Goal: Transaction & Acquisition: Purchase product/service

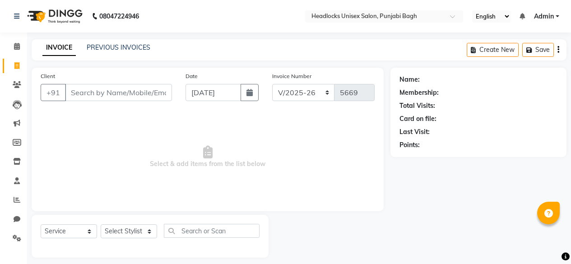
select select "7719"
select select "service"
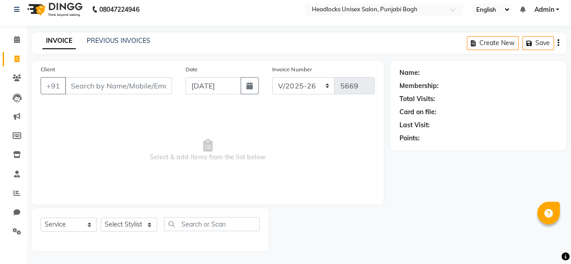
click at [105, 86] on input "Client" at bounding box center [118, 85] width 107 height 17
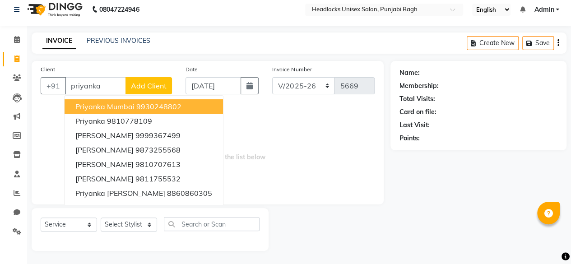
type input "priyanka"
click at [148, 86] on span "Add Client" at bounding box center [149, 85] width 36 height 9
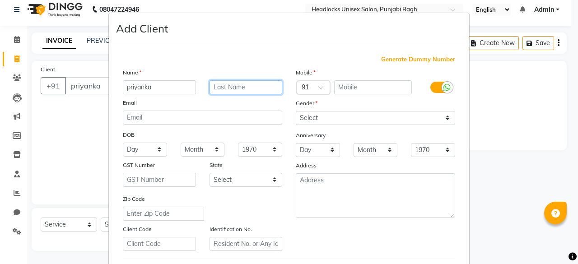
click at [244, 89] on input "text" at bounding box center [245, 87] width 73 height 14
type input "[PERSON_NAME]"
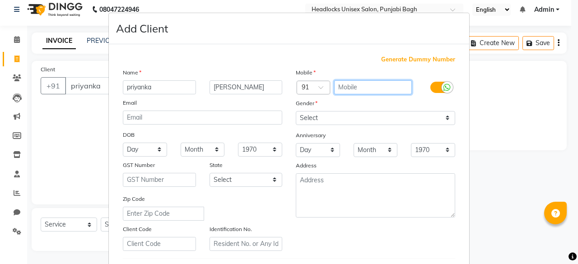
click at [348, 86] on input "text" at bounding box center [373, 87] width 78 height 14
type input "9999288290"
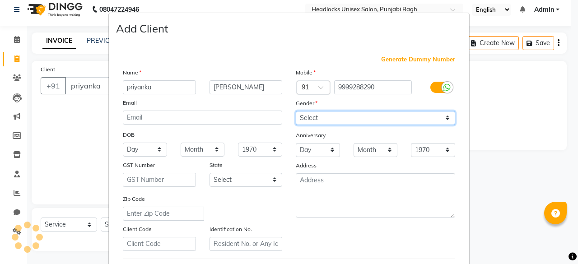
click at [394, 115] on select "Select Male Female Other Prefer Not To Say" at bounding box center [375, 118] width 159 height 14
select select "male"
click at [296, 111] on select "Select Male Female Other Prefer Not To Say" at bounding box center [375, 118] width 159 height 14
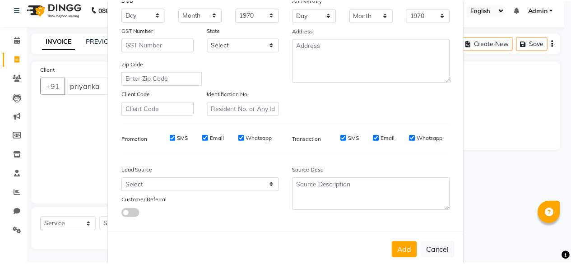
scroll to position [151, 0]
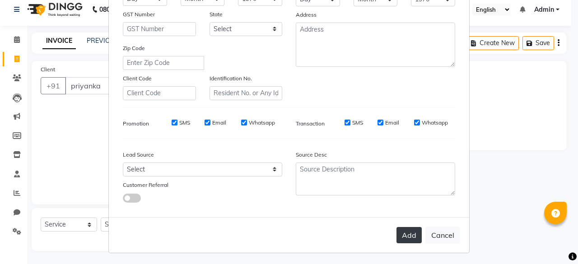
click at [403, 232] on button "Add" at bounding box center [408, 235] width 25 height 16
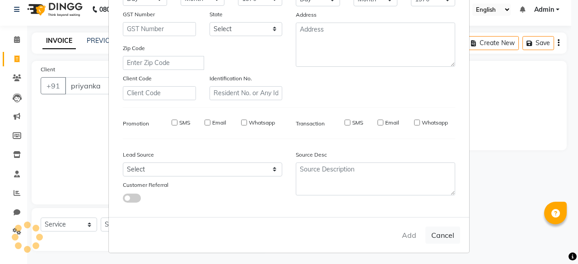
type input "9999288290"
select select
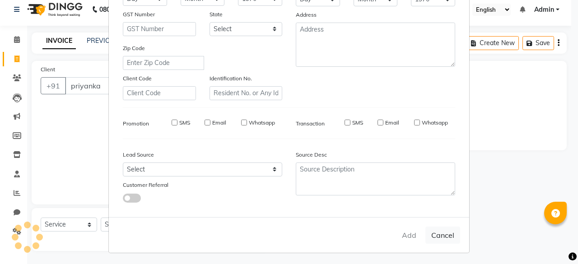
select select
checkbox input "false"
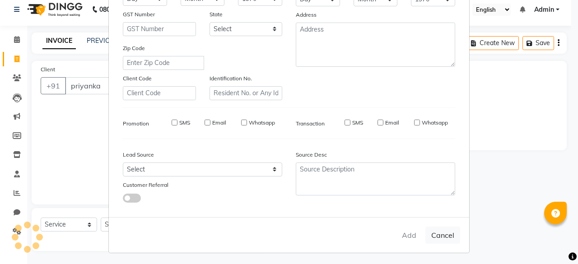
checkbox input "false"
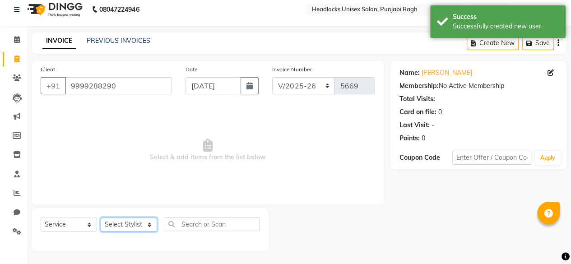
click at [148, 220] on select "Select Stylist ⁠Agnies ⁠[PERSON_NAME] [PERSON_NAME] [PERSON_NAME] mercy ⁠Minto …" at bounding box center [129, 225] width 56 height 14
click at [101, 218] on select "Select Stylist ⁠Agnies ⁠[PERSON_NAME] [PERSON_NAME] [PERSON_NAME] mercy ⁠Minto …" at bounding box center [129, 225] width 56 height 14
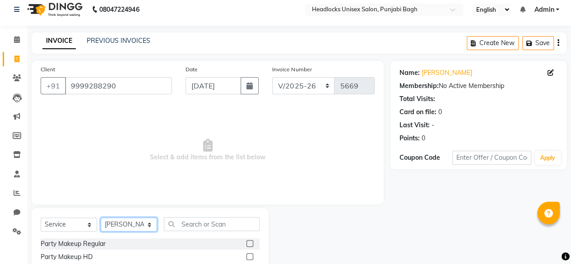
click at [150, 224] on select "Select Stylist ⁠Agnies ⁠[PERSON_NAME] [PERSON_NAME] [PERSON_NAME] mercy ⁠Minto …" at bounding box center [129, 225] width 56 height 14
select select "69055"
click at [101, 218] on select "Select Stylist ⁠Agnies ⁠[PERSON_NAME] [PERSON_NAME] [PERSON_NAME] mercy ⁠Minto …" at bounding box center [129, 225] width 56 height 14
click at [150, 222] on select "Select Stylist ⁠Agnies ⁠[PERSON_NAME] [PERSON_NAME] [PERSON_NAME] mercy ⁠Minto …" at bounding box center [129, 225] width 56 height 14
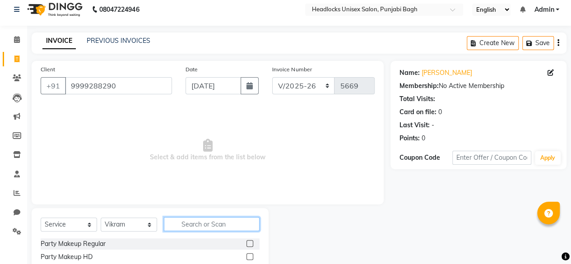
click at [187, 225] on input "text" at bounding box center [212, 224] width 96 height 14
type input "c"
click at [196, 224] on input "text" at bounding box center [212, 224] width 96 height 14
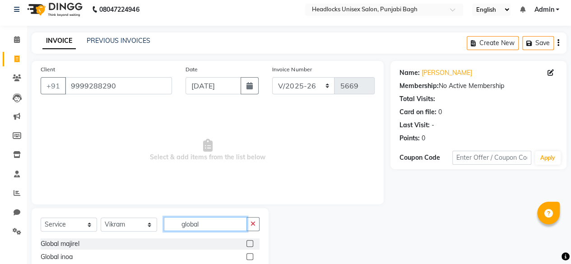
scroll to position [46, 0]
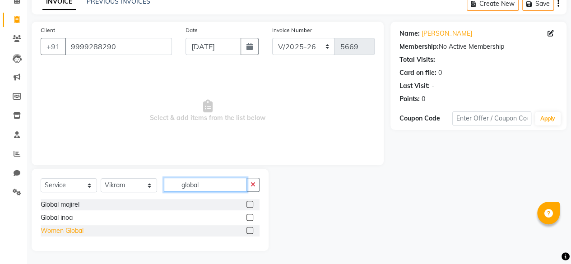
type input "global"
click at [56, 230] on div "Women Global" at bounding box center [62, 230] width 43 height 9
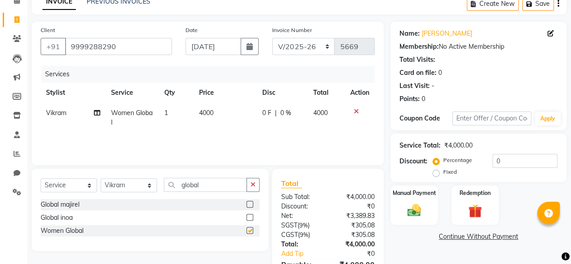
checkbox input "false"
click at [202, 113] on span "4000" at bounding box center [206, 113] width 14 height 8
select select "69055"
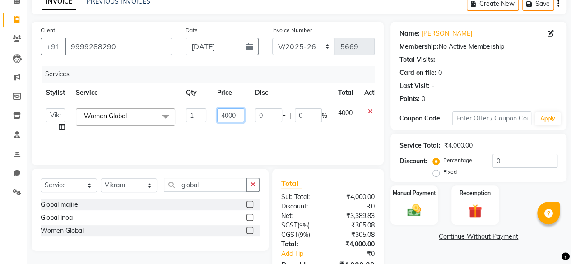
click at [233, 118] on input "4000" at bounding box center [230, 115] width 27 height 14
type input "9000"
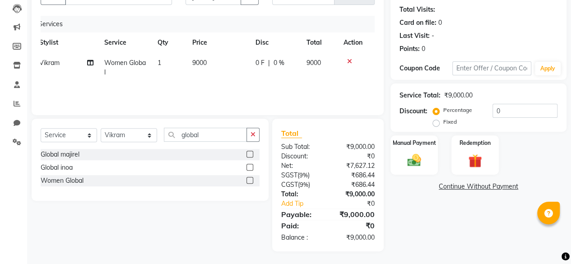
scroll to position [0, 6]
click at [209, 91] on div "Services Stylist Service Qty Price Disc Total Action Vikram Women Global 1 9000…" at bounding box center [208, 61] width 334 height 90
click at [50, 63] on span "Vikram" at bounding box center [50, 63] width 20 height 8
select select "69055"
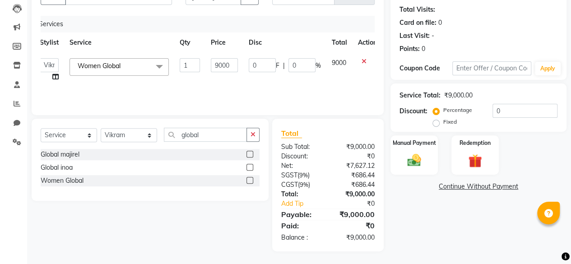
click at [53, 77] on icon at bounding box center [55, 77] width 6 height 6
select select "69055"
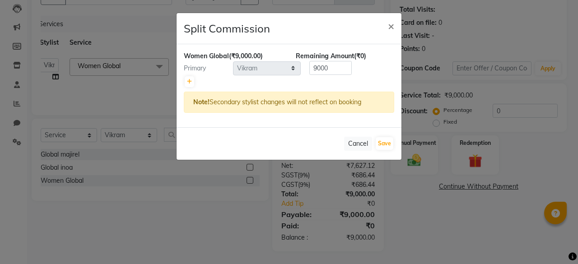
click at [190, 75] on div at bounding box center [289, 81] width 210 height 13
click at [189, 80] on icon at bounding box center [189, 81] width 5 height 5
type input "4500"
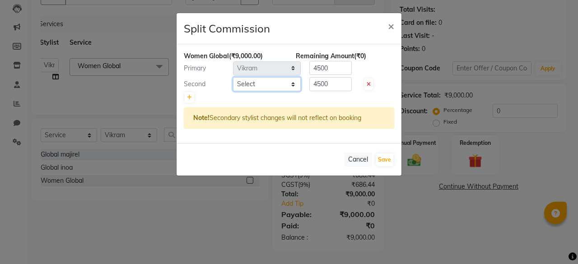
click at [270, 82] on select "Select ⁠Agnies ⁠Akash Arjun Ashi Cefrina Faizan Irfan Jamshed Jenny Jullian Mar…" at bounding box center [267, 84] width 68 height 14
select select "69048"
click at [233, 77] on select "Select ⁠Agnies ⁠Akash Arjun Ashi Cefrina Faizan Irfan Jamshed Jenny Jullian Mar…" at bounding box center [267, 84] width 68 height 14
click at [383, 159] on button "Save" at bounding box center [384, 159] width 18 height 13
select select "Select"
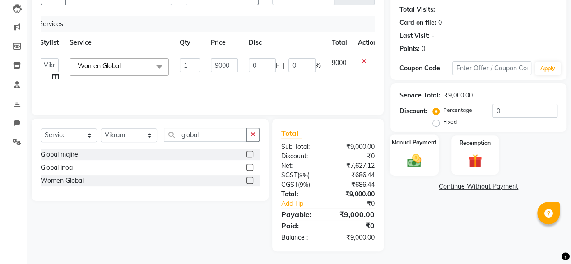
click at [424, 155] on img at bounding box center [414, 160] width 23 height 16
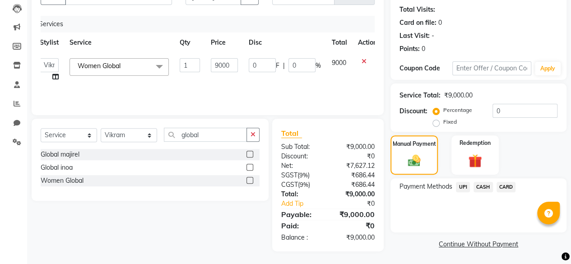
click at [466, 188] on span "UPI" at bounding box center [463, 187] width 14 height 10
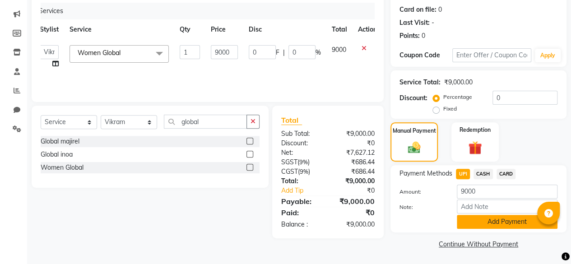
click at [468, 224] on button "Add Payment" at bounding box center [507, 222] width 101 height 14
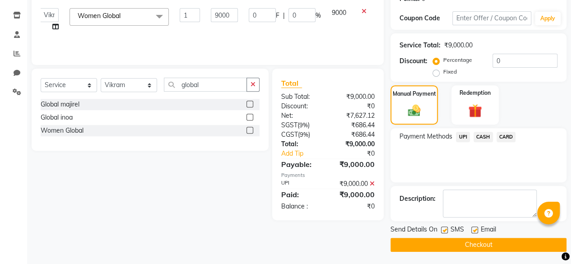
click at [446, 232] on label at bounding box center [444, 230] width 7 height 7
click at [446, 232] on input "checkbox" at bounding box center [444, 230] width 6 height 6
checkbox input "false"
click at [443, 240] on button "Checkout" at bounding box center [478, 245] width 176 height 14
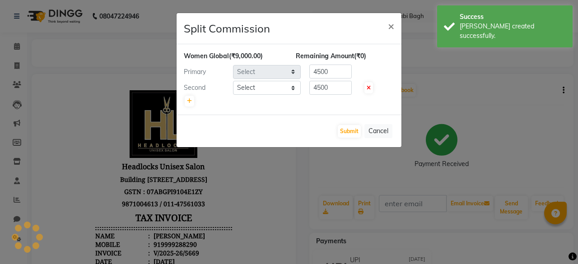
select select "69055"
select select "69048"
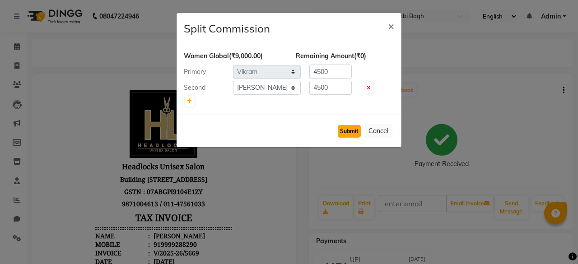
click at [350, 132] on button "Submit" at bounding box center [349, 131] width 23 height 13
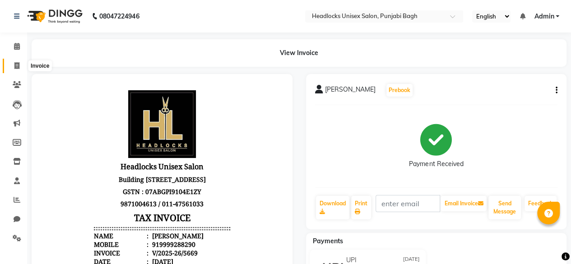
click at [13, 65] on span at bounding box center [17, 66] width 16 height 10
select select "service"
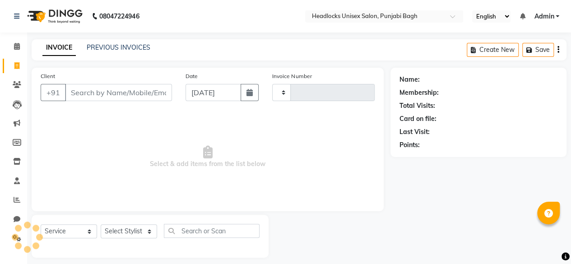
scroll to position [7, 0]
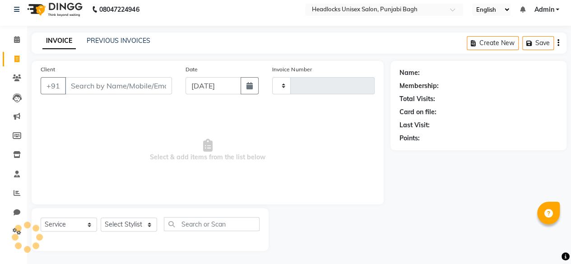
type input "5670"
select select "7719"
click at [122, 96] on div "Client +91" at bounding box center [106, 83] width 145 height 37
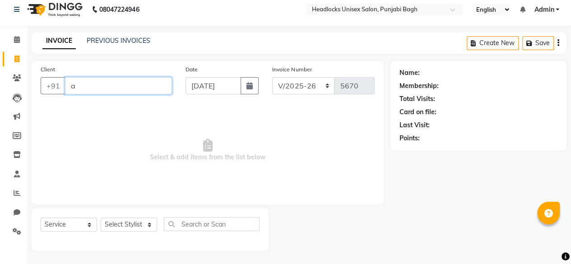
click at [131, 89] on input "a" at bounding box center [118, 85] width 107 height 17
type input "9315440687"
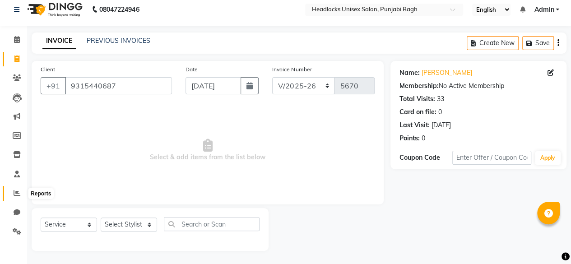
click at [14, 195] on icon at bounding box center [17, 193] width 7 height 7
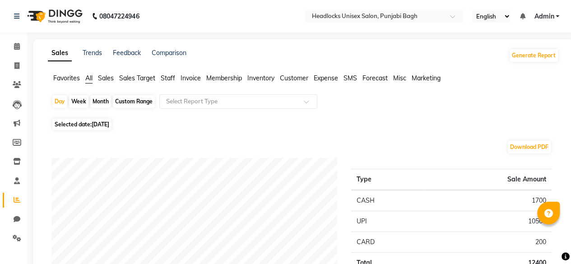
click at [73, 121] on span "Selected date: 03-09-2025" at bounding box center [81, 124] width 59 height 11
select select "9"
select select "2025"
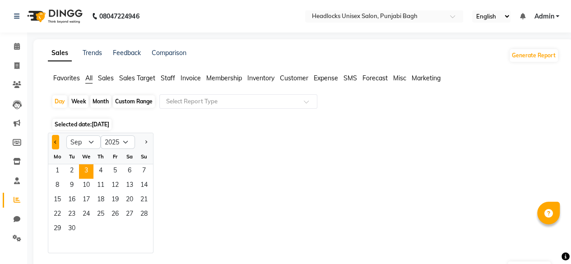
click at [53, 141] on button "Previous month" at bounding box center [55, 142] width 7 height 14
select select "8"
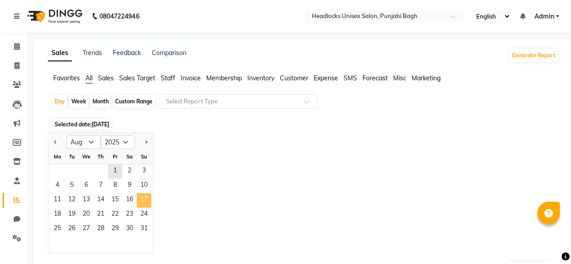
click at [142, 201] on span "17" at bounding box center [144, 200] width 14 height 14
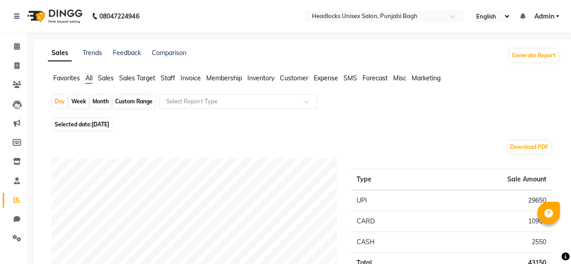
click at [60, 79] on span "Favorites" at bounding box center [66, 78] width 27 height 8
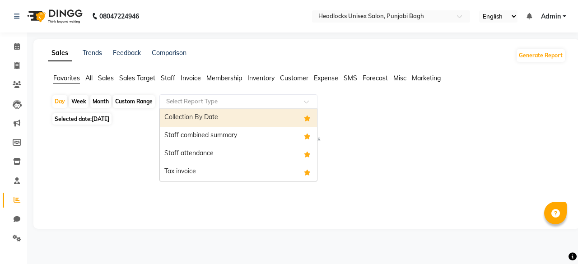
click at [174, 100] on input "text" at bounding box center [229, 101] width 130 height 9
click at [180, 116] on div "Collection By Date" at bounding box center [238, 118] width 157 height 18
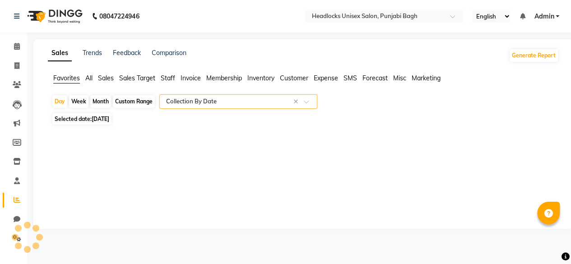
select select "filtered_report"
select select "csv"
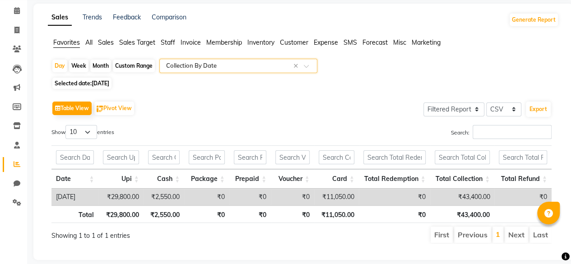
scroll to position [36, 0]
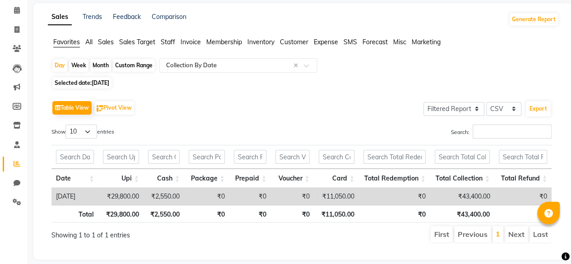
click at [95, 83] on span "[DATE]" at bounding box center [101, 82] width 18 height 7
select select "8"
select select "2025"
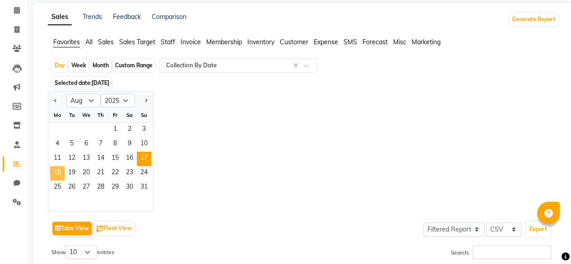
click at [57, 172] on span "18" at bounding box center [57, 173] width 14 height 14
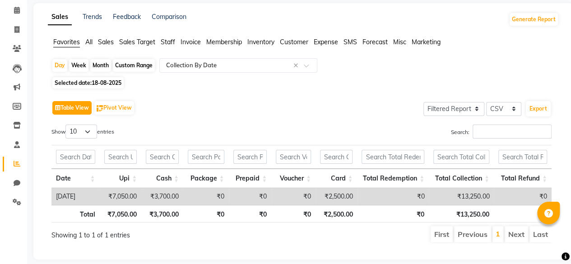
click at [77, 110] on button "Table View" at bounding box center [71, 108] width 39 height 14
click at [83, 87] on span "Selected date: 18-08-2025" at bounding box center [87, 82] width 71 height 11
select select "8"
select select "2025"
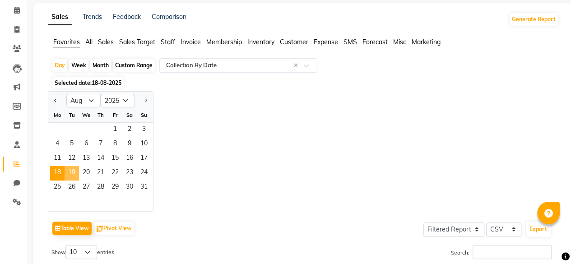
click at [75, 173] on span "19" at bounding box center [72, 173] width 14 height 14
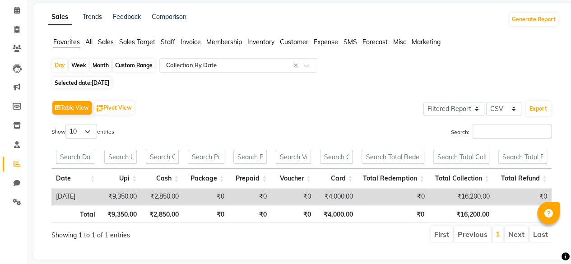
click at [109, 79] on span "Selected date: 19-08-2025" at bounding box center [81, 82] width 59 height 11
select select "8"
select select "2025"
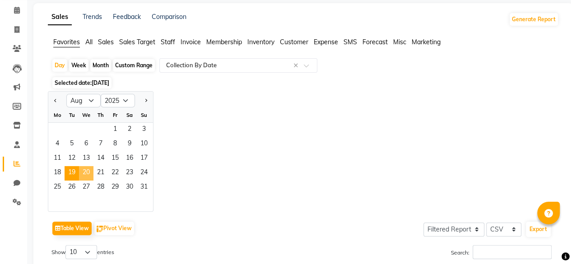
click at [85, 170] on span "20" at bounding box center [86, 173] width 14 height 14
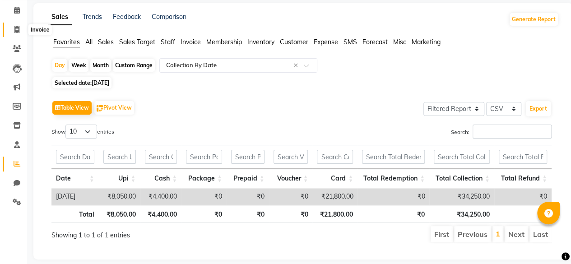
click at [12, 27] on span at bounding box center [17, 30] width 16 height 10
select select "service"
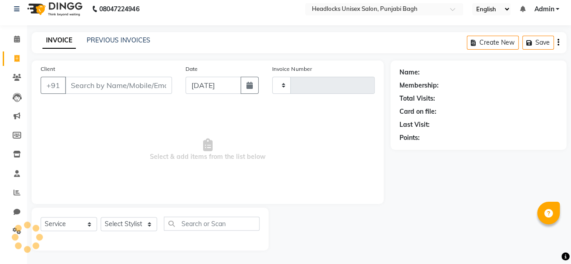
scroll to position [7, 0]
type input "5670"
click at [130, 87] on input "Client" at bounding box center [118, 85] width 107 height 17
select select "7719"
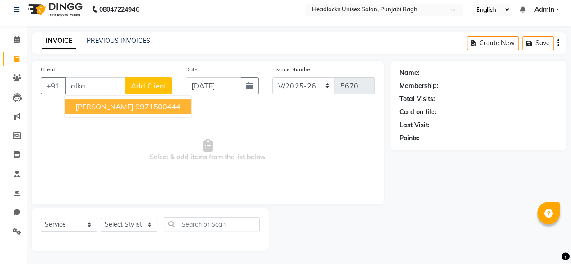
click at [135, 109] on ngb-highlight "9971500444" at bounding box center [157, 106] width 45 height 9
type input "9971500444"
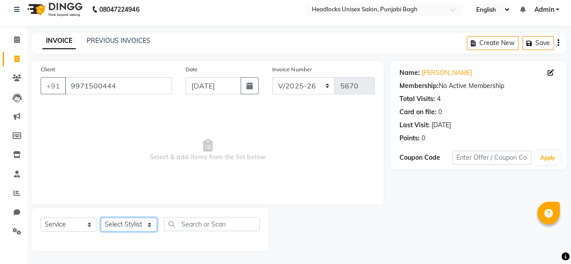
click at [125, 221] on select "Select Stylist ⁠Agnies ⁠[PERSON_NAME] [PERSON_NAME] [PERSON_NAME] mercy ⁠Minto …" at bounding box center [129, 225] width 56 height 14
select select "69081"
click at [101, 218] on select "Select Stylist ⁠Agnies ⁠[PERSON_NAME] [PERSON_NAME] [PERSON_NAME] mercy ⁠Minto …" at bounding box center [129, 225] width 56 height 14
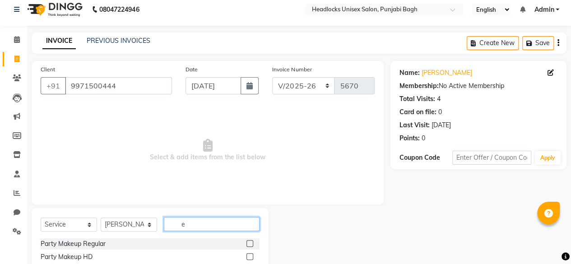
click at [202, 221] on input "e" at bounding box center [212, 224] width 96 height 14
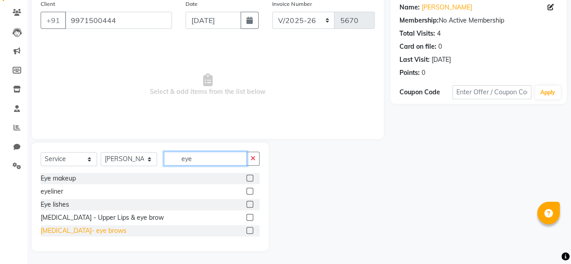
type input "eye"
click at [85, 235] on div "[MEDICAL_DATA]- eye brows" at bounding box center [84, 230] width 86 height 9
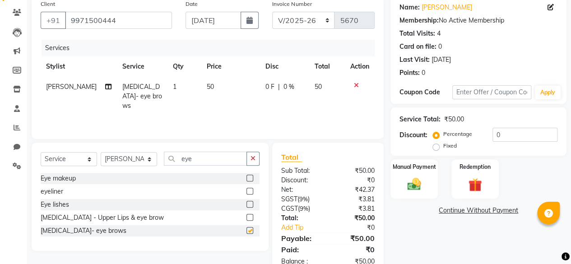
checkbox input "false"
click at [419, 185] on img at bounding box center [414, 184] width 23 height 16
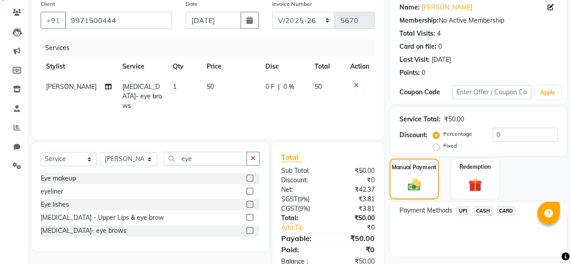
scroll to position [96, 0]
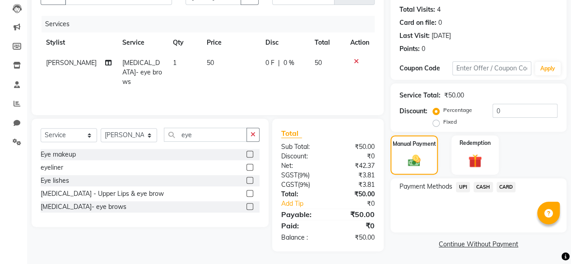
click at [478, 185] on span "CASH" at bounding box center [482, 187] width 19 height 10
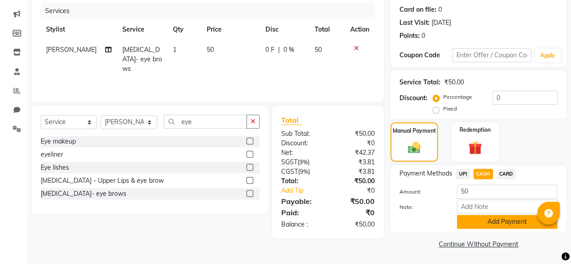
click at [471, 227] on button "Add Payment" at bounding box center [507, 222] width 101 height 14
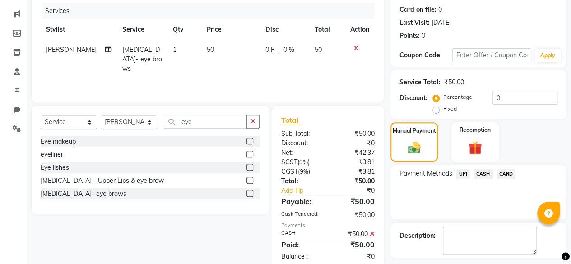
scroll to position [146, 0]
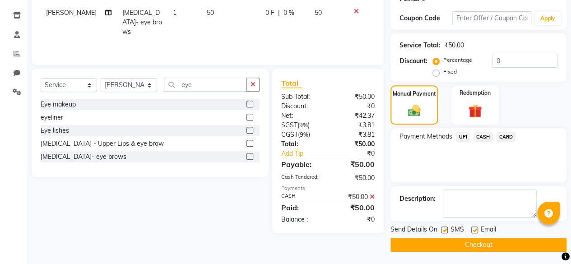
click at [443, 228] on label at bounding box center [444, 230] width 7 height 7
click at [443, 228] on input "checkbox" at bounding box center [444, 230] width 6 height 6
checkbox input "false"
click at [431, 242] on button "Checkout" at bounding box center [478, 245] width 176 height 14
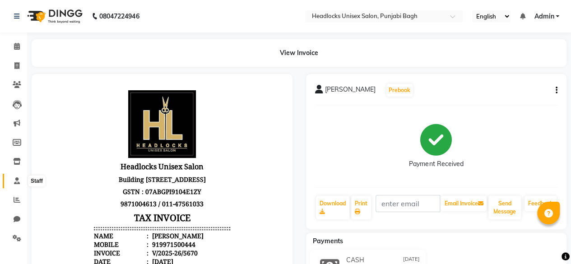
click at [20, 183] on span at bounding box center [17, 181] width 16 height 10
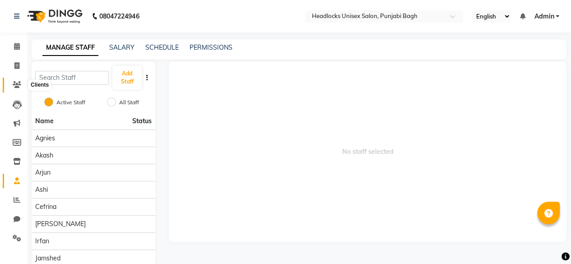
click at [19, 88] on icon at bounding box center [17, 84] width 9 height 7
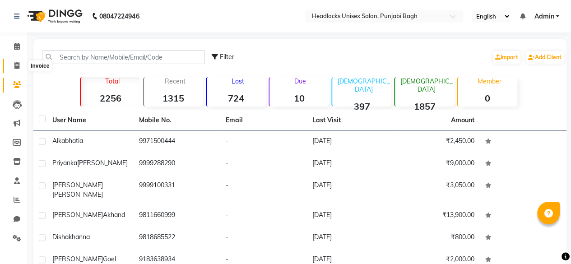
click at [19, 68] on icon at bounding box center [16, 65] width 5 height 7
select select "service"
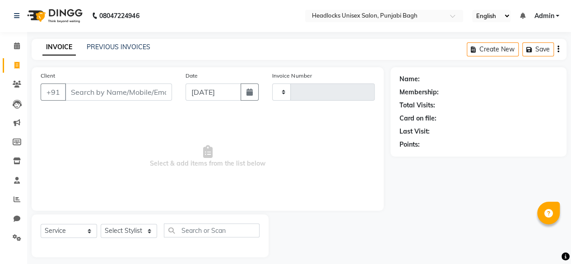
scroll to position [7, 0]
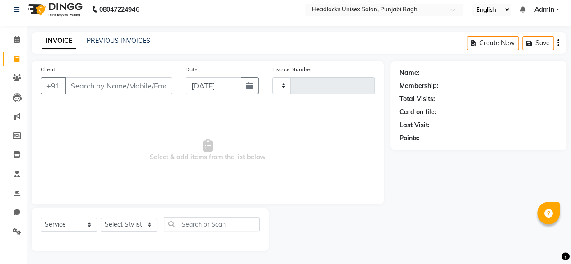
type input "5671"
select select "7719"
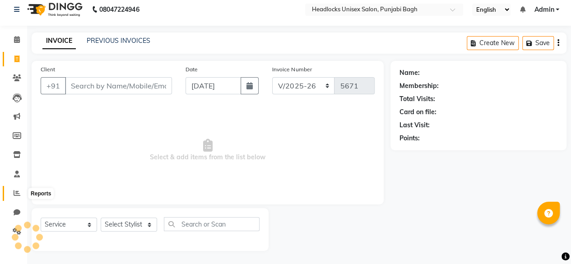
click at [22, 195] on span at bounding box center [17, 193] width 16 height 10
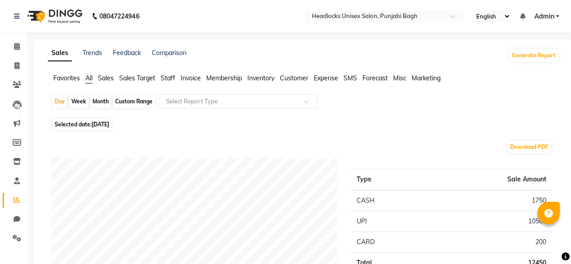
click at [66, 77] on span "Favorites" at bounding box center [66, 78] width 27 height 8
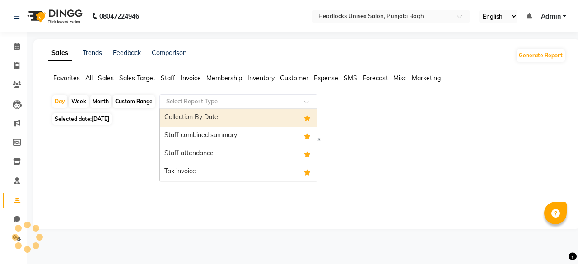
click at [241, 95] on div "Select Report Type" at bounding box center [238, 101] width 158 height 14
click at [195, 119] on div "Collection By Date" at bounding box center [238, 118] width 157 height 18
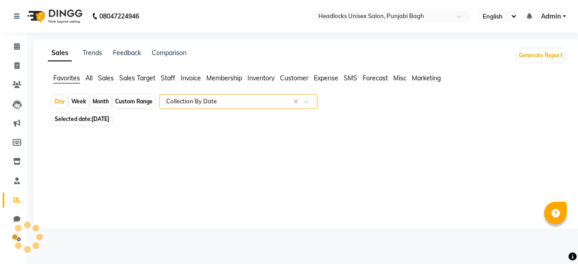
select select "filtered_report"
select select "csv"
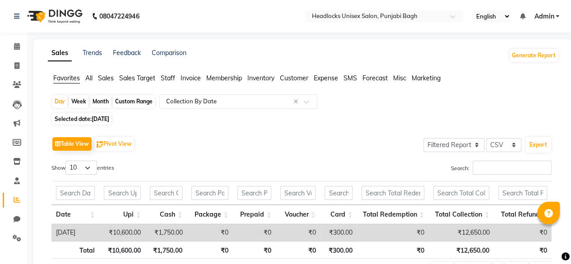
click at [104, 119] on span "[DATE]" at bounding box center [101, 119] width 18 height 7
select select "9"
select select "2025"
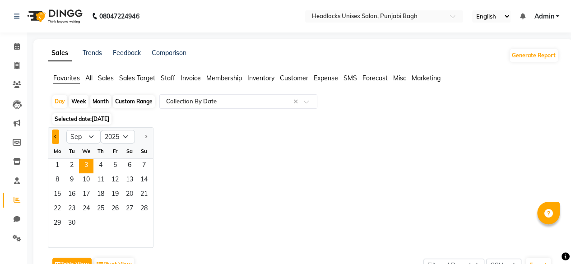
click at [59, 135] on button "Previous month" at bounding box center [55, 137] width 7 height 14
select select "8"
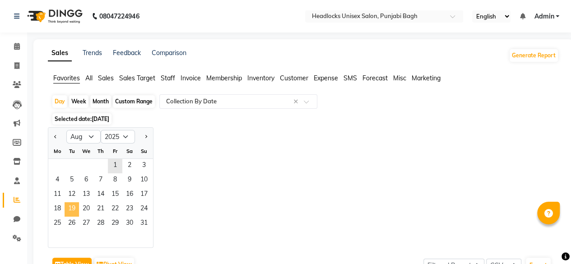
click at [76, 206] on span "19" at bounding box center [72, 209] width 14 height 14
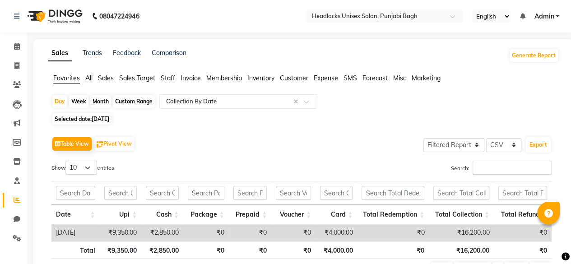
click at [279, 234] on td "₹0" at bounding box center [293, 232] width 44 height 17
click at [106, 117] on span "19-08-2025" at bounding box center [101, 119] width 18 height 7
select select "8"
select select "2025"
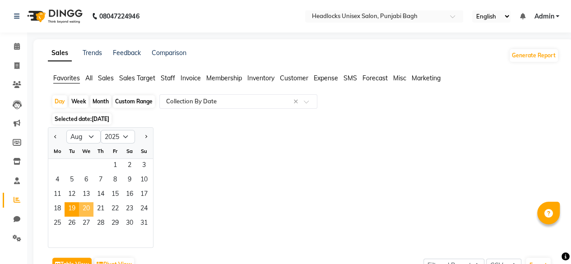
click at [84, 211] on span "20" at bounding box center [86, 209] width 14 height 14
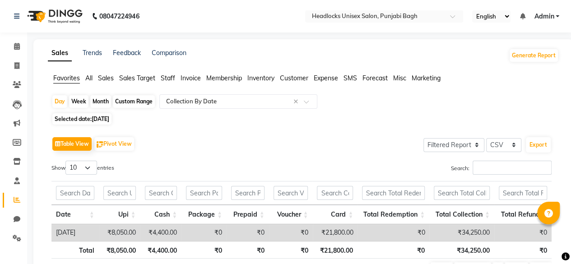
click at [83, 209] on th "Date" at bounding box center [74, 214] width 47 height 19
click at [74, 120] on span "Selected date: 20-08-2025" at bounding box center [81, 118] width 59 height 11
select select "8"
select select "2025"
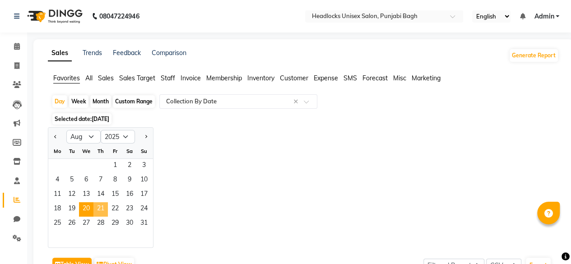
click at [99, 204] on span "21" at bounding box center [100, 209] width 14 height 14
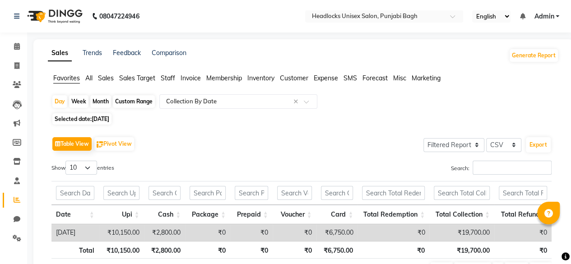
click at [92, 119] on span "Selected date: 21-08-2025" at bounding box center [81, 118] width 59 height 11
select select "8"
select select "2025"
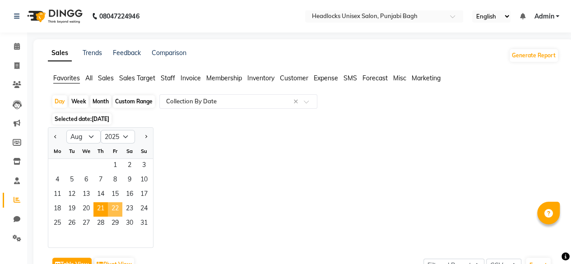
click at [115, 207] on span "22" at bounding box center [115, 209] width 14 height 14
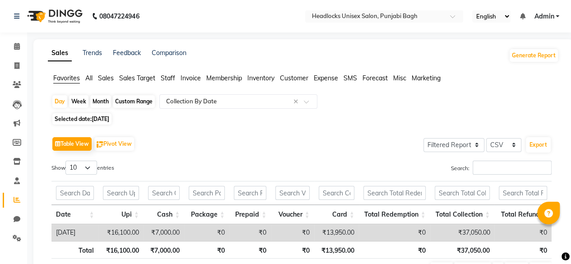
click at [88, 116] on span "Selected date: 22-08-2025" at bounding box center [81, 118] width 59 height 11
select select "8"
select select "2025"
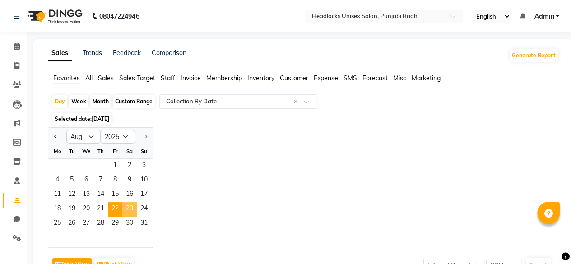
click at [128, 206] on span "23" at bounding box center [129, 209] width 14 height 14
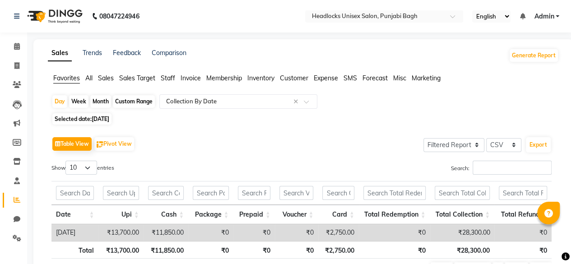
click at [109, 118] on span "23-08-2025" at bounding box center [101, 119] width 18 height 7
select select "8"
select select "2025"
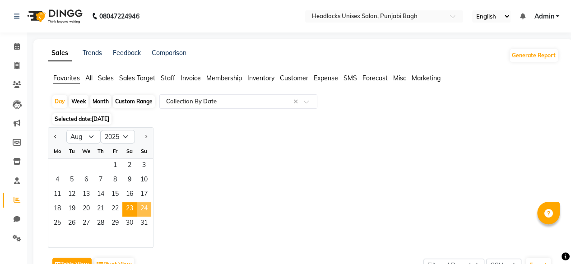
click at [144, 208] on span "24" at bounding box center [144, 209] width 14 height 14
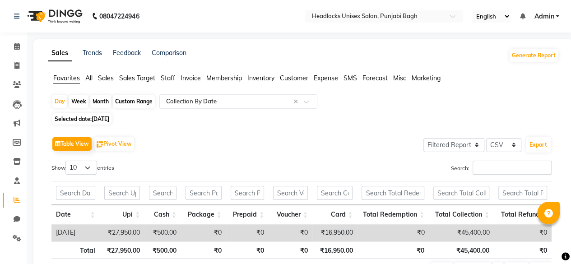
click at [87, 117] on span "Selected date: 24-08-2025" at bounding box center [81, 118] width 59 height 11
select select "8"
select select "2025"
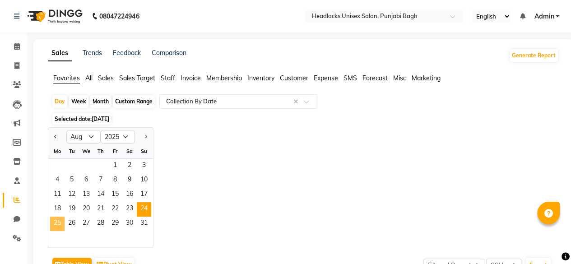
click at [60, 221] on span "25" at bounding box center [57, 224] width 14 height 14
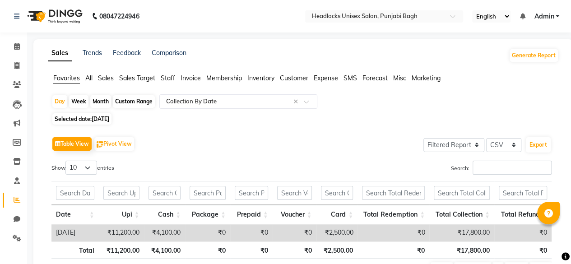
drag, startPoint x: 143, startPoint y: 193, endPoint x: 180, endPoint y: 154, distance: 53.6
click at [180, 154] on div "Table View Pivot View Select Full Report Filtered Report Select CSV PDF Export …" at bounding box center [301, 206] width 500 height 145
click at [109, 122] on span "25-08-2025" at bounding box center [101, 119] width 18 height 7
select select "8"
select select "2025"
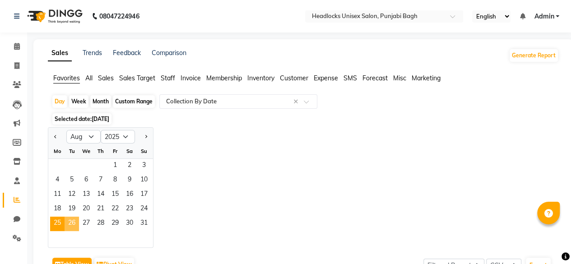
click at [69, 221] on span "26" at bounding box center [72, 224] width 14 height 14
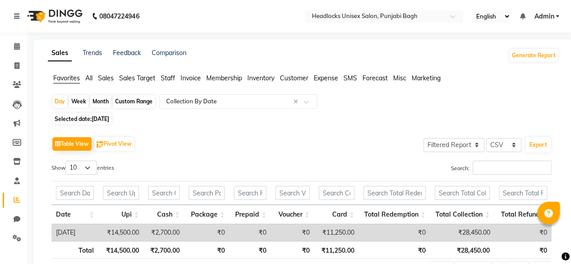
click at [87, 121] on span "Selected date: 26-08-2025" at bounding box center [81, 118] width 59 height 11
select select "8"
select select "2025"
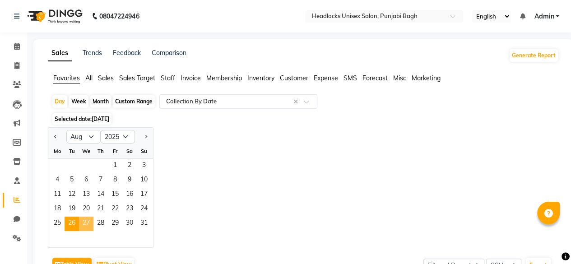
click at [82, 228] on span "27" at bounding box center [86, 224] width 14 height 14
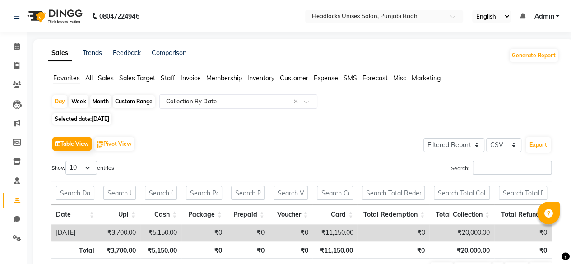
click at [99, 116] on span "[DATE]" at bounding box center [101, 119] width 18 height 7
select select "8"
select select "2025"
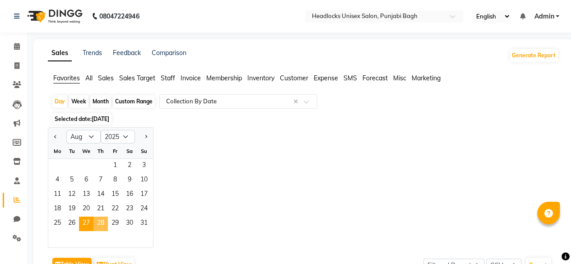
click at [99, 219] on span "28" at bounding box center [100, 224] width 14 height 14
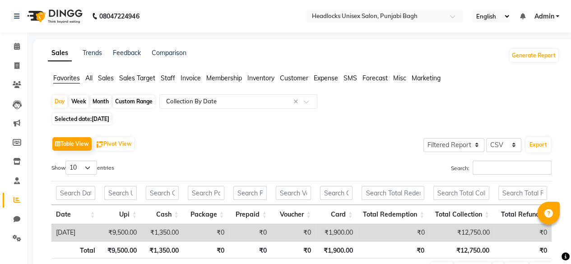
click at [78, 125] on span "Selected date: 28-08-2025" at bounding box center [81, 118] width 59 height 11
select select "8"
select select "2025"
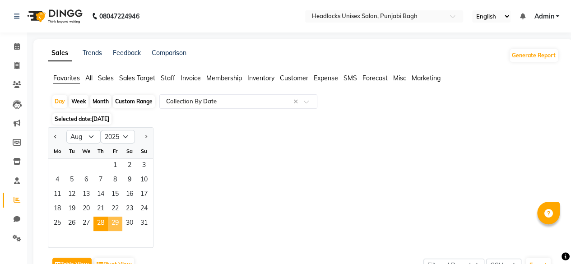
click at [111, 222] on span "29" at bounding box center [115, 224] width 14 height 14
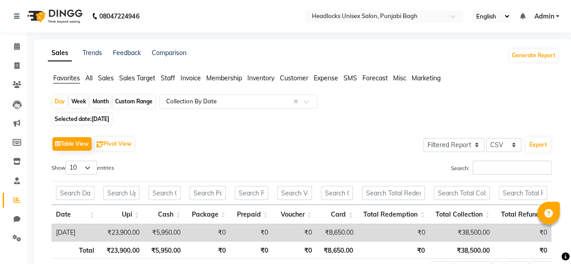
click at [109, 122] on span "29-08-2025" at bounding box center [101, 119] width 18 height 7
select select "8"
select select "2025"
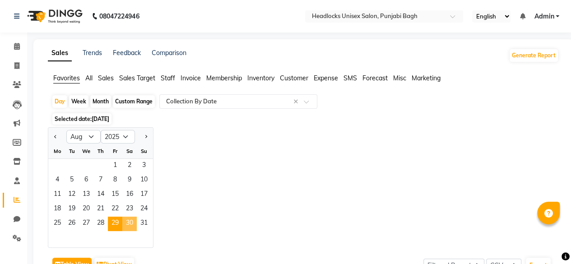
click at [130, 222] on span "30" at bounding box center [129, 224] width 14 height 14
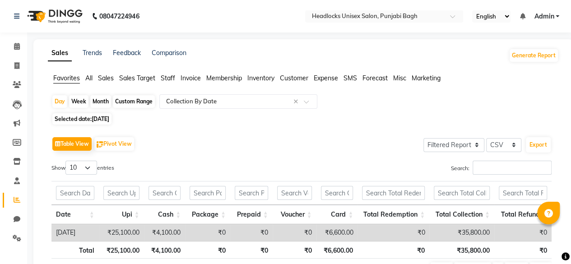
scroll to position [0, 6]
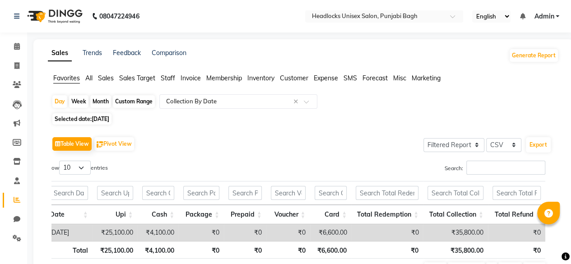
click at [83, 115] on span "Selected date: 30-08-2025" at bounding box center [81, 118] width 59 height 11
select select "8"
select select "2025"
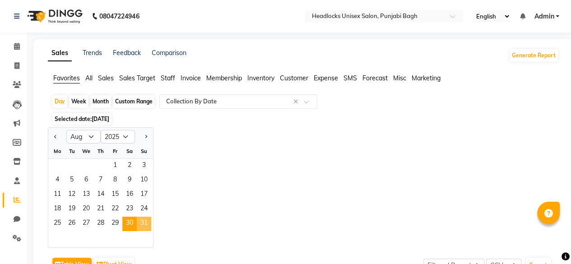
click at [138, 224] on span "31" at bounding box center [144, 224] width 14 height 14
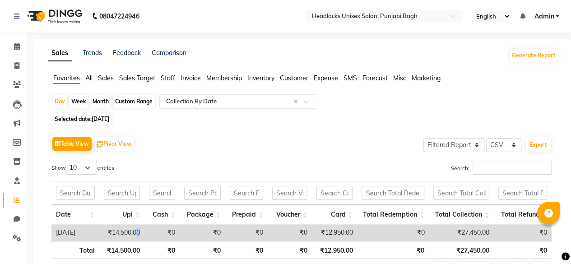
drag, startPoint x: 138, startPoint y: 224, endPoint x: 159, endPoint y: 224, distance: 21.2
click at [159, 224] on tr "2025-08-31 ₹14,500.00 ₹0 ₹0 ₹0 ₹0 ₹12,950.00 ₹0 ₹27,450.00 ₹0" at bounding box center [301, 232] width 500 height 17
click at [159, 224] on td "₹0" at bounding box center [161, 232] width 35 height 17
click at [87, 119] on span "Selected date: 31-08-2025" at bounding box center [81, 118] width 59 height 11
select select "8"
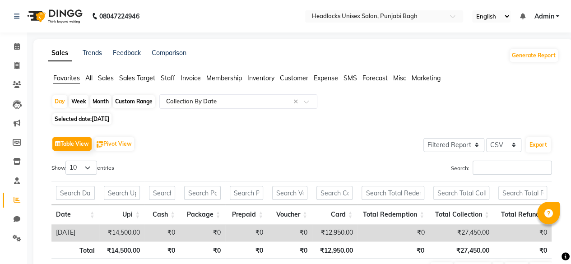
select select "2025"
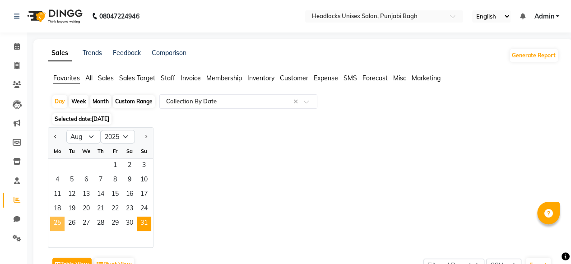
click at [59, 220] on span "25" at bounding box center [57, 224] width 14 height 14
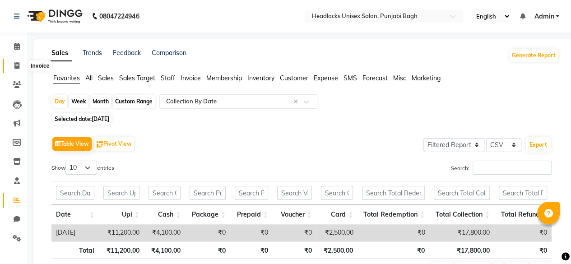
click at [13, 62] on span at bounding box center [17, 66] width 16 height 10
select select "service"
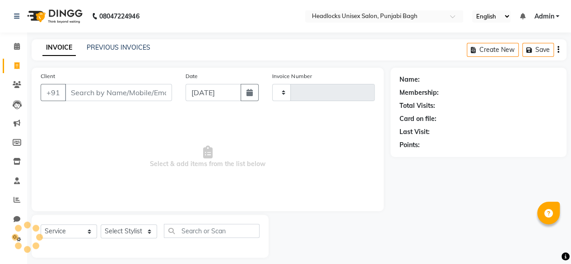
scroll to position [7, 0]
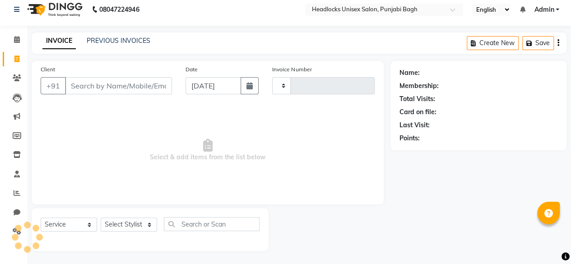
type input "5671"
select select "7719"
click at [129, 84] on input "Client" at bounding box center [118, 85] width 107 height 17
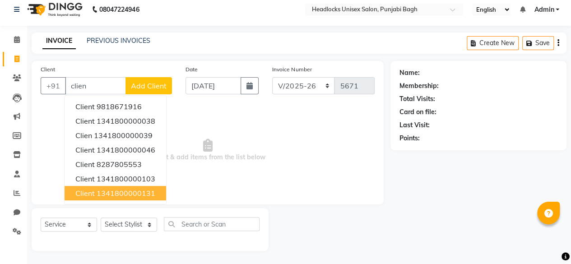
click at [114, 201] on ngb-typeahead-window "client 9818671916 client 1341800000038 clien 1341800000039 client 1341800000046…" at bounding box center [115, 149] width 102 height 109
click at [116, 197] on button "client 1341800000131" at bounding box center [116, 193] width 102 height 14
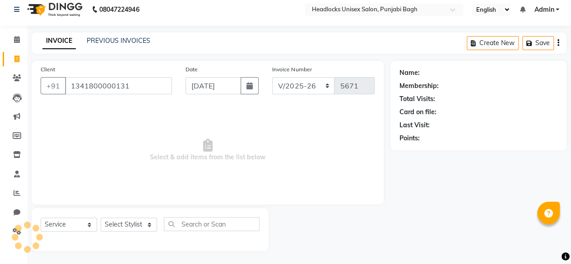
type input "1341800000131"
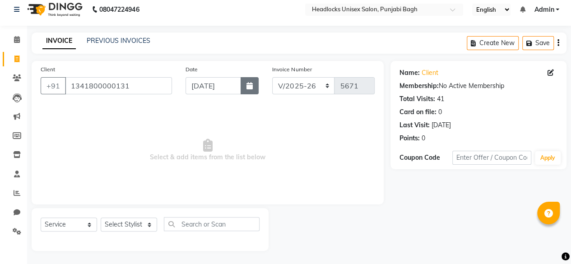
click at [243, 89] on button "button" at bounding box center [250, 85] width 18 height 17
select select "9"
select select "2025"
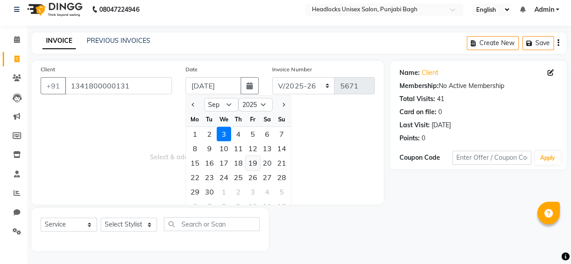
click at [248, 160] on div "19" at bounding box center [253, 163] width 14 height 14
type input "19-09-2025"
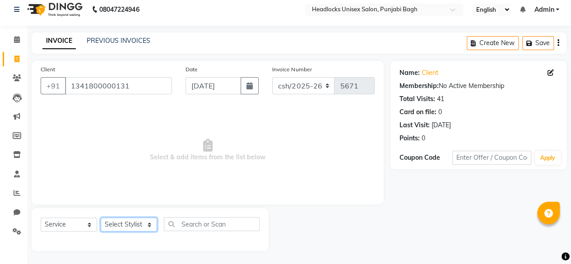
click at [141, 224] on select "Select Stylist ⁠Agnies ⁠[PERSON_NAME] [PERSON_NAME] [PERSON_NAME] mercy ⁠Minto …" at bounding box center [129, 225] width 56 height 14
select select "69080"
click at [101, 218] on select "Select Stylist ⁠Agnies ⁠[PERSON_NAME] [PERSON_NAME] [PERSON_NAME] mercy ⁠Minto …" at bounding box center [129, 225] width 56 height 14
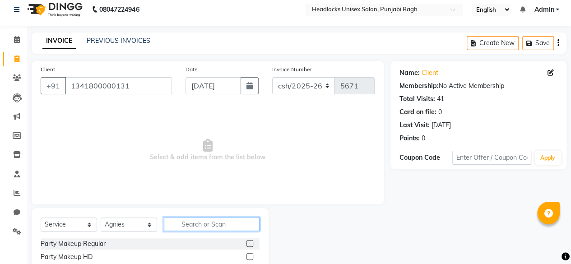
click at [184, 229] on input "text" at bounding box center [212, 224] width 96 height 14
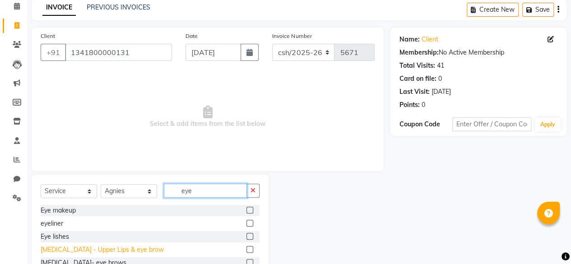
type input "eye"
click at [117, 245] on div "[MEDICAL_DATA] - Upper Lips & eye brow" at bounding box center [102, 249] width 123 height 9
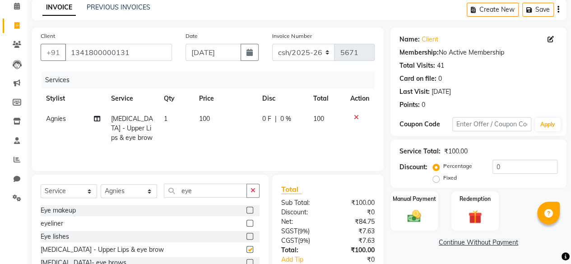
checkbox input "false"
click at [406, 221] on img at bounding box center [414, 216] width 23 height 16
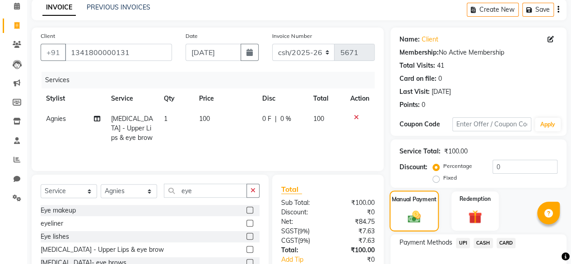
scroll to position [97, 0]
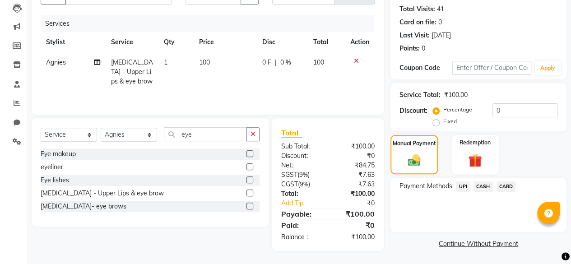
click at [458, 189] on span "UPI" at bounding box center [463, 186] width 14 height 10
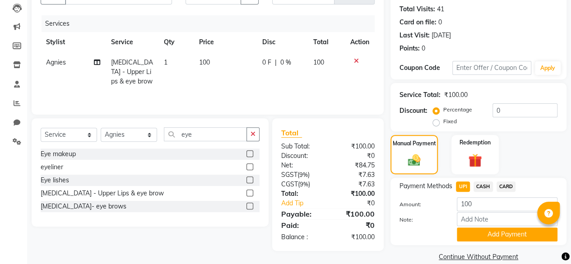
scroll to position [109, 0]
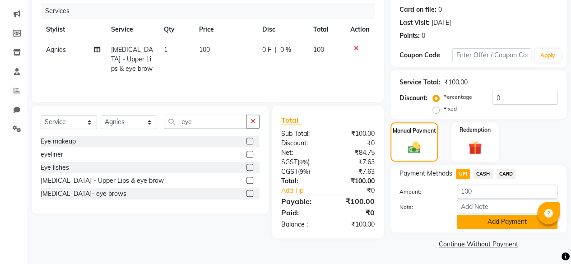
click at [461, 227] on button "Add Payment" at bounding box center [507, 222] width 101 height 14
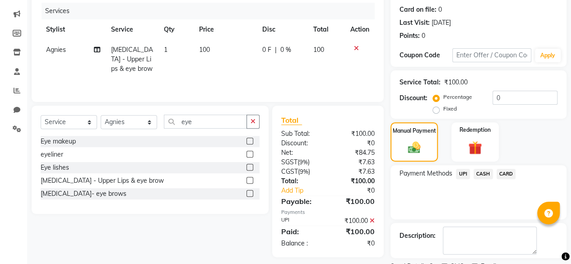
scroll to position [146, 0]
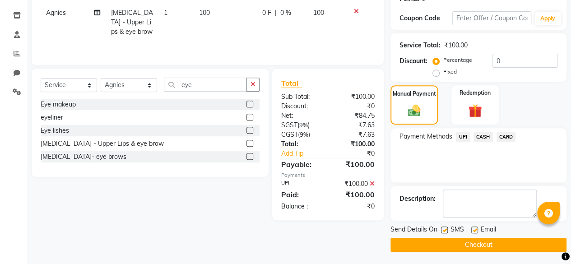
click at [444, 228] on label at bounding box center [444, 230] width 7 height 7
click at [444, 228] on input "checkbox" at bounding box center [444, 230] width 6 height 6
checkbox input "false"
click at [440, 246] on button "Checkout" at bounding box center [478, 245] width 176 height 14
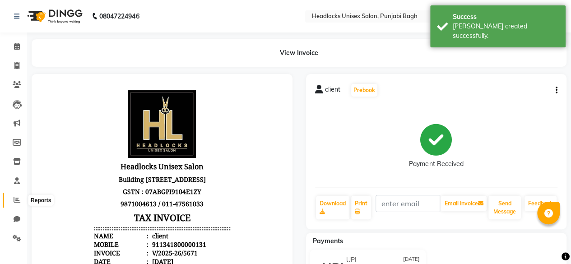
click at [13, 199] on span at bounding box center [17, 200] width 16 height 10
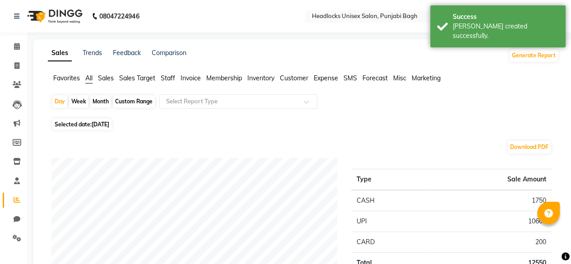
click at [66, 81] on span "Favorites" at bounding box center [66, 78] width 27 height 8
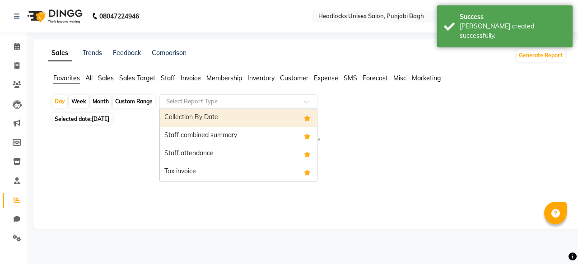
click at [190, 101] on input "text" at bounding box center [229, 101] width 130 height 9
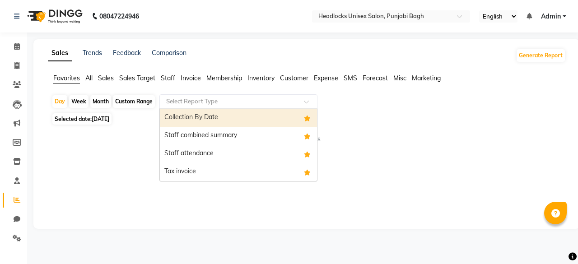
click at [187, 118] on div "Collection By Date" at bounding box center [238, 118] width 157 height 18
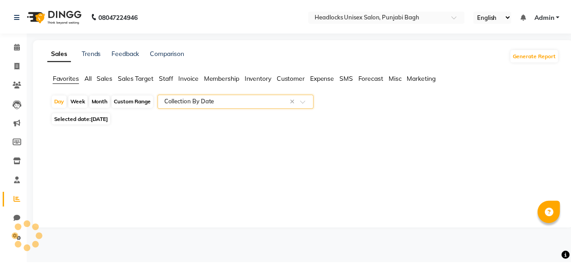
select select "filtered_report"
select select "csv"
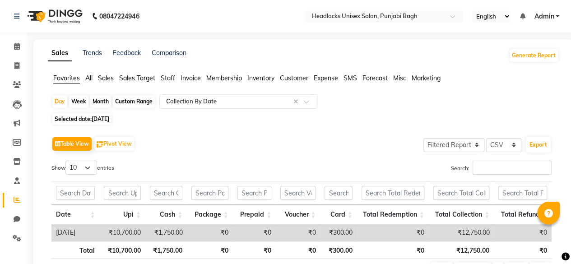
click at [89, 116] on span "Selected date: 03-09-2025" at bounding box center [81, 118] width 59 height 11
select select "9"
select select "2025"
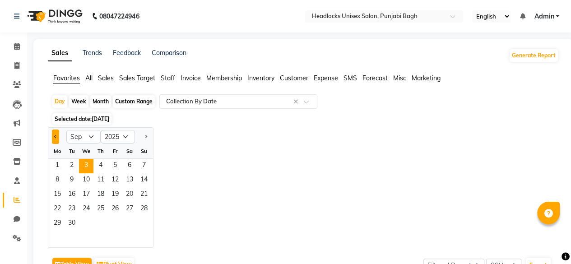
click at [54, 138] on button "Previous month" at bounding box center [55, 137] width 7 height 14
select select "8"
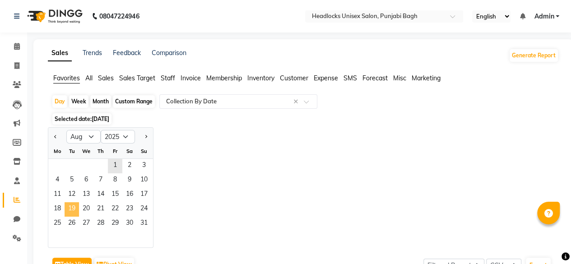
click at [70, 210] on span "19" at bounding box center [72, 209] width 14 height 14
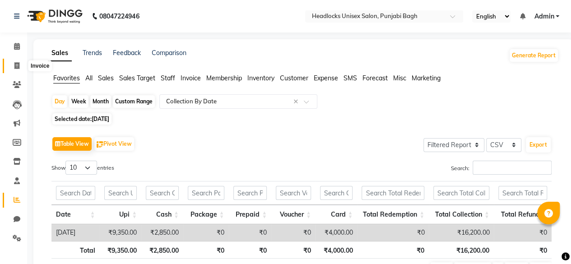
click at [18, 63] on icon at bounding box center [16, 65] width 5 height 7
select select "service"
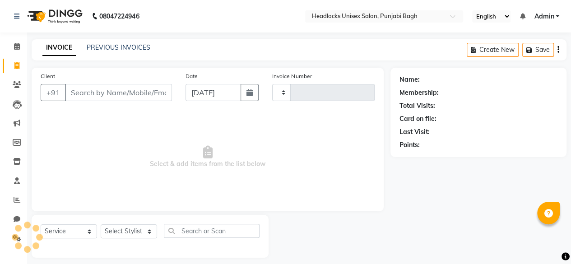
scroll to position [7, 0]
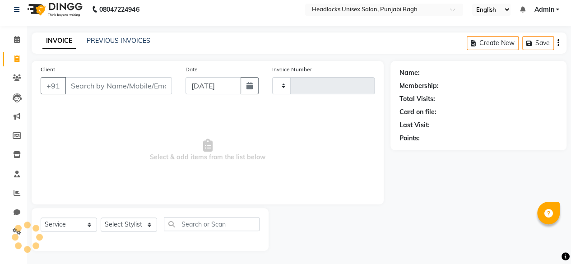
type input "5672"
select select "7719"
click at [92, 94] on div "Client +91" at bounding box center [106, 83] width 145 height 37
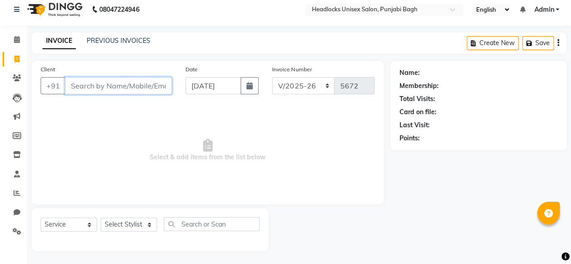
click at [97, 89] on input "Client" at bounding box center [118, 85] width 107 height 17
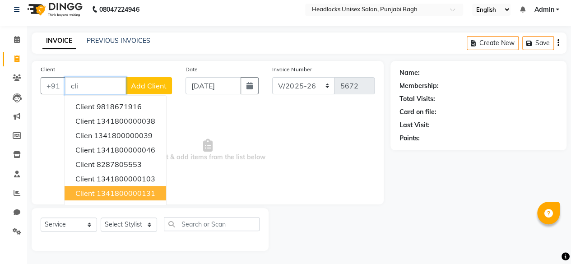
click at [122, 194] on ngb-highlight "1341800000131" at bounding box center [126, 193] width 59 height 9
type input "1341800000131"
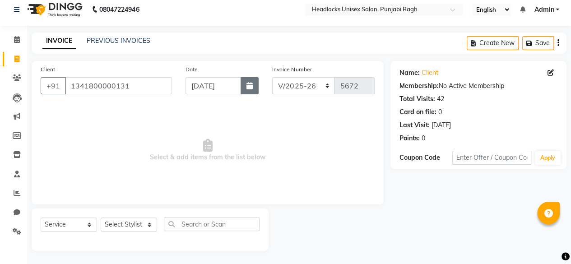
click at [244, 81] on button "button" at bounding box center [250, 85] width 18 height 17
select select "9"
select select "2025"
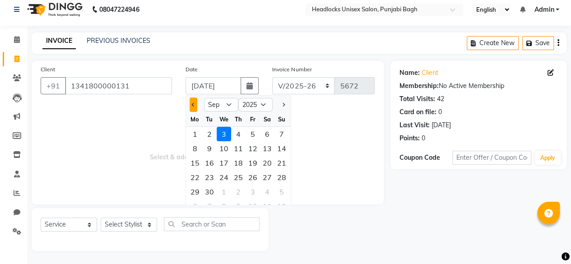
click at [195, 107] on button "Previous month" at bounding box center [194, 104] width 8 height 14
select select "8"
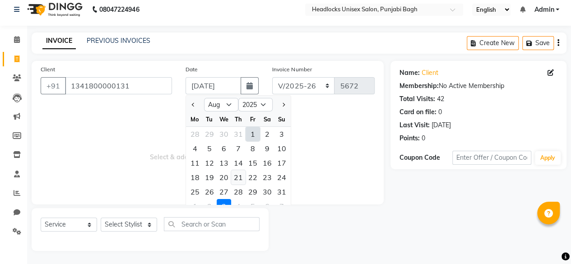
click at [240, 175] on div "21" at bounding box center [238, 177] width 14 height 14
type input "21-08-2025"
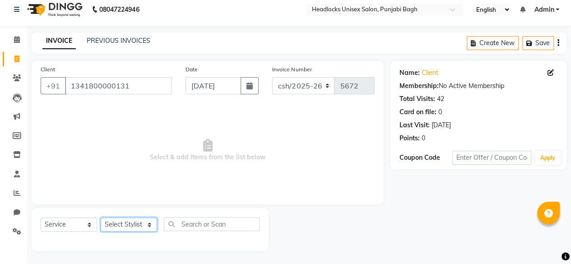
click at [132, 228] on select "Select Stylist ⁠Agnies ⁠[PERSON_NAME] [PERSON_NAME] [PERSON_NAME] mercy ⁠Minto …" at bounding box center [129, 225] width 56 height 14
click at [101, 218] on select "Select Stylist ⁠Agnies ⁠[PERSON_NAME] [PERSON_NAME] [PERSON_NAME] mercy ⁠Minto …" at bounding box center [129, 225] width 56 height 14
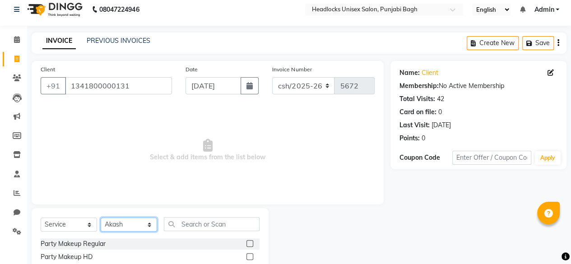
select select "69080"
click at [214, 222] on input "text" at bounding box center [212, 224] width 96 height 14
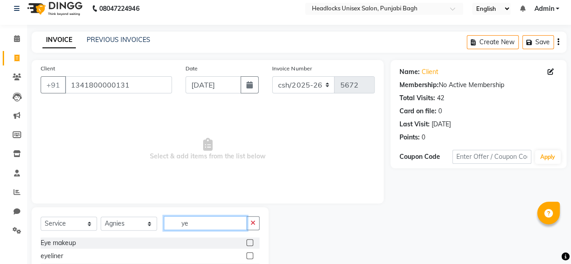
scroll to position [7, 0]
type input "y"
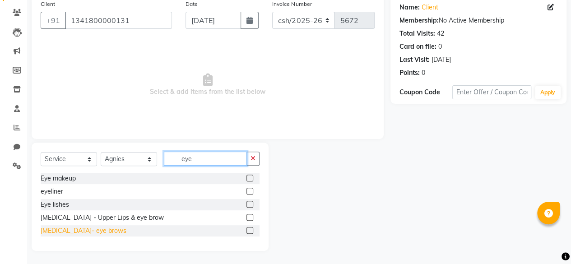
type input "eye"
click at [91, 227] on div "[MEDICAL_DATA]- eye brows" at bounding box center [84, 230] width 86 height 9
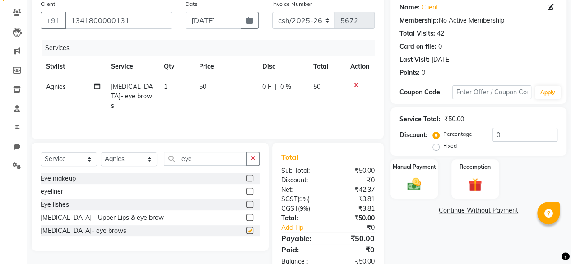
checkbox input "false"
click at [404, 185] on img at bounding box center [414, 184] width 23 height 16
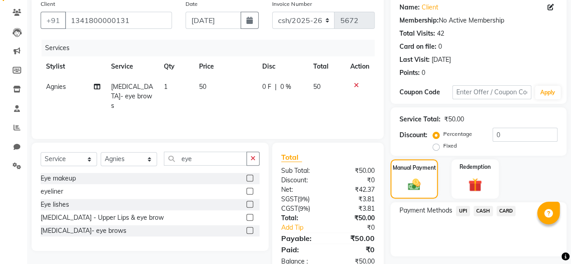
click at [504, 208] on span "CARD" at bounding box center [505, 211] width 19 height 10
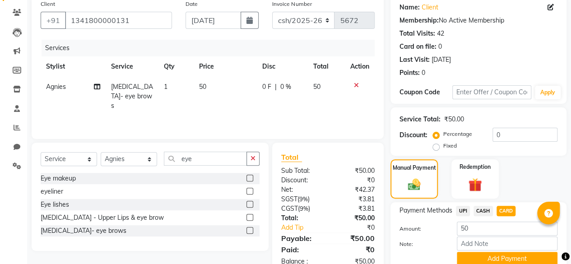
scroll to position [109, 0]
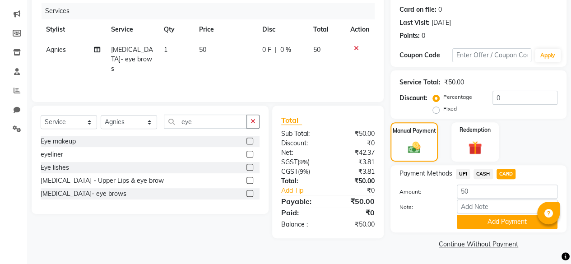
click at [492, 229] on div "Payment Methods UPI CASH CARD Amount: 50 Note: Add Payment" at bounding box center [478, 198] width 176 height 67
click at [494, 219] on button "Add Payment" at bounding box center [507, 222] width 101 height 14
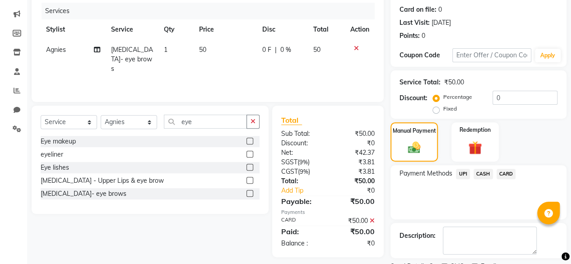
scroll to position [146, 0]
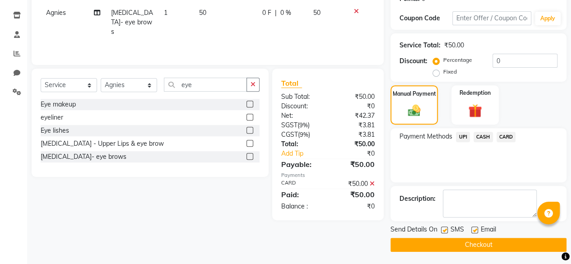
click at [446, 232] on label at bounding box center [444, 230] width 7 height 7
click at [446, 232] on input "checkbox" at bounding box center [444, 230] width 6 height 6
checkbox input "false"
click at [433, 256] on main "INVOICE PREVIOUS INVOICES Create New Save Client +91 1341800000131 Date 21-08-2…" at bounding box center [299, 79] width 544 height 372
click at [438, 247] on button "Checkout" at bounding box center [478, 245] width 176 height 14
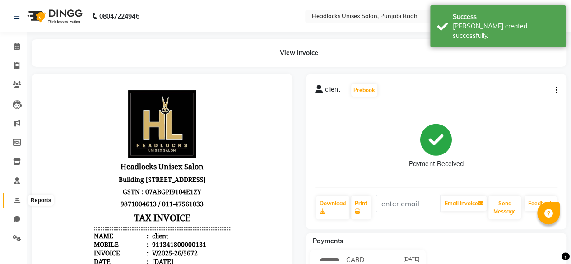
click at [15, 197] on icon at bounding box center [17, 199] width 7 height 7
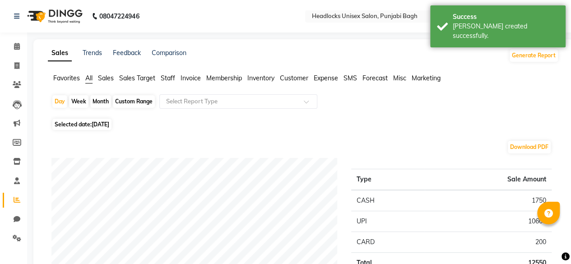
click at [62, 75] on span "Favorites" at bounding box center [66, 78] width 27 height 8
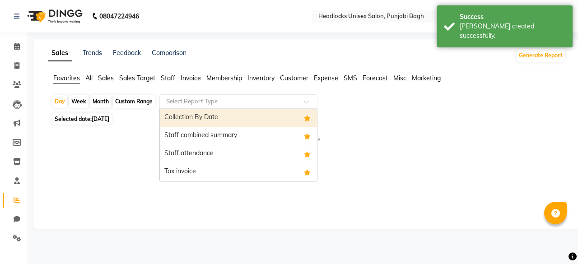
click at [188, 97] on input "text" at bounding box center [229, 101] width 130 height 9
click at [190, 122] on div "Collection By Date" at bounding box center [238, 118] width 157 height 18
select select "filtered_report"
select select "csv"
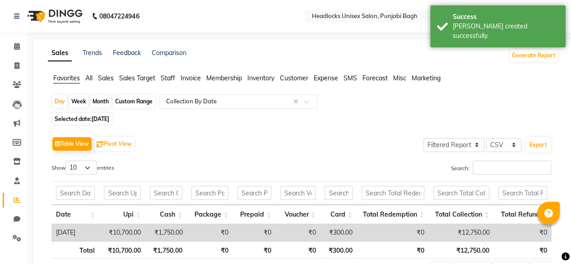
click at [89, 121] on span "Selected date: 03-09-2025" at bounding box center [81, 118] width 59 height 11
select select "9"
select select "2025"
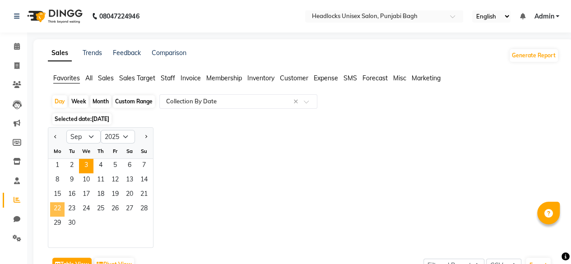
click at [58, 207] on span "22" at bounding box center [57, 209] width 14 height 14
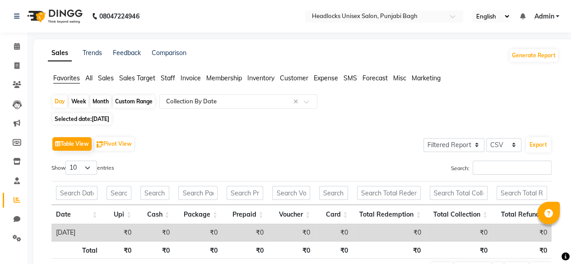
click at [75, 120] on span "Selected date: 22-09-2025" at bounding box center [81, 118] width 59 height 11
select select "9"
select select "2025"
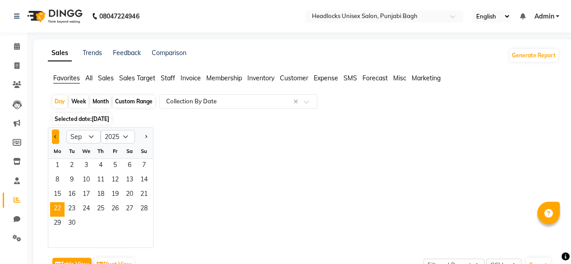
click at [56, 136] on span "Previous month" at bounding box center [55, 136] width 3 height 3
select select "8"
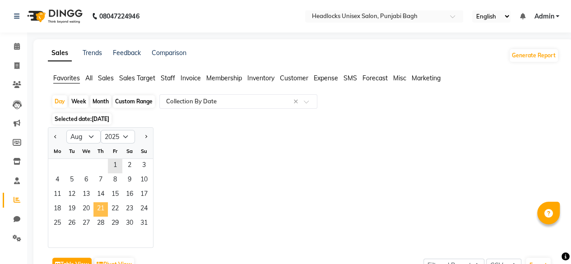
click at [100, 203] on span "21" at bounding box center [100, 209] width 14 height 14
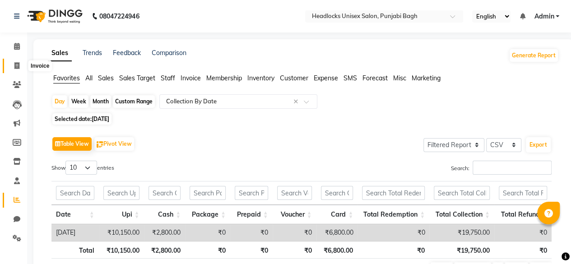
click at [18, 65] on icon at bounding box center [16, 65] width 5 height 7
select select "service"
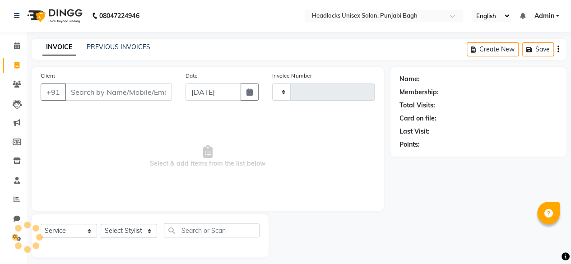
type input "5673"
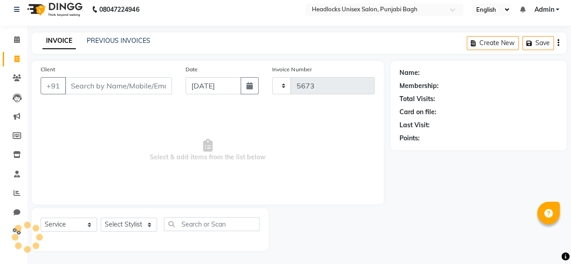
select select "7719"
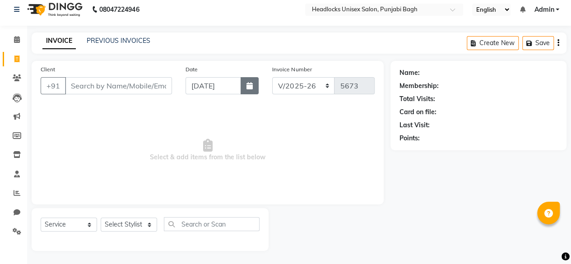
drag, startPoint x: 105, startPoint y: 84, endPoint x: 245, endPoint y: 90, distance: 139.6
click at [245, 90] on div "Client +91 Date 03-09-2025 Invoice Number csh/2025-26 V/2025 V/2025-26 5673" at bounding box center [208, 83] width 348 height 37
click at [239, 88] on input "[DATE]" at bounding box center [213, 85] width 56 height 17
select select "9"
select select "2025"
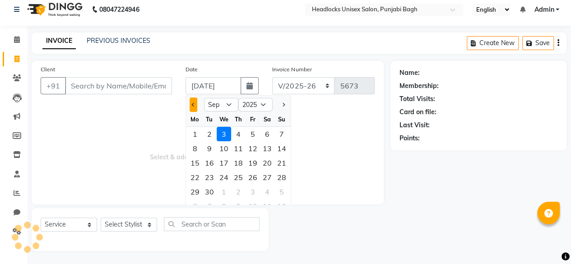
drag, startPoint x: 248, startPoint y: 87, endPoint x: 196, endPoint y: 104, distance: 55.2
click at [196, 94] on div "03-09-2025 Jan Feb Mar Apr May Jun Jul Aug Sep Oct Nov Dec 2015 2016 2017 2018 …" at bounding box center [222, 85] width 74 height 17
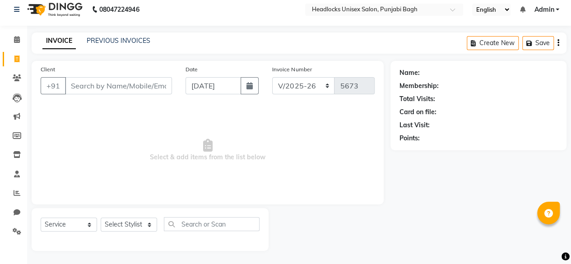
click at [196, 104] on div "Client +91 Date 03-09-2025 Invoice Number csh/2025-26 V/2025 V/2025-26 5673 Sel…" at bounding box center [208, 133] width 352 height 144
click at [207, 93] on input "[DATE]" at bounding box center [213, 85] width 56 height 17
select select "9"
select select "2025"
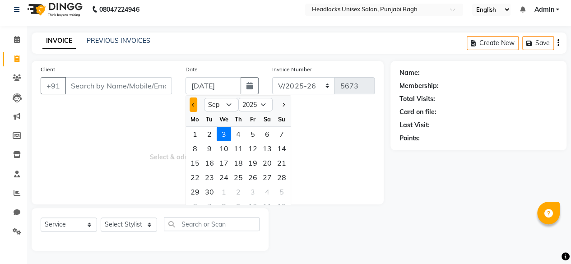
click at [193, 98] on button "Previous month" at bounding box center [194, 104] width 8 height 14
select select "8"
click at [250, 174] on div "22" at bounding box center [253, 177] width 14 height 14
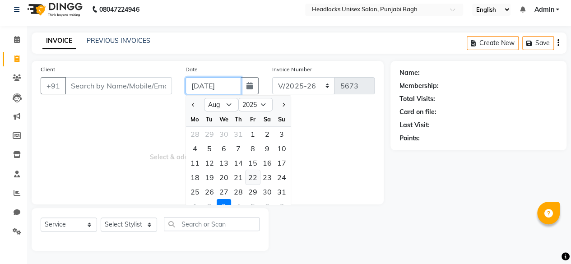
type input "[DATE]"
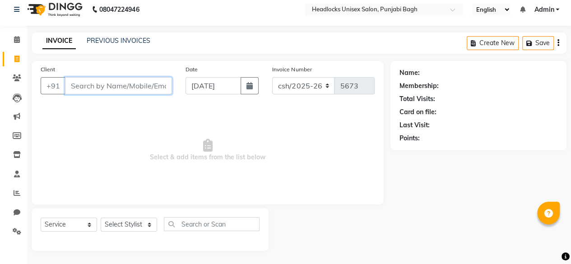
click at [148, 88] on input "Client" at bounding box center [118, 85] width 107 height 17
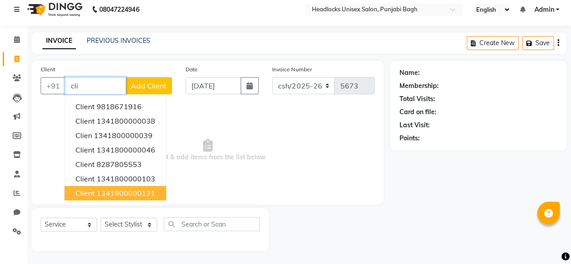
click at [131, 186] on button "client 1341800000131" at bounding box center [116, 193] width 102 height 14
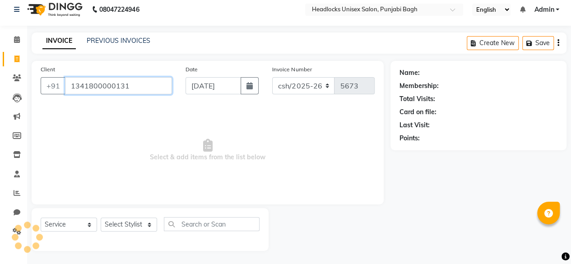
type input "1341800000131"
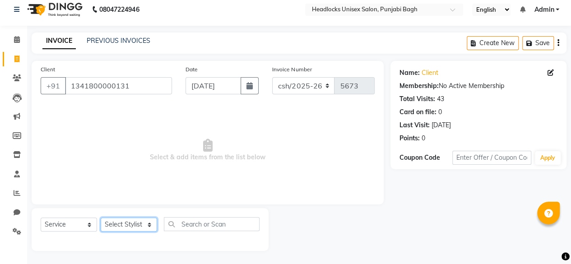
click at [134, 225] on select "Select Stylist ⁠Agnies ⁠[PERSON_NAME] [PERSON_NAME] [PERSON_NAME] mercy ⁠Minto …" at bounding box center [129, 225] width 56 height 14
select select "69047"
click at [101, 218] on select "Select Stylist ⁠Agnies ⁠[PERSON_NAME] [PERSON_NAME] [PERSON_NAME] mercy ⁠Minto …" at bounding box center [129, 225] width 56 height 14
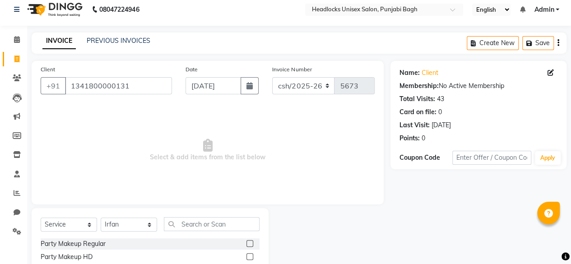
drag, startPoint x: 208, startPoint y: 234, endPoint x: 218, endPoint y: 229, distance: 11.3
click at [218, 229] on div "Select Service Product Membership Package Voucher Prepaid Gift Card Select Styl…" at bounding box center [150, 227] width 219 height 21
click at [218, 229] on input "text" at bounding box center [212, 224] width 96 height 14
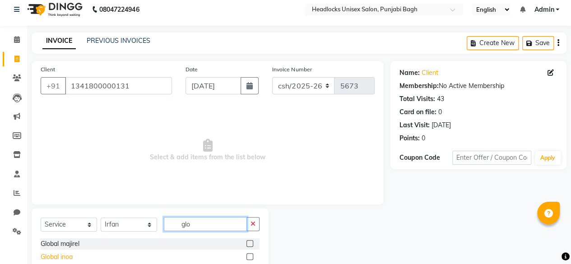
type input "glo"
click at [65, 259] on div "Global inoa" at bounding box center [57, 256] width 32 height 9
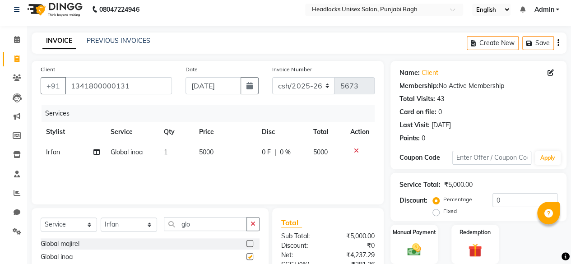
checkbox input "false"
click at [203, 156] on td "5000" at bounding box center [225, 152] width 63 height 20
select select "69047"
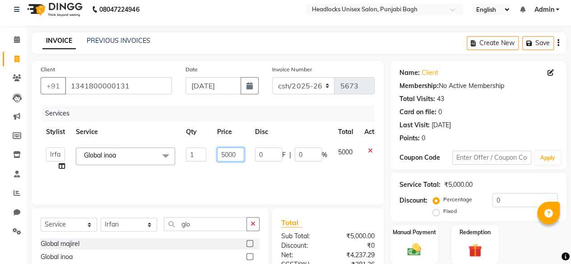
drag, startPoint x: 214, startPoint y: 155, endPoint x: 233, endPoint y: 155, distance: 19.0
click at [233, 155] on td "5000" at bounding box center [231, 159] width 38 height 34
click at [233, 155] on input "5000" at bounding box center [230, 155] width 27 height 14
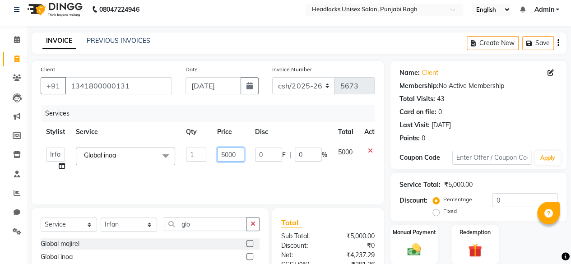
type input "8"
type input "8000"
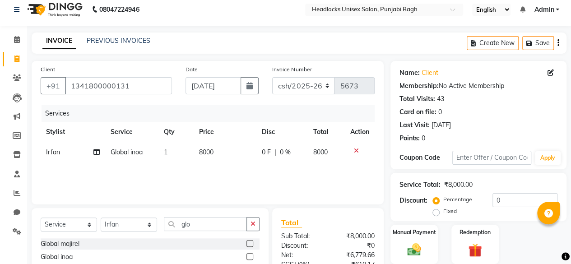
click at [260, 167] on div "Services Stylist Service Qty Price Disc Total Action Irfan Global inoa 1 8000 0…" at bounding box center [208, 150] width 334 height 90
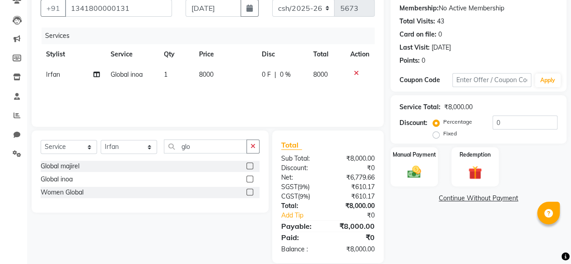
scroll to position [96, 0]
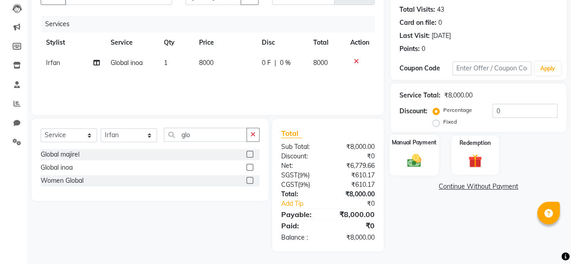
click at [405, 160] on img at bounding box center [414, 160] width 23 height 16
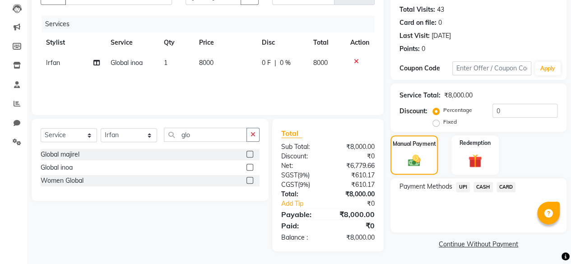
click at [461, 187] on span "UPI" at bounding box center [463, 187] width 14 height 10
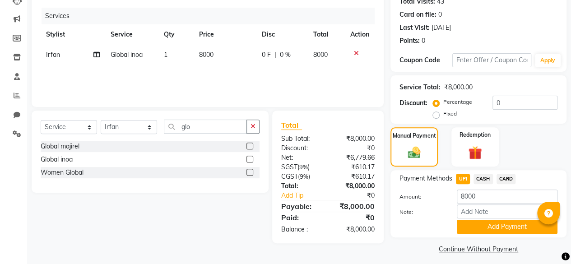
scroll to position [109, 0]
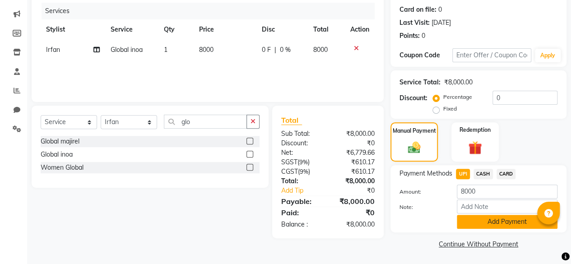
click at [460, 217] on button "Add Payment" at bounding box center [507, 222] width 101 height 14
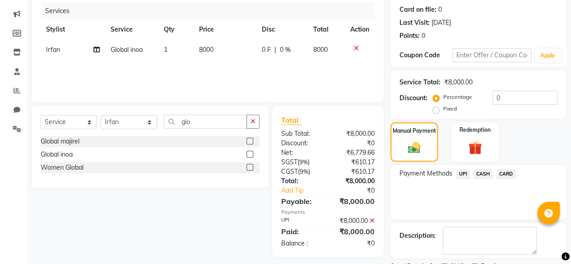
scroll to position [146, 0]
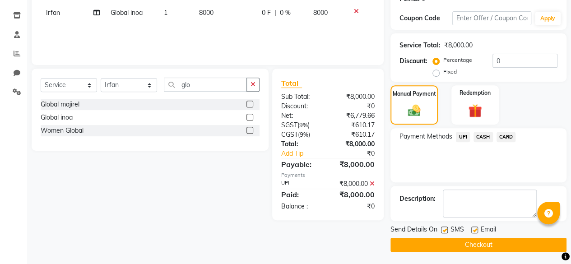
click at [442, 227] on label at bounding box center [444, 230] width 7 height 7
click at [442, 227] on input "checkbox" at bounding box center [444, 230] width 6 height 6
checkbox input "false"
click at [440, 238] on button "Checkout" at bounding box center [478, 245] width 176 height 14
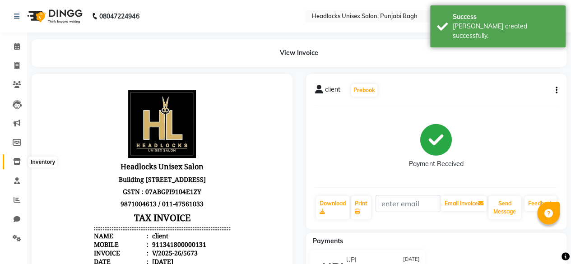
click at [21, 162] on span at bounding box center [17, 162] width 16 height 10
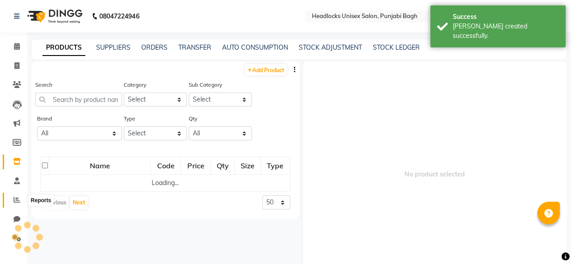
click at [12, 200] on span at bounding box center [17, 200] width 16 height 10
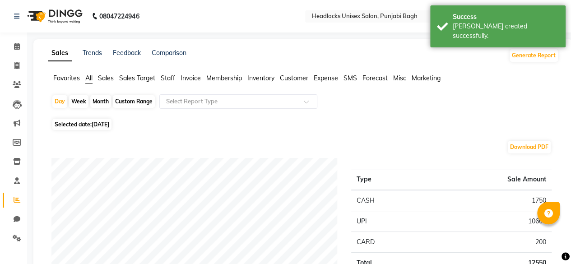
click at [64, 80] on span "Favorites" at bounding box center [66, 78] width 27 height 8
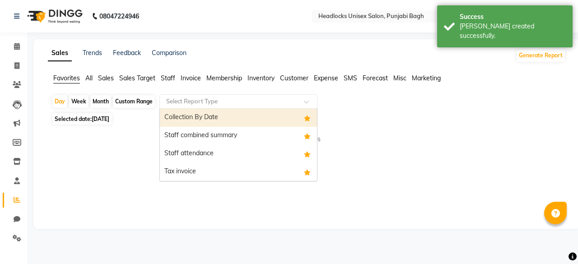
click at [170, 103] on input "text" at bounding box center [229, 101] width 130 height 9
click at [181, 123] on div "Collection By Date" at bounding box center [238, 118] width 157 height 18
select select "filtered_report"
select select "csv"
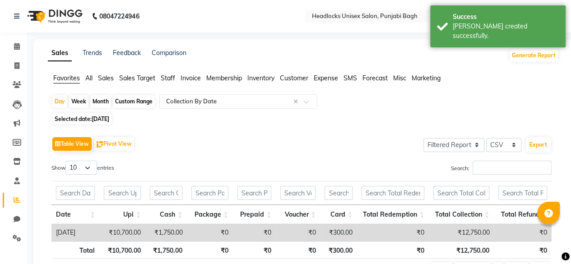
click at [109, 121] on span "[DATE]" at bounding box center [101, 119] width 18 height 7
select select "9"
select select "2025"
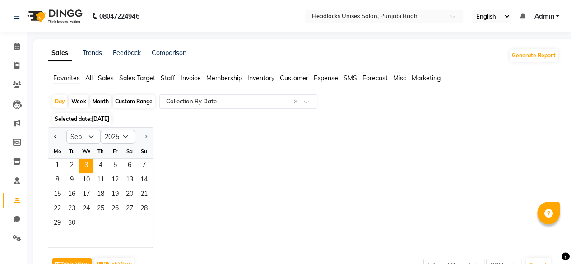
click at [51, 142] on div at bounding box center [57, 137] width 18 height 14
click at [52, 139] on button "Previous month" at bounding box center [55, 137] width 7 height 14
select select "8"
click at [117, 205] on span "22" at bounding box center [115, 209] width 14 height 14
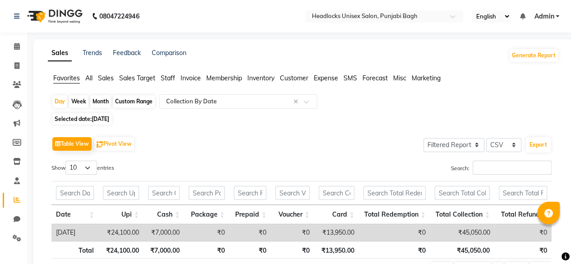
click at [17, 57] on li "Invoice" at bounding box center [13, 65] width 27 height 19
click at [18, 66] on icon at bounding box center [16, 65] width 5 height 7
select select "service"
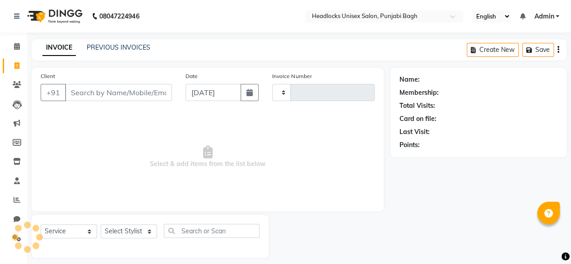
scroll to position [7, 0]
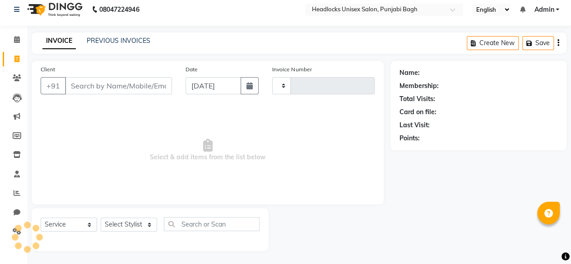
type input "5674"
select select "7719"
click at [107, 83] on input "Client" at bounding box center [118, 85] width 107 height 17
click at [101, 78] on input "Client" at bounding box center [118, 85] width 107 height 17
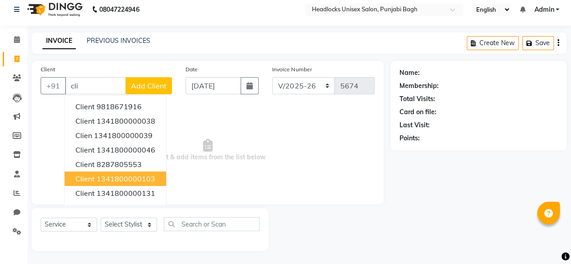
drag, startPoint x: 108, startPoint y: 190, endPoint x: 139, endPoint y: 190, distance: 30.7
click at [139, 190] on ngb-highlight "1341800000131" at bounding box center [126, 193] width 59 height 9
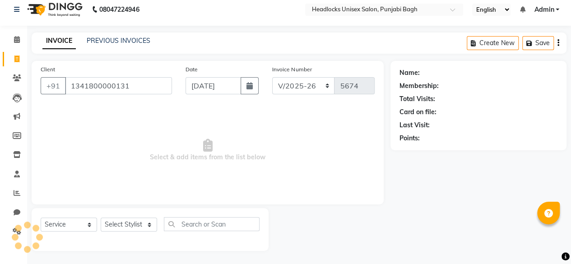
type input "1341800000131"
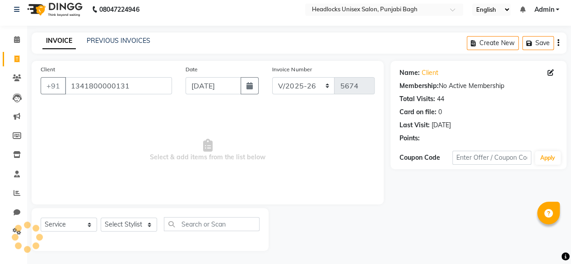
click at [139, 190] on span "Select & add items from the list below" at bounding box center [208, 150] width 334 height 90
click at [250, 90] on button "button" at bounding box center [250, 85] width 18 height 17
select select "9"
select select "2025"
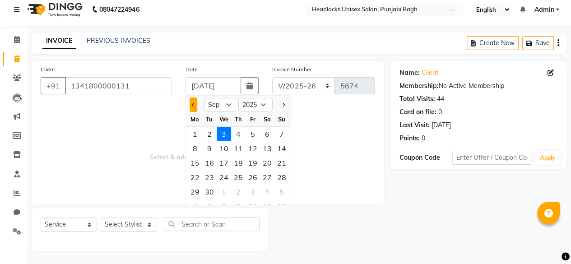
click at [195, 105] on button "Previous month" at bounding box center [194, 104] width 8 height 14
click at [283, 103] on span "Next month" at bounding box center [283, 105] width 4 height 4
select select "8"
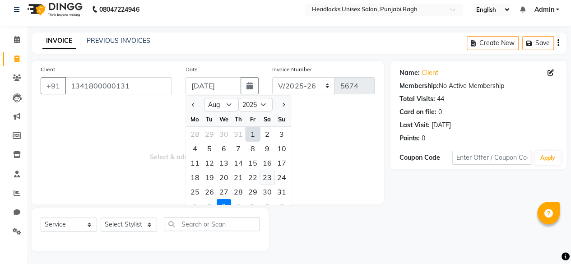
click at [268, 179] on div "23" at bounding box center [267, 177] width 14 height 14
type input "23-08-2025"
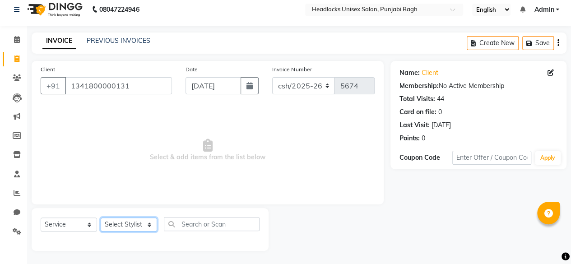
click at [120, 222] on select "Select Stylist ⁠Agnies ⁠[PERSON_NAME] [PERSON_NAME] [PERSON_NAME] mercy ⁠Minto …" at bounding box center [129, 225] width 56 height 14
select select "69819"
click at [101, 218] on select "Select Stylist ⁠Agnies ⁠[PERSON_NAME] [PERSON_NAME] [PERSON_NAME] mercy ⁠Minto …" at bounding box center [129, 225] width 56 height 14
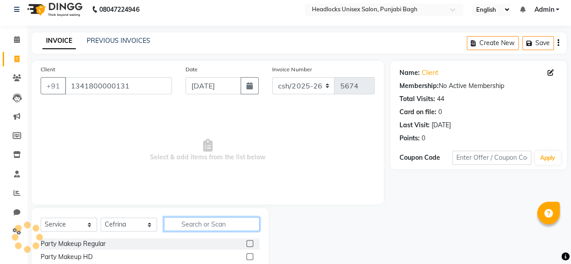
click at [223, 224] on input "text" at bounding box center [212, 224] width 96 height 14
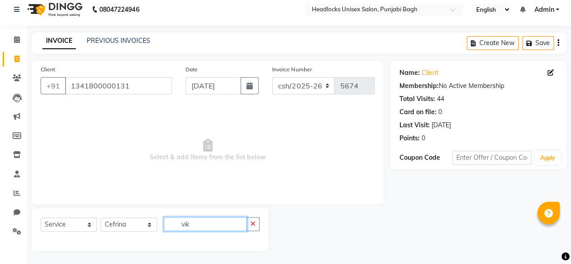
click at [205, 227] on input "vik" at bounding box center [205, 224] width 83 height 14
type input "vik"
click at [125, 221] on select "Select Stylist ⁠Agnies ⁠[PERSON_NAME] [PERSON_NAME] [PERSON_NAME] mercy ⁠Minto …" at bounding box center [129, 225] width 56 height 14
select select "69050"
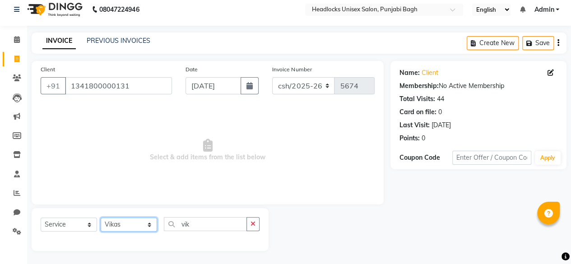
click at [101, 218] on select "Select Stylist ⁠Agnies ⁠[PERSON_NAME] [PERSON_NAME] [PERSON_NAME] mercy ⁠Minto …" at bounding box center [129, 225] width 56 height 14
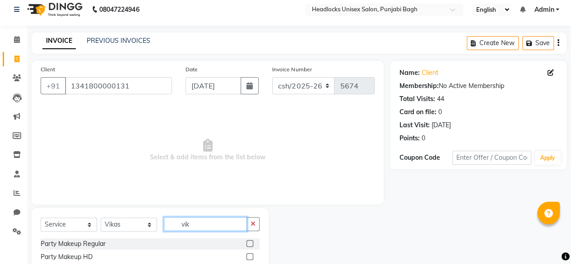
click at [172, 220] on input "vik" at bounding box center [205, 224] width 83 height 14
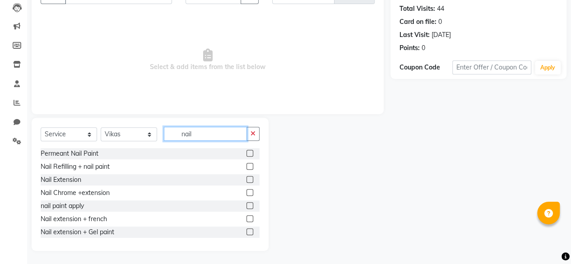
scroll to position [67, 0]
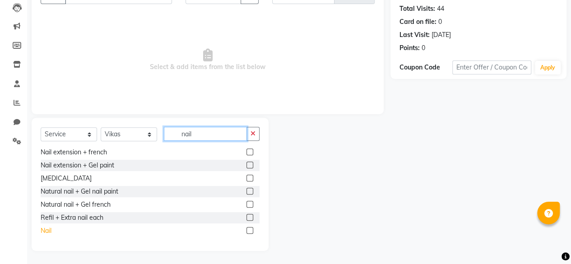
type input "nail"
click at [44, 231] on div "Nail" at bounding box center [46, 230] width 11 height 9
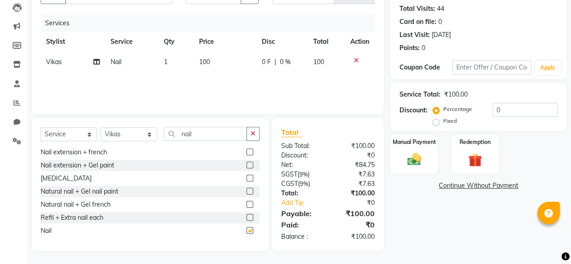
checkbox input "false"
click at [211, 62] on td "100" at bounding box center [225, 62] width 63 height 20
select select "69050"
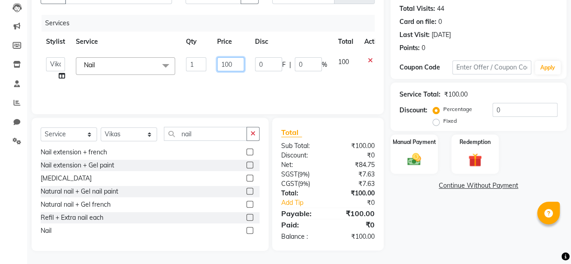
click at [220, 67] on input "100" at bounding box center [230, 64] width 27 height 14
type input "2800"
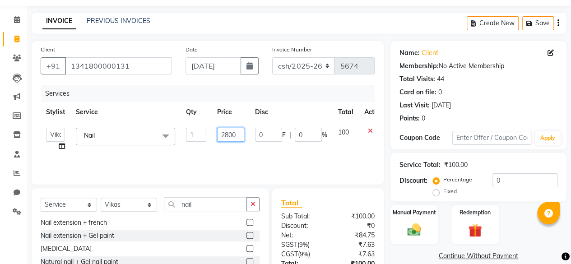
scroll to position [97, 0]
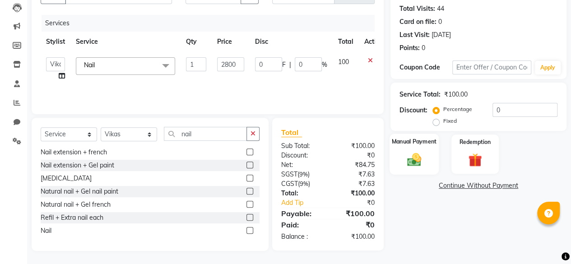
click at [419, 162] on img at bounding box center [414, 159] width 23 height 16
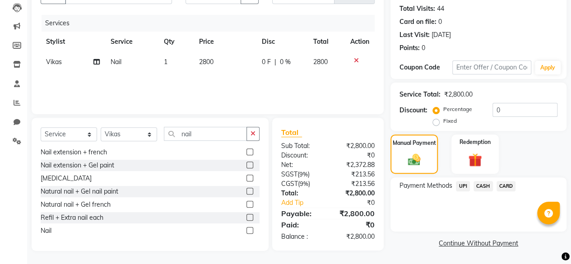
click at [461, 182] on span "UPI" at bounding box center [463, 186] width 14 height 10
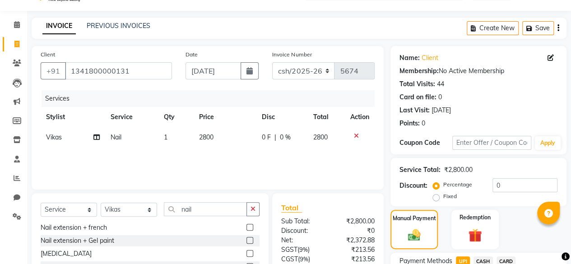
scroll to position [109, 0]
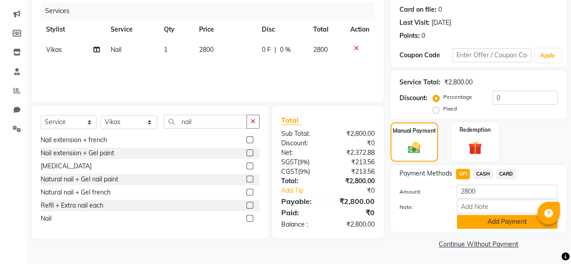
click at [500, 221] on button "Add Payment" at bounding box center [507, 222] width 101 height 14
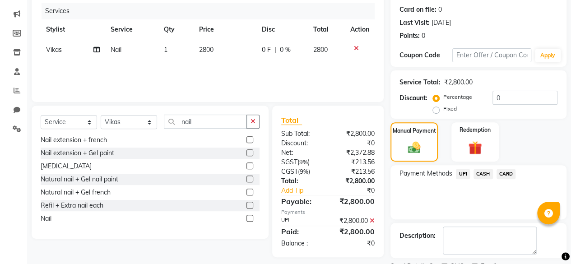
scroll to position [146, 0]
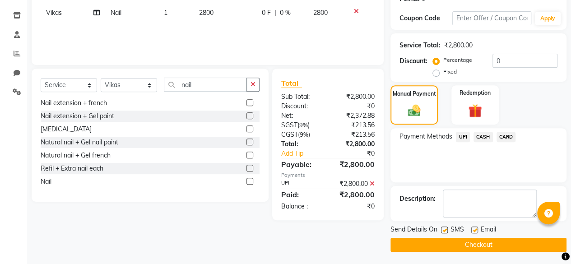
click at [443, 225] on div "SMS" at bounding box center [456, 230] width 30 height 11
click at [444, 229] on label at bounding box center [444, 230] width 7 height 7
click at [444, 229] on input "checkbox" at bounding box center [444, 230] width 6 height 6
checkbox input "false"
click at [385, 243] on div "Client +91 1341800000131 Date 23-08-2025 Invoice Number csh/2025-26 V/2025 V/20…" at bounding box center [208, 86] width 366 height 330
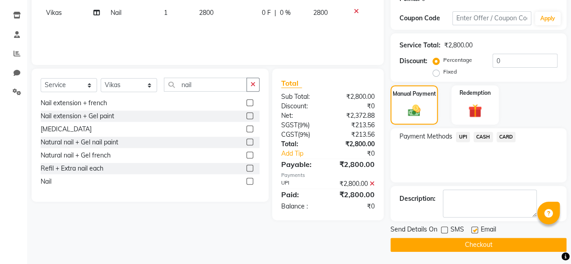
click at [401, 246] on button "Checkout" at bounding box center [478, 245] width 176 height 14
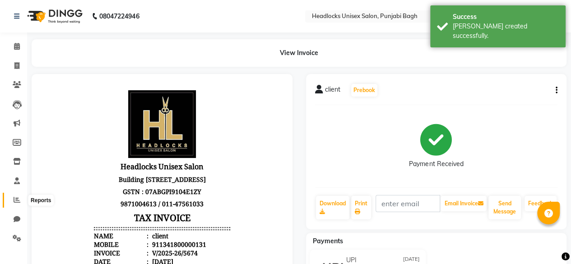
click at [19, 195] on span at bounding box center [17, 200] width 16 height 10
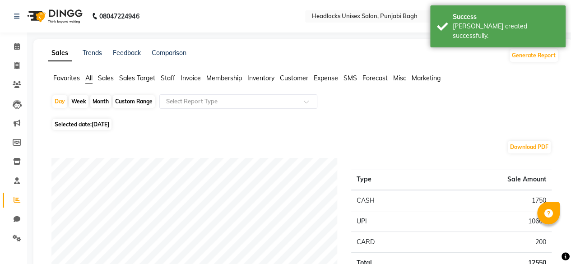
click at [65, 81] on span "Favorites" at bounding box center [66, 78] width 27 height 8
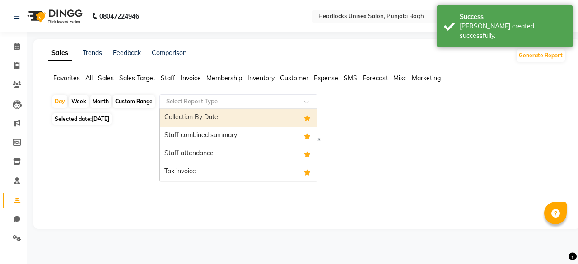
click at [222, 98] on input "text" at bounding box center [229, 101] width 130 height 9
click at [195, 124] on div "Collection By Date" at bounding box center [238, 118] width 157 height 18
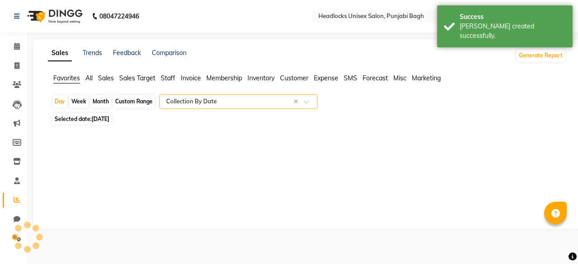
select select "filtered_report"
select select "csv"
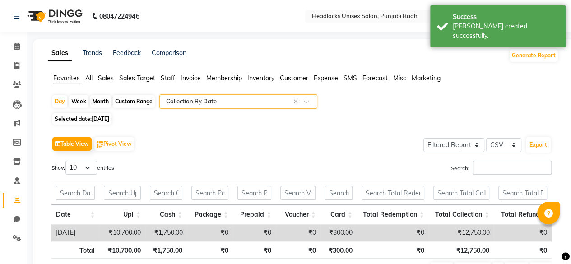
click at [99, 118] on span "[DATE]" at bounding box center [101, 119] width 18 height 7
select select "9"
select select "2025"
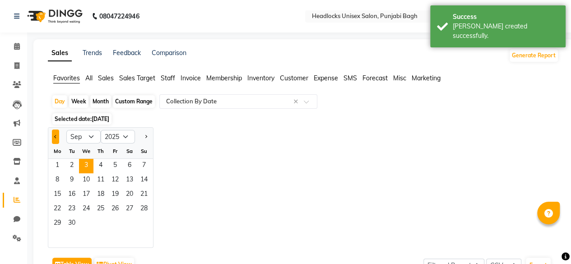
click at [52, 140] on button "Previous month" at bounding box center [55, 137] width 7 height 14
select select "8"
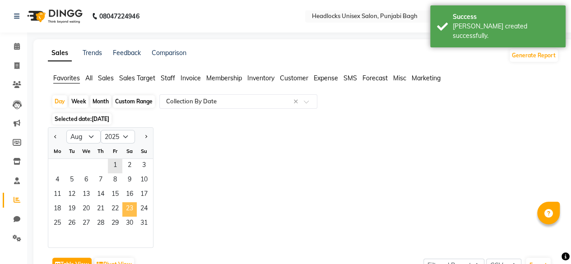
click at [130, 210] on span "23" at bounding box center [129, 209] width 14 height 14
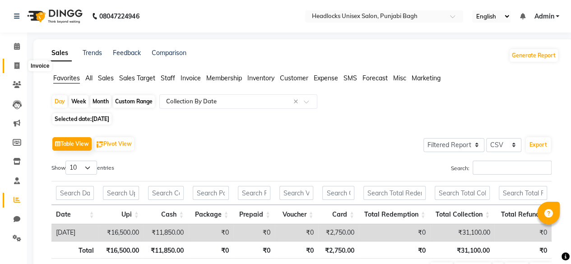
click at [11, 65] on span at bounding box center [17, 66] width 16 height 10
select select "service"
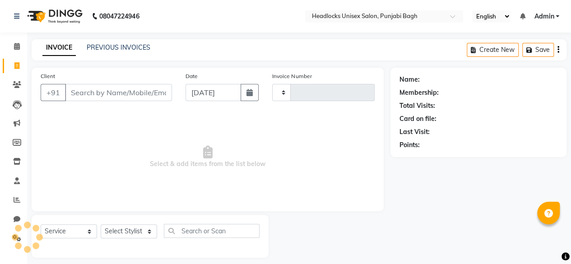
scroll to position [7, 0]
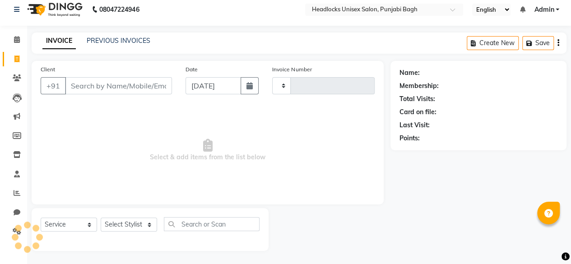
type input "5675"
select select "7719"
click at [106, 87] on input "Client" at bounding box center [118, 85] width 107 height 17
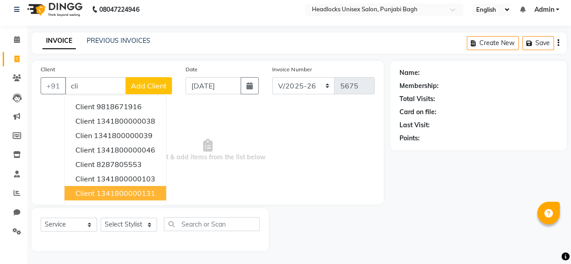
click at [108, 187] on button "client 1341800000131" at bounding box center [116, 193] width 102 height 14
type input "1341800000131"
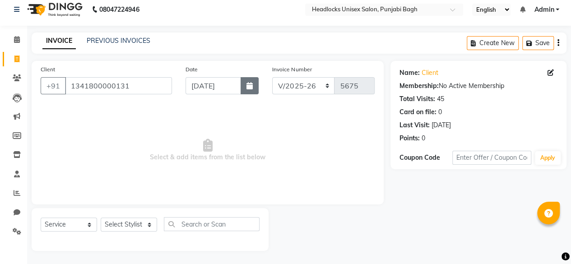
click at [245, 84] on button "button" at bounding box center [250, 85] width 18 height 17
select select "9"
select select "2025"
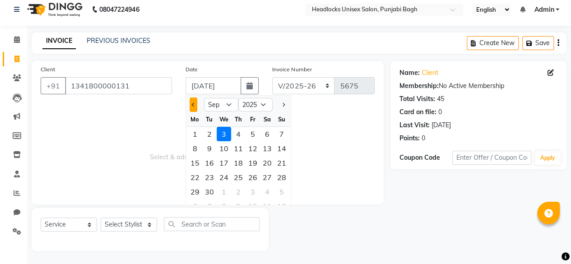
click at [192, 103] on span "Previous month" at bounding box center [194, 105] width 4 height 4
select select "8"
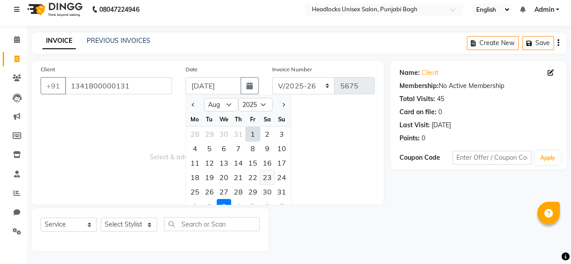
click at [268, 176] on div "23" at bounding box center [267, 177] width 14 height 14
type input "23-08-2025"
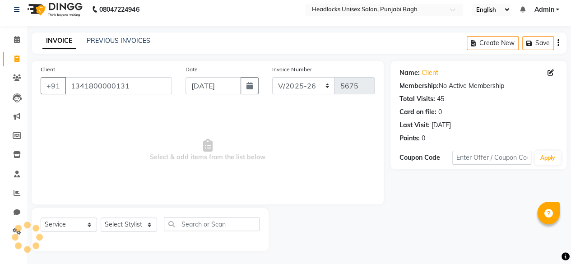
click at [268, 176] on span "Select & add items from the list below" at bounding box center [208, 150] width 334 height 90
click at [114, 219] on select "Select Stylist ⁠Agnies ⁠[PERSON_NAME] [PERSON_NAME] [PERSON_NAME] mercy ⁠Minto …" at bounding box center [129, 225] width 56 height 14
select select "69047"
click at [101, 218] on select "Select Stylist ⁠Agnies ⁠[PERSON_NAME] [PERSON_NAME] [PERSON_NAME] mercy ⁠Minto …" at bounding box center [129, 225] width 56 height 14
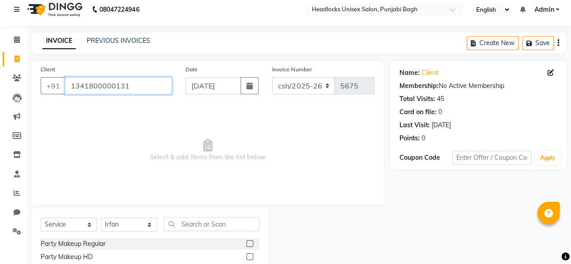
click at [120, 78] on input "1341800000131" at bounding box center [118, 85] width 107 height 17
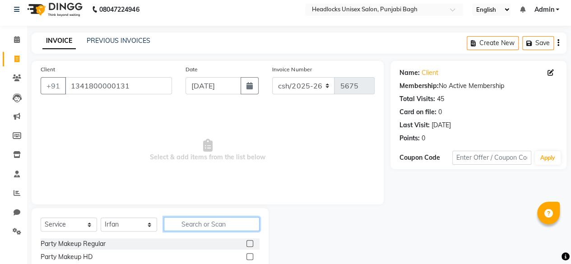
click at [191, 226] on input "text" at bounding box center [212, 224] width 96 height 14
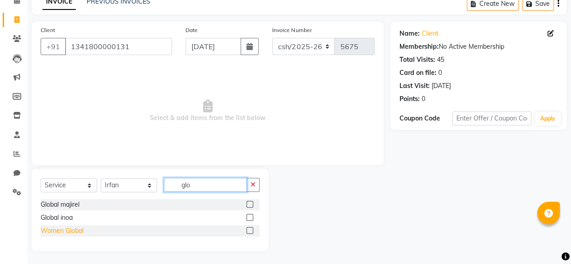
type input "glo"
click at [54, 228] on div "Women Global" at bounding box center [62, 230] width 43 height 9
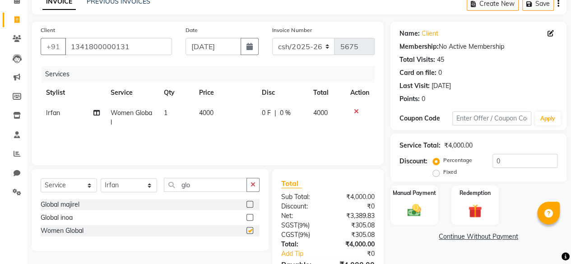
checkbox input "false"
click at [208, 115] on span "4000" at bounding box center [206, 113] width 14 height 8
select select "69047"
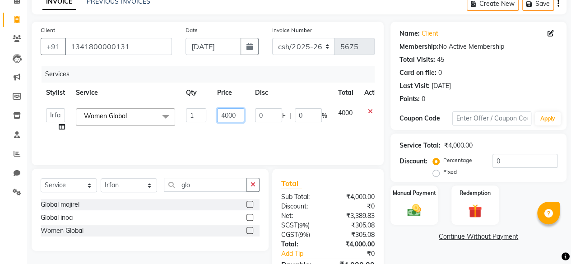
click at [222, 120] on input "4000" at bounding box center [230, 115] width 27 height 14
type input "10000"
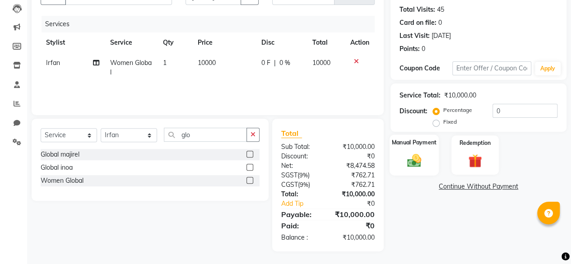
click at [417, 158] on img at bounding box center [414, 160] width 23 height 16
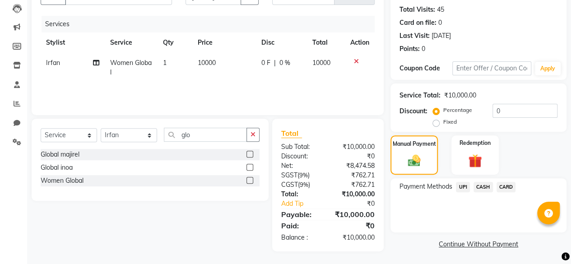
click at [463, 188] on span "UPI" at bounding box center [463, 187] width 14 height 10
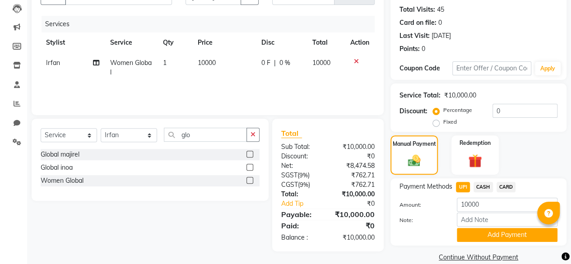
scroll to position [109, 0]
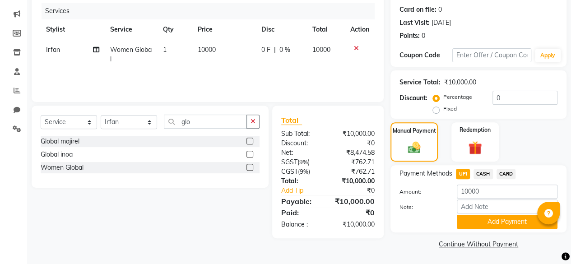
click at [470, 230] on div "Payment Methods UPI CASH CARD Amount: 10000 Note: Add Payment" at bounding box center [478, 198] width 176 height 67
click at [468, 219] on button "Add Payment" at bounding box center [507, 222] width 101 height 14
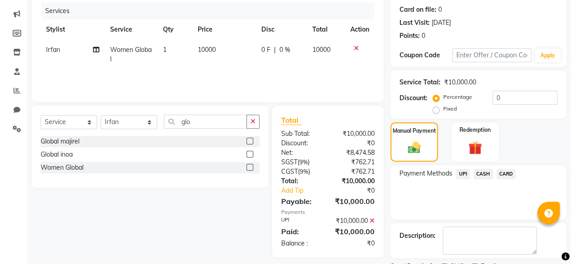
scroll to position [146, 0]
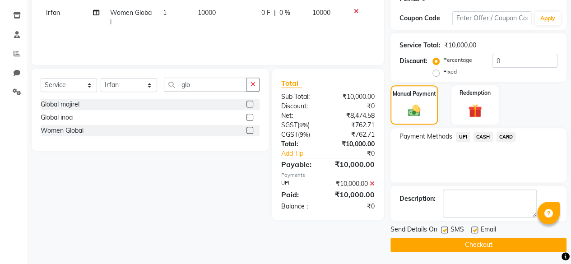
click at [444, 228] on label at bounding box center [444, 230] width 7 height 7
click at [444, 228] on input "checkbox" at bounding box center [444, 230] width 6 height 6
checkbox input "false"
click at [440, 249] on button "Checkout" at bounding box center [478, 245] width 176 height 14
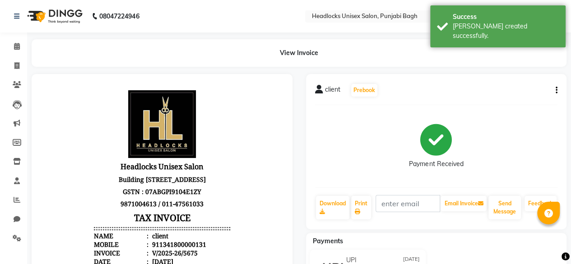
drag, startPoint x: 480, startPoint y: 332, endPoint x: 223, endPoint y: 237, distance: 274.2
click at [20, 203] on icon at bounding box center [17, 199] width 7 height 7
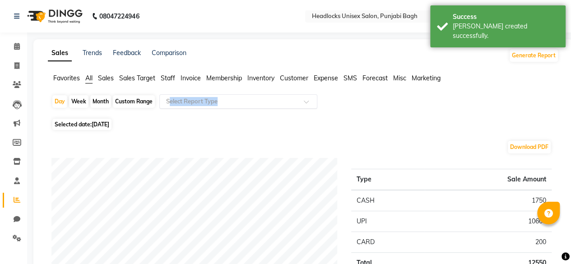
drag, startPoint x: 168, startPoint y: 113, endPoint x: 189, endPoint y: 99, distance: 25.0
click at [189, 99] on div "Day Week Month Custom Range Select Report Type" at bounding box center [303, 105] width 504 height 22
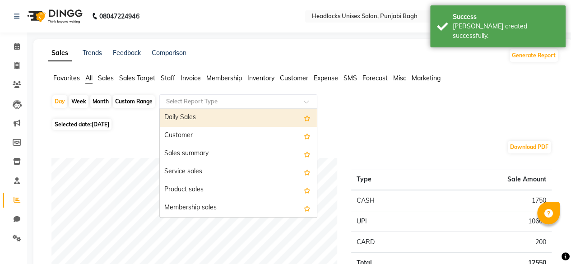
click at [189, 99] on input "text" at bounding box center [229, 101] width 130 height 9
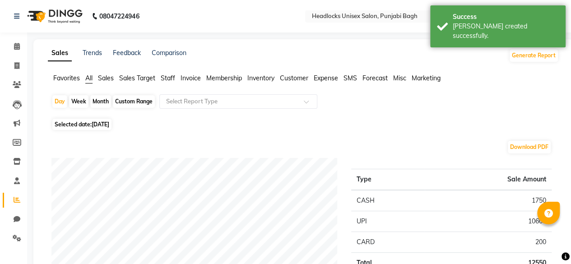
click at [64, 80] on span "Favorites" at bounding box center [66, 78] width 27 height 8
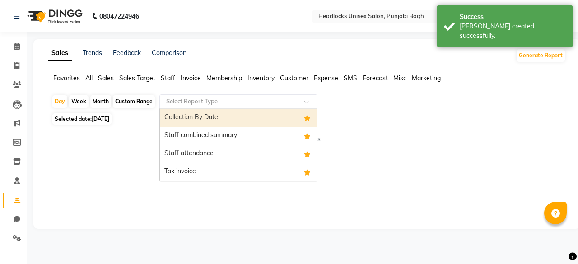
click at [182, 106] on div "Select Report Type" at bounding box center [191, 101] width 51 height 9
click at [185, 114] on div "Collection By Date" at bounding box center [238, 118] width 157 height 18
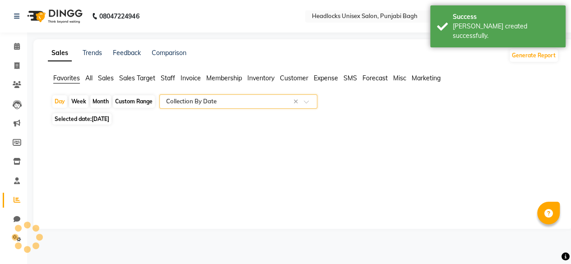
select select "filtered_report"
select select "csv"
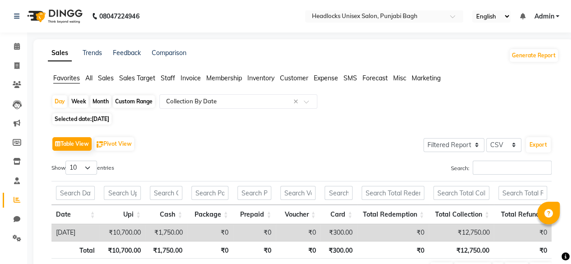
click at [93, 116] on span "[DATE]" at bounding box center [101, 119] width 18 height 7
select select "9"
select select "2025"
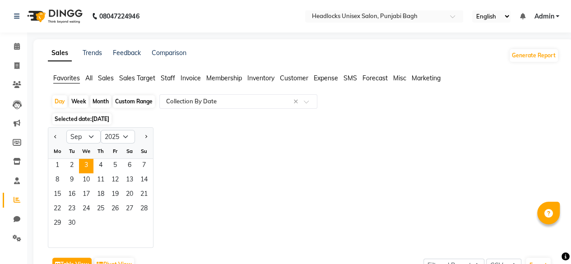
click at [51, 134] on div at bounding box center [57, 137] width 18 height 14
click at [58, 136] on button "Previous month" at bounding box center [55, 137] width 7 height 14
select select "8"
drag, startPoint x: 58, startPoint y: 136, endPoint x: 265, endPoint y: 153, distance: 207.4
click at [265, 153] on div "Jan Feb Mar Apr May Jun Jul Aug Sep Oct Nov Dec 2015 2016 2017 2018 2019 2020 2…" at bounding box center [303, 187] width 511 height 121
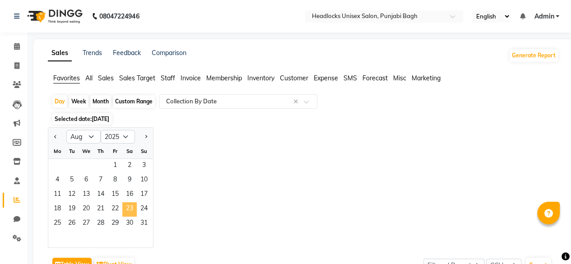
click at [129, 205] on span "23" at bounding box center [129, 209] width 14 height 14
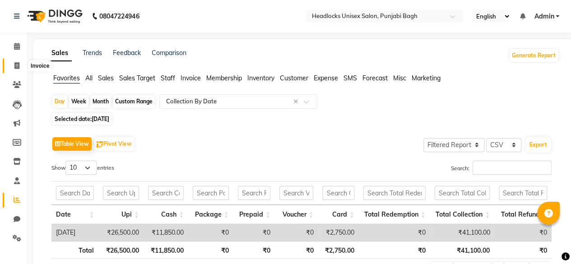
click at [13, 66] on span at bounding box center [17, 66] width 16 height 10
select select "service"
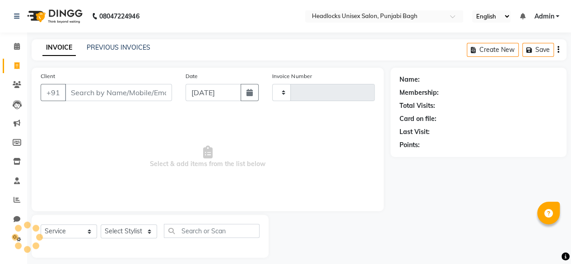
scroll to position [7, 0]
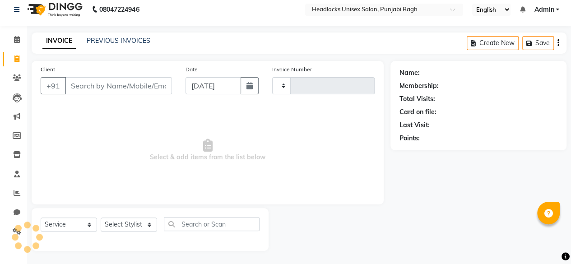
type input "5676"
select select "7719"
click at [126, 94] on div "Client +91" at bounding box center [106, 83] width 145 height 37
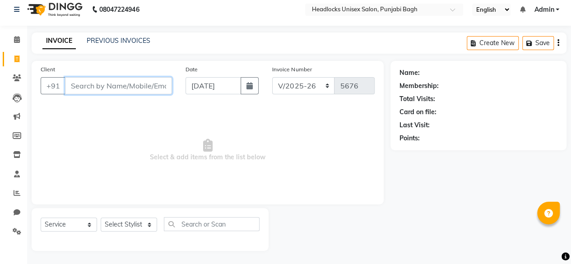
click at [143, 82] on input "Client" at bounding box center [118, 85] width 107 height 17
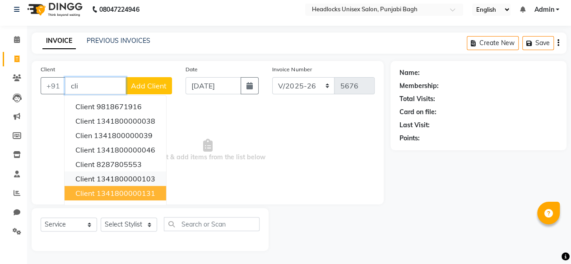
drag, startPoint x: 131, startPoint y: 190, endPoint x: 140, endPoint y: 184, distance: 11.0
click at [140, 184] on ngb-typeahead-window "client 9818671916 client 1341800000038 clien 1341800000039 client 1341800000046…" at bounding box center [115, 157] width 102 height 124
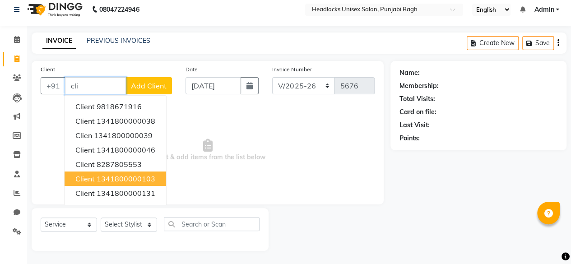
click at [140, 184] on button "client 1341800000103" at bounding box center [116, 178] width 102 height 14
type input "1341800000103"
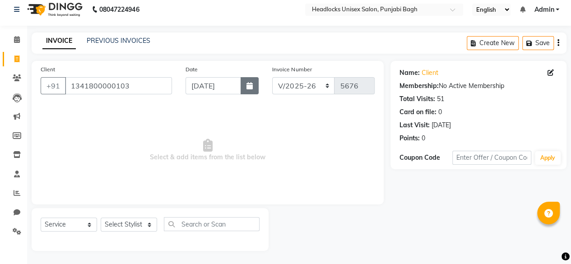
click at [251, 91] on button "button" at bounding box center [250, 85] width 18 height 17
select select "9"
select select "2025"
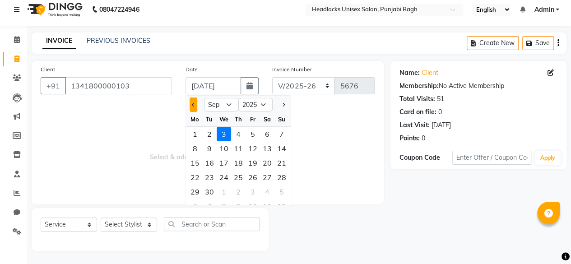
click at [192, 106] on button "Previous month" at bounding box center [194, 104] width 8 height 14
select select "8"
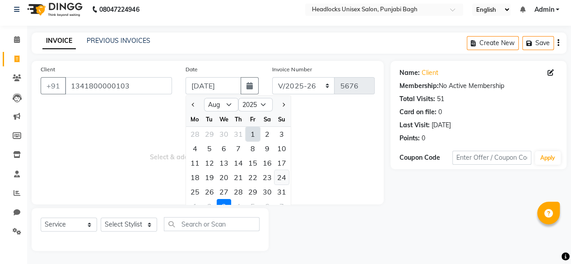
click at [278, 172] on div "24" at bounding box center [281, 177] width 14 height 14
type input "24-08-2025"
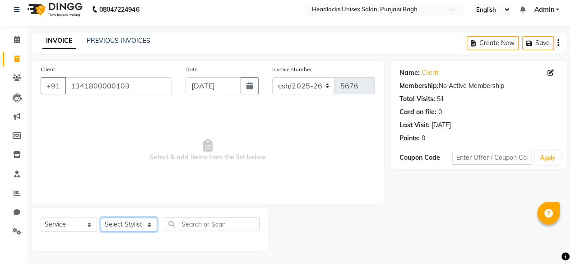
click at [117, 223] on select "Select Stylist ⁠Agnies ⁠[PERSON_NAME] [PERSON_NAME] [PERSON_NAME] mercy ⁠Minto …" at bounding box center [129, 225] width 56 height 14
select select "69819"
click at [101, 218] on select "Select Stylist ⁠Agnies ⁠[PERSON_NAME] [PERSON_NAME] [PERSON_NAME] mercy ⁠Minto …" at bounding box center [129, 225] width 56 height 14
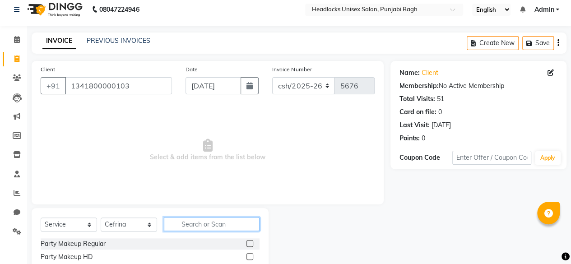
click at [208, 226] on input "text" at bounding box center [212, 224] width 96 height 14
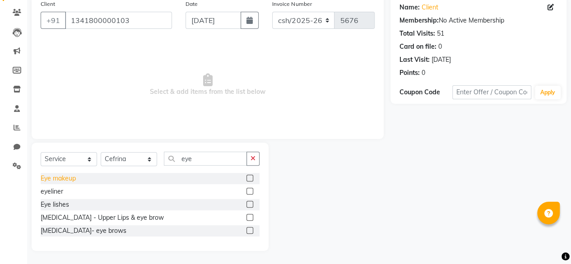
click at [64, 177] on div "Eye makeup" at bounding box center [58, 178] width 35 height 9
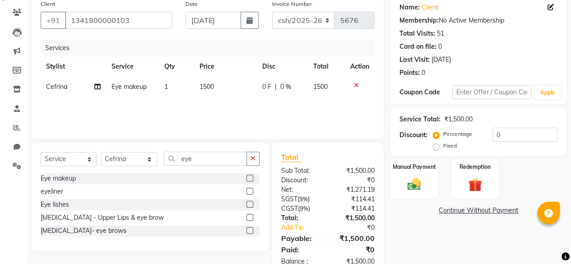
click at [197, 91] on td "1500" at bounding box center [225, 87] width 63 height 20
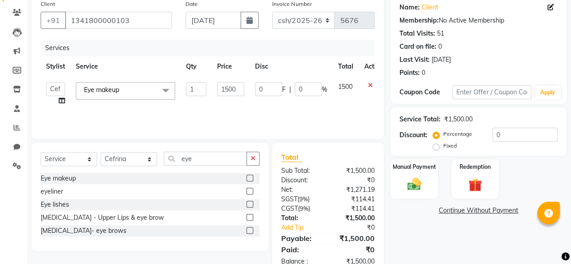
click at [214, 86] on td "1500" at bounding box center [231, 94] width 38 height 34
click at [219, 86] on input "1500" at bounding box center [230, 89] width 27 height 14
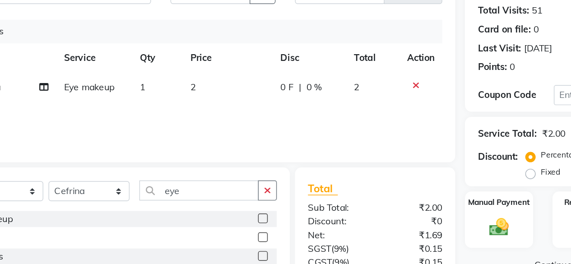
click at [207, 84] on td "2" at bounding box center [225, 87] width 63 height 20
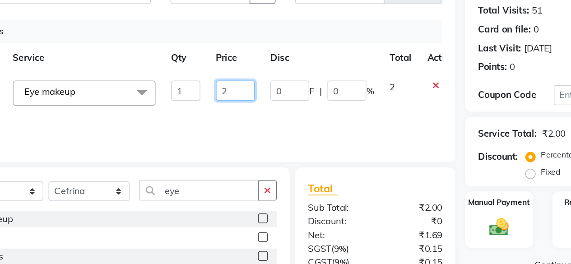
click at [230, 88] on input "2" at bounding box center [230, 89] width 27 height 14
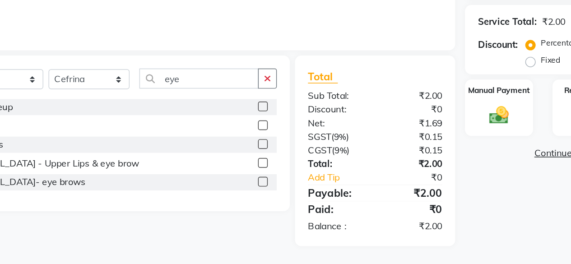
scroll to position [96, 0]
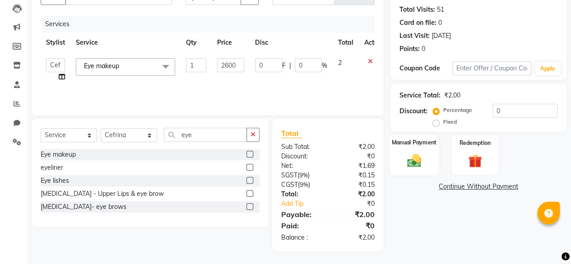
click at [433, 167] on div "Manual Payment" at bounding box center [413, 154] width 49 height 41
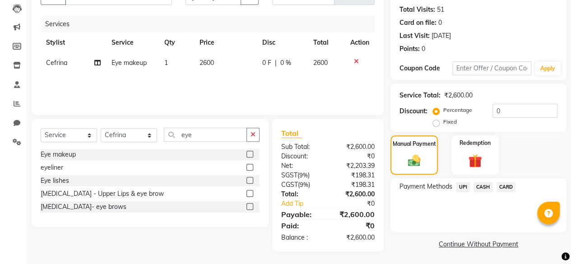
click at [462, 191] on span "UPI" at bounding box center [463, 187] width 14 height 10
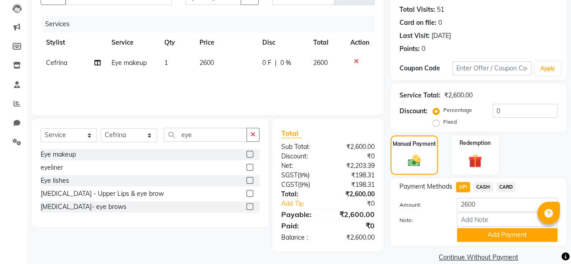
scroll to position [109, 0]
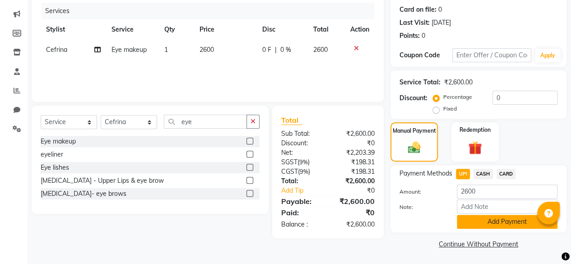
click at [462, 223] on button "Add Payment" at bounding box center [507, 222] width 101 height 14
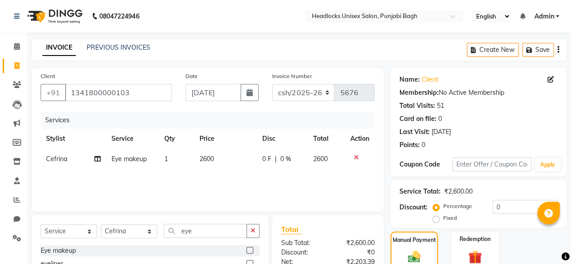
scroll to position [146, 0]
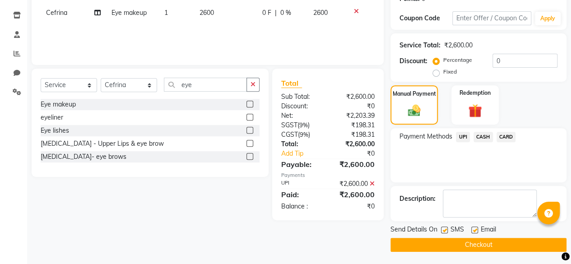
click at [445, 229] on label at bounding box center [444, 230] width 7 height 7
click at [445, 229] on input "checkbox" at bounding box center [444, 230] width 6 height 6
click at [444, 243] on button "Checkout" at bounding box center [478, 245] width 176 height 14
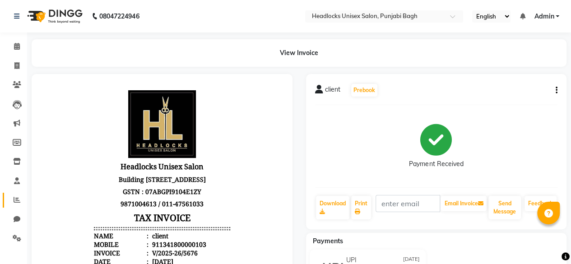
click at [16, 205] on link "Reports" at bounding box center [14, 200] width 22 height 15
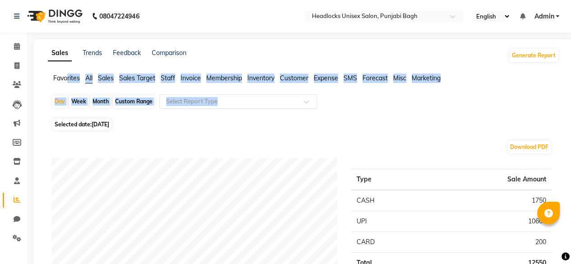
drag, startPoint x: 67, startPoint y: 79, endPoint x: 227, endPoint y: 100, distance: 160.7
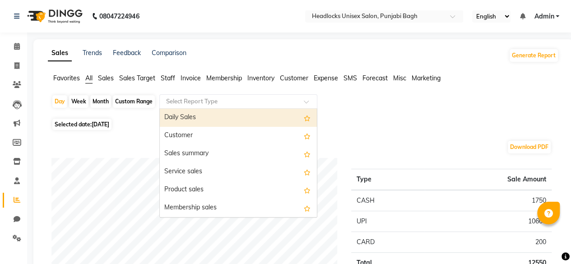
click at [227, 100] on input "text" at bounding box center [229, 101] width 130 height 9
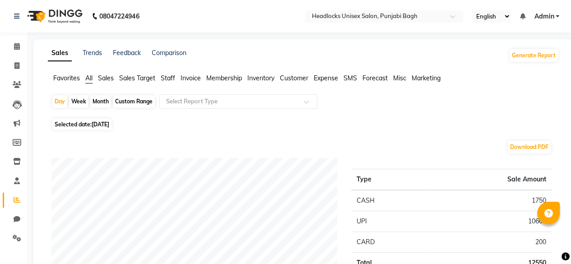
click at [67, 82] on div "Favorites All Sales Sales Target Staff Invoice Membership Inventory Customer Ex…" at bounding box center [303, 82] width 524 height 17
click at [67, 82] on li "Favorites" at bounding box center [66, 78] width 27 height 9
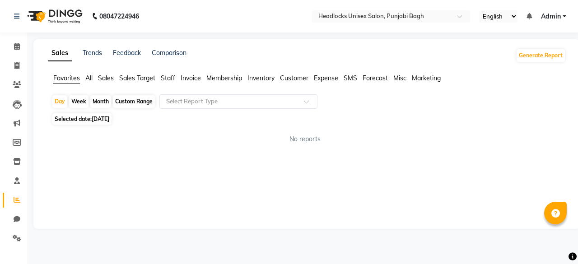
click at [69, 81] on span "Favorites" at bounding box center [66, 78] width 27 height 8
click at [247, 110] on div "Day Week Month Custom Range Select Report Type" at bounding box center [306, 102] width 510 height 16
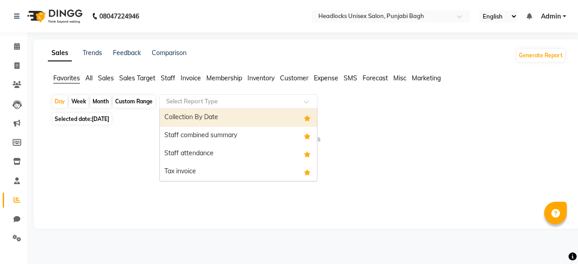
click at [250, 108] on div "Select Report Type" at bounding box center [238, 101] width 158 height 14
click at [214, 116] on div "Collection By Date" at bounding box center [238, 118] width 157 height 18
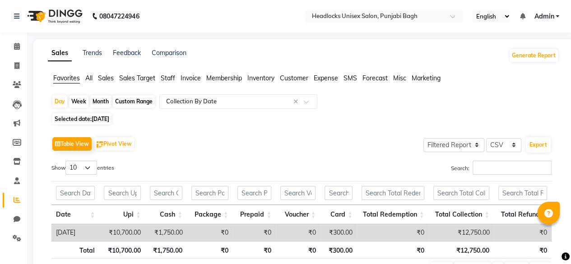
click at [76, 120] on span "Selected date: 03-09-2025" at bounding box center [81, 118] width 59 height 11
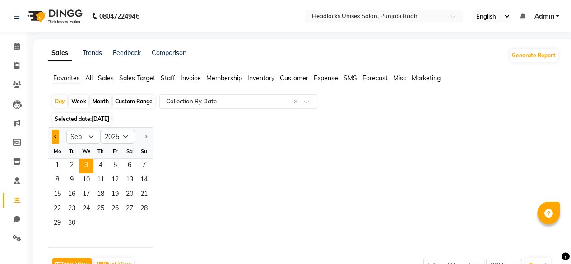
click at [57, 134] on button "Previous month" at bounding box center [55, 137] width 7 height 14
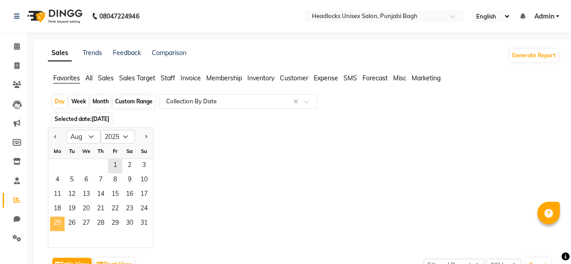
click at [60, 220] on span "25" at bounding box center [57, 224] width 14 height 14
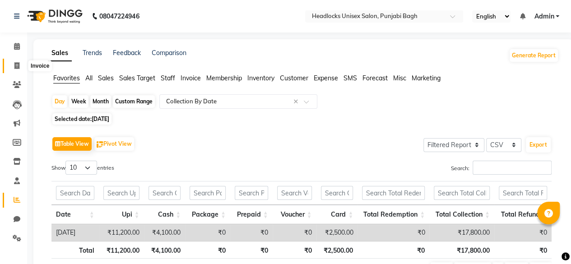
click at [17, 64] on icon at bounding box center [16, 65] width 5 height 7
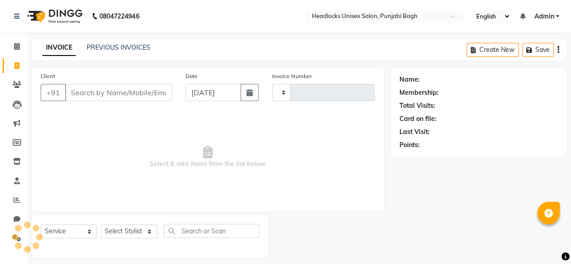
scroll to position [7, 0]
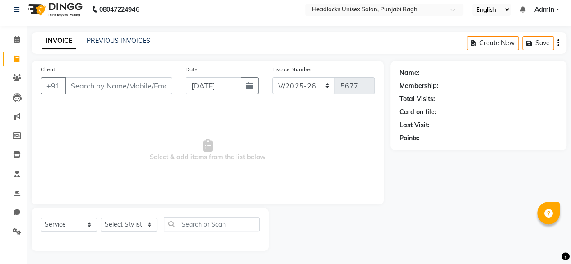
click at [95, 84] on input "Client" at bounding box center [118, 85] width 107 height 17
click at [106, 92] on input "Client" at bounding box center [118, 85] width 107 height 17
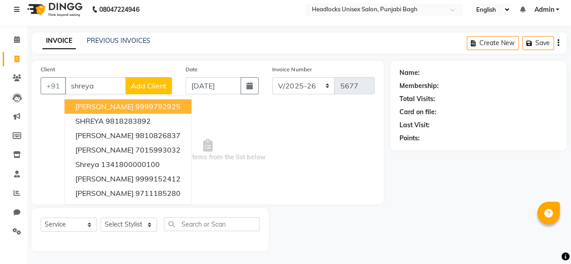
click at [115, 104] on span "shreya arora" at bounding box center [104, 106] width 58 height 9
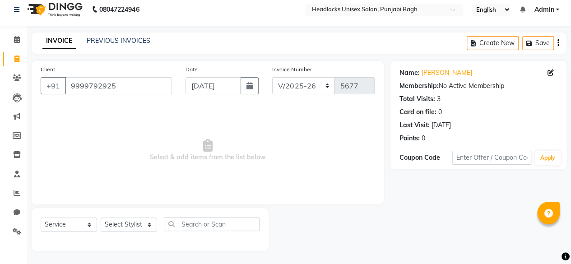
drag, startPoint x: 116, startPoint y: 215, endPoint x: 118, endPoint y: 223, distance: 8.8
click at [118, 223] on div "Select Service Product Membership Package Voucher Prepaid Gift Card Select Styl…" at bounding box center [150, 229] width 237 height 43
click at [118, 223] on select "Select Stylist ⁠Agnies ⁠[PERSON_NAME] [PERSON_NAME] [PERSON_NAME] mercy ⁠Minto …" at bounding box center [129, 225] width 56 height 14
click at [101, 218] on select "Select Stylist ⁠Agnies ⁠[PERSON_NAME] [PERSON_NAME] [PERSON_NAME] mercy ⁠Minto …" at bounding box center [129, 225] width 56 height 14
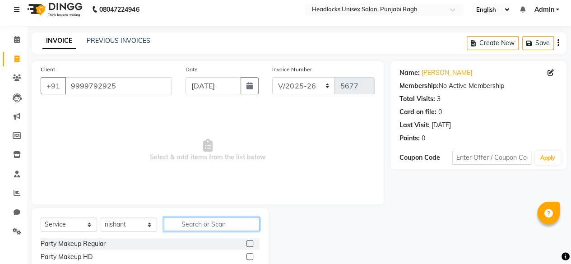
click at [192, 222] on input "text" at bounding box center [212, 224] width 96 height 14
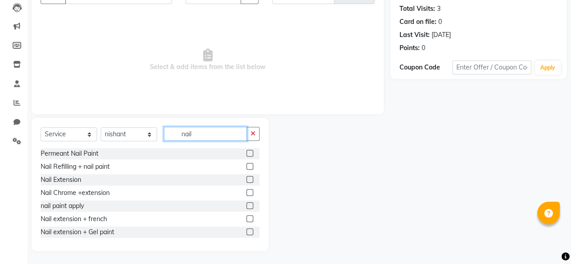
scroll to position [67, 0]
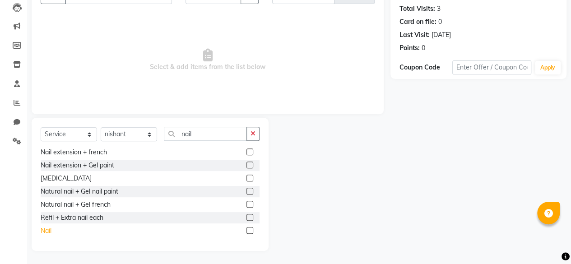
click at [51, 231] on div "Nail" at bounding box center [46, 230] width 11 height 9
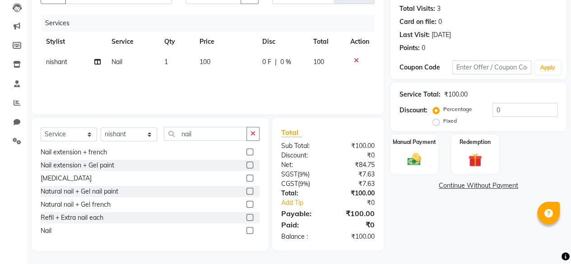
click at [204, 62] on span "100" at bounding box center [204, 62] width 11 height 8
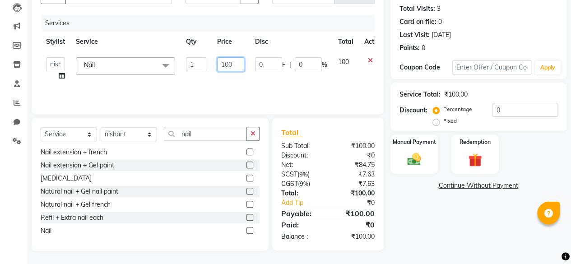
click at [232, 64] on input "100" at bounding box center [230, 64] width 27 height 14
click at [437, 159] on div "Manual Payment" at bounding box center [413, 154] width 49 height 41
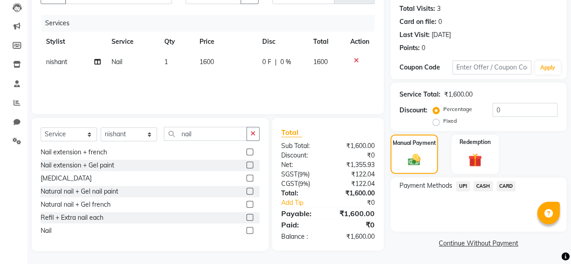
click at [463, 188] on span "UPI" at bounding box center [463, 186] width 14 height 10
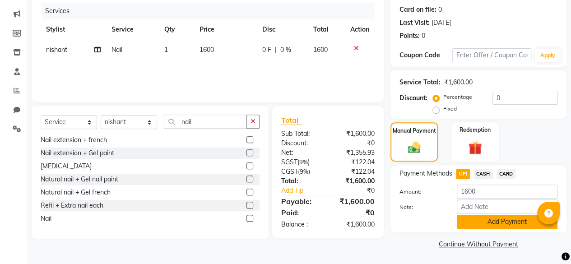
click at [468, 217] on button "Add Payment" at bounding box center [507, 222] width 101 height 14
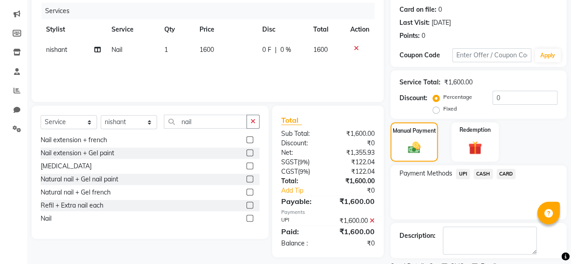
scroll to position [146, 0]
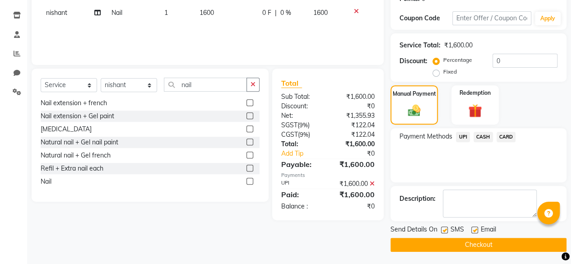
click at [440, 228] on div "Send Details On SMS Email" at bounding box center [478, 230] width 176 height 11
click at [444, 228] on label at bounding box center [444, 230] width 7 height 7
click at [444, 228] on input "checkbox" at bounding box center [444, 230] width 6 height 6
click at [440, 241] on button "Checkout" at bounding box center [478, 245] width 176 height 14
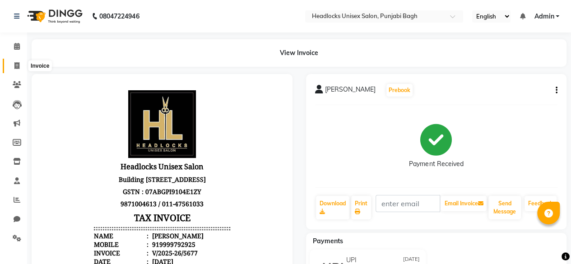
click at [21, 67] on span at bounding box center [17, 66] width 16 height 10
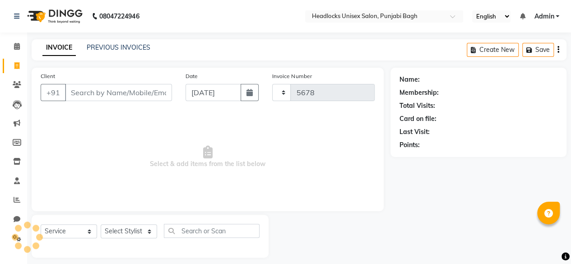
scroll to position [7, 0]
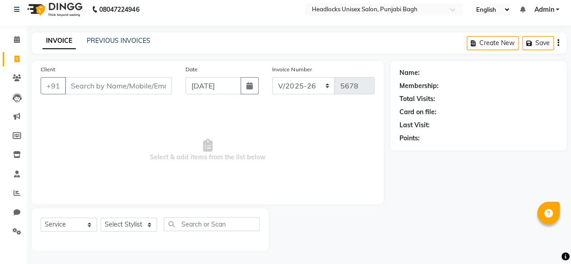
click at [82, 84] on input "Client" at bounding box center [118, 85] width 107 height 17
click at [244, 85] on button "button" at bounding box center [250, 85] width 18 height 17
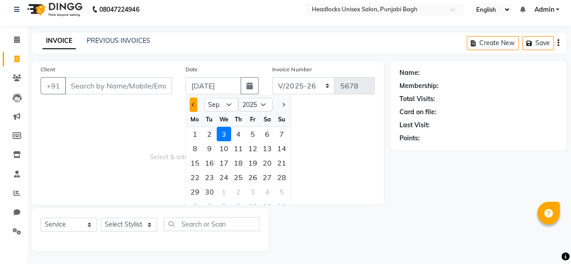
click at [192, 99] on button "Previous month" at bounding box center [194, 104] width 8 height 14
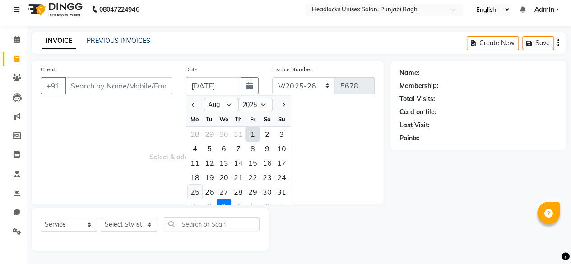
click at [196, 190] on div "25" at bounding box center [195, 192] width 14 height 14
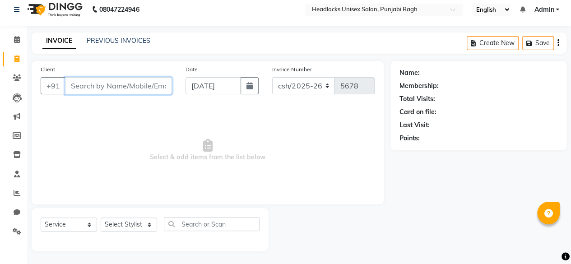
click at [134, 86] on input "Client" at bounding box center [118, 85] width 107 height 17
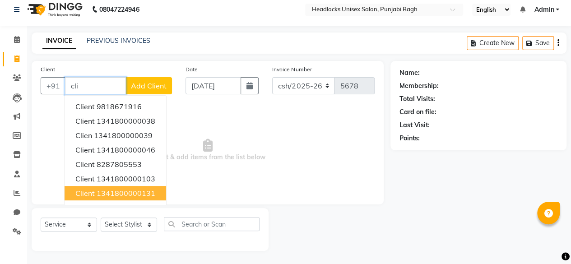
click at [106, 189] on ngb-highlight "1341800000131" at bounding box center [126, 193] width 59 height 9
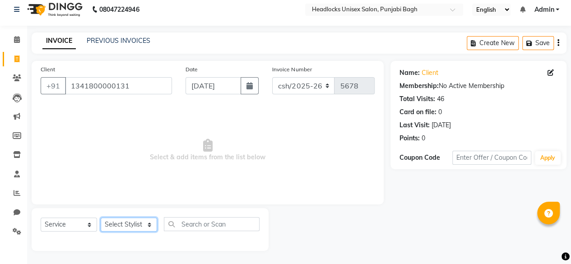
click at [125, 222] on select "Select Stylist ⁠Agnies ⁠[PERSON_NAME] [PERSON_NAME] [PERSON_NAME] mercy ⁠Minto …" at bounding box center [129, 225] width 56 height 14
click at [101, 218] on select "Select Stylist ⁠Agnies ⁠[PERSON_NAME] [PERSON_NAME] [PERSON_NAME] mercy ⁠Minto …" at bounding box center [129, 225] width 56 height 14
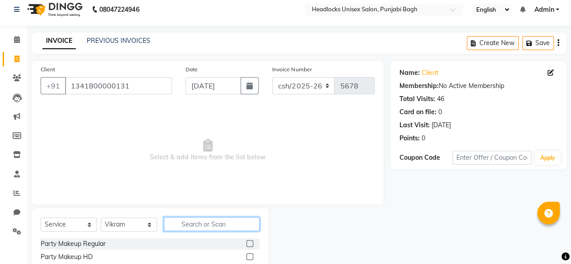
click at [187, 226] on input "text" at bounding box center [212, 224] width 96 height 14
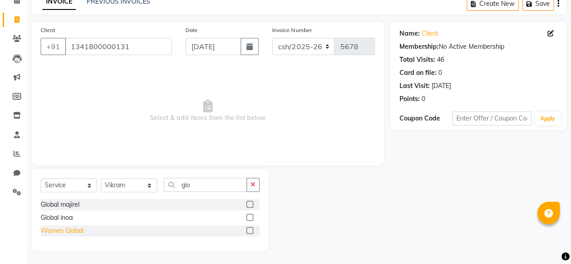
drag, startPoint x: 61, startPoint y: 225, endPoint x: 61, endPoint y: 232, distance: 6.8
click at [61, 232] on div "Women Global" at bounding box center [150, 230] width 219 height 11
click at [61, 232] on div "Women Global" at bounding box center [62, 230] width 43 height 9
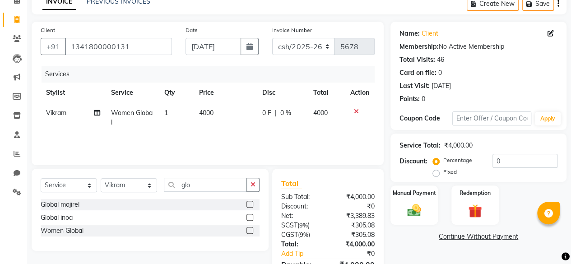
click at [204, 116] on span "4000" at bounding box center [206, 113] width 14 height 8
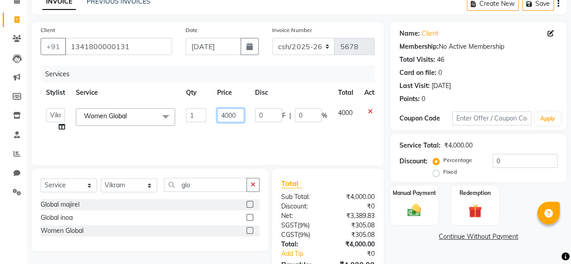
click at [230, 118] on input "4000" at bounding box center [230, 115] width 27 height 14
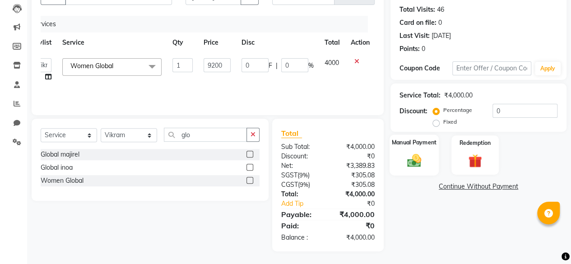
scroll to position [0, 6]
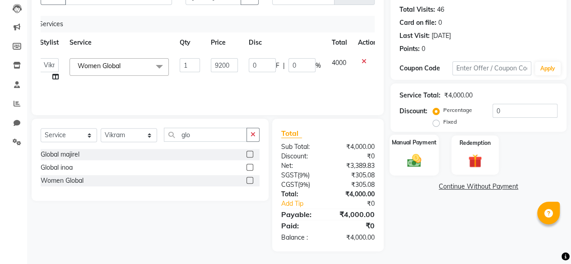
click at [410, 165] on img at bounding box center [414, 160] width 23 height 16
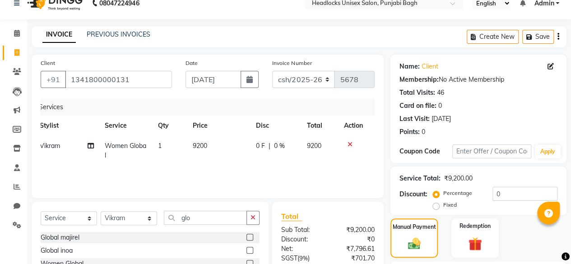
scroll to position [96, 0]
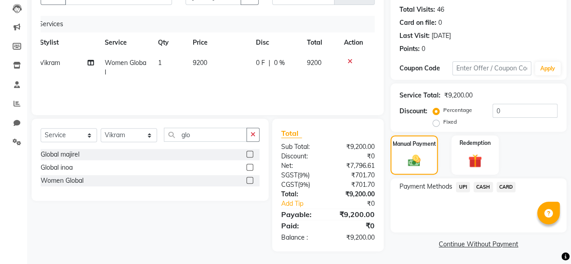
click at [461, 185] on span "UPI" at bounding box center [463, 187] width 14 height 10
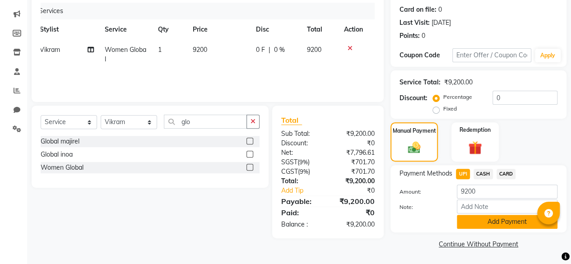
click at [465, 217] on button "Add Payment" at bounding box center [507, 222] width 101 height 14
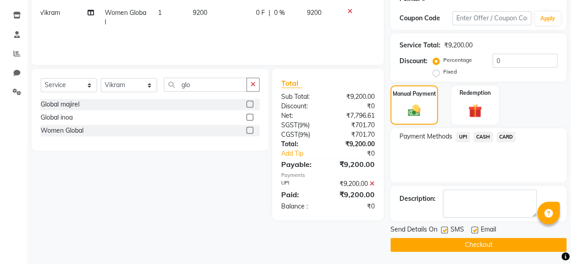
click at [442, 230] on label at bounding box center [444, 230] width 7 height 7
click at [442, 230] on input "checkbox" at bounding box center [444, 230] width 6 height 6
click at [428, 239] on button "Checkout" at bounding box center [478, 245] width 176 height 14
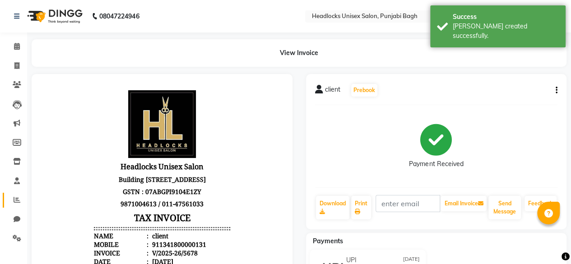
click at [13, 195] on link "Reports" at bounding box center [14, 200] width 22 height 15
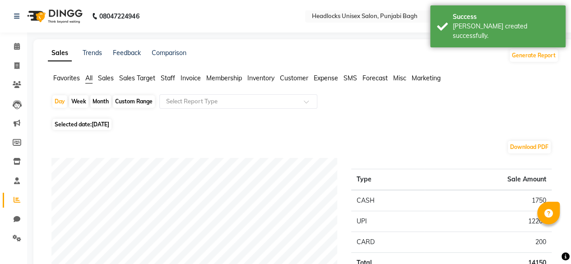
click at [62, 74] on span "Favorites" at bounding box center [66, 78] width 27 height 8
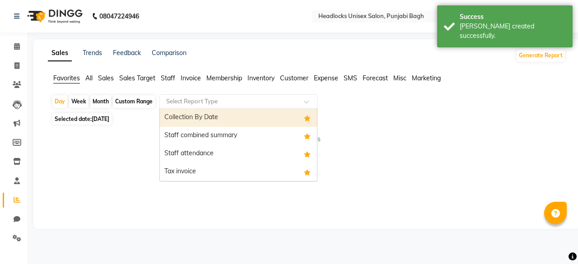
click at [201, 96] on div "Select Report Type" at bounding box center [238, 101] width 158 height 14
click at [198, 121] on div "Collection By Date" at bounding box center [238, 118] width 157 height 18
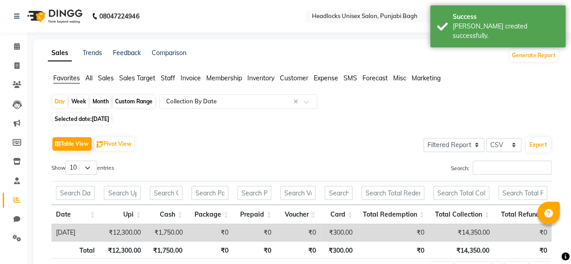
click at [100, 117] on span "[DATE]" at bounding box center [101, 119] width 18 height 7
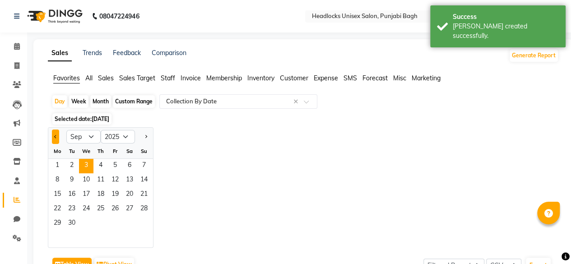
click at [53, 136] on button "Previous month" at bounding box center [55, 137] width 7 height 14
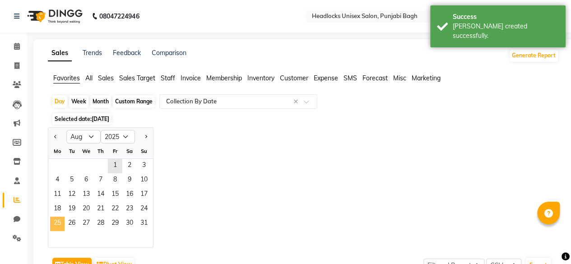
click at [59, 221] on span "25" at bounding box center [57, 224] width 14 height 14
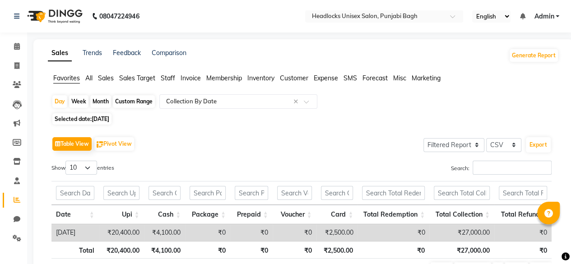
click at [83, 119] on span "Selected date: 25-08-2025" at bounding box center [81, 118] width 59 height 11
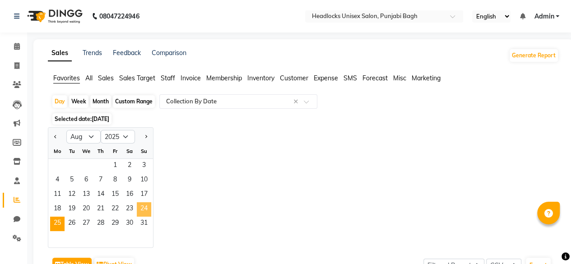
click at [144, 207] on span "24" at bounding box center [144, 209] width 14 height 14
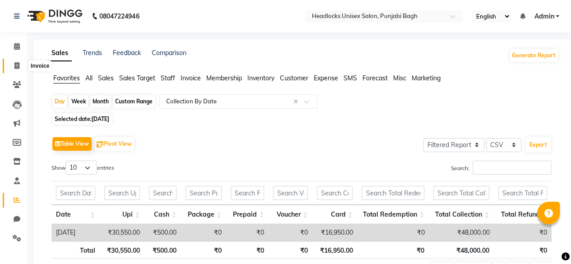
click at [19, 66] on icon at bounding box center [16, 65] width 5 height 7
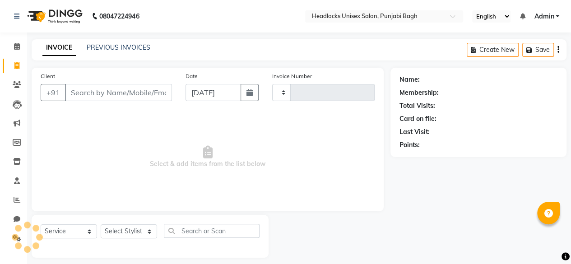
scroll to position [7, 0]
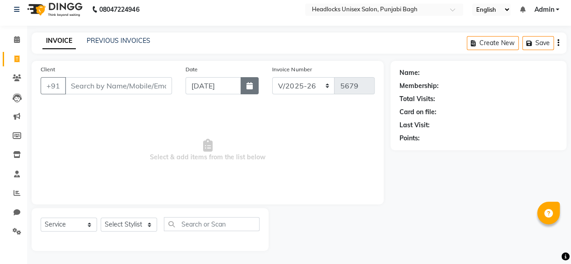
click at [256, 92] on button "button" at bounding box center [250, 85] width 18 height 17
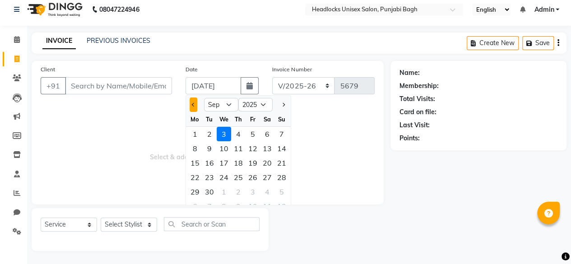
click at [193, 103] on span "Previous month" at bounding box center [194, 105] width 4 height 4
click at [213, 188] on div "26" at bounding box center [209, 192] width 14 height 14
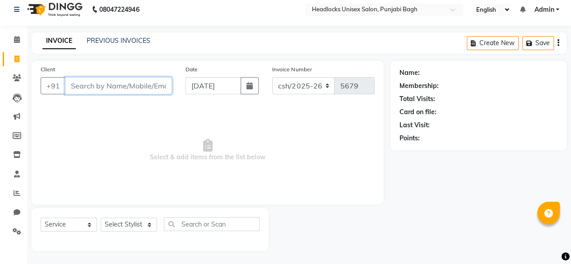
click at [102, 85] on input "Client" at bounding box center [118, 85] width 107 height 17
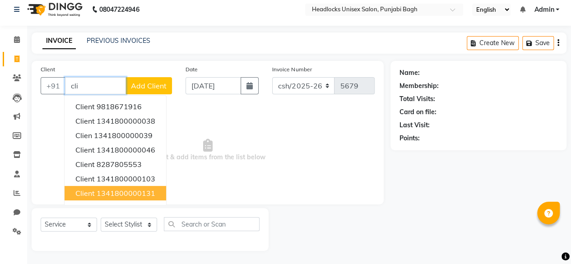
click at [112, 197] on button "client 1341800000131" at bounding box center [116, 193] width 102 height 14
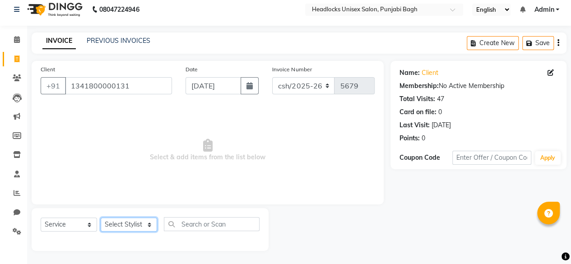
click at [105, 225] on select "Select Stylist ⁠Agnies ⁠[PERSON_NAME] [PERSON_NAME] [PERSON_NAME] mercy ⁠Minto …" at bounding box center [129, 225] width 56 height 14
click at [101, 218] on select "Select Stylist ⁠Agnies ⁠[PERSON_NAME] [PERSON_NAME] [PERSON_NAME] mercy ⁠Minto …" at bounding box center [129, 225] width 56 height 14
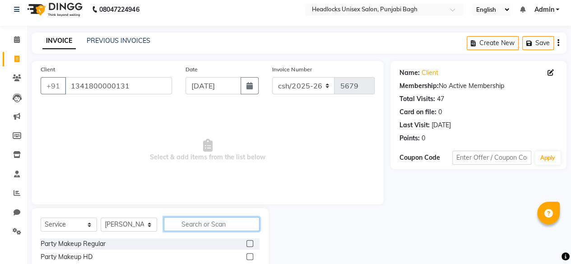
click at [226, 222] on input "text" at bounding box center [212, 224] width 96 height 14
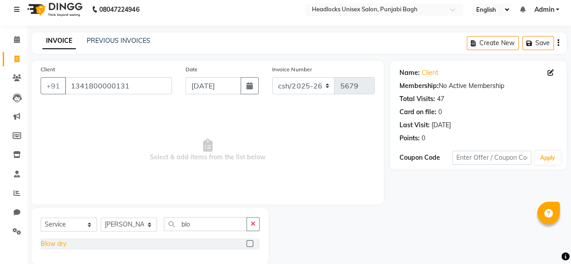
click at [61, 245] on div "Blow dry" at bounding box center [54, 243] width 26 height 9
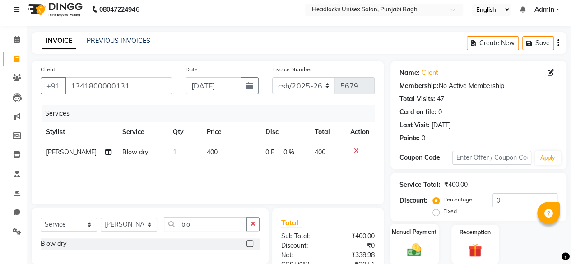
click at [422, 236] on div "Manual Payment" at bounding box center [413, 244] width 49 height 41
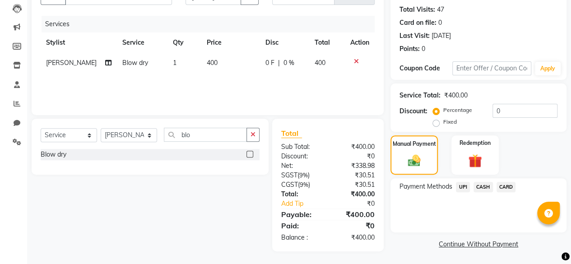
click at [466, 187] on span "UPI" at bounding box center [463, 187] width 14 height 10
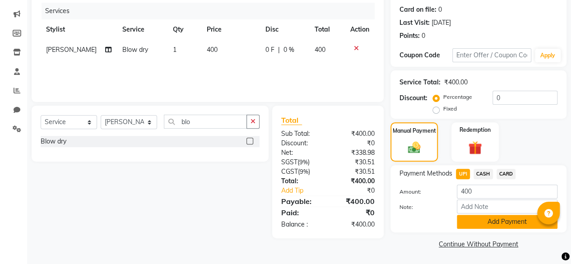
click at [466, 222] on button "Add Payment" at bounding box center [507, 222] width 101 height 14
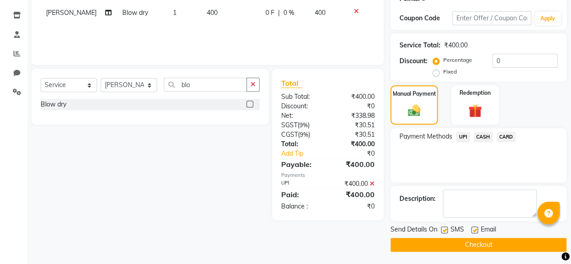
click at [443, 229] on label at bounding box center [444, 230] width 7 height 7
click at [443, 229] on input "checkbox" at bounding box center [444, 230] width 6 height 6
click at [430, 240] on button "Checkout" at bounding box center [478, 245] width 176 height 14
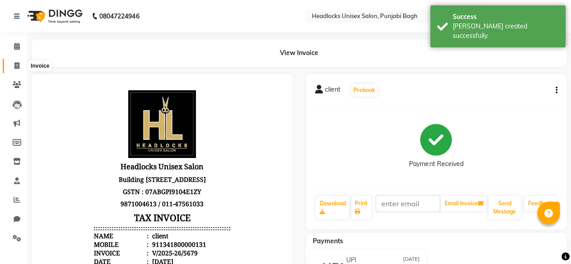
click at [15, 67] on icon at bounding box center [16, 65] width 5 height 7
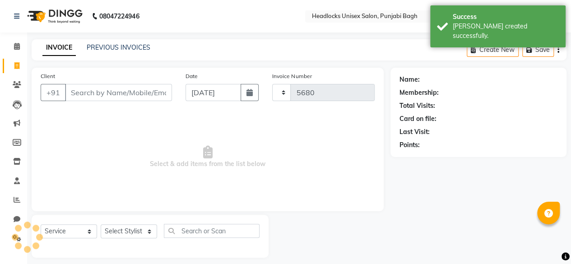
scroll to position [7, 0]
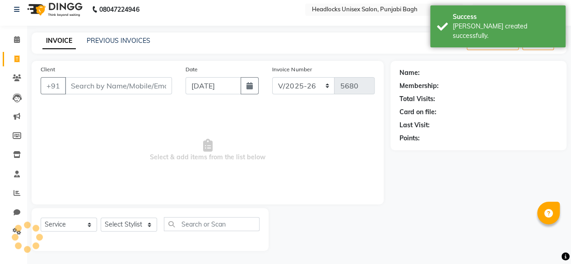
click at [94, 87] on input "Client" at bounding box center [118, 85] width 107 height 17
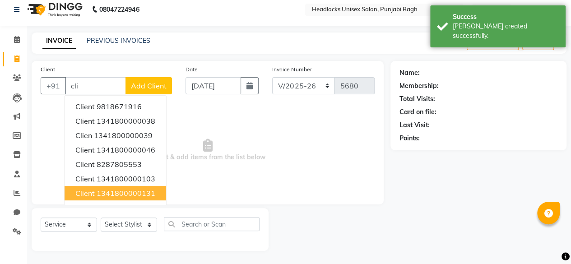
click at [120, 198] on button "client 1341800000131" at bounding box center [116, 193] width 102 height 14
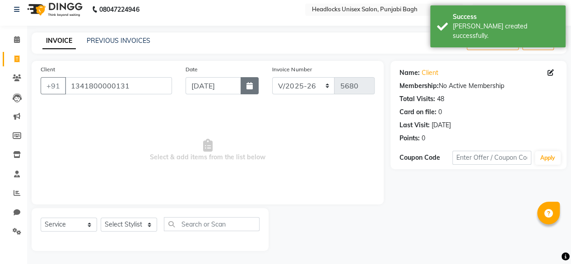
click at [246, 86] on icon "button" at bounding box center [249, 85] width 6 height 7
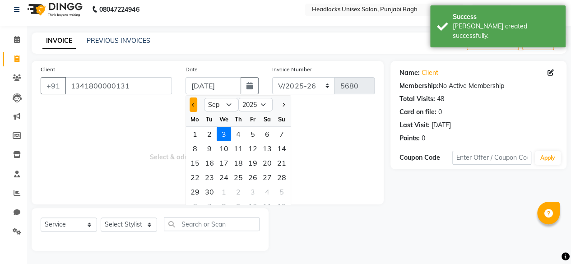
click at [194, 103] on span "Previous month" at bounding box center [194, 105] width 4 height 4
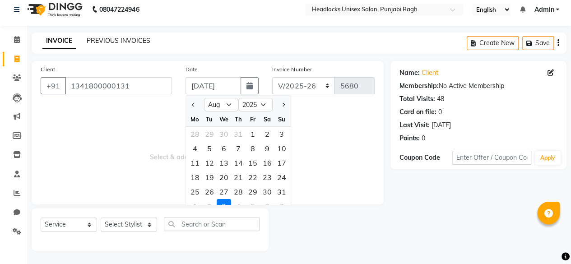
click at [118, 40] on link "PREVIOUS INVOICES" at bounding box center [119, 41] width 64 height 8
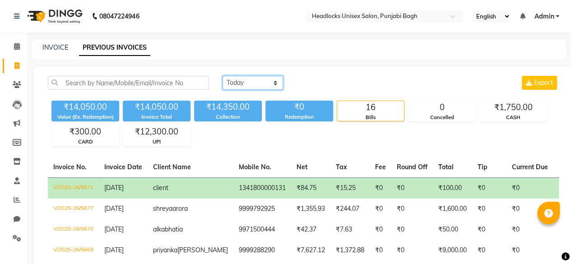
click at [257, 81] on select "Today Yesterday Custom Range" at bounding box center [252, 83] width 60 height 14
click at [222, 76] on select "Today Yesterday Custom Range" at bounding box center [252, 83] width 60 height 14
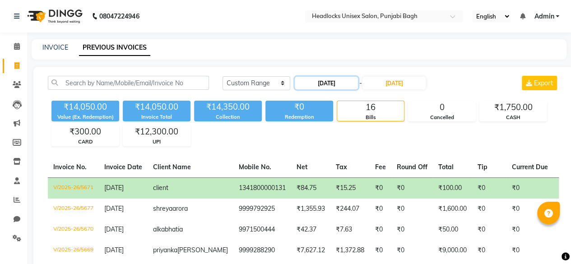
click at [318, 86] on input "[DATE]" at bounding box center [326, 83] width 63 height 13
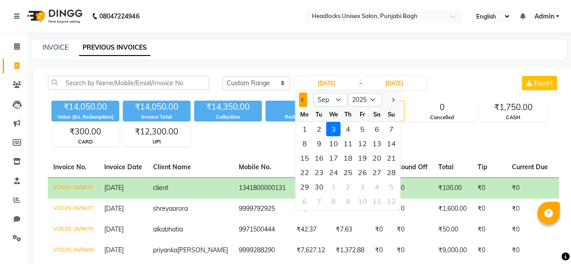
click at [301, 98] on button "Previous month" at bounding box center [303, 100] width 8 height 14
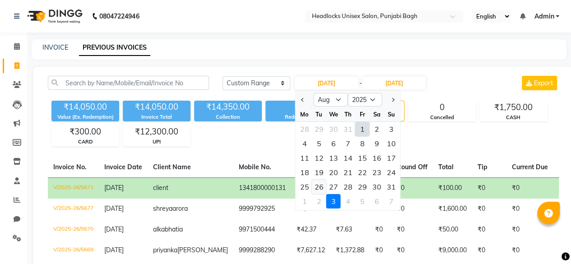
click at [320, 187] on div "26" at bounding box center [319, 187] width 14 height 14
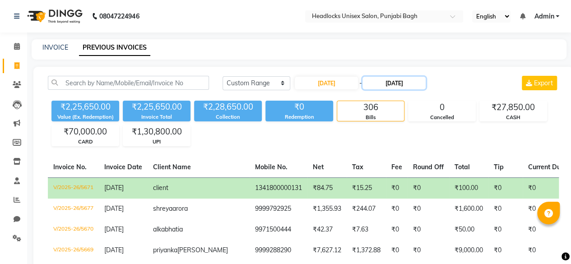
click at [413, 82] on input "[DATE]" at bounding box center [393, 83] width 63 height 13
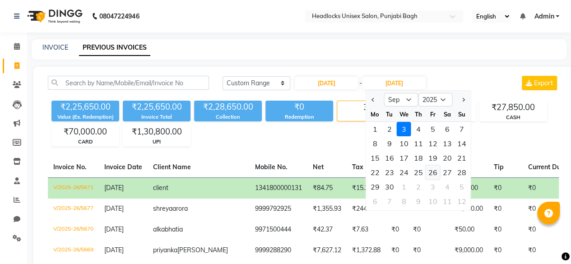
click at [430, 168] on div "26" at bounding box center [433, 172] width 14 height 14
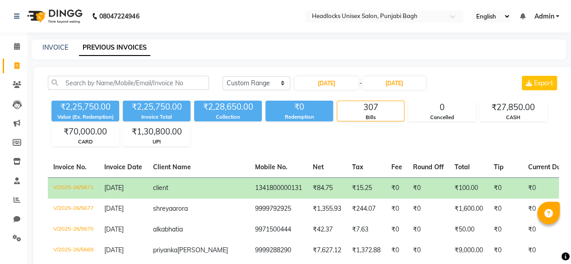
click at [449, 168] on th "Total" at bounding box center [468, 167] width 39 height 21
click at [305, 85] on input "[DATE]" at bounding box center [326, 83] width 63 height 13
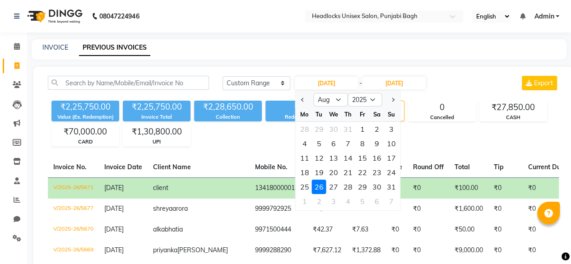
click at [321, 185] on div "26" at bounding box center [319, 187] width 14 height 14
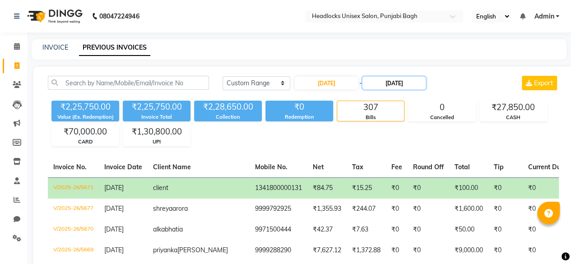
click at [396, 83] on input "26-09-2025" at bounding box center [393, 83] width 63 height 13
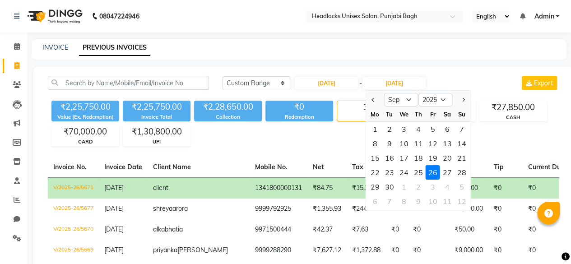
click at [368, 102] on div at bounding box center [375, 100] width 18 height 14
click at [372, 100] on span "Previous month" at bounding box center [373, 100] width 4 height 4
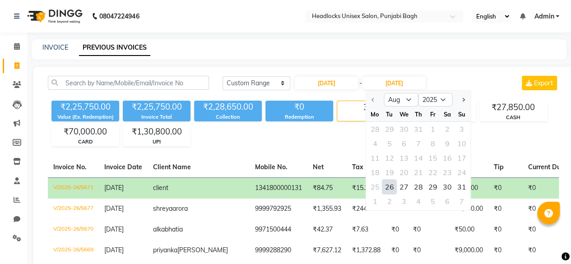
click at [390, 185] on div "26" at bounding box center [389, 187] width 14 height 14
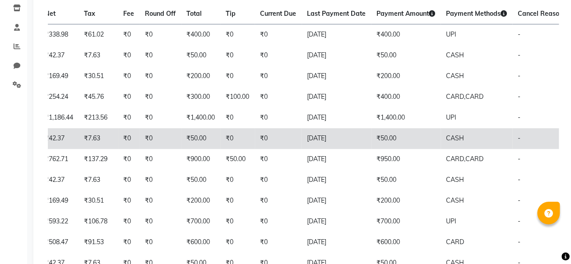
scroll to position [154, 0]
click at [371, 169] on td "₹950.00" at bounding box center [406, 158] width 70 height 21
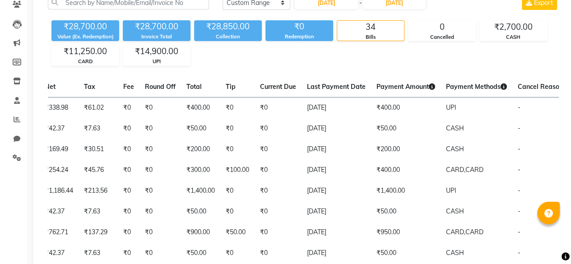
scroll to position [0, 0]
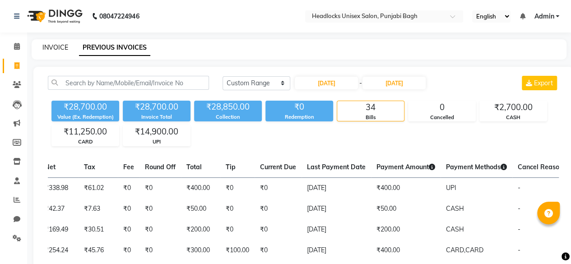
click at [61, 43] on link "INVOICE" at bounding box center [55, 47] width 26 height 8
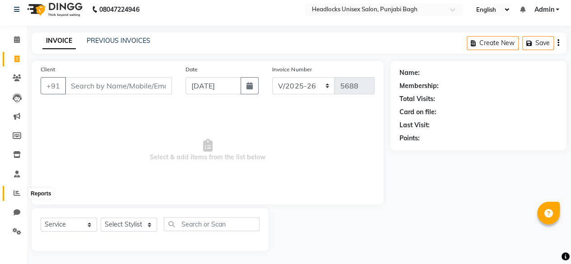
click at [11, 195] on span at bounding box center [17, 193] width 16 height 10
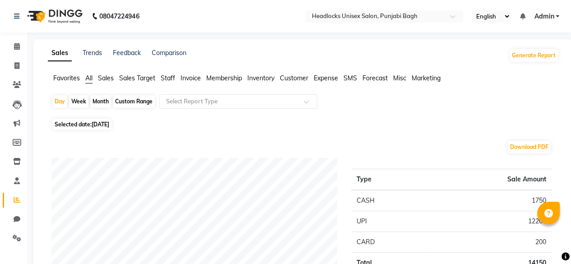
click at [106, 103] on div "Month" at bounding box center [100, 101] width 21 height 13
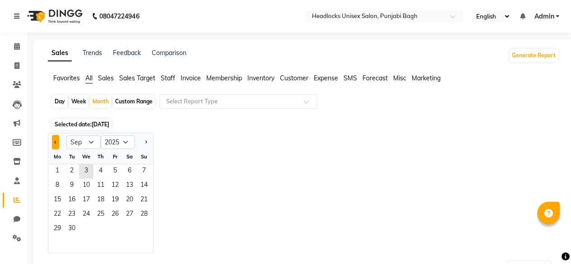
click at [55, 142] on span "Previous month" at bounding box center [55, 141] width 3 height 3
click at [115, 171] on span "1" at bounding box center [115, 171] width 14 height 14
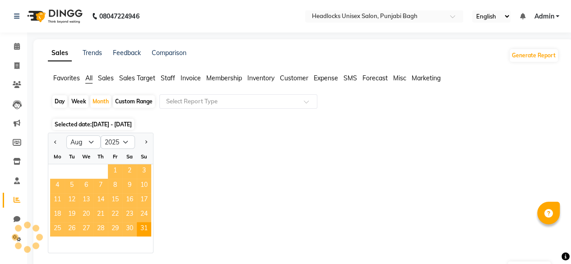
click at [115, 171] on span "1" at bounding box center [115, 171] width 14 height 14
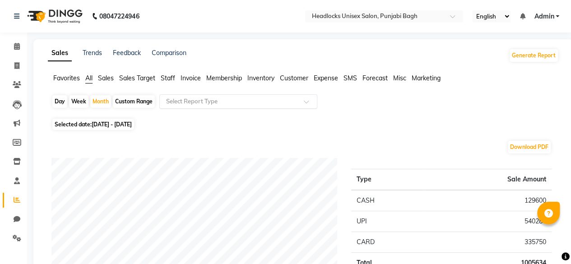
click at [222, 100] on input "text" at bounding box center [229, 101] width 130 height 9
click at [60, 81] on span "Favorites" at bounding box center [66, 78] width 27 height 8
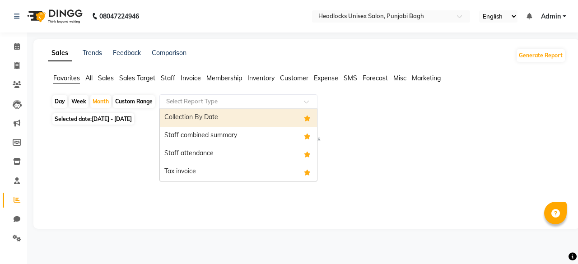
click at [185, 105] on input "text" at bounding box center [229, 101] width 130 height 9
click at [189, 112] on div "Collection By Date" at bounding box center [238, 118] width 157 height 18
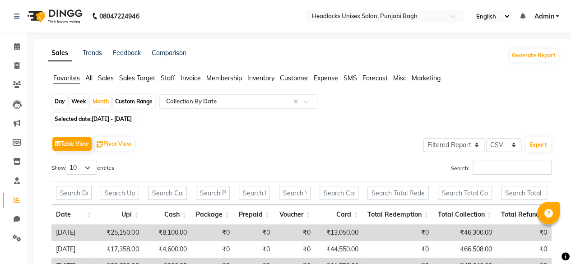
click at [92, 117] on span "Selected date: 01-08-2025 - 31-08-2025" at bounding box center [93, 118] width 82 height 11
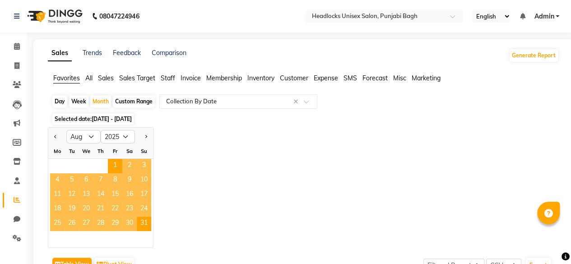
click at [236, 154] on div "Jan Feb Mar Apr May Jun Jul Aug Sep Oct Nov Dec 2015 2016 2017 2018 2019 2020 2…" at bounding box center [303, 187] width 511 height 121
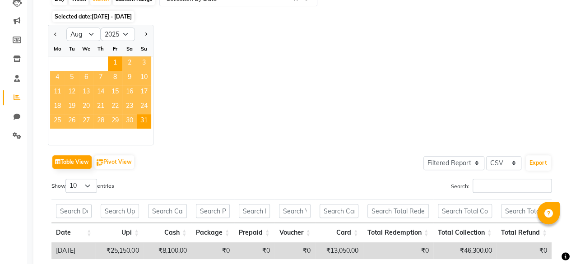
scroll to position [98, 0]
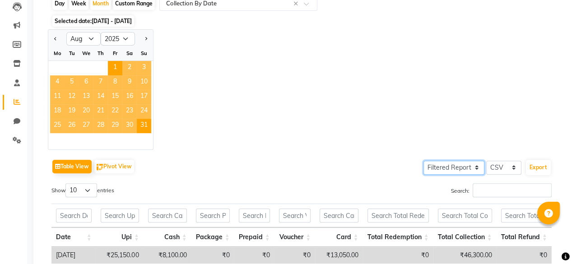
click at [473, 164] on select "Select Full Report Filtered Report" at bounding box center [453, 168] width 61 height 14
click at [425, 161] on select "Select Full Report Filtered Report" at bounding box center [453, 168] width 61 height 14
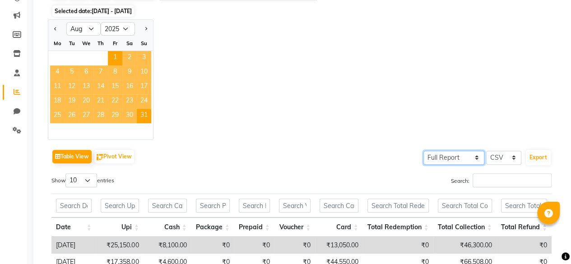
scroll to position [105, 0]
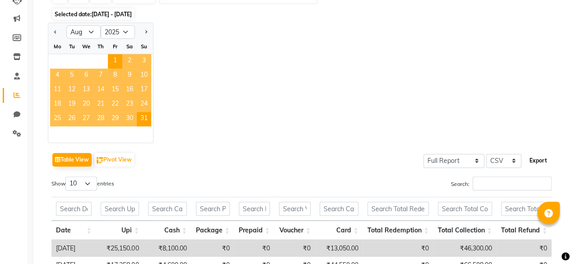
click at [534, 163] on button "Export" at bounding box center [538, 160] width 25 height 15
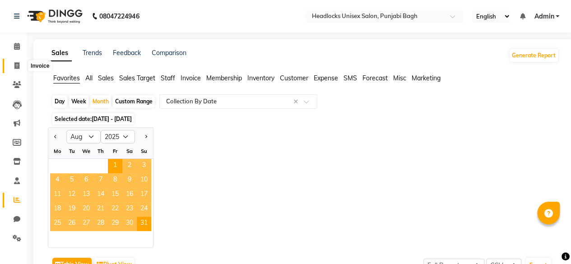
click at [20, 65] on span at bounding box center [17, 66] width 16 height 10
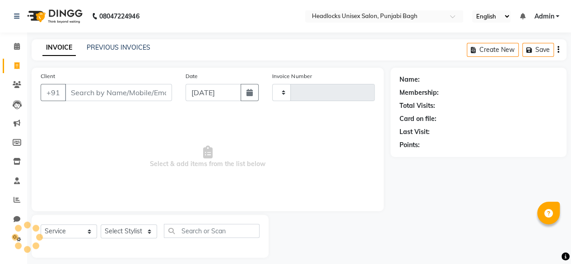
scroll to position [7, 0]
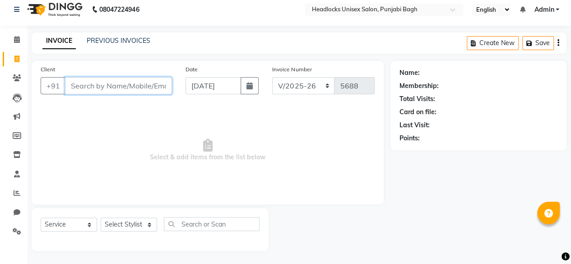
click at [87, 83] on input "Client" at bounding box center [118, 85] width 107 height 17
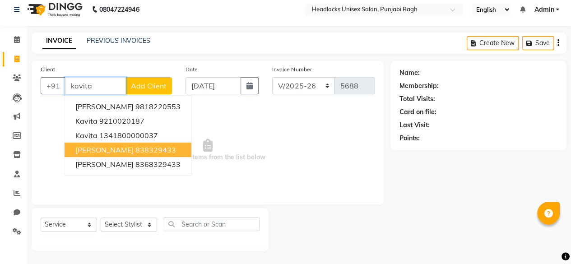
click at [135, 147] on ngb-highlight "838329433" at bounding box center [155, 149] width 41 height 9
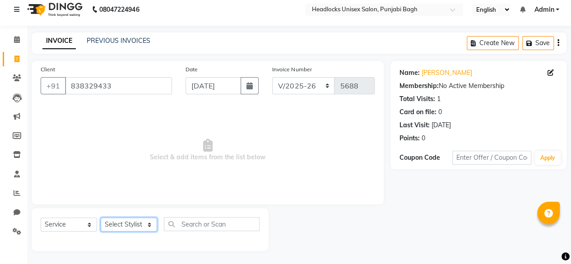
click at [122, 222] on select "Select Stylist ⁠Agnies ⁠[PERSON_NAME] [PERSON_NAME] [PERSON_NAME] mercy ⁠Minto …" at bounding box center [129, 225] width 56 height 14
click at [101, 218] on select "Select Stylist ⁠Agnies ⁠[PERSON_NAME] [PERSON_NAME] [PERSON_NAME] mercy ⁠Minto …" at bounding box center [129, 225] width 56 height 14
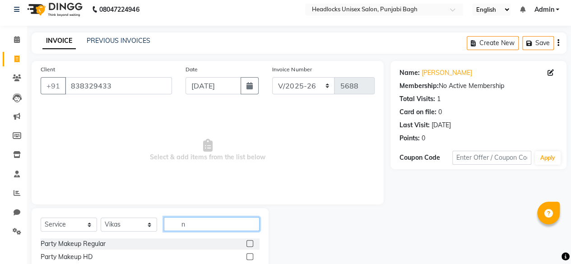
click at [181, 225] on input "n" at bounding box center [212, 224] width 96 height 14
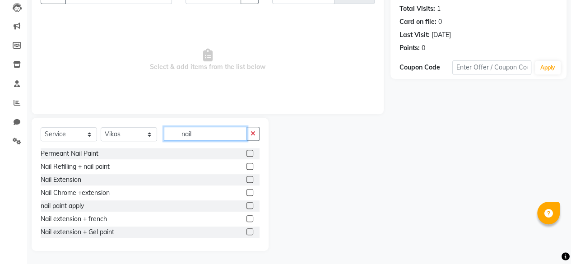
scroll to position [67, 0]
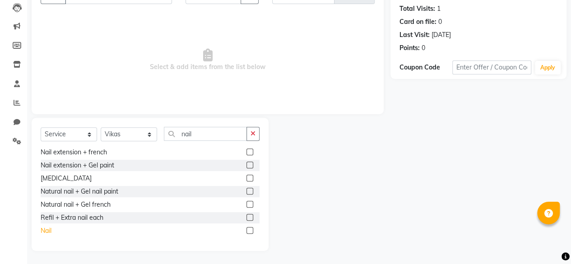
click at [50, 230] on div "Nail" at bounding box center [46, 230] width 11 height 9
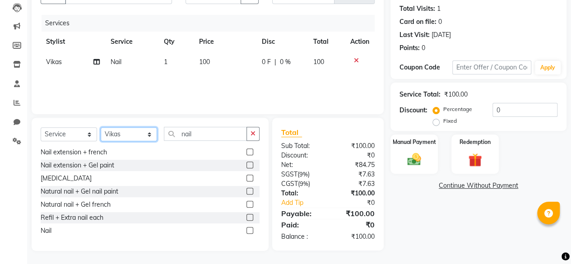
click at [138, 134] on select "Select Stylist ⁠Agnies ⁠[PERSON_NAME] [PERSON_NAME] [PERSON_NAME] mercy ⁠Minto …" at bounding box center [129, 134] width 56 height 14
click at [101, 127] on select "Select Stylist ⁠Agnies ⁠[PERSON_NAME] [PERSON_NAME] [PERSON_NAME] mercy ⁠Minto …" at bounding box center [129, 134] width 56 height 14
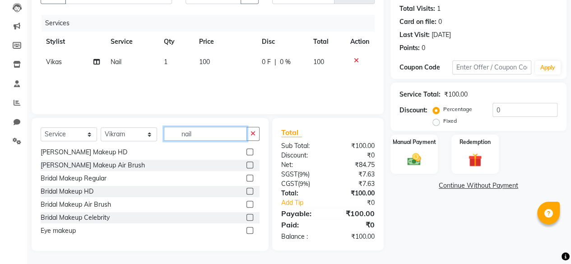
click at [240, 136] on input "nail" at bounding box center [205, 134] width 83 height 14
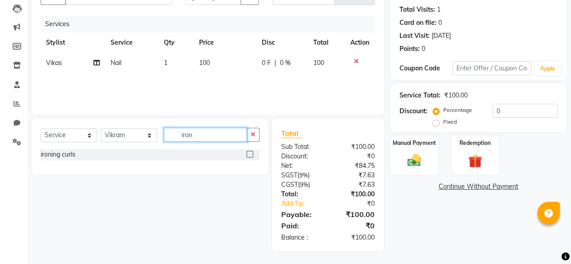
scroll to position [0, 0]
click at [67, 157] on div "ironing curls" at bounding box center [58, 154] width 35 height 9
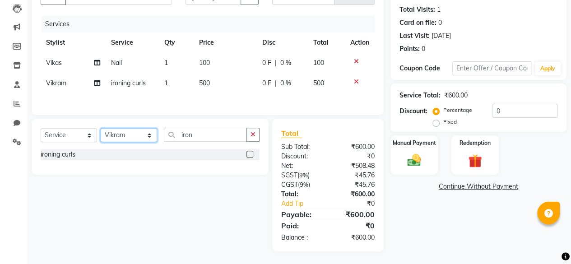
click at [125, 139] on select "Select Stylist ⁠Agnies ⁠[PERSON_NAME] [PERSON_NAME] [PERSON_NAME] mercy ⁠Minto …" at bounding box center [129, 135] width 56 height 14
click at [101, 130] on select "Select Stylist ⁠Agnies ⁠[PERSON_NAME] [PERSON_NAME] [PERSON_NAME] mercy ⁠Minto …" at bounding box center [129, 135] width 56 height 14
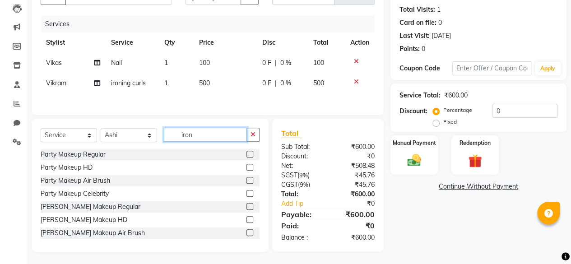
click at [193, 130] on input "iron" at bounding box center [205, 135] width 83 height 14
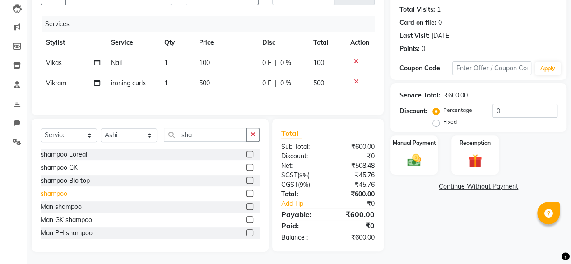
click at [58, 190] on div "shampoo" at bounding box center [54, 193] width 27 height 9
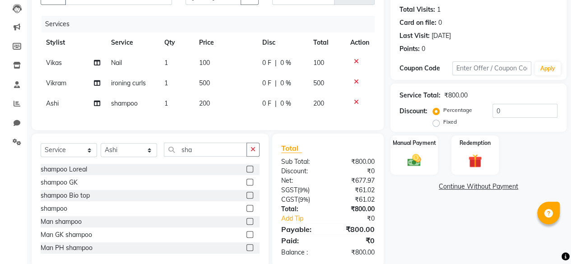
scroll to position [119, 0]
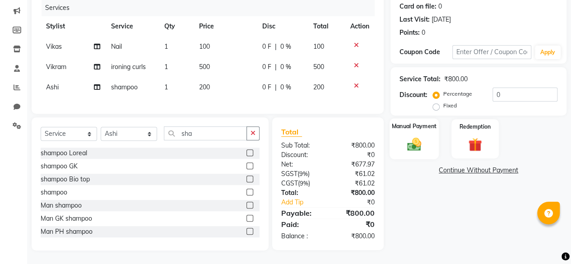
click at [416, 123] on label "Manual Payment" at bounding box center [414, 126] width 45 height 9
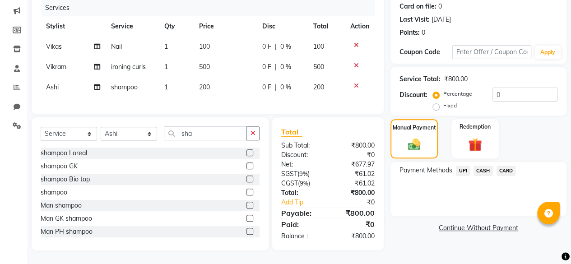
click at [462, 166] on span "UPI" at bounding box center [463, 171] width 14 height 10
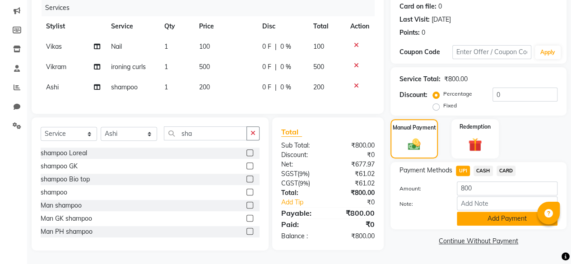
click at [465, 212] on button "Add Payment" at bounding box center [507, 219] width 101 height 14
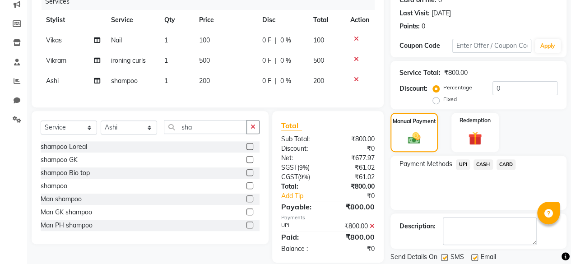
click at [458, 163] on span "UPI" at bounding box center [463, 164] width 14 height 10
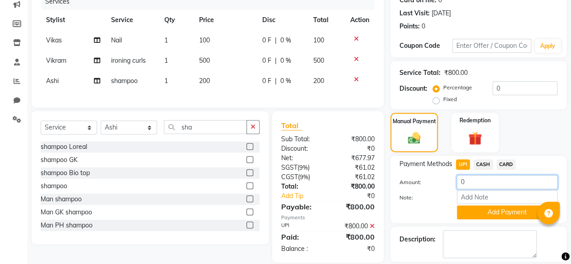
click at [468, 182] on input "0" at bounding box center [507, 182] width 101 height 14
click at [470, 210] on button "Add Payment" at bounding box center [507, 212] width 101 height 14
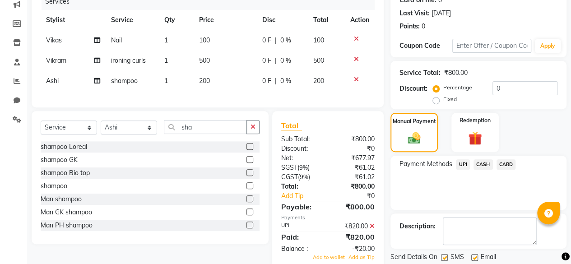
scroll to position [146, 0]
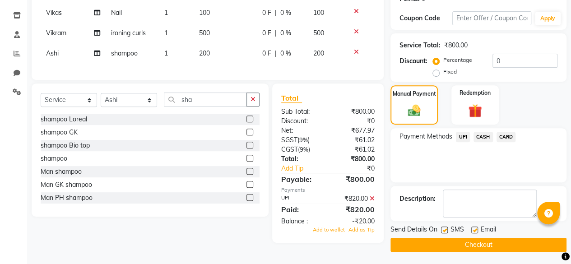
click at [445, 231] on label at bounding box center [444, 230] width 7 height 7
click at [445, 231] on input "checkbox" at bounding box center [444, 230] width 6 height 6
click at [368, 233] on span "Add as Tip" at bounding box center [361, 230] width 26 height 6
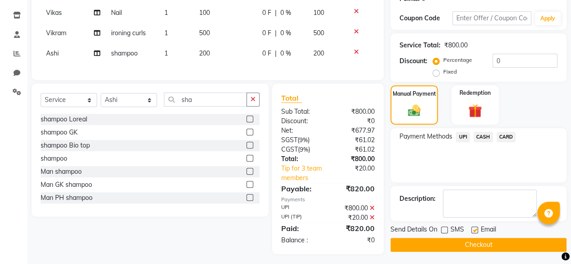
click at [412, 250] on button "Checkout" at bounding box center [478, 245] width 176 height 14
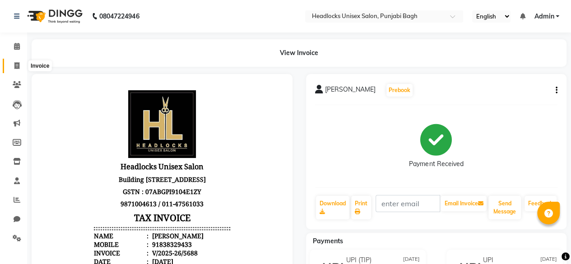
click at [12, 61] on span at bounding box center [17, 66] width 16 height 10
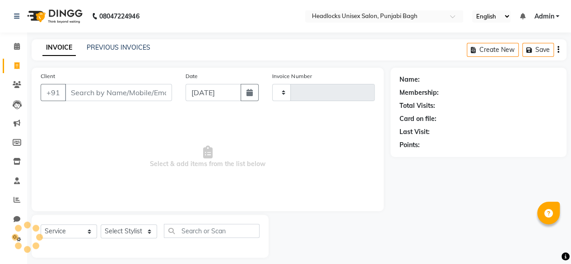
scroll to position [7, 0]
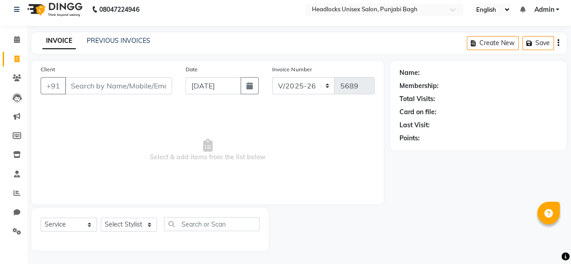
click at [115, 85] on input "Client" at bounding box center [118, 85] width 107 height 17
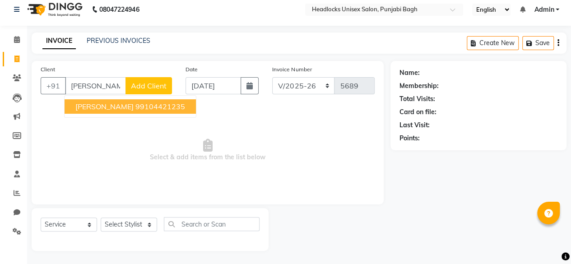
click at [116, 102] on span "yashu singhal" at bounding box center [104, 106] width 58 height 9
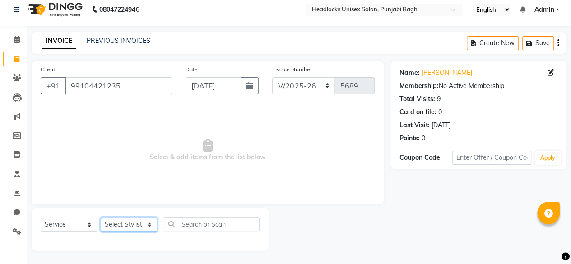
click at [130, 223] on select "Select Stylist ⁠Agnies ⁠[PERSON_NAME] [PERSON_NAME] [PERSON_NAME] mercy ⁠Minto …" at bounding box center [129, 225] width 56 height 14
click at [101, 218] on select "Select Stylist ⁠Agnies ⁠[PERSON_NAME] [PERSON_NAME] [PERSON_NAME] mercy ⁠Minto …" at bounding box center [129, 225] width 56 height 14
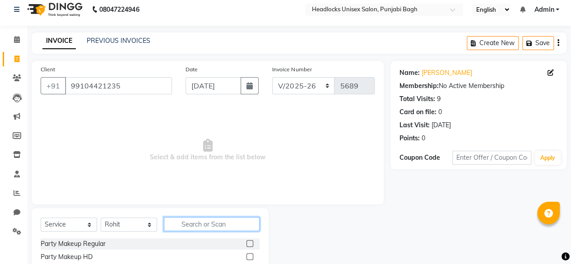
click at [207, 219] on input "text" at bounding box center [212, 224] width 96 height 14
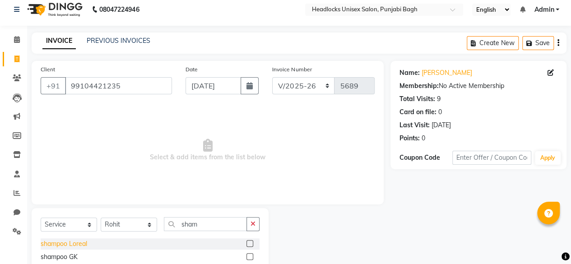
click at [73, 244] on div "shampoo Loreal" at bounding box center [64, 243] width 46 height 9
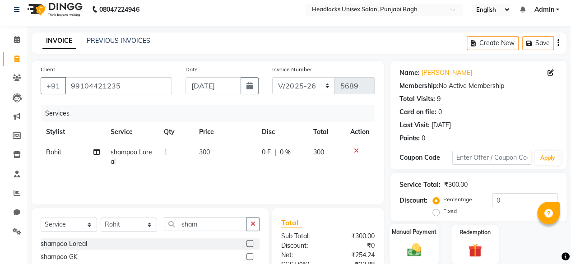
click at [426, 244] on div "Manual Payment" at bounding box center [413, 244] width 49 height 41
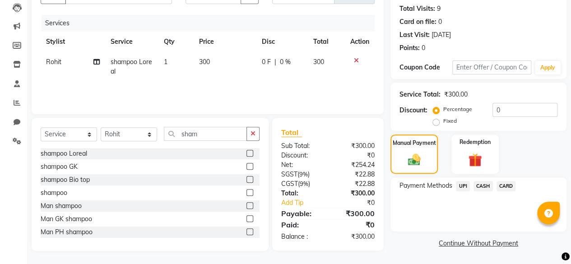
click at [483, 188] on span "CASH" at bounding box center [482, 186] width 19 height 10
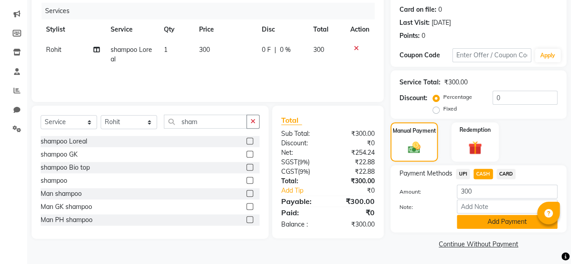
click at [477, 218] on button "Add Payment" at bounding box center [507, 222] width 101 height 14
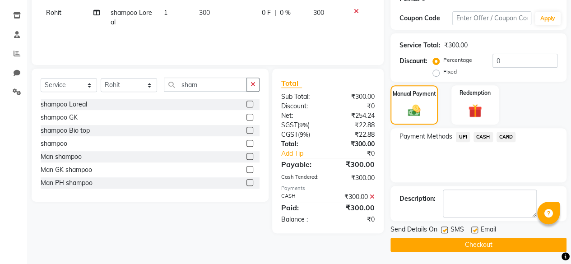
click at [443, 228] on label at bounding box center [444, 230] width 7 height 7
click at [443, 228] on input "checkbox" at bounding box center [444, 230] width 6 height 6
click at [440, 248] on button "Checkout" at bounding box center [478, 245] width 176 height 14
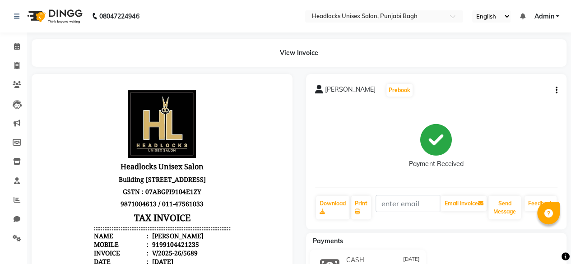
click at [489, 168] on div "Payment Received" at bounding box center [436, 146] width 243 height 68
drag, startPoint x: 489, startPoint y: 168, endPoint x: 481, endPoint y: 173, distance: 9.5
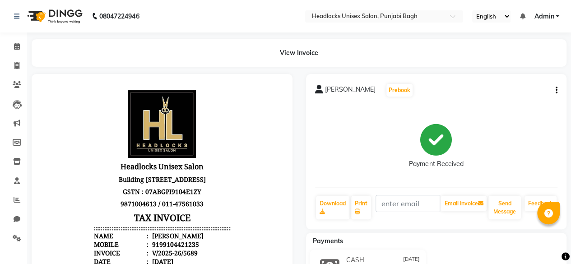
click at [481, 173] on div "Payment Received" at bounding box center [436, 146] width 243 height 68
click at [394, 209] on input "text" at bounding box center [407, 203] width 65 height 17
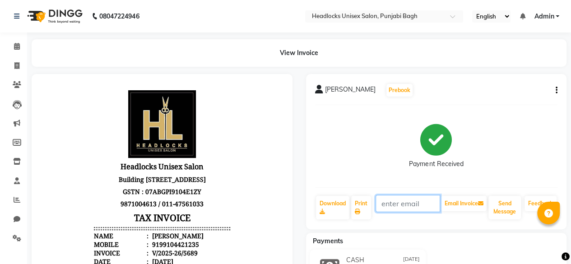
click at [394, 209] on input "text" at bounding box center [407, 203] width 65 height 17
click at [13, 65] on span at bounding box center [17, 66] width 16 height 10
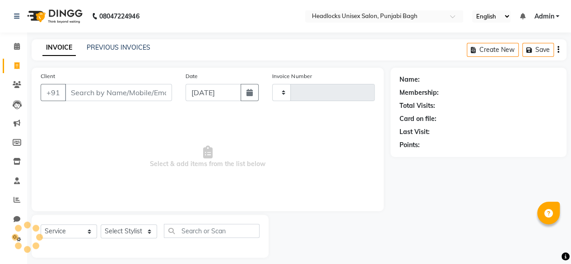
scroll to position [7, 0]
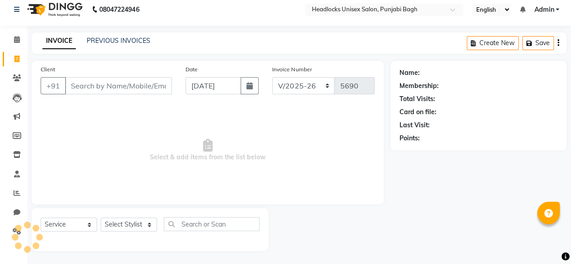
click at [102, 77] on input "Client" at bounding box center [118, 85] width 107 height 17
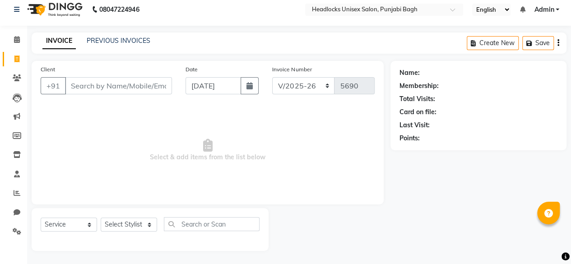
click at [102, 77] on input "Client" at bounding box center [118, 85] width 107 height 17
click at [100, 81] on input "Client" at bounding box center [118, 85] width 107 height 17
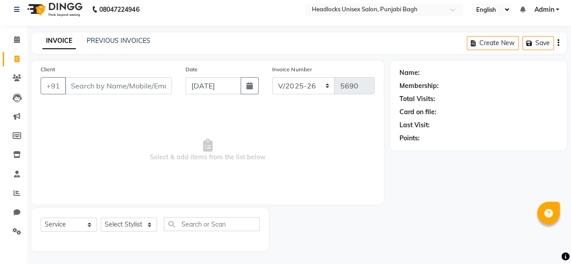
click at [100, 81] on input "Client" at bounding box center [118, 85] width 107 height 17
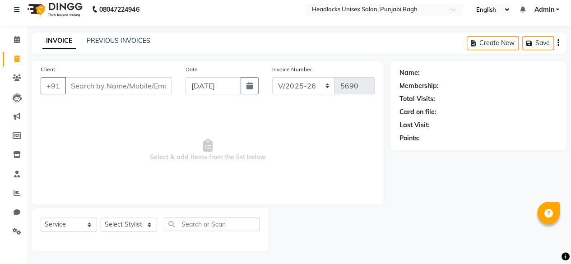
click at [100, 81] on input "Client" at bounding box center [118, 85] width 107 height 17
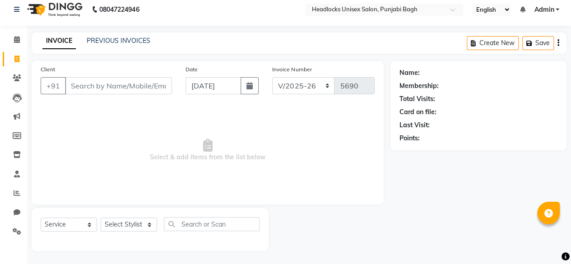
click at [100, 81] on input "Client" at bounding box center [118, 85] width 107 height 17
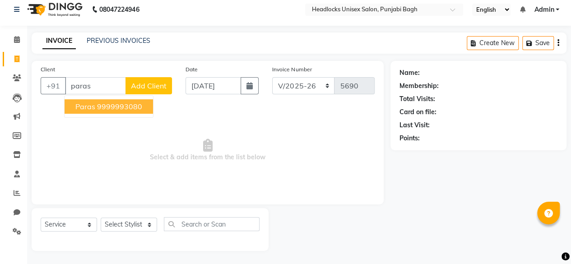
click at [110, 88] on input "paras" at bounding box center [95, 85] width 61 height 17
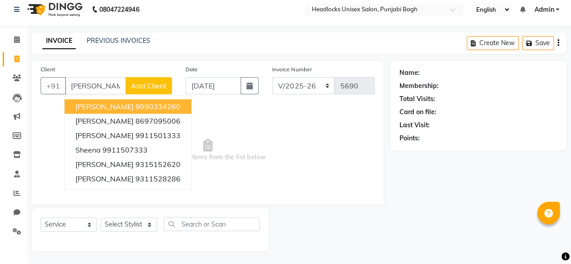
click at [125, 106] on span "Heena malhotra" at bounding box center [104, 106] width 58 height 9
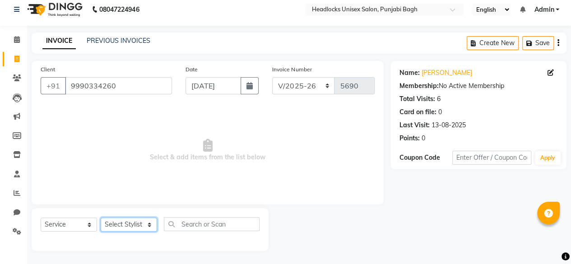
click at [116, 227] on select "Select Stylist ⁠Agnies ⁠[PERSON_NAME] [PERSON_NAME] [PERSON_NAME] mercy ⁠Minto …" at bounding box center [129, 225] width 56 height 14
click at [101, 218] on select "Select Stylist ⁠Agnies ⁠[PERSON_NAME] [PERSON_NAME] [PERSON_NAME] mercy ⁠Minto …" at bounding box center [129, 225] width 56 height 14
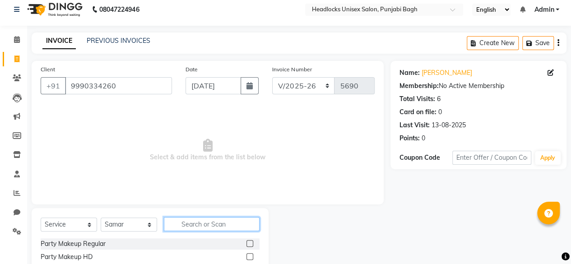
click at [207, 222] on input "text" at bounding box center [212, 224] width 96 height 14
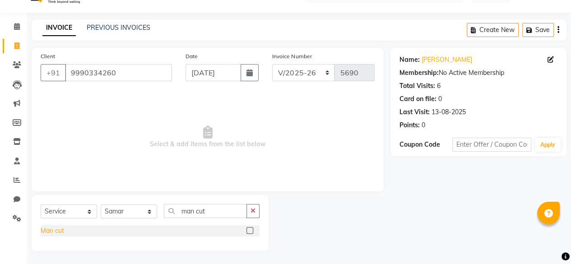
click at [61, 227] on div "Man cut" at bounding box center [52, 230] width 23 height 9
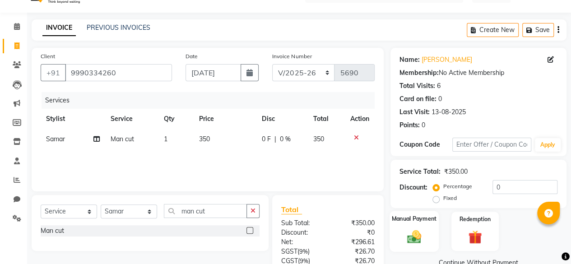
click at [407, 223] on div "Manual Payment" at bounding box center [413, 231] width 49 height 41
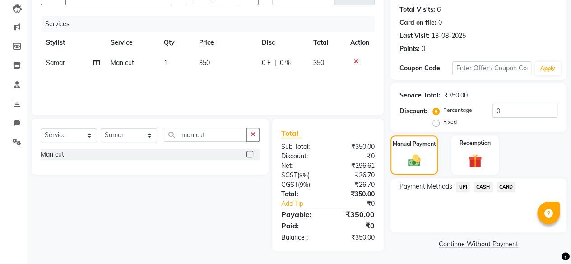
click at [482, 185] on span "CASH" at bounding box center [482, 187] width 19 height 10
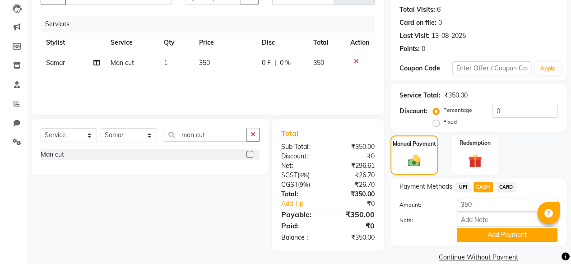
scroll to position [109, 0]
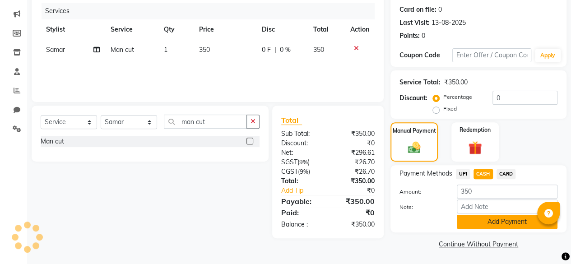
click at [482, 221] on button "Add Payment" at bounding box center [507, 222] width 101 height 14
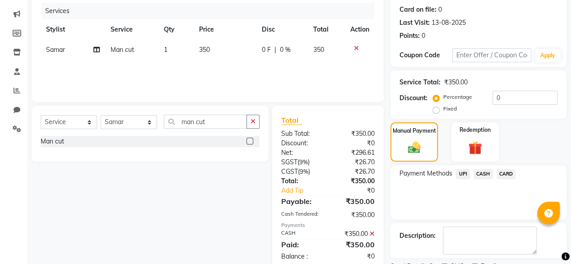
scroll to position [146, 0]
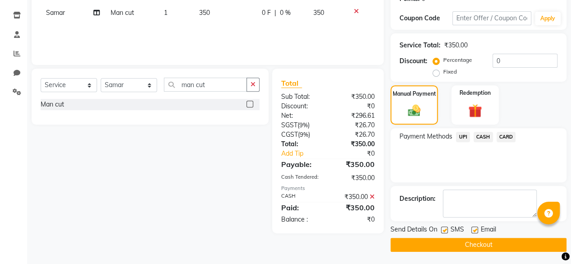
click at [445, 227] on label at bounding box center [444, 230] width 7 height 7
click at [445, 227] on input "checkbox" at bounding box center [444, 230] width 6 height 6
click at [438, 241] on button "Checkout" at bounding box center [478, 245] width 176 height 14
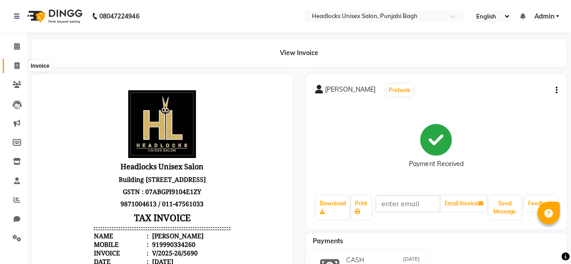
click at [14, 65] on icon at bounding box center [16, 65] width 5 height 7
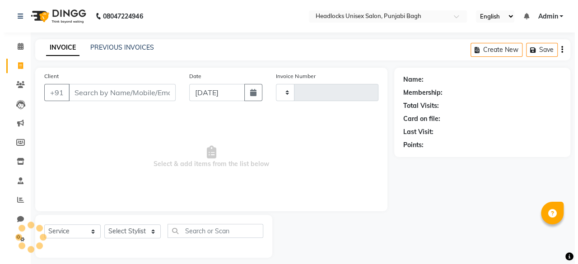
scroll to position [7, 0]
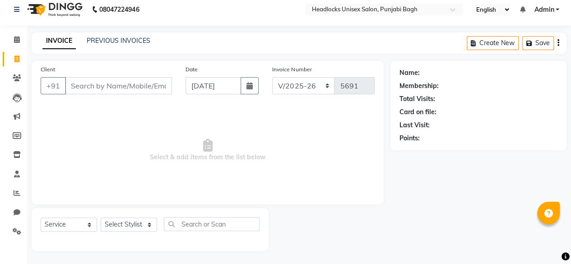
click at [97, 83] on input "Client" at bounding box center [118, 85] width 107 height 17
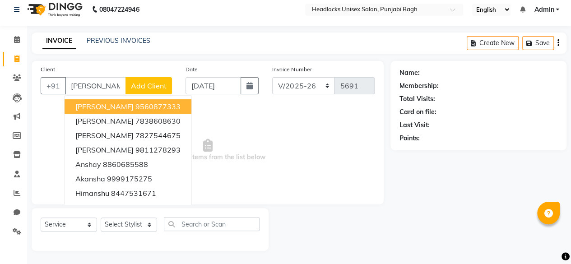
click at [151, 86] on span "Add Client" at bounding box center [149, 85] width 36 height 9
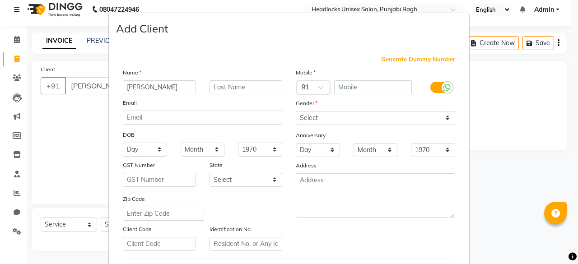
click at [416, 59] on span "Generate Dummy Number" at bounding box center [418, 59] width 74 height 9
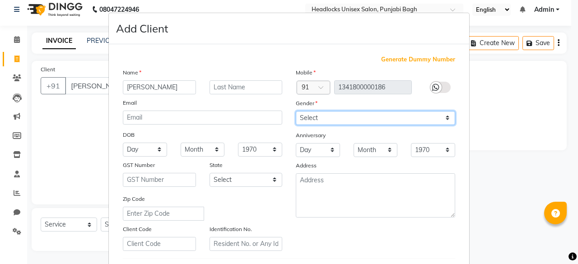
click at [376, 120] on select "Select [DEMOGRAPHIC_DATA] [DEMOGRAPHIC_DATA] Other Prefer Not To Say" at bounding box center [375, 118] width 159 height 14
click at [296, 111] on select "Select [DEMOGRAPHIC_DATA] [DEMOGRAPHIC_DATA] Other Prefer Not To Say" at bounding box center [375, 118] width 159 height 14
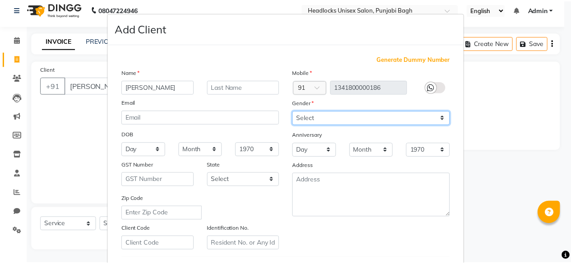
scroll to position [151, 0]
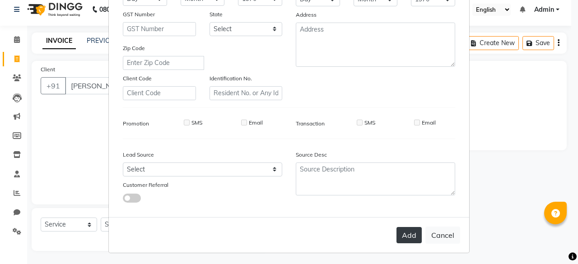
click at [405, 227] on button "Add" at bounding box center [408, 235] width 25 height 16
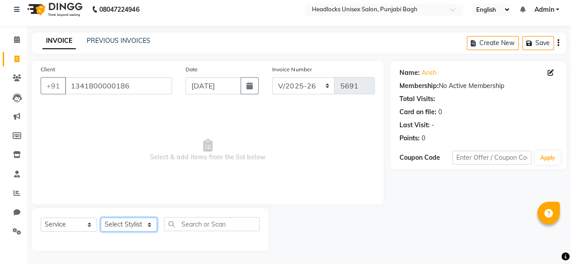
click at [125, 222] on select "Select Stylist ⁠Agnies ⁠[PERSON_NAME] [PERSON_NAME] [PERSON_NAME] mercy ⁠Minto …" at bounding box center [129, 225] width 56 height 14
click at [101, 218] on select "Select Stylist ⁠Agnies ⁠[PERSON_NAME] [PERSON_NAME] [PERSON_NAME] mercy ⁠Minto …" at bounding box center [129, 225] width 56 height 14
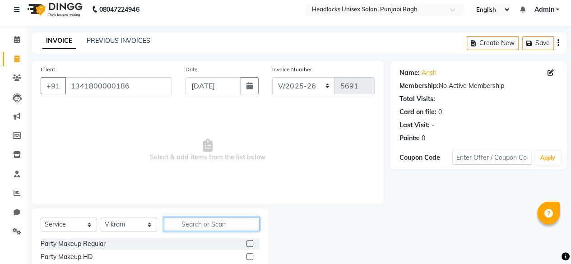
click at [168, 223] on input "text" at bounding box center [212, 224] width 96 height 14
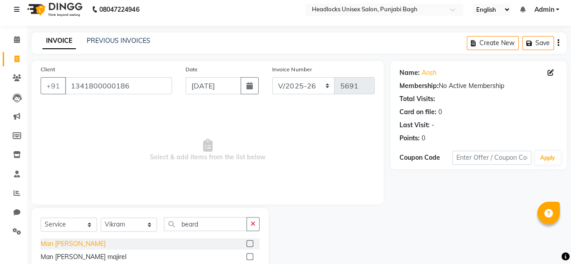
click at [69, 240] on div "Man [PERSON_NAME]" at bounding box center [73, 243] width 65 height 9
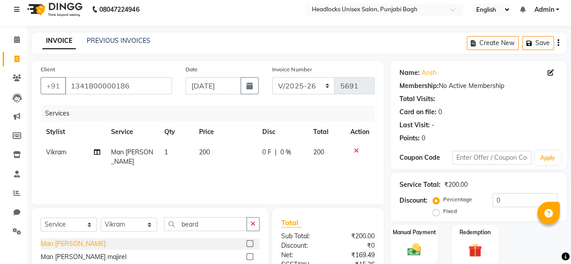
scroll to position [96, 0]
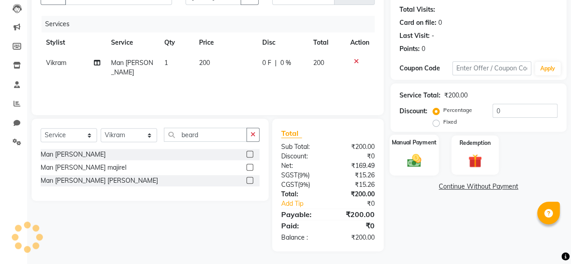
click at [401, 148] on div "Manual Payment" at bounding box center [413, 154] width 49 height 41
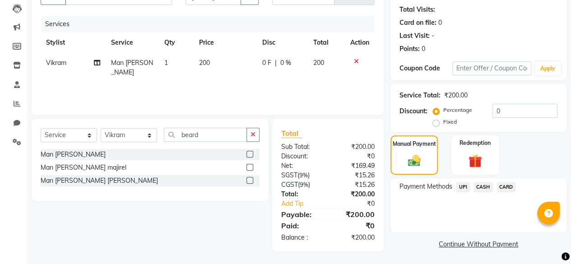
click at [463, 186] on span "UPI" at bounding box center [463, 187] width 14 height 10
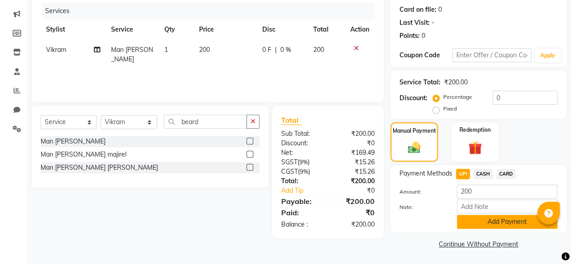
click at [484, 227] on button "Add Payment" at bounding box center [507, 222] width 101 height 14
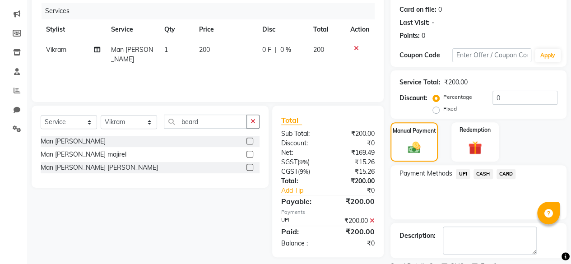
scroll to position [146, 0]
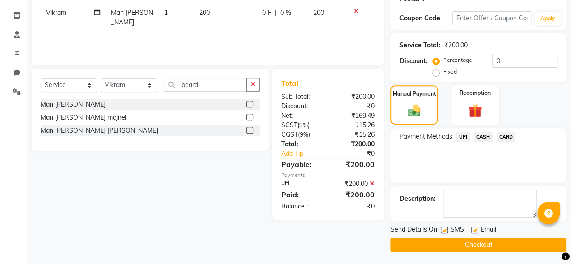
click at [445, 231] on label at bounding box center [444, 230] width 7 height 7
click at [445, 231] on input "checkbox" at bounding box center [444, 230] width 6 height 6
click at [440, 243] on button "Checkout" at bounding box center [478, 245] width 176 height 14
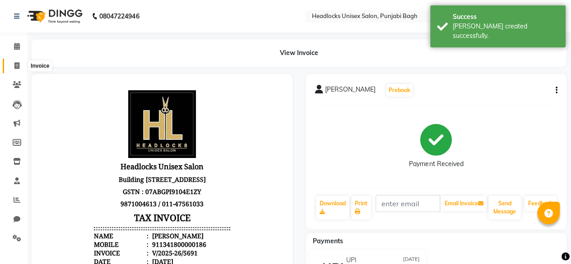
click at [14, 65] on span at bounding box center [17, 66] width 16 height 10
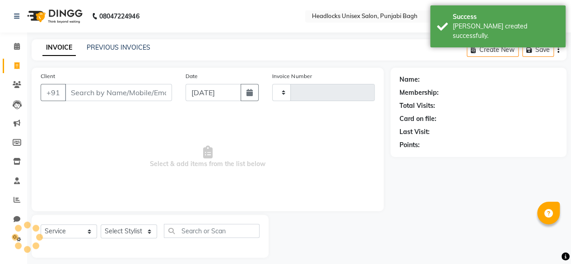
scroll to position [7, 0]
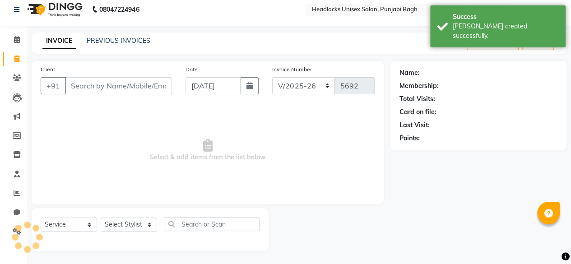
click at [107, 83] on input "Client" at bounding box center [118, 85] width 107 height 17
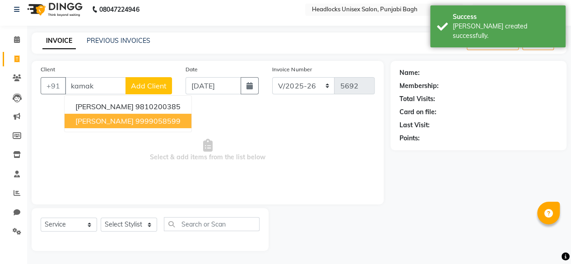
click at [147, 121] on ngb-highlight "9999058599" at bounding box center [157, 120] width 45 height 9
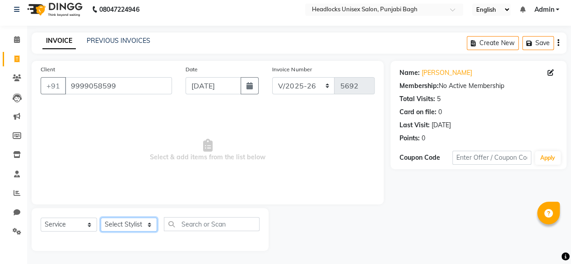
click at [128, 224] on select "Select Stylist ⁠Agnies ⁠[PERSON_NAME] [PERSON_NAME] [PERSON_NAME] mercy ⁠Minto …" at bounding box center [129, 225] width 56 height 14
click at [101, 218] on select "Select Stylist ⁠Agnies ⁠[PERSON_NAME] [PERSON_NAME] [PERSON_NAME] mercy ⁠Minto …" at bounding box center [129, 225] width 56 height 14
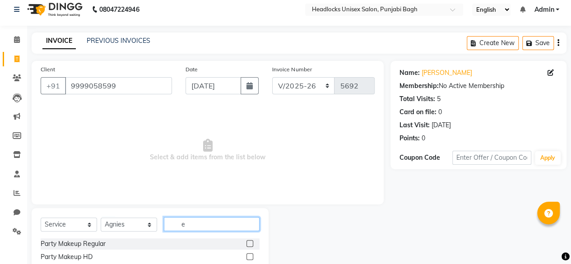
click at [182, 225] on input "e" at bounding box center [212, 224] width 96 height 14
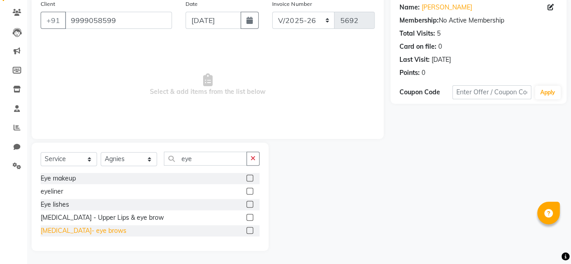
click at [69, 233] on div "[MEDICAL_DATA]- eye brows" at bounding box center [84, 230] width 86 height 9
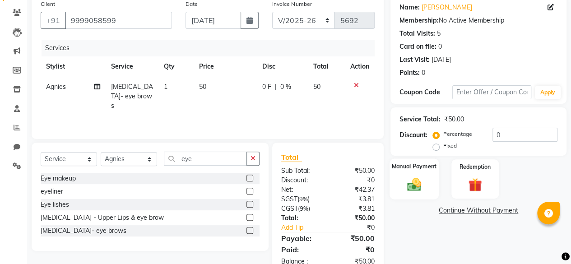
click at [412, 189] on img at bounding box center [414, 184] width 23 height 16
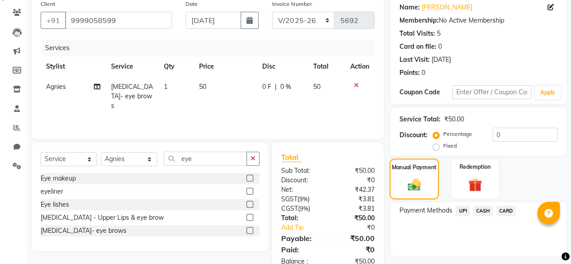
scroll to position [96, 0]
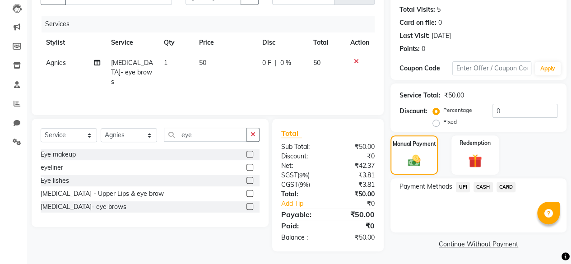
click at [482, 185] on span "CASH" at bounding box center [482, 187] width 19 height 10
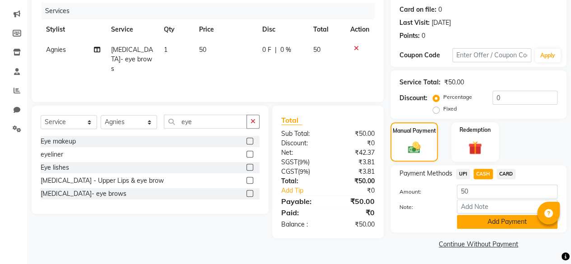
click at [470, 222] on button "Add Payment" at bounding box center [507, 222] width 101 height 14
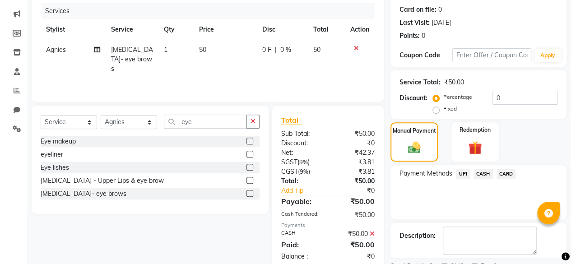
scroll to position [146, 0]
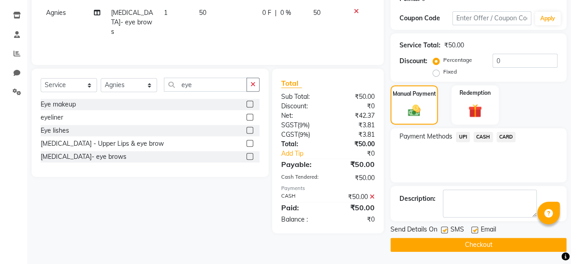
click at [442, 230] on label at bounding box center [444, 230] width 7 height 7
click at [442, 230] on input "checkbox" at bounding box center [444, 230] width 6 height 6
click at [436, 242] on button "Checkout" at bounding box center [478, 245] width 176 height 14
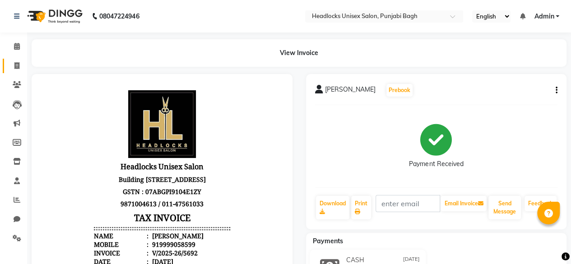
click at [10, 71] on link "Invoice" at bounding box center [14, 66] width 22 height 15
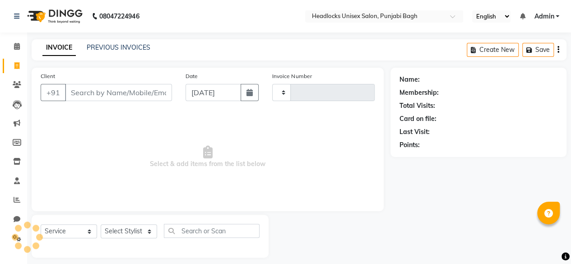
scroll to position [7, 0]
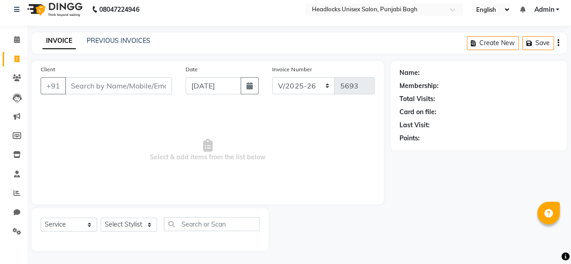
click at [83, 85] on input "Client" at bounding box center [118, 85] width 107 height 17
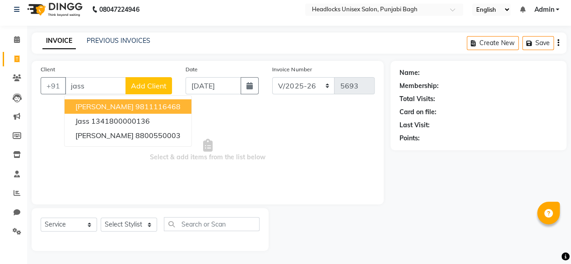
click at [91, 105] on button "jassi 9811116468" at bounding box center [128, 106] width 127 height 14
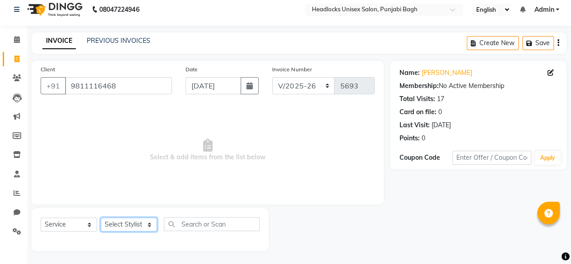
click at [123, 224] on select "Select Stylist ⁠Agnies ⁠[PERSON_NAME] [PERSON_NAME] [PERSON_NAME] mercy ⁠Minto …" at bounding box center [129, 225] width 56 height 14
click at [101, 218] on select "Select Stylist ⁠Agnies ⁠[PERSON_NAME] [PERSON_NAME] [PERSON_NAME] mercy ⁠Minto …" at bounding box center [129, 225] width 56 height 14
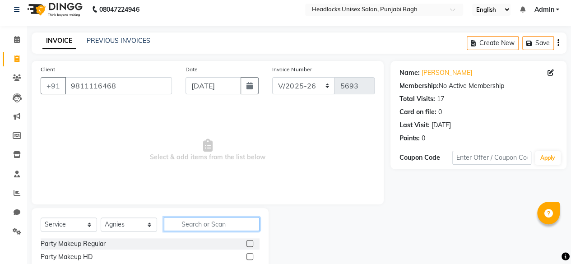
click at [230, 222] on input "text" at bounding box center [212, 224] width 96 height 14
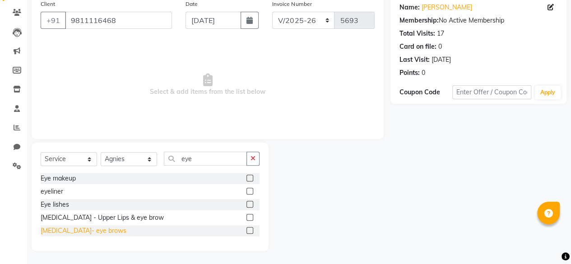
click at [85, 230] on div "[MEDICAL_DATA]- eye brows" at bounding box center [84, 230] width 86 height 9
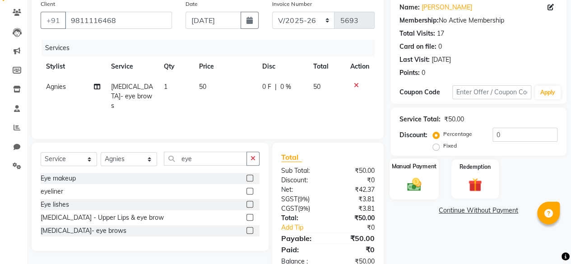
click at [413, 178] on img at bounding box center [414, 184] width 23 height 16
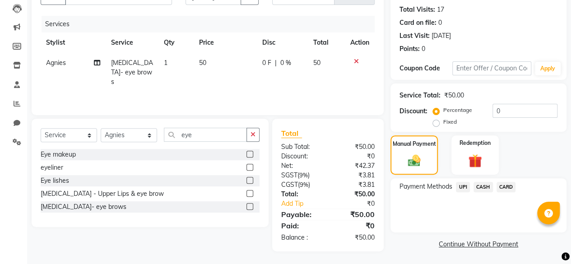
click at [475, 182] on span "CASH" at bounding box center [482, 187] width 19 height 10
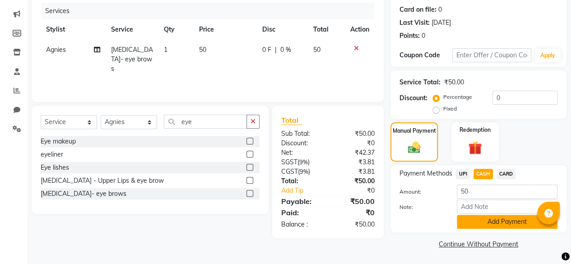
click at [477, 221] on button "Add Payment" at bounding box center [507, 222] width 101 height 14
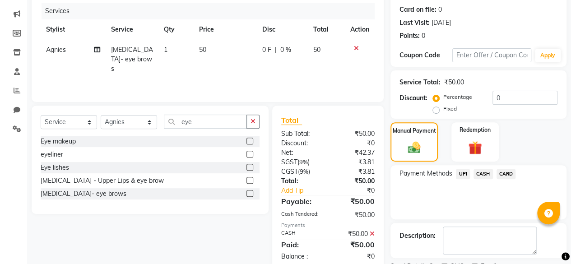
scroll to position [146, 0]
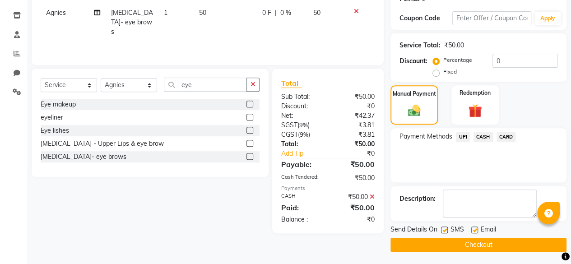
click at [445, 231] on label at bounding box center [444, 230] width 7 height 7
click at [445, 231] on input "checkbox" at bounding box center [444, 230] width 6 height 6
click at [438, 249] on button "Checkout" at bounding box center [478, 245] width 176 height 14
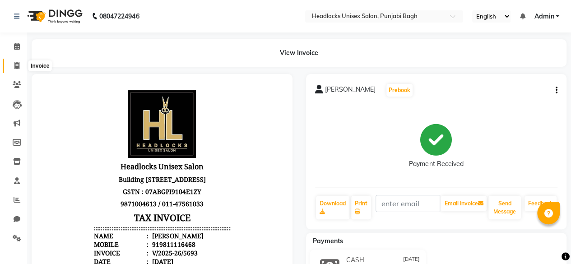
click at [14, 69] on span at bounding box center [17, 66] width 16 height 10
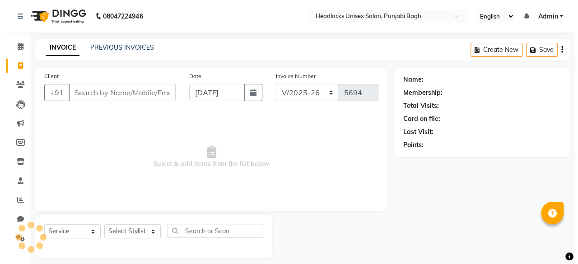
scroll to position [7, 0]
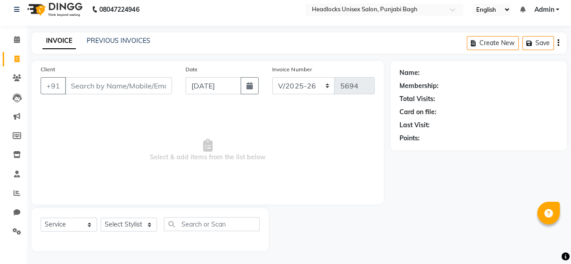
click at [72, 88] on input "Client" at bounding box center [118, 85] width 107 height 17
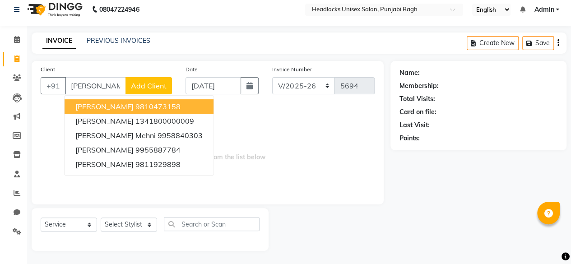
click at [164, 88] on span "Add Client" at bounding box center [149, 85] width 36 height 9
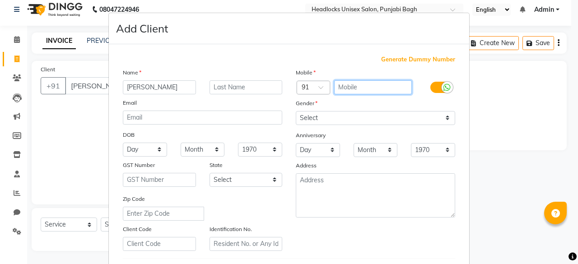
click at [388, 89] on input "text" at bounding box center [373, 87] width 78 height 14
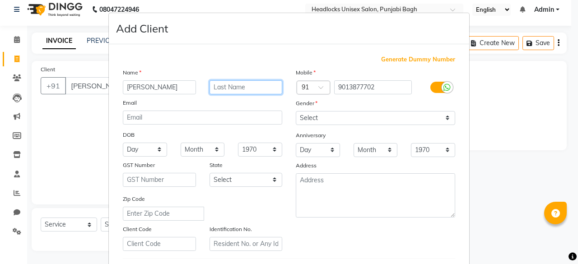
click at [273, 87] on input "text" at bounding box center [245, 87] width 73 height 14
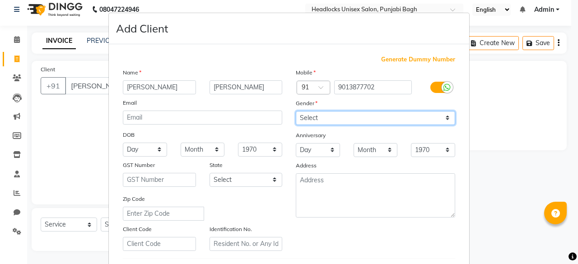
click at [311, 113] on select "Select [DEMOGRAPHIC_DATA] [DEMOGRAPHIC_DATA] Other Prefer Not To Say" at bounding box center [375, 118] width 159 height 14
click at [296, 111] on select "Select [DEMOGRAPHIC_DATA] [DEMOGRAPHIC_DATA] Other Prefer Not To Say" at bounding box center [375, 118] width 159 height 14
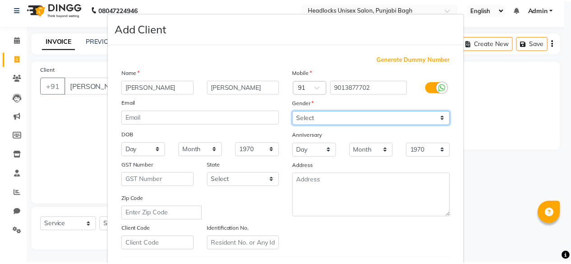
scroll to position [151, 0]
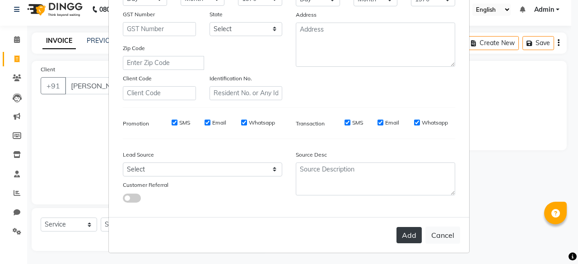
click at [412, 232] on button "Add" at bounding box center [408, 235] width 25 height 16
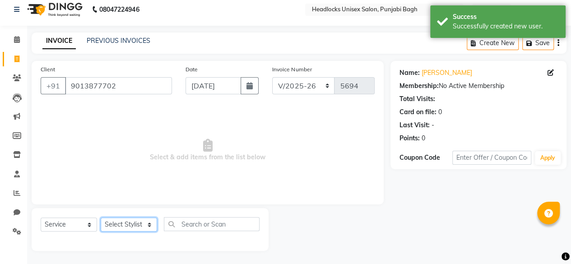
click at [140, 219] on select "Select Stylist ⁠Agnies ⁠[PERSON_NAME] [PERSON_NAME] [PERSON_NAME] mercy ⁠Minto …" at bounding box center [129, 225] width 56 height 14
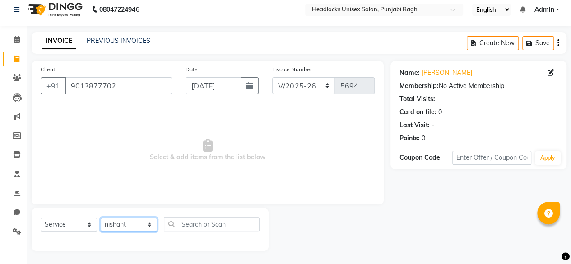
click at [101, 218] on select "Select Stylist ⁠Agnies ⁠[PERSON_NAME] [PERSON_NAME] [PERSON_NAME] mercy ⁠Minto …" at bounding box center [129, 225] width 56 height 14
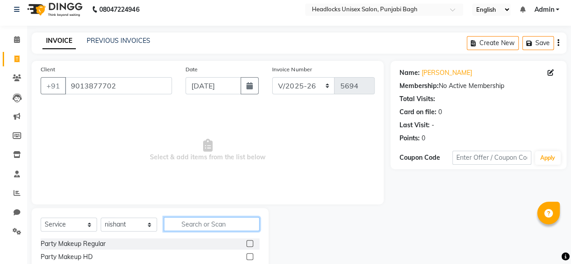
click at [190, 222] on input "text" at bounding box center [212, 224] width 96 height 14
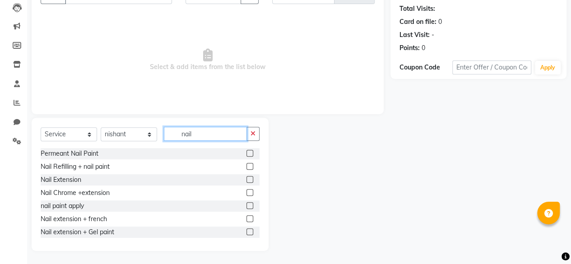
scroll to position [67, 0]
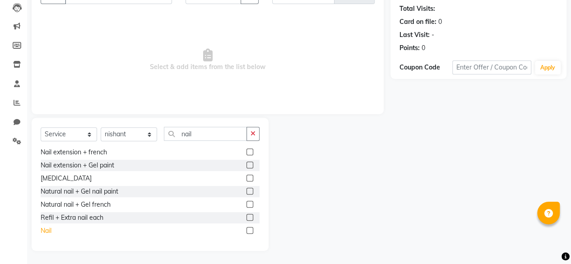
click at [47, 229] on div "Nail" at bounding box center [46, 230] width 11 height 9
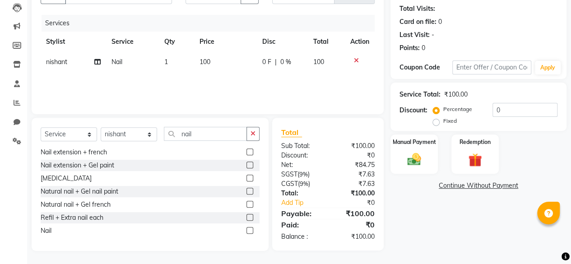
click at [213, 65] on td "100" at bounding box center [225, 62] width 63 height 20
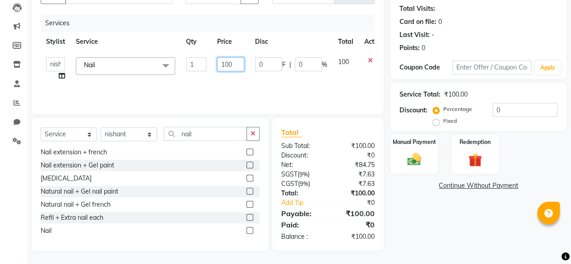
click at [228, 65] on input "100" at bounding box center [230, 64] width 27 height 14
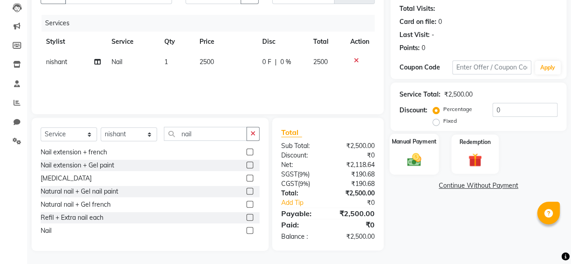
click at [406, 140] on label "Manual Payment" at bounding box center [414, 141] width 45 height 9
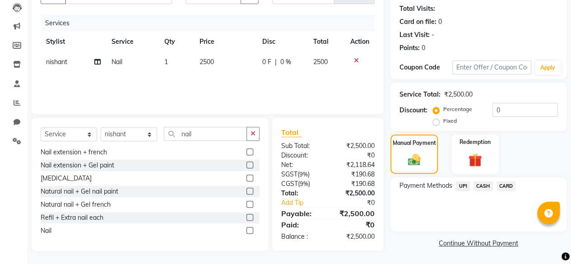
click at [505, 184] on span "CARD" at bounding box center [505, 186] width 19 height 10
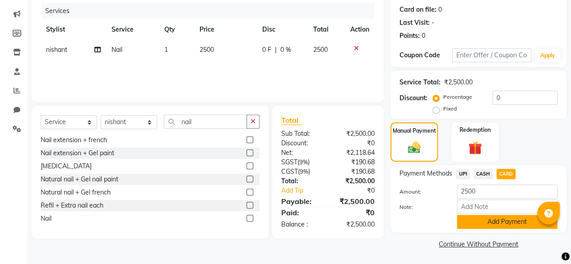
click at [480, 217] on button "Add Payment" at bounding box center [507, 222] width 101 height 14
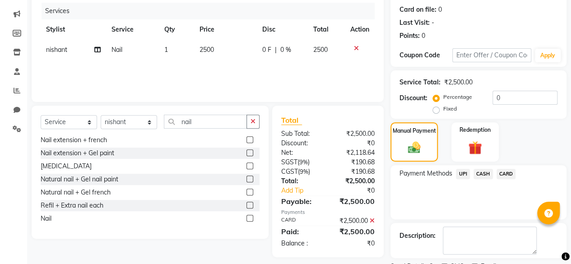
scroll to position [146, 0]
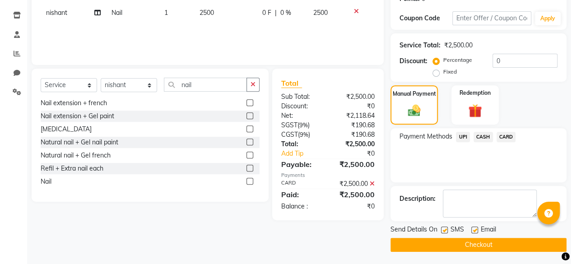
click at [442, 231] on label at bounding box center [444, 230] width 7 height 7
click at [442, 231] on input "checkbox" at bounding box center [444, 230] width 6 height 6
click at [439, 244] on button "Checkout" at bounding box center [478, 245] width 176 height 14
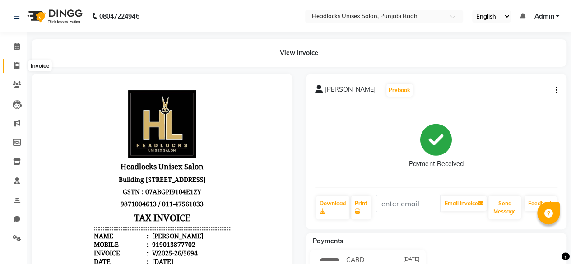
click at [17, 64] on icon at bounding box center [16, 65] width 5 height 7
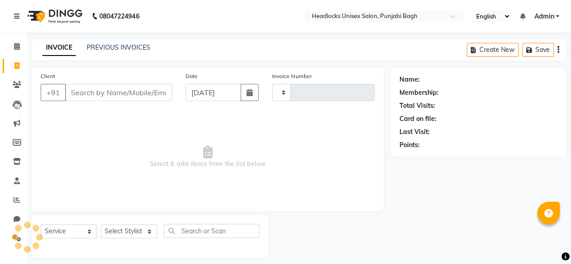
scroll to position [7, 0]
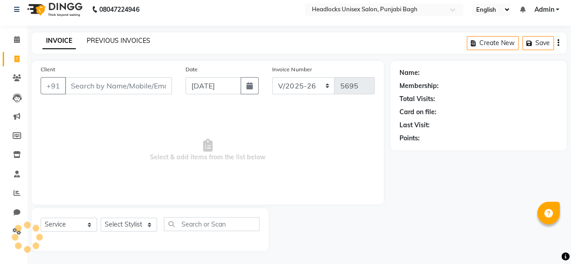
click at [117, 41] on link "PREVIOUS INVOICES" at bounding box center [119, 41] width 64 height 8
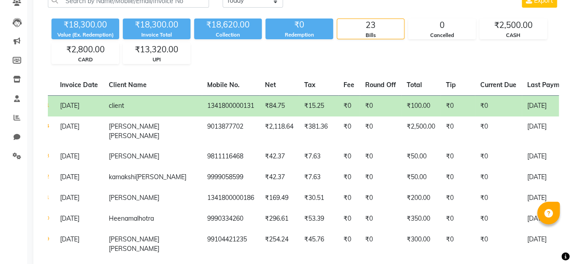
scroll to position [0, 44]
click at [202, 97] on td "1341800000131" at bounding box center [231, 105] width 58 height 21
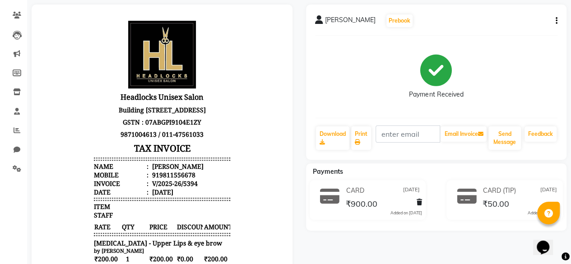
scroll to position [69, 0]
click at [553, 20] on button "button" at bounding box center [554, 21] width 5 height 9
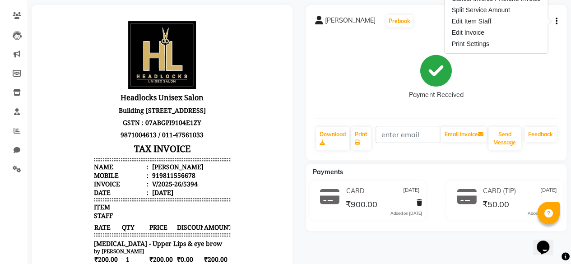
click at [553, 20] on button "button" at bounding box center [554, 21] width 5 height 9
click at [456, 32] on div "Edit Invoice" at bounding box center [496, 32] width 93 height 11
select select "service"
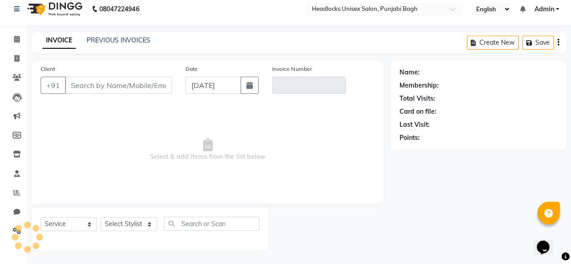
scroll to position [7, 0]
type input "9811556678"
type input "V/2025-26/5394"
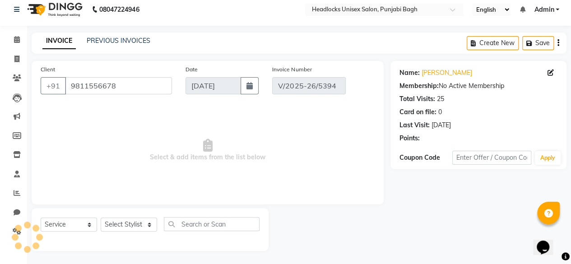
type input "[DATE]"
select select "select"
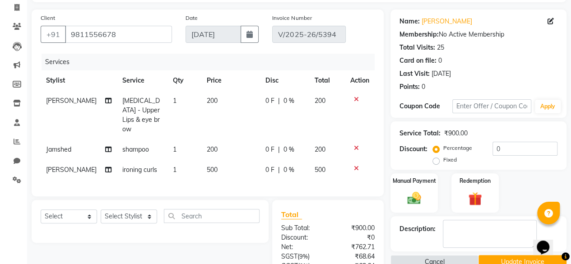
scroll to position [59, 0]
click at [201, 163] on td "500" at bounding box center [230, 169] width 59 height 20
select select "69048"
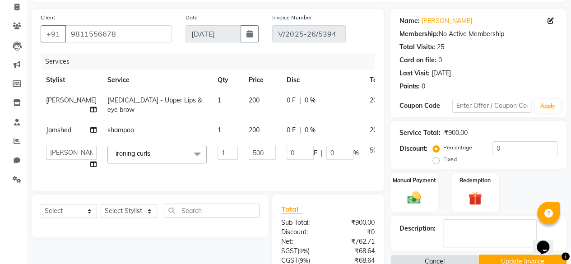
click at [243, 160] on td "500" at bounding box center [262, 157] width 38 height 34
click at [249, 160] on input "500" at bounding box center [262, 153] width 27 height 14
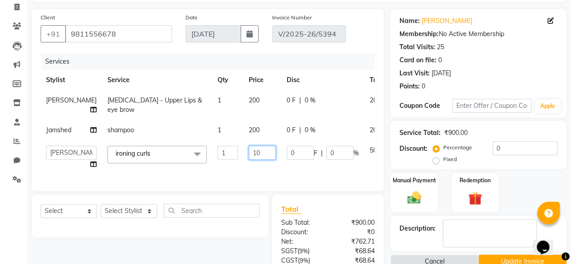
type input "100"
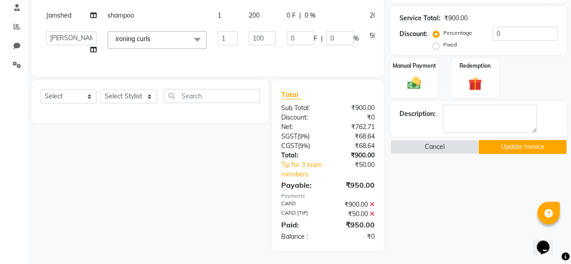
scroll to position [182, 0]
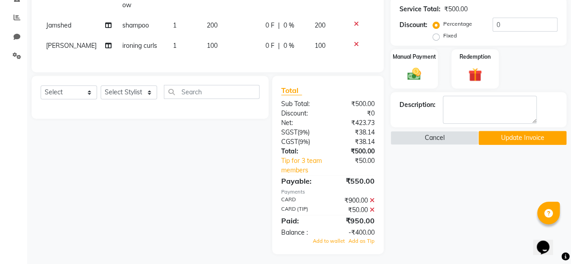
click at [373, 204] on div "Total Sub Total: ₹500.00 Discount: ₹0 Net: ₹423.73 SGST ( 9% ) ₹38.14 CGST ( 9%…" at bounding box center [327, 165] width 93 height 160
click at [373, 197] on icon at bounding box center [372, 200] width 5 height 6
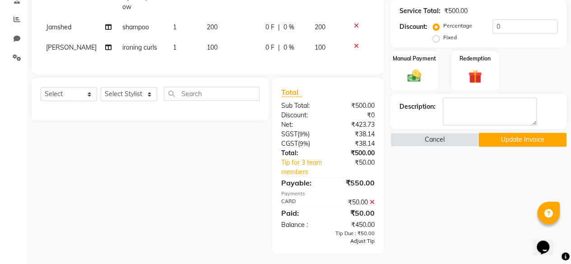
click at [361, 240] on span "Adjust Tip" at bounding box center [362, 241] width 24 height 6
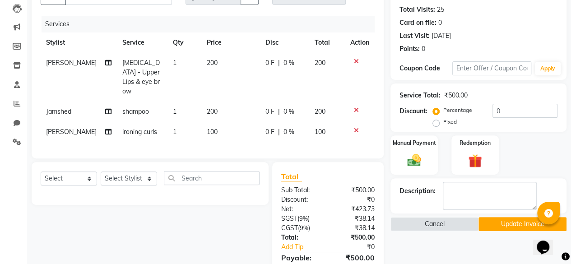
scroll to position [156, 0]
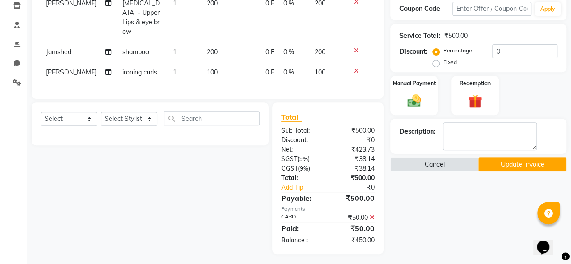
click at [505, 163] on button "Update Invoice" at bounding box center [522, 165] width 88 height 14
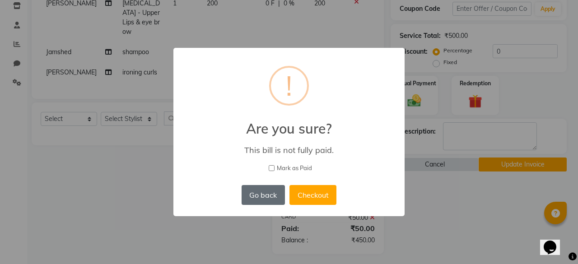
click at [262, 197] on button "Go back" at bounding box center [262, 195] width 43 height 20
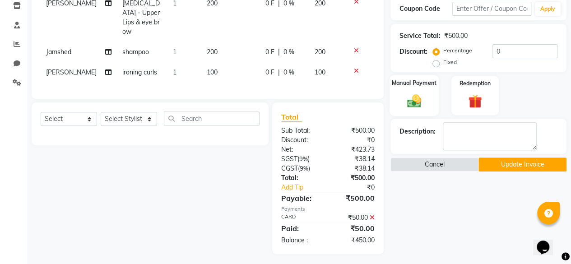
click at [411, 97] on img at bounding box center [414, 101] width 23 height 16
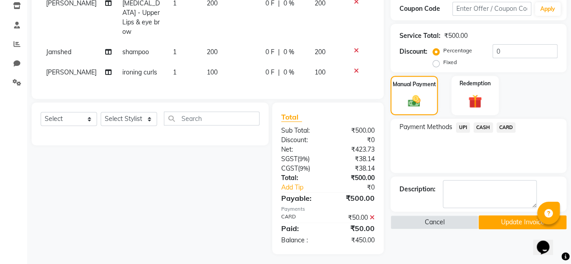
click at [510, 131] on span "CARD" at bounding box center [505, 127] width 19 height 10
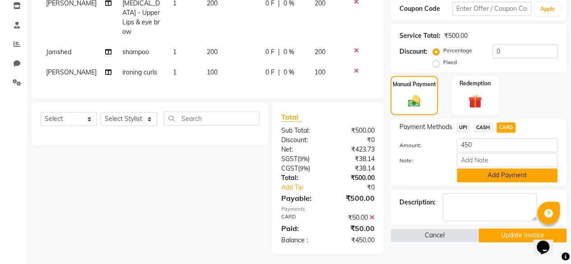
click at [478, 172] on button "Add Payment" at bounding box center [507, 175] width 101 height 14
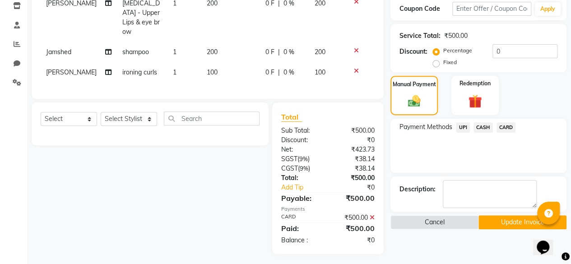
click at [487, 218] on button "Update Invoice" at bounding box center [522, 222] width 88 height 14
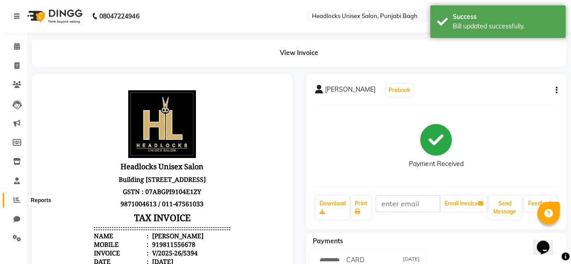
click at [18, 204] on span at bounding box center [17, 200] width 16 height 10
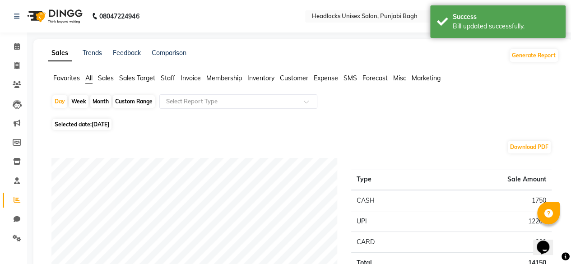
click at [68, 77] on span "Favorites" at bounding box center [66, 78] width 27 height 8
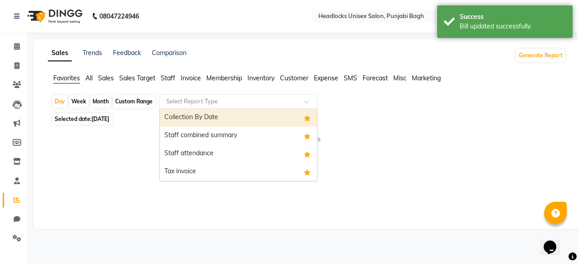
click at [209, 106] on div "Select Report Type" at bounding box center [238, 101] width 158 height 14
click at [195, 121] on div "Collection By Date" at bounding box center [238, 118] width 157 height 18
select select "filtered_report"
select select "csv"
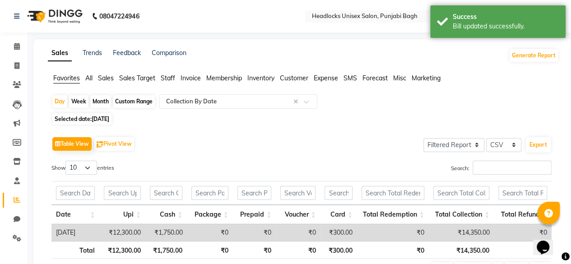
click at [82, 122] on span "Selected date: 03-09-2025" at bounding box center [81, 118] width 59 height 11
select select "9"
select select "2025"
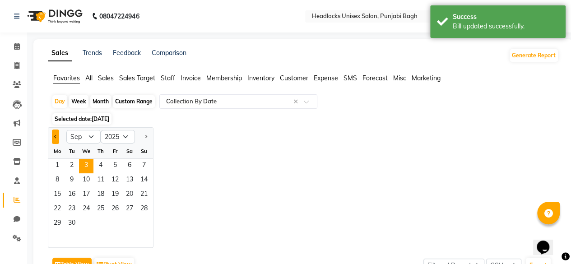
click at [56, 138] on span "Previous month" at bounding box center [55, 136] width 3 height 3
select select "8"
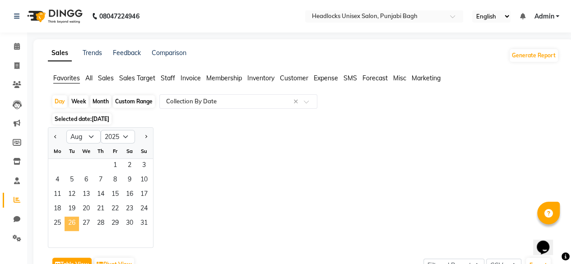
click at [77, 222] on span "26" at bounding box center [72, 224] width 14 height 14
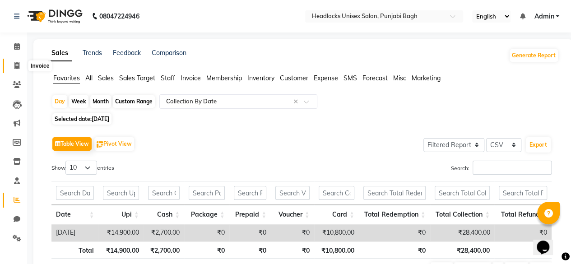
click at [10, 64] on span at bounding box center [17, 66] width 16 height 10
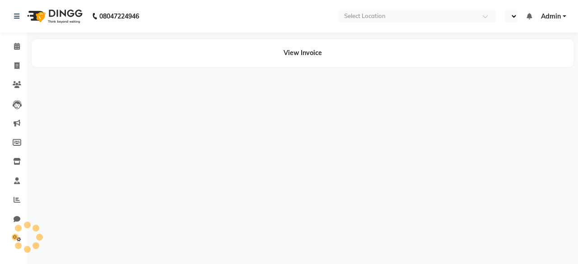
select select "en"
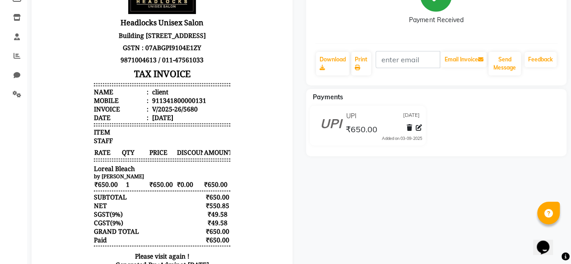
scroll to position [190, 0]
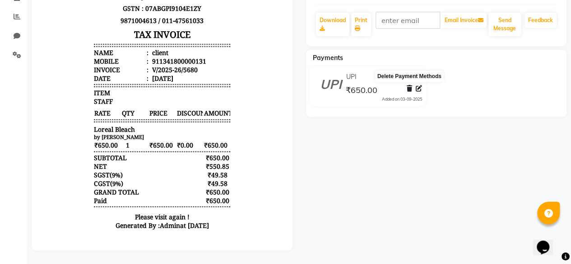
click at [407, 85] on icon at bounding box center [409, 88] width 5 height 6
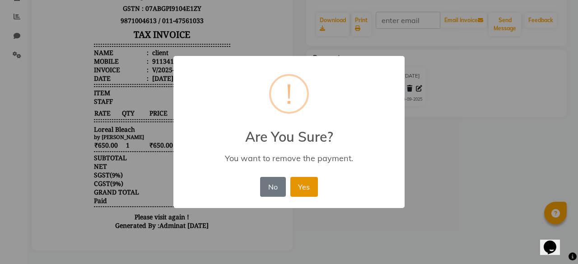
click at [311, 193] on button "Yes" at bounding box center [304, 187] width 28 height 20
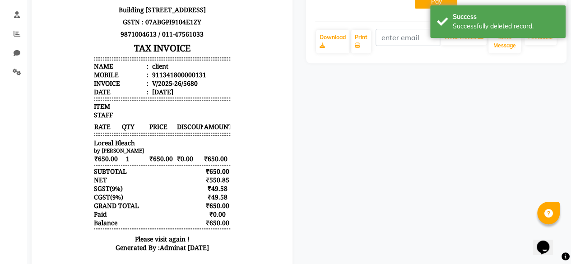
scroll to position [0, 0]
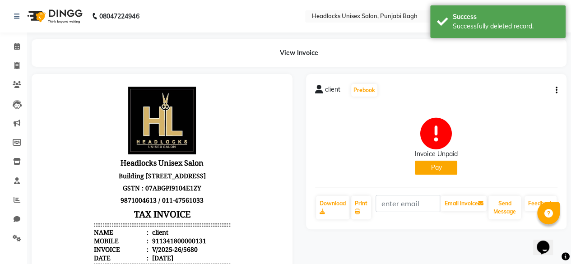
click at [557, 90] on icon "button" at bounding box center [557, 90] width 2 height 0
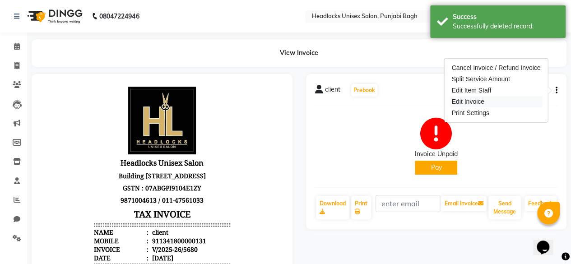
click at [469, 104] on div "Edit Invoice" at bounding box center [496, 101] width 93 height 11
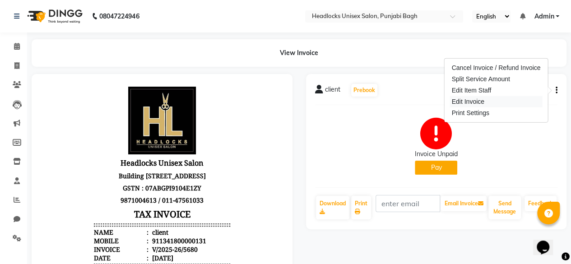
scroll to position [7, 0]
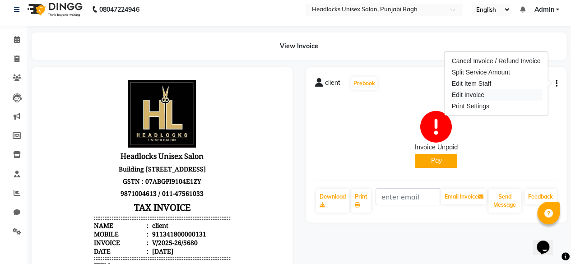
select select "service"
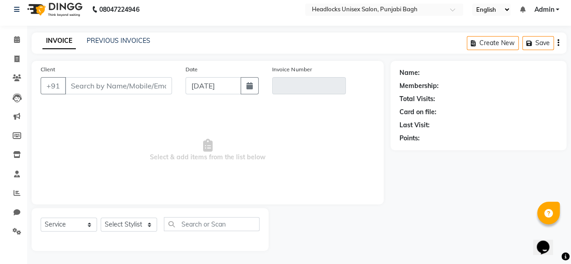
type input "1341800000131"
type input "V/2025-26/5680"
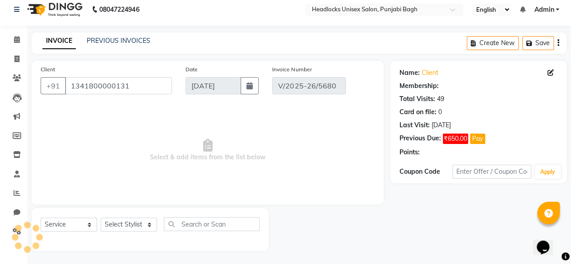
type input "27-09-2025"
select select "select"
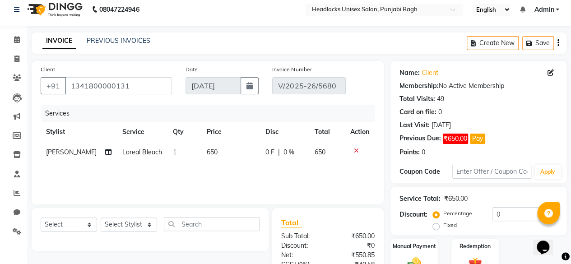
scroll to position [0, 6]
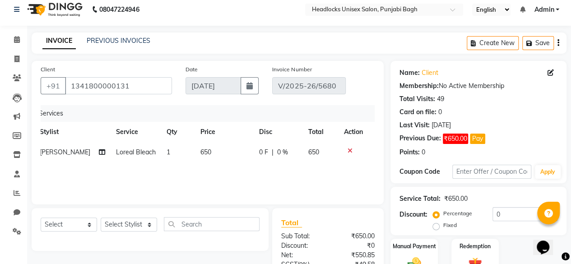
click at [349, 149] on icon at bounding box center [350, 151] width 5 height 6
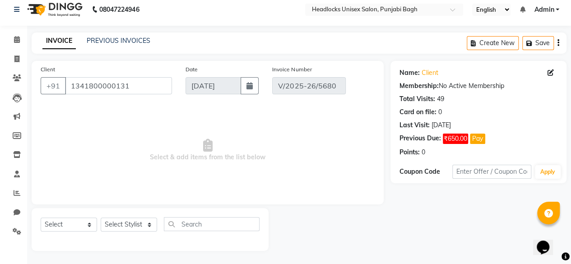
scroll to position [0, 0]
click at [9, 56] on span at bounding box center [17, 59] width 16 height 10
select select "7719"
select select "service"
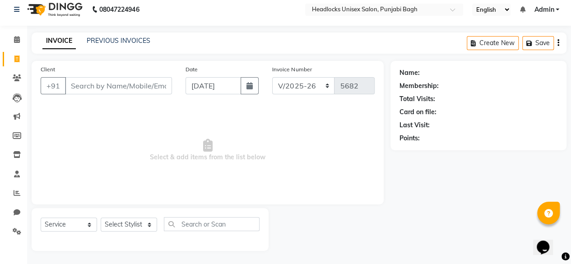
click at [113, 87] on input "Client" at bounding box center [118, 85] width 107 height 17
click at [115, 40] on link "PREVIOUS INVOICES" at bounding box center [119, 41] width 64 height 8
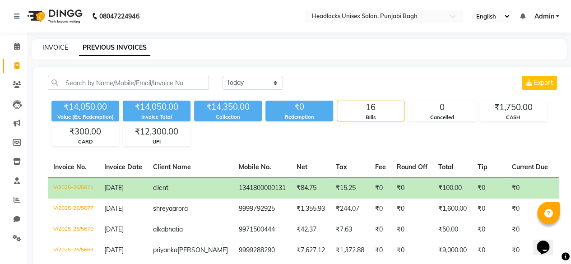
click at [61, 48] on link "INVOICE" at bounding box center [55, 47] width 26 height 8
select select "7719"
select select "service"
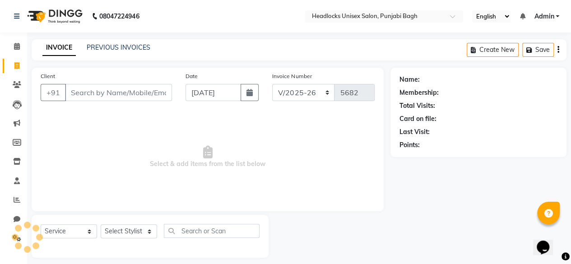
scroll to position [7, 0]
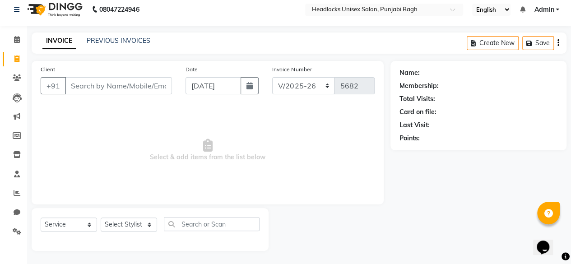
click at [123, 81] on input "Client" at bounding box center [118, 85] width 107 height 17
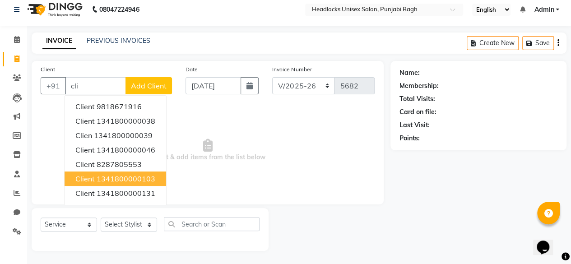
click at [114, 184] on button "client 1341800000103" at bounding box center [116, 178] width 102 height 14
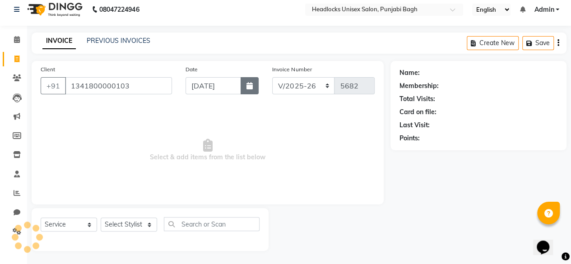
type input "1341800000103"
click at [248, 86] on icon "button" at bounding box center [249, 85] width 6 height 7
select select "9"
select select "2025"
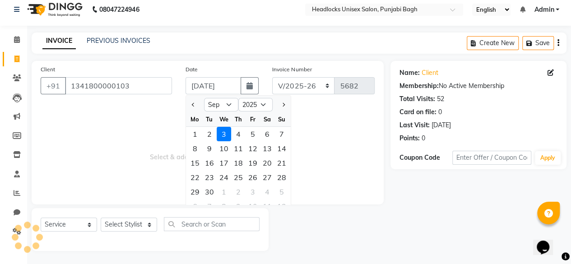
click at [197, 106] on div at bounding box center [195, 104] width 18 height 14
click at [192, 104] on span "Previous month" at bounding box center [194, 105] width 4 height 4
select select "8"
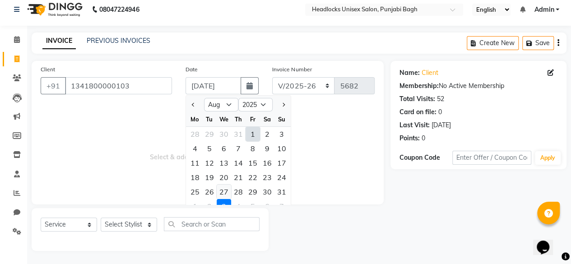
click at [227, 189] on div "27" at bounding box center [224, 192] width 14 height 14
type input "[DATE]"
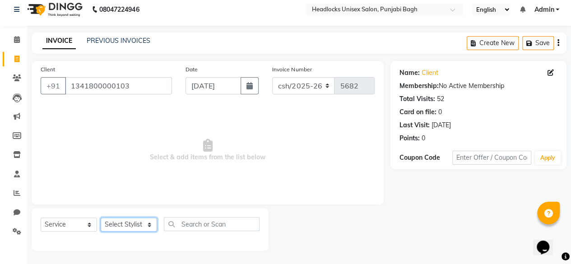
click at [131, 226] on select "Select Stylist ⁠Agnies ⁠[PERSON_NAME] [PERSON_NAME] [PERSON_NAME] mercy ⁠Minto …" at bounding box center [129, 225] width 56 height 14
click at [101, 218] on select "Select Stylist ⁠Agnies ⁠[PERSON_NAME] [PERSON_NAME] [PERSON_NAME] mercy ⁠Minto …" at bounding box center [129, 225] width 56 height 14
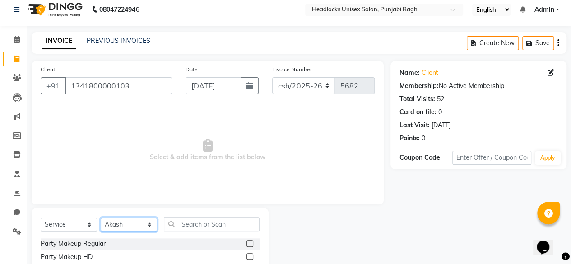
select select "69080"
click at [180, 222] on input "text" at bounding box center [212, 224] width 96 height 14
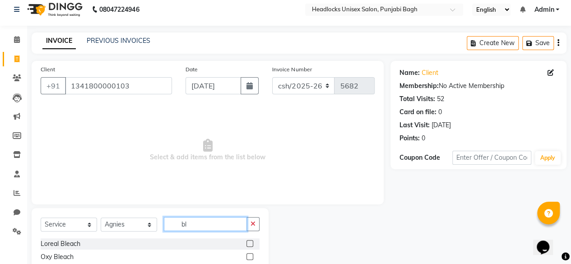
scroll to position [97, 0]
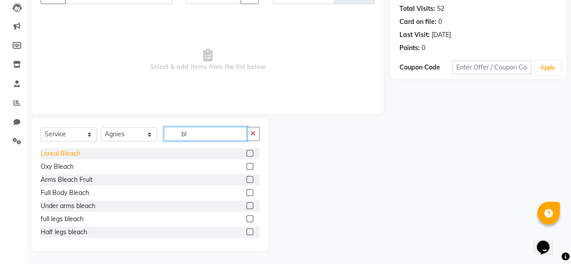
type input "bl"
click at [72, 152] on div "Loreal Bleach" at bounding box center [61, 153] width 40 height 9
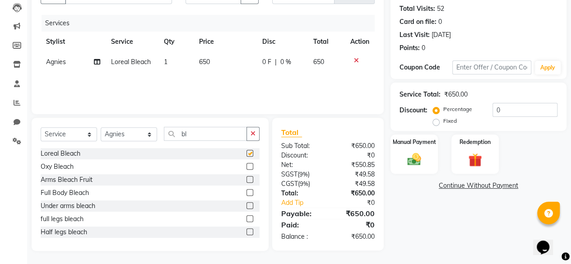
checkbox input "false"
click at [412, 158] on img at bounding box center [414, 159] width 23 height 16
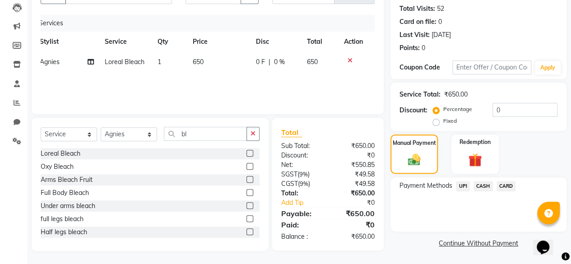
click at [461, 181] on span "UPI" at bounding box center [463, 186] width 14 height 10
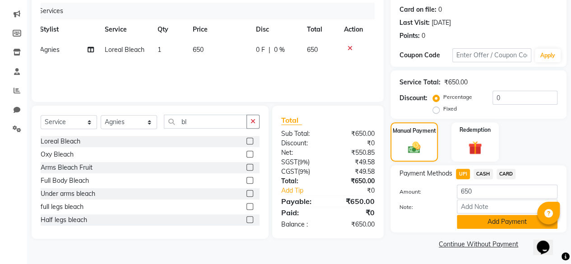
click at [469, 220] on button "Add Payment" at bounding box center [507, 222] width 101 height 14
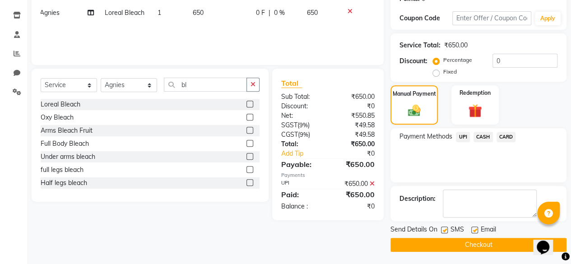
click at [447, 229] on label at bounding box center [444, 230] width 7 height 7
click at [447, 229] on input "checkbox" at bounding box center [444, 230] width 6 height 6
checkbox input "false"
click at [431, 248] on button "Checkout" at bounding box center [478, 245] width 176 height 14
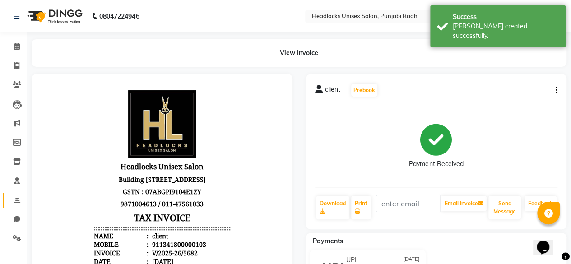
click at [24, 199] on span at bounding box center [17, 200] width 16 height 10
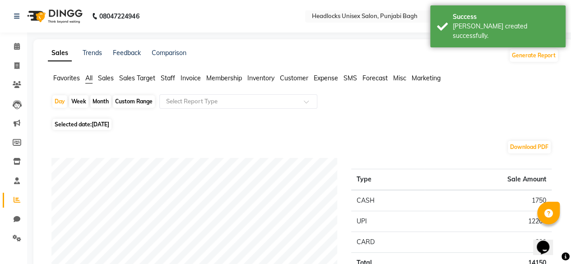
click at [88, 127] on span "Selected date: 03-09-2025" at bounding box center [81, 124] width 59 height 11
select select "9"
select select "2025"
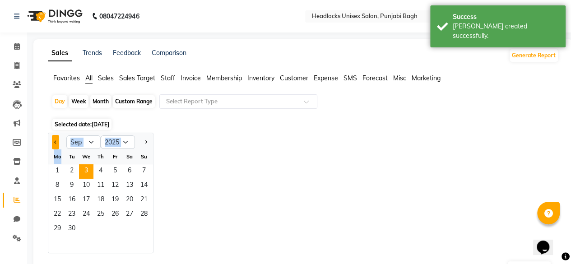
drag, startPoint x: 60, startPoint y: 149, endPoint x: 56, endPoint y: 143, distance: 7.3
click at [56, 143] on ngb-datepicker "Jan Feb Mar Apr May Jun Jul Aug Sep Oct Nov Dec 2015 2016 2017 2018 2019 2020 2…" at bounding box center [101, 193] width 106 height 121
click at [56, 143] on span "Previous month" at bounding box center [55, 141] width 3 height 3
select select "8"
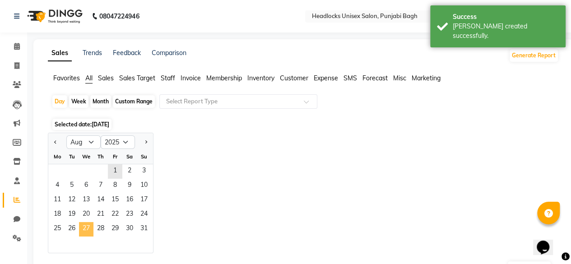
click at [88, 222] on span "27" at bounding box center [86, 229] width 14 height 14
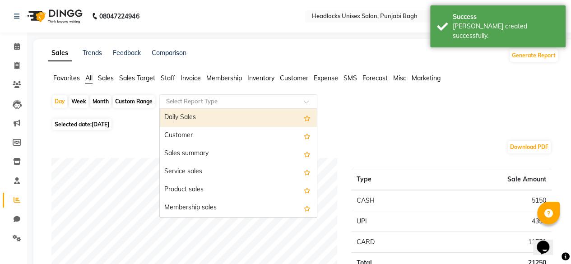
click at [175, 107] on div "Select Report Type" at bounding box center [238, 101] width 158 height 14
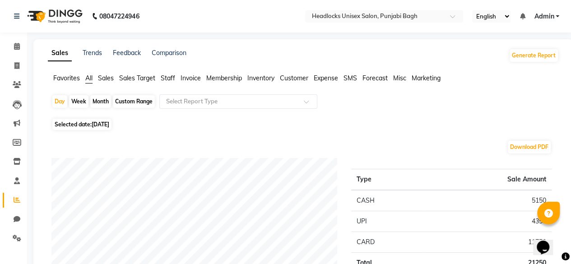
click at [73, 78] on span "Favorites" at bounding box center [66, 78] width 27 height 8
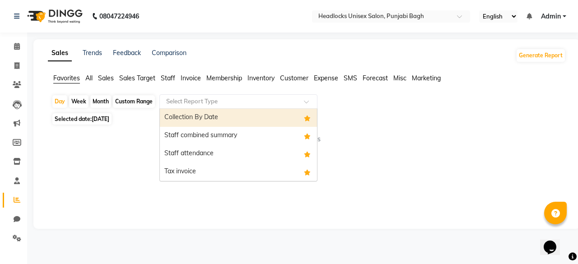
click at [218, 97] on input "text" at bounding box center [229, 101] width 130 height 9
click at [217, 115] on div "Collection By Date" at bounding box center [238, 118] width 157 height 18
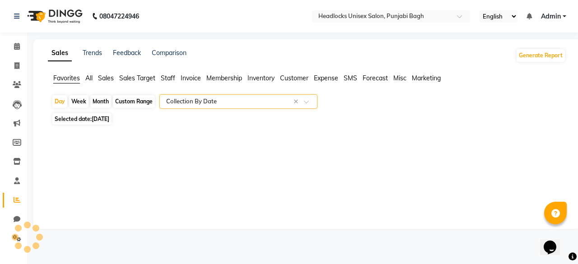
select select "filtered_report"
select select "csv"
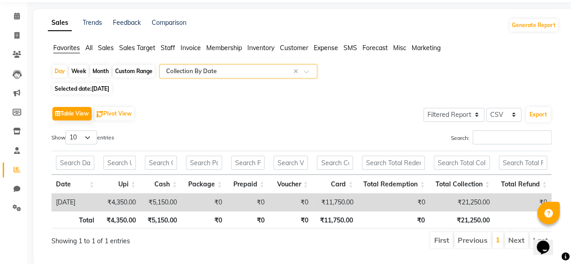
scroll to position [31, 0]
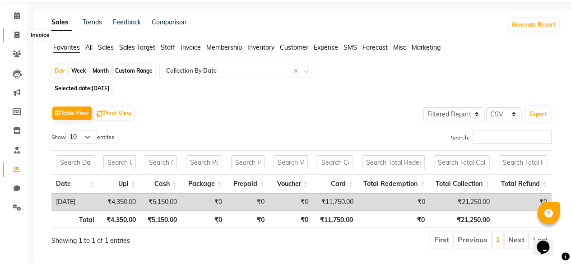
click at [13, 35] on span at bounding box center [17, 35] width 16 height 10
select select "service"
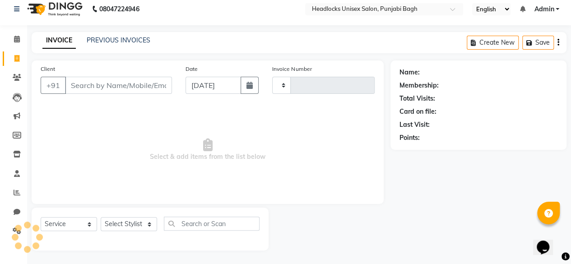
scroll to position [7, 0]
type input "5683"
select select "7719"
click at [107, 88] on input "Client" at bounding box center [118, 85] width 107 height 17
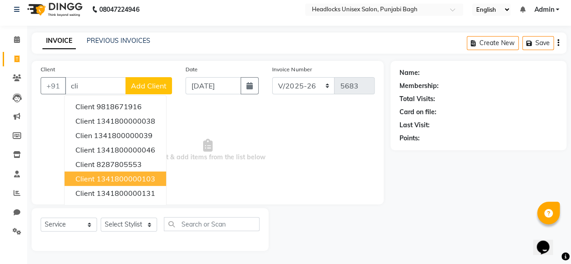
click at [107, 176] on ngb-highlight "1341800000103" at bounding box center [126, 178] width 59 height 9
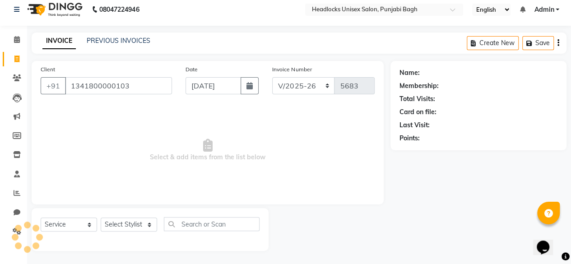
type input "1341800000103"
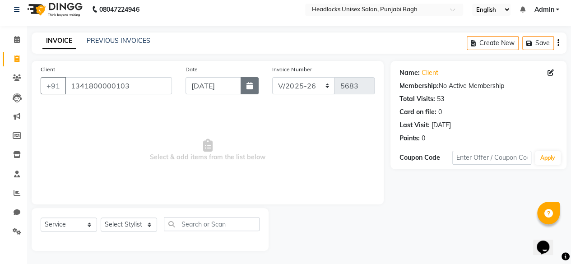
click at [248, 85] on icon "button" at bounding box center [249, 85] width 6 height 7
select select "9"
select select "2025"
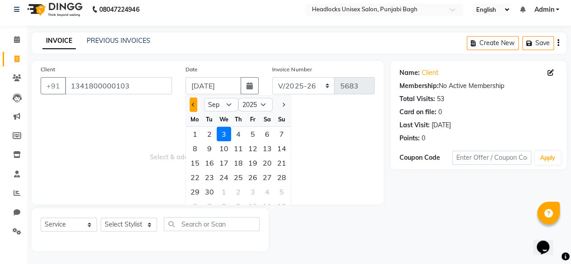
click at [192, 105] on span "Previous month" at bounding box center [194, 105] width 4 height 4
select select "8"
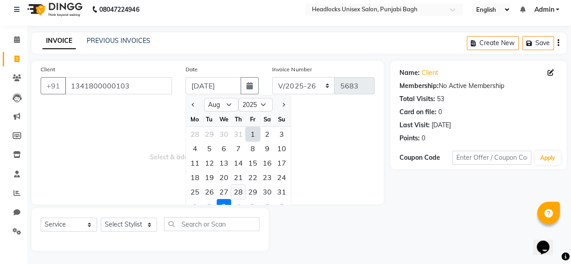
click at [238, 185] on div "28" at bounding box center [238, 192] width 14 height 14
type input "28-08-2025"
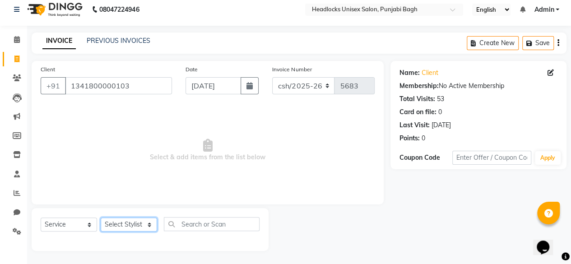
click at [132, 227] on select "Select Stylist ⁠Agnies ⁠[PERSON_NAME] [PERSON_NAME] [PERSON_NAME] mercy ⁠Minto …" at bounding box center [129, 225] width 56 height 14
select select "69819"
click at [101, 218] on select "Select Stylist ⁠Agnies ⁠[PERSON_NAME] [PERSON_NAME] [PERSON_NAME] mercy ⁠Minto …" at bounding box center [129, 225] width 56 height 14
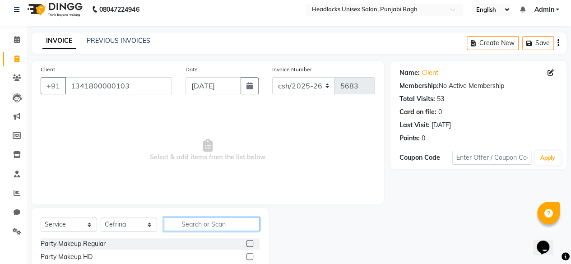
click at [194, 221] on input "text" at bounding box center [212, 224] width 96 height 14
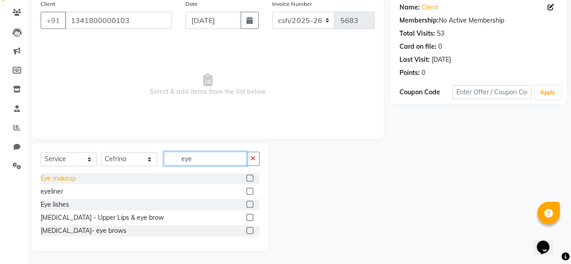
type input "eye"
click at [56, 179] on div "Eye makeup" at bounding box center [58, 178] width 35 height 9
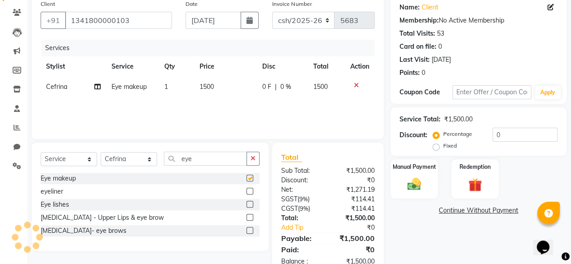
checkbox input "false"
click at [206, 79] on td "1500" at bounding box center [225, 87] width 63 height 20
select select "69819"
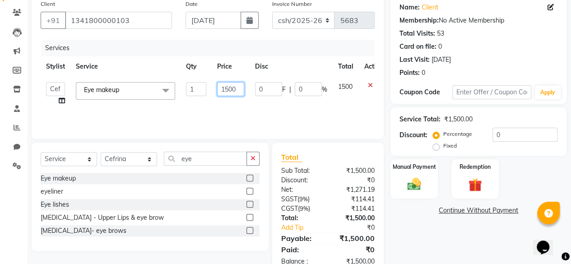
click at [228, 91] on input "1500" at bounding box center [230, 89] width 27 height 14
type input "1"
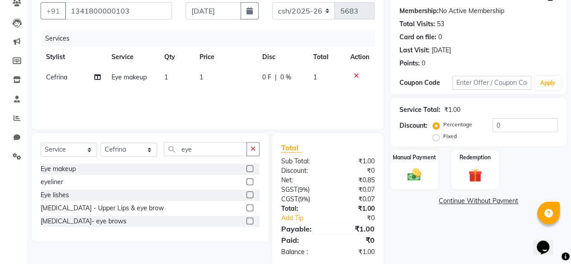
click at [205, 77] on td "1" at bounding box center [225, 77] width 63 height 20
select select "69819"
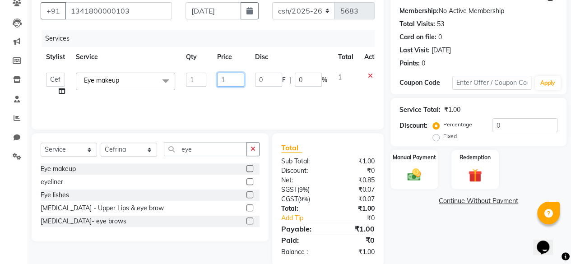
click at [225, 80] on input "1" at bounding box center [230, 80] width 27 height 14
click at [225, 80] on input "17" at bounding box center [230, 80] width 27 height 14
click at [229, 79] on input "1507" at bounding box center [230, 80] width 27 height 14
type input "0"
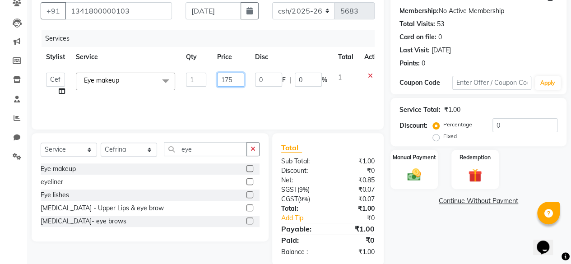
type input "1750"
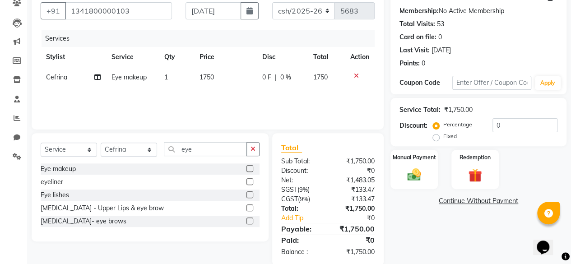
click at [264, 97] on div "Services Stylist Service Qty Price Disc Total Action Cefrina Eye makeup 1 1750 …" at bounding box center [208, 75] width 334 height 90
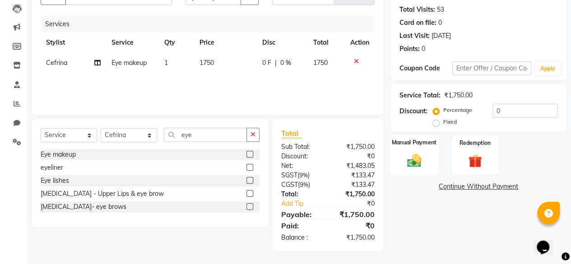
click at [426, 165] on div "Manual Payment" at bounding box center [413, 154] width 49 height 41
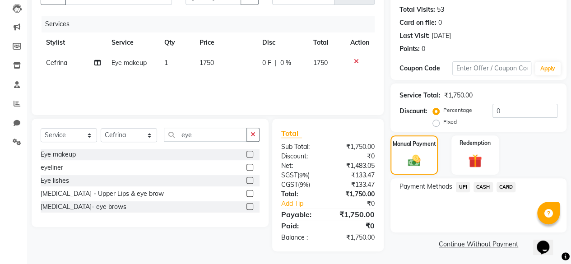
drag, startPoint x: 466, startPoint y: 195, endPoint x: 465, endPoint y: 188, distance: 6.8
click at [465, 188] on div "Payment Methods UPI CASH CARD" at bounding box center [478, 205] width 176 height 54
click at [465, 188] on span "UPI" at bounding box center [463, 187] width 14 height 10
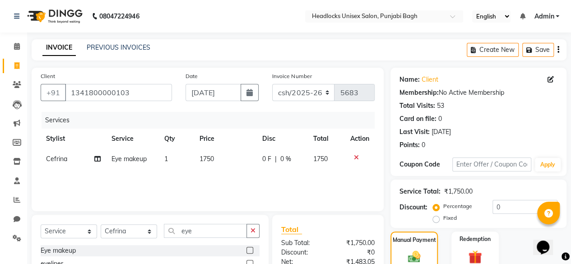
scroll to position [109, 0]
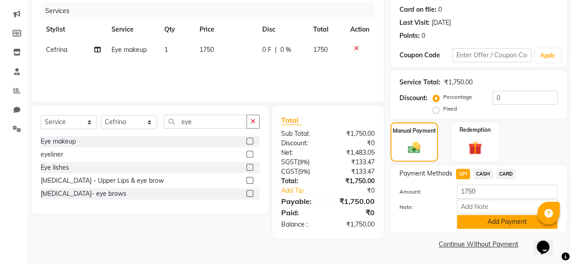
click at [466, 226] on button "Add Payment" at bounding box center [507, 222] width 101 height 14
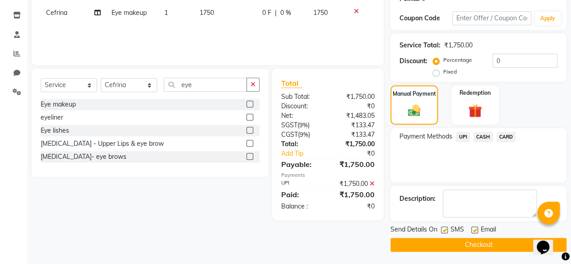
click at [448, 229] on div "SMS" at bounding box center [456, 230] width 30 height 11
click at [444, 229] on label at bounding box center [444, 230] width 7 height 7
click at [444, 229] on input "checkbox" at bounding box center [444, 230] width 6 height 6
checkbox input "false"
click at [405, 243] on button "Checkout" at bounding box center [478, 245] width 176 height 14
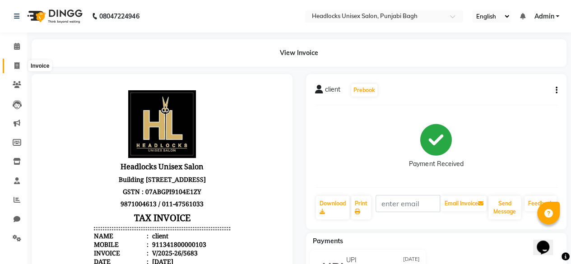
click at [18, 69] on icon at bounding box center [16, 65] width 5 height 7
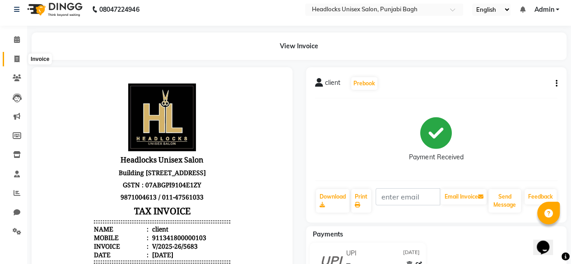
select select "7719"
select select "service"
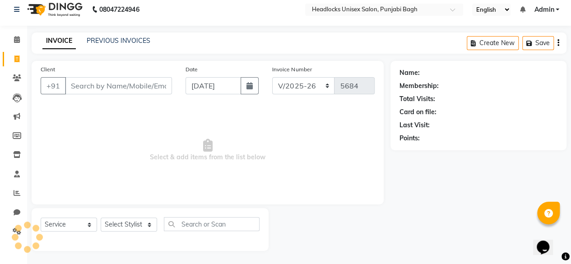
click at [88, 87] on input "Client" at bounding box center [118, 85] width 107 height 17
click at [88, 87] on input "d" at bounding box center [118, 85] width 107 height 17
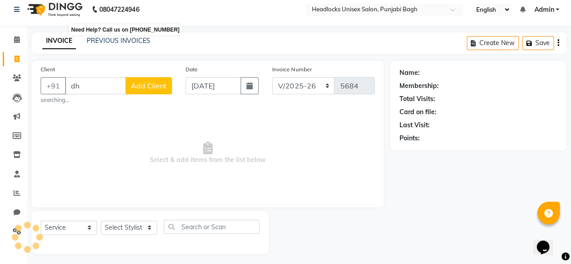
type input "d"
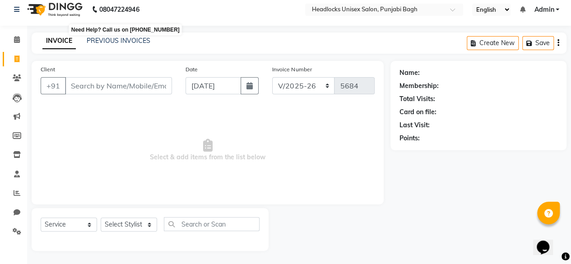
type input "\"
click at [165, 85] on input "\" at bounding box center [118, 85] width 107 height 17
click at [162, 85] on input "\" at bounding box center [118, 85] width 107 height 17
click at [248, 78] on button "button" at bounding box center [250, 85] width 18 height 17
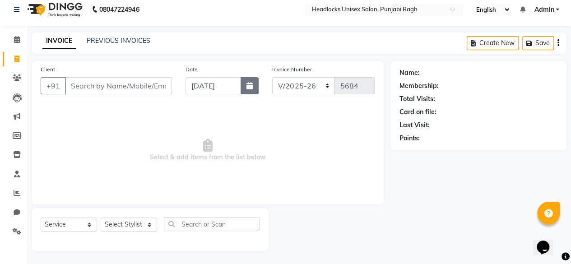
select select "9"
select select "2025"
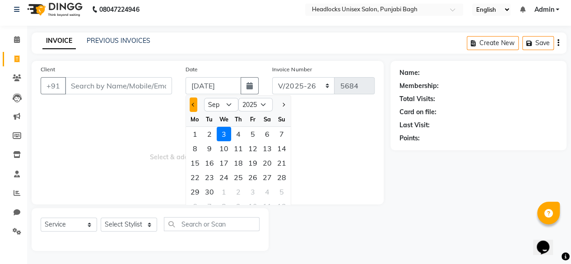
click at [190, 105] on button "Previous month" at bounding box center [194, 104] width 8 height 14
select select "8"
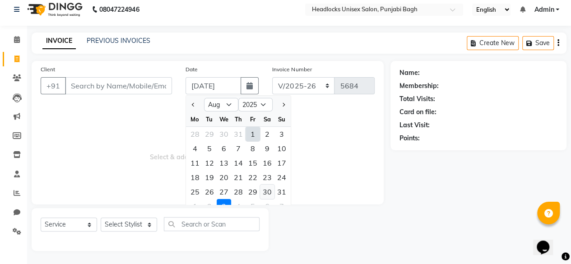
click at [265, 186] on div "30" at bounding box center [267, 192] width 14 height 14
type input "30-08-2025"
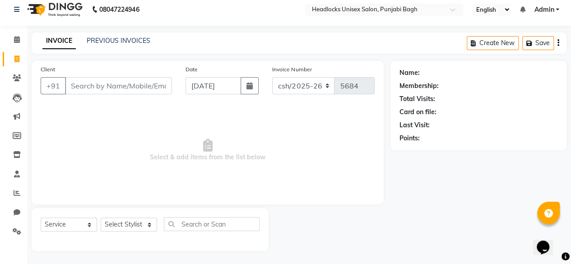
click at [145, 99] on div "Client +91" at bounding box center [106, 83] width 145 height 37
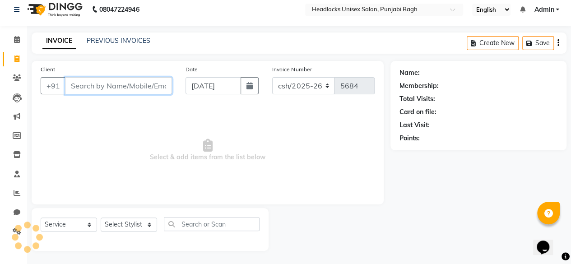
click at [147, 93] on input "Client" at bounding box center [118, 85] width 107 height 17
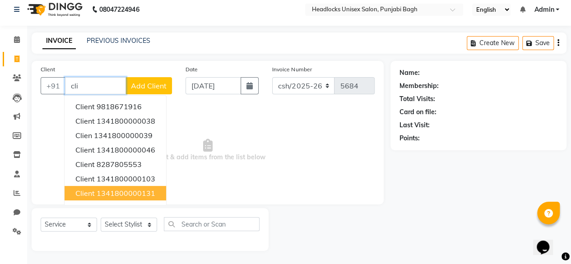
click at [128, 187] on button "client 1341800000131" at bounding box center [116, 193] width 102 height 14
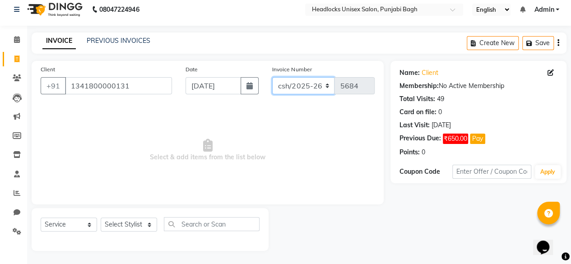
click at [325, 82] on select "csh/2025-26 V/2025 V/2025-26" at bounding box center [303, 85] width 63 height 17
click at [195, 105] on span "Select & add items from the list below" at bounding box center [208, 150] width 334 height 90
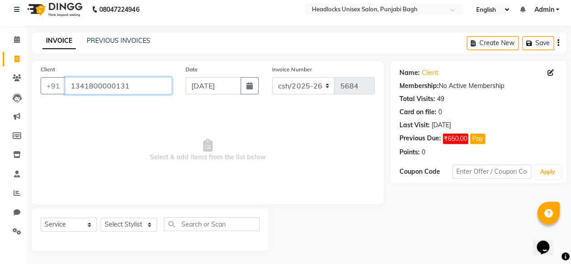
click at [136, 90] on input "1341800000131" at bounding box center [118, 85] width 107 height 17
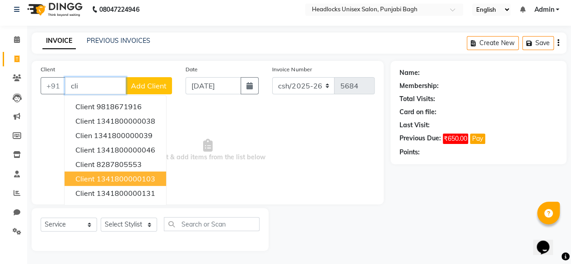
click at [121, 179] on ngb-highlight "1341800000103" at bounding box center [126, 178] width 59 height 9
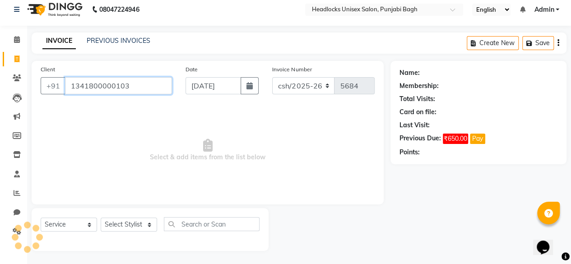
type input "1341800000103"
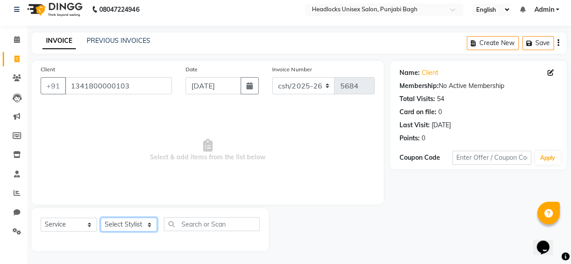
click at [111, 227] on select "Select Stylist ⁠Agnies ⁠[PERSON_NAME] [PERSON_NAME] [PERSON_NAME] mercy ⁠Minto …" at bounding box center [129, 225] width 56 height 14
select select "69079"
click at [101, 218] on select "Select Stylist ⁠Agnies ⁠[PERSON_NAME] [PERSON_NAME] [PERSON_NAME] mercy ⁠Minto …" at bounding box center [129, 225] width 56 height 14
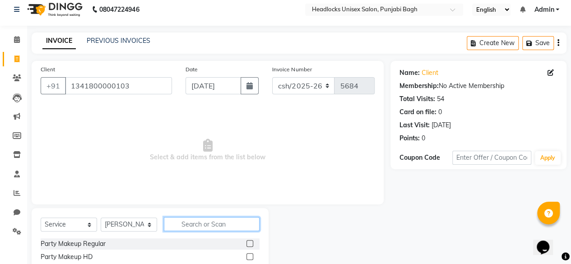
click at [197, 224] on input "text" at bounding box center [212, 224] width 96 height 14
type input "bl"
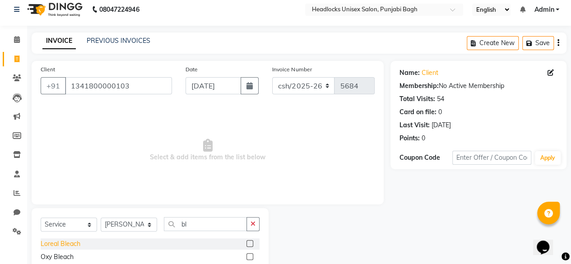
click at [57, 244] on div "Loreal Bleach" at bounding box center [61, 243] width 40 height 9
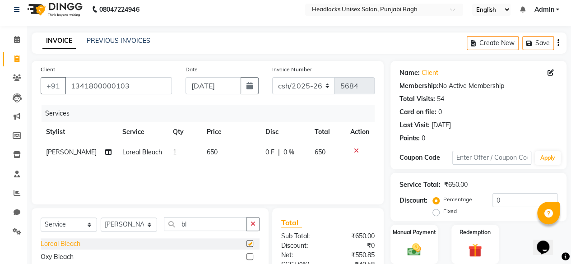
checkbox input "false"
click at [208, 153] on span "650" at bounding box center [212, 152] width 11 height 8
select select "69079"
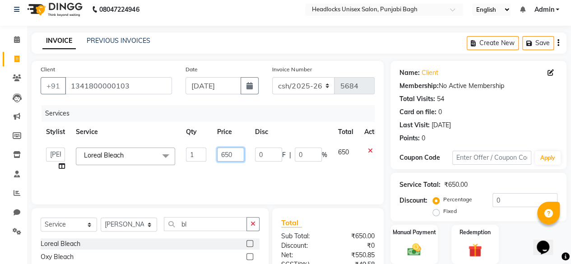
click at [223, 158] on input "650" at bounding box center [230, 155] width 27 height 14
type input "600"
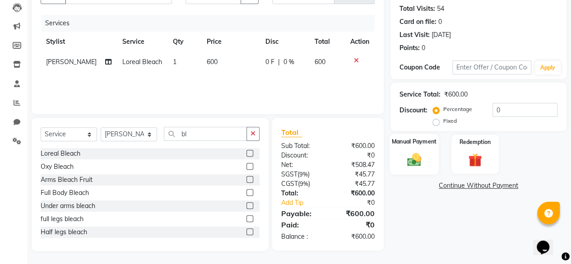
click at [423, 157] on img at bounding box center [414, 159] width 23 height 16
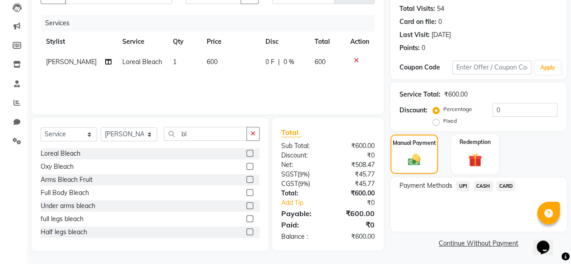
click at [463, 185] on span "UPI" at bounding box center [463, 186] width 14 height 10
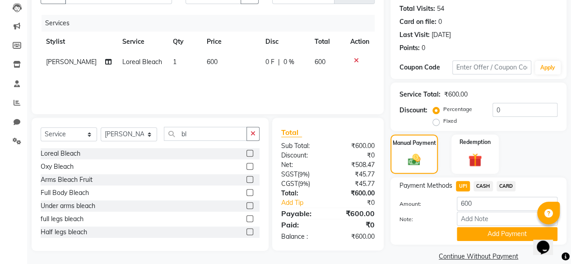
scroll to position [109, 0]
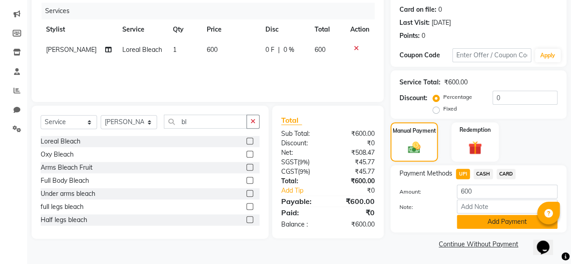
click at [468, 224] on button "Add Payment" at bounding box center [507, 222] width 101 height 14
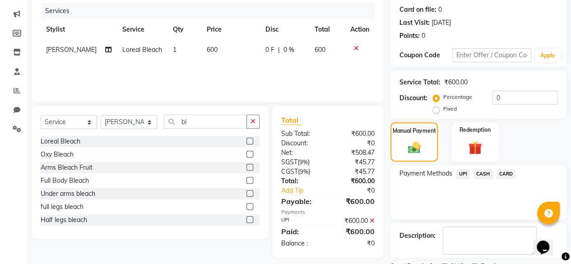
click at [468, 224] on div "Description:" at bounding box center [478, 240] width 176 height 35
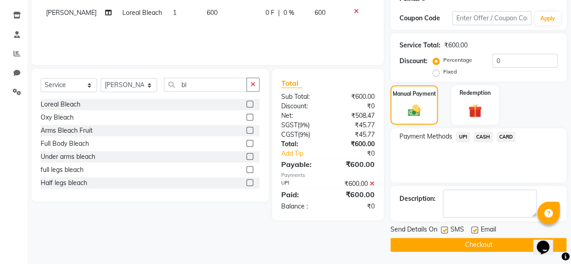
click at [445, 229] on label at bounding box center [444, 230] width 7 height 7
click at [445, 229] on input "checkbox" at bounding box center [444, 230] width 6 height 6
checkbox input "false"
click at [441, 241] on button "Checkout" at bounding box center [478, 245] width 176 height 14
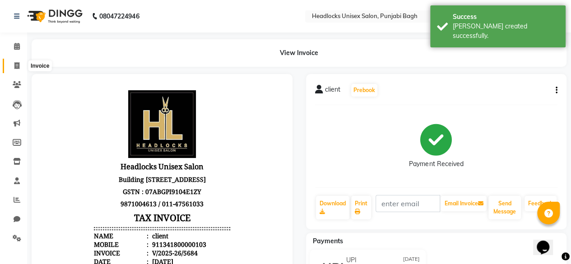
click at [16, 63] on icon at bounding box center [16, 65] width 5 height 7
select select "service"
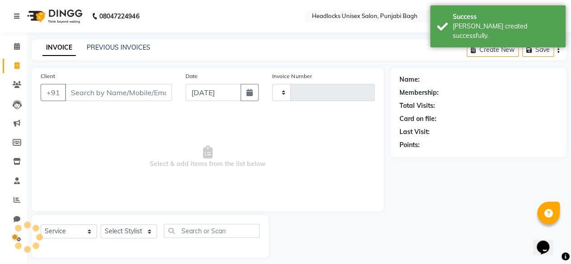
type input "5685"
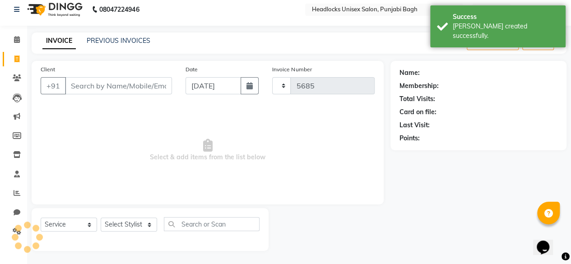
select select "7719"
click at [79, 89] on input "Client" at bounding box center [118, 85] width 107 height 17
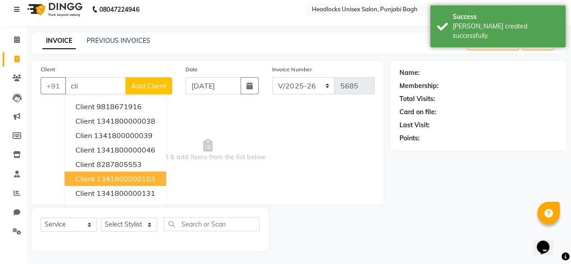
click at [115, 181] on ngb-highlight "1341800000103" at bounding box center [126, 178] width 59 height 9
type input "1341800000103"
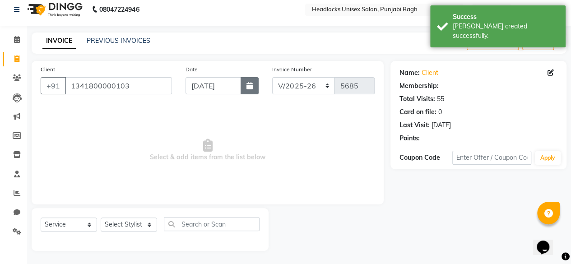
click at [245, 87] on button "button" at bounding box center [250, 85] width 18 height 17
select select "9"
select select "2025"
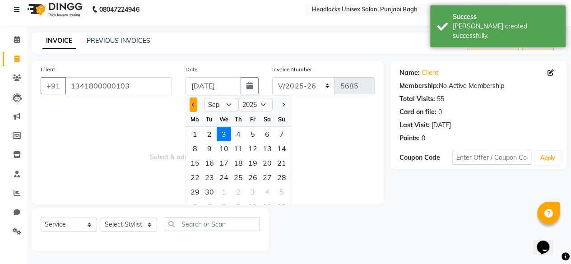
click at [192, 106] on button "Previous month" at bounding box center [194, 104] width 8 height 14
select select "8"
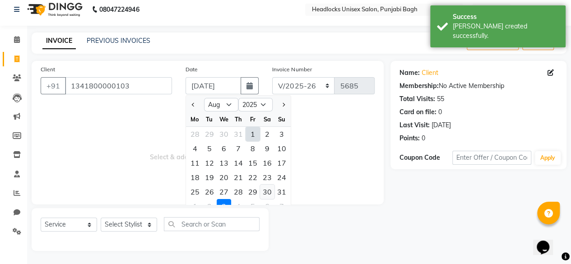
click at [266, 192] on div "30" at bounding box center [267, 192] width 14 height 14
type input "30-08-2025"
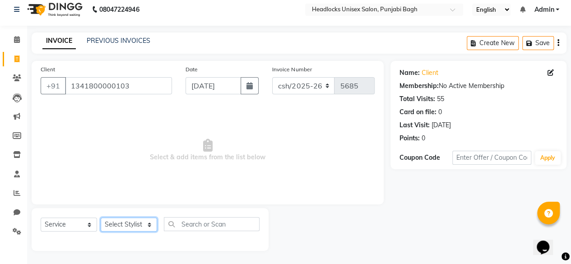
click at [136, 219] on select "Select Stylist ⁠Agnies ⁠[PERSON_NAME] [PERSON_NAME] [PERSON_NAME] mercy ⁠Minto …" at bounding box center [129, 225] width 56 height 14
select select "69819"
click at [101, 218] on select "Select Stylist ⁠Agnies ⁠[PERSON_NAME] [PERSON_NAME] [PERSON_NAME] mercy ⁠Minto …" at bounding box center [129, 225] width 56 height 14
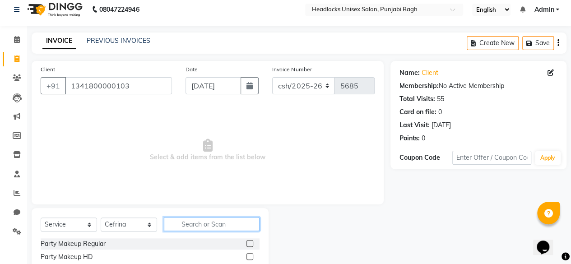
click at [174, 225] on input "text" at bounding box center [212, 224] width 96 height 14
type input "mak"
click at [80, 241] on div "Party Makeup Regular" at bounding box center [73, 243] width 65 height 9
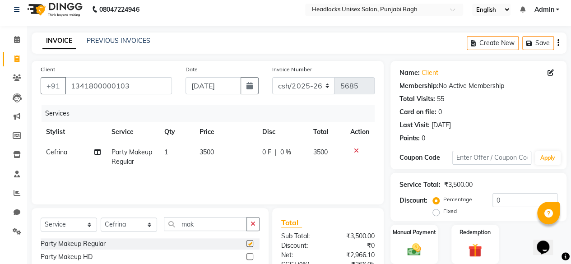
checkbox input "false"
click at [203, 154] on span "3500" at bounding box center [206, 152] width 14 height 8
select select "69819"
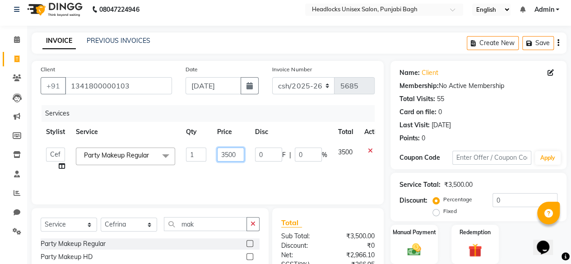
click at [218, 155] on input "3500" at bounding box center [230, 155] width 27 height 14
type input "2500"
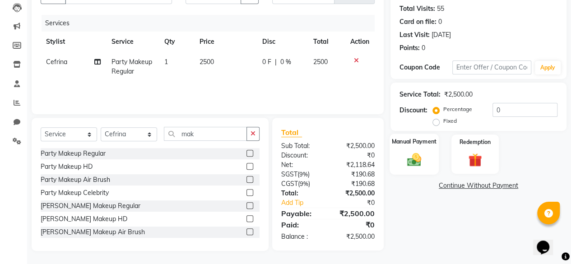
click at [425, 152] on div "Manual Payment" at bounding box center [413, 154] width 49 height 41
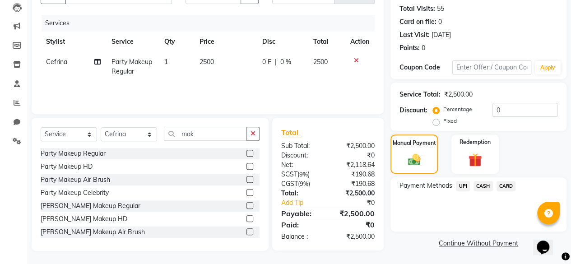
click at [504, 185] on span "CARD" at bounding box center [505, 186] width 19 height 10
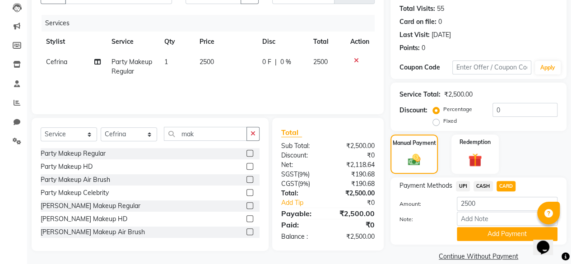
scroll to position [109, 0]
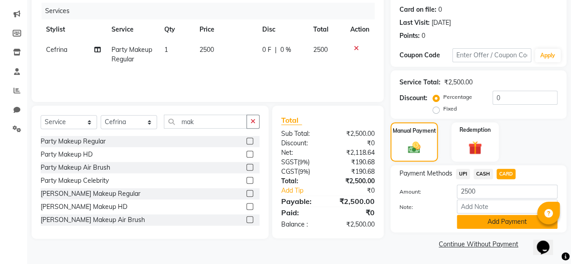
click at [486, 220] on button "Add Payment" at bounding box center [507, 222] width 101 height 14
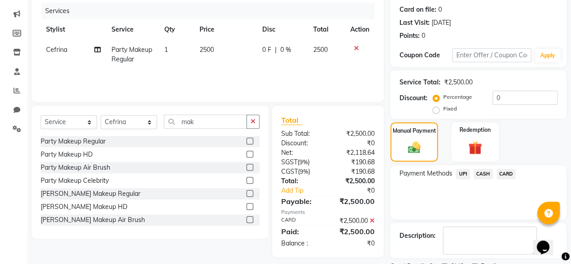
scroll to position [146, 0]
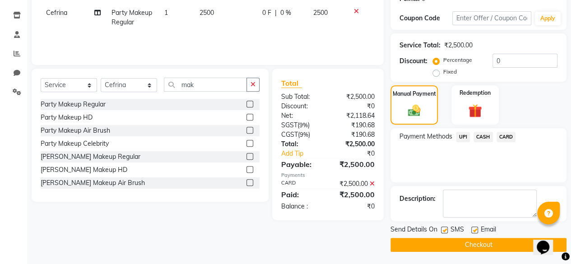
click at [441, 231] on label at bounding box center [444, 230] width 7 height 7
click at [441, 231] on input "checkbox" at bounding box center [444, 230] width 6 height 6
checkbox input "false"
click at [431, 246] on button "Checkout" at bounding box center [478, 245] width 176 height 14
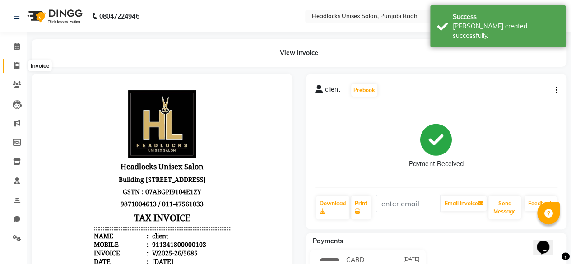
click at [14, 68] on icon at bounding box center [16, 65] width 5 height 7
select select "service"
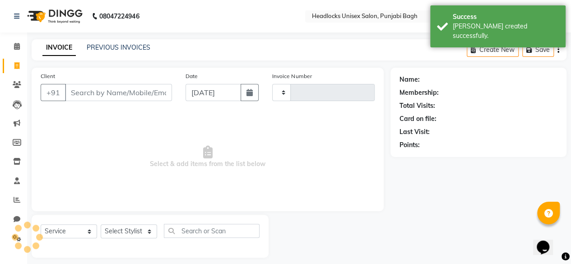
type input "5686"
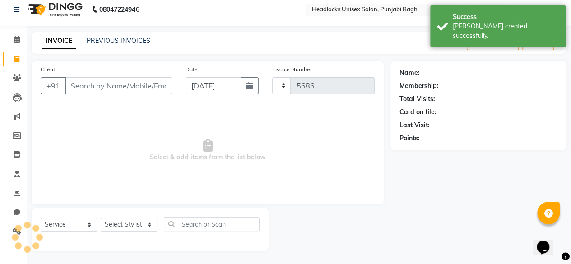
select select "7719"
click at [109, 78] on input "Client" at bounding box center [118, 85] width 107 height 17
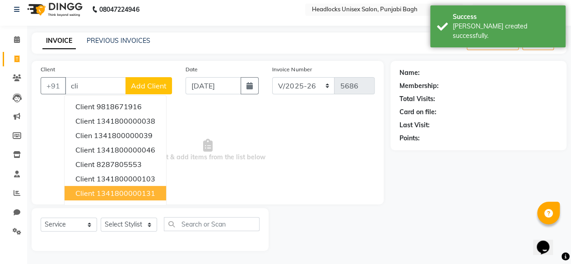
click at [106, 187] on button "client 1341800000131" at bounding box center [116, 193] width 102 height 14
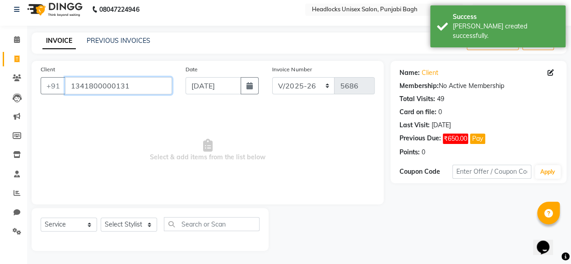
click at [146, 77] on input "1341800000131" at bounding box center [118, 85] width 107 height 17
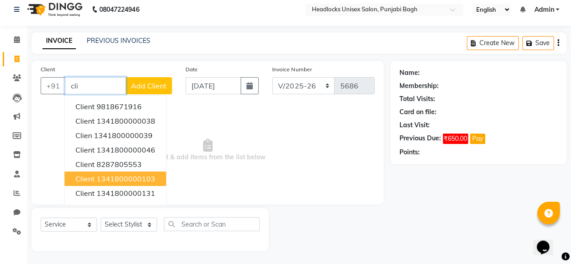
click at [118, 185] on button "client 1341800000103" at bounding box center [116, 178] width 102 height 14
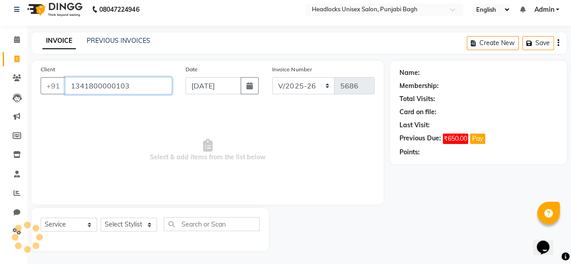
type input "1341800000103"
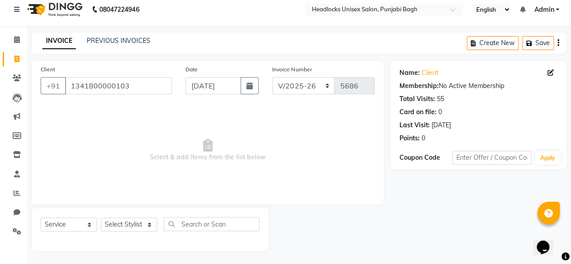
click at [120, 235] on div "Select Service Product Membership Package Voucher Prepaid Gift Card Select Styl…" at bounding box center [150, 227] width 219 height 21
click at [125, 225] on select "Select Stylist ⁠Agnies ⁠[PERSON_NAME] [PERSON_NAME] [PERSON_NAME] mercy ⁠Minto …" at bounding box center [129, 225] width 56 height 14
select select "71220"
click at [101, 218] on select "Select Stylist ⁠Agnies ⁠[PERSON_NAME] [PERSON_NAME] [PERSON_NAME] mercy ⁠Minto …" at bounding box center [129, 225] width 56 height 14
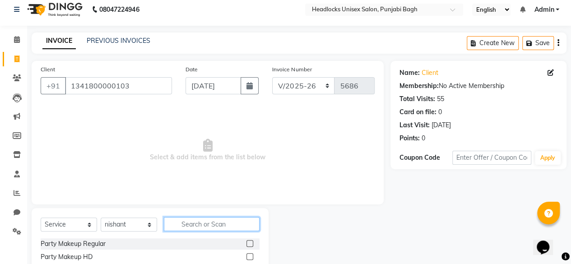
click at [196, 224] on input "text" at bounding box center [212, 224] width 96 height 14
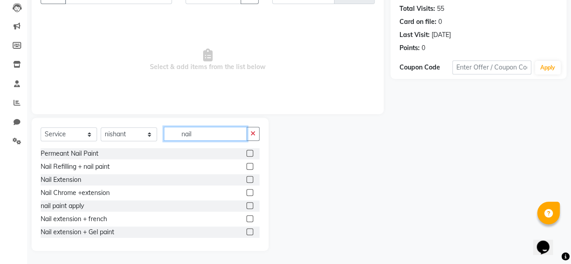
scroll to position [67, 0]
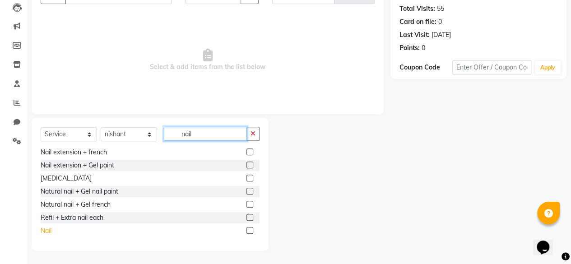
type input "nail"
click at [47, 229] on div "Nail" at bounding box center [46, 230] width 11 height 9
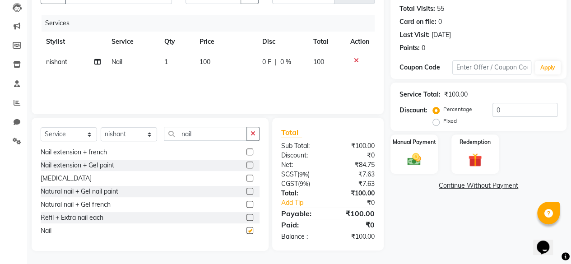
checkbox input "false"
click at [208, 59] on span "100" at bounding box center [204, 62] width 11 height 8
select select "71220"
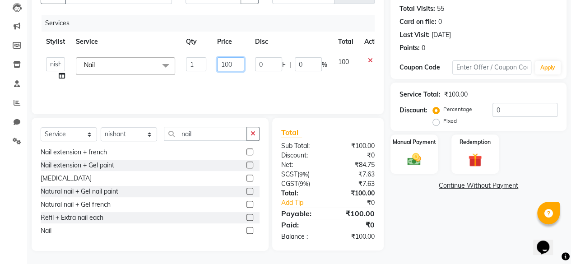
click at [233, 65] on input "100" at bounding box center [230, 64] width 27 height 14
type input "1"
type input "2600"
click at [437, 158] on div "Manual Payment" at bounding box center [413, 154] width 49 height 41
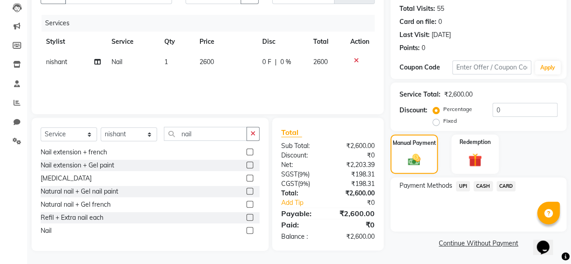
click at [462, 187] on span "UPI" at bounding box center [463, 186] width 14 height 10
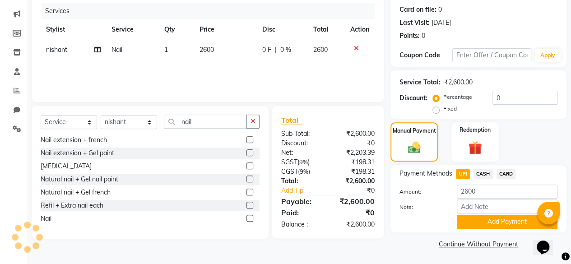
scroll to position [0, 0]
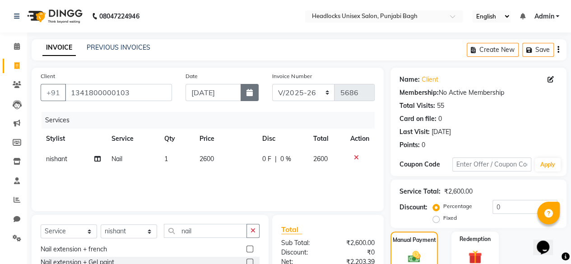
click at [256, 89] on button "button" at bounding box center [250, 92] width 18 height 17
select select "9"
select select "2025"
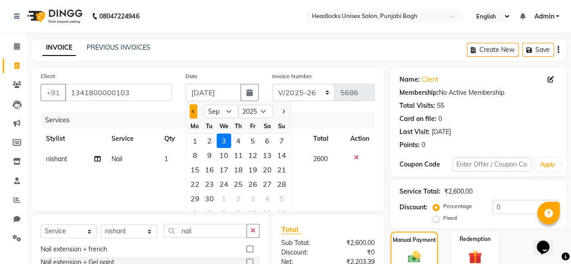
click at [190, 110] on button "Previous month" at bounding box center [194, 111] width 8 height 14
select select "8"
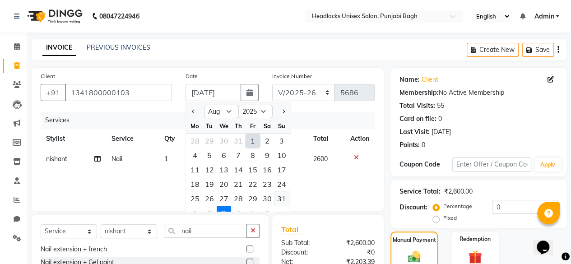
click at [283, 194] on div "31" at bounding box center [281, 198] width 14 height 14
type input "31-08-2025"
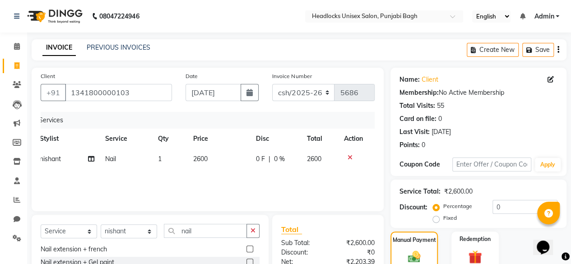
scroll to position [109, 0]
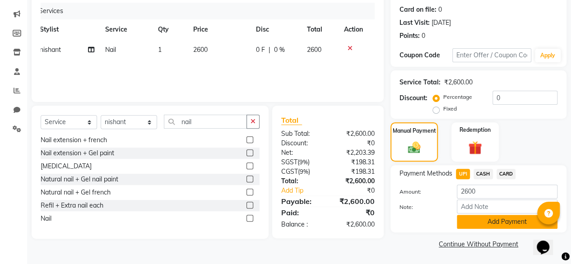
click at [472, 220] on button "Add Payment" at bounding box center [507, 222] width 101 height 14
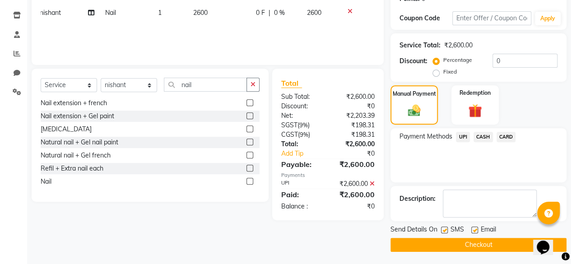
click at [444, 229] on label at bounding box center [444, 230] width 7 height 7
click at [444, 229] on input "checkbox" at bounding box center [444, 230] width 6 height 6
checkbox input "false"
click at [437, 238] on button "Checkout" at bounding box center [478, 245] width 176 height 14
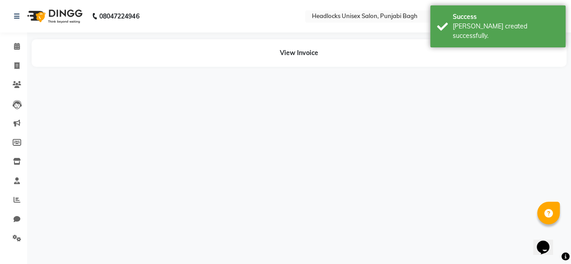
click at [0, 74] on li "Invoice" at bounding box center [13, 65] width 27 height 19
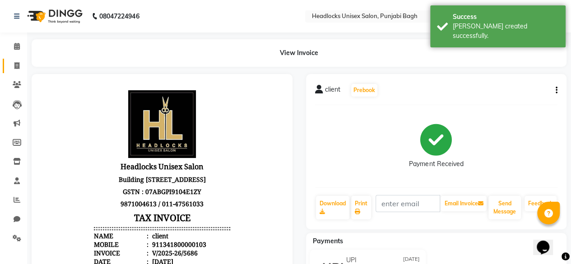
click at [9, 71] on link "Invoice" at bounding box center [14, 66] width 22 height 15
select select "service"
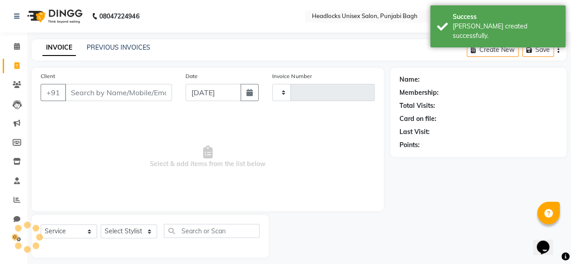
type input "5687"
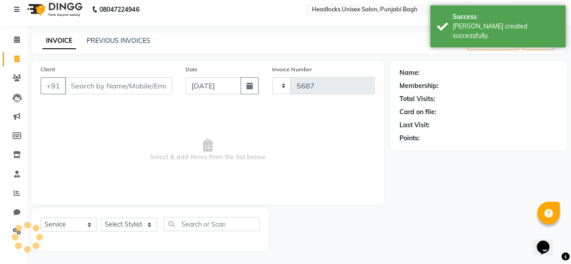
select select "7719"
click at [83, 77] on input "Client" at bounding box center [118, 85] width 107 height 17
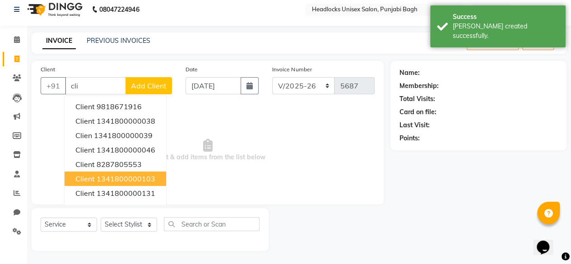
click at [82, 174] on span "client" at bounding box center [84, 178] width 19 height 9
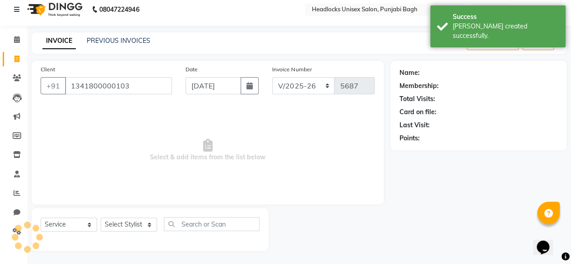
type input "1341800000103"
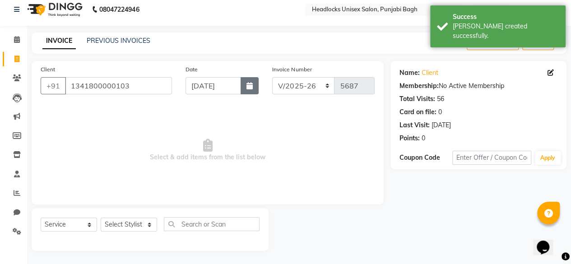
click at [249, 82] on icon "button" at bounding box center [249, 85] width 6 height 7
select select "9"
select select "2025"
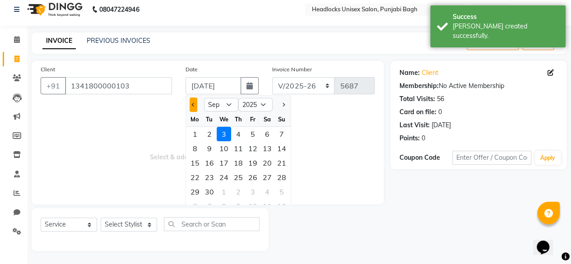
click at [195, 108] on button "Previous month" at bounding box center [194, 104] width 8 height 14
select select "8"
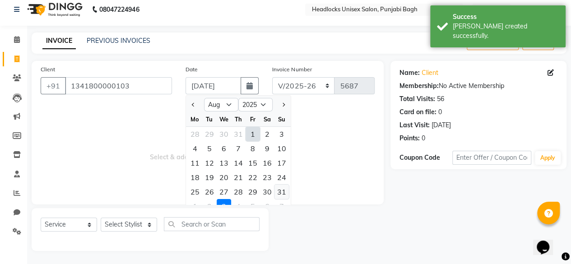
click at [279, 188] on div "31" at bounding box center [281, 192] width 14 height 14
type input "31-08-2025"
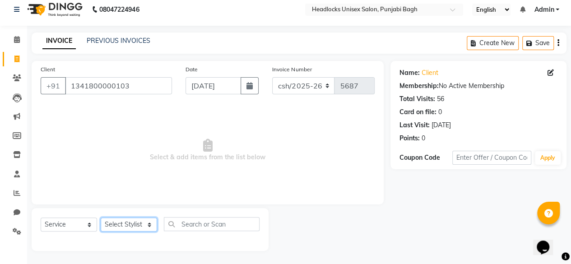
click at [124, 227] on select "Select Stylist ⁠Agnies ⁠[PERSON_NAME] [PERSON_NAME] [PERSON_NAME] mercy ⁠Minto …" at bounding box center [129, 225] width 56 height 14
select select "69047"
click at [101, 218] on select "Select Stylist ⁠Agnies ⁠[PERSON_NAME] [PERSON_NAME] [PERSON_NAME] mercy ⁠Minto …" at bounding box center [129, 225] width 56 height 14
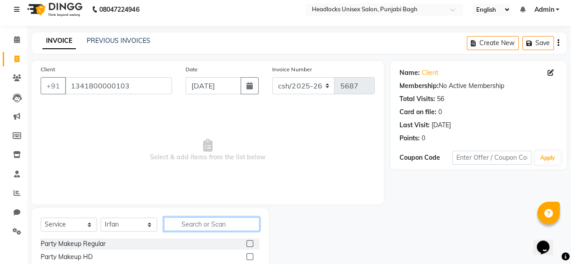
click at [178, 223] on input "text" at bounding box center [212, 224] width 96 height 14
type input "glo"
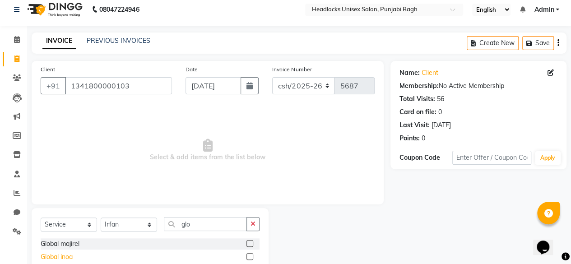
click at [70, 260] on div "Global inoa" at bounding box center [57, 256] width 32 height 9
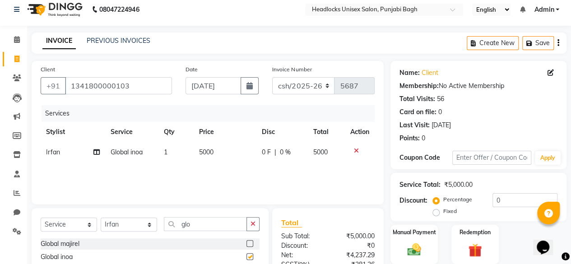
checkbox input "false"
click at [202, 149] on span "5000" at bounding box center [206, 152] width 14 height 8
select select "69047"
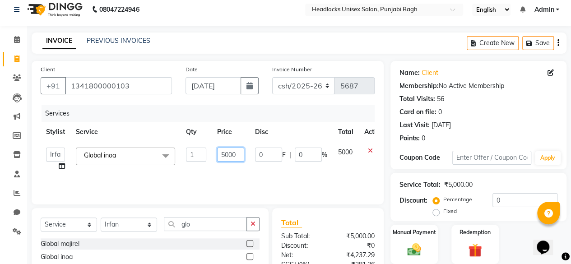
click at [230, 154] on input "5000" at bounding box center [230, 155] width 27 height 14
type input "11150"
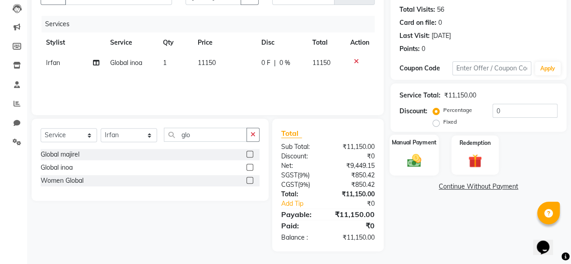
click at [429, 153] on div "Manual Payment" at bounding box center [413, 154] width 49 height 41
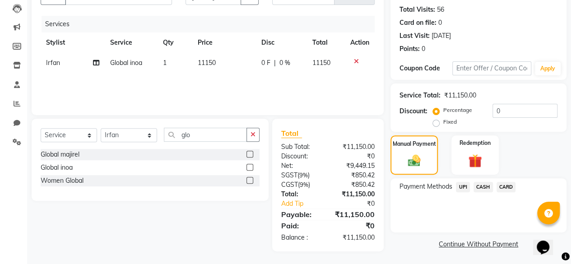
click at [505, 185] on span "CARD" at bounding box center [505, 187] width 19 height 10
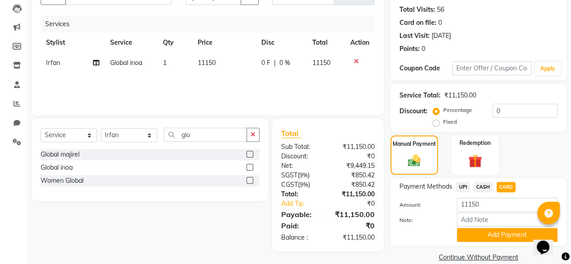
scroll to position [109, 0]
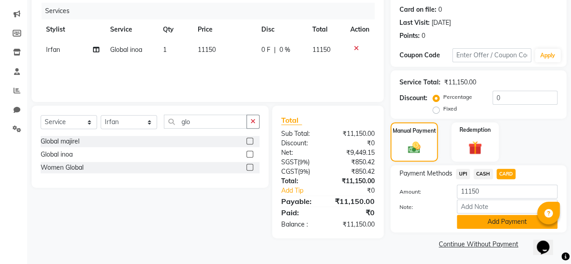
click at [478, 222] on button "Add Payment" at bounding box center [507, 222] width 101 height 14
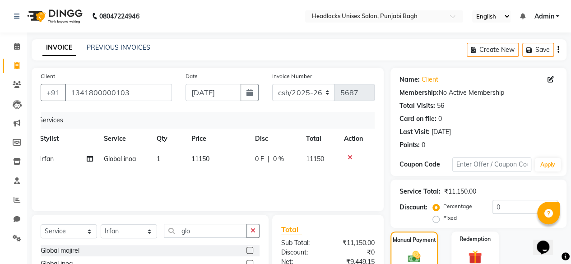
scroll to position [146, 0]
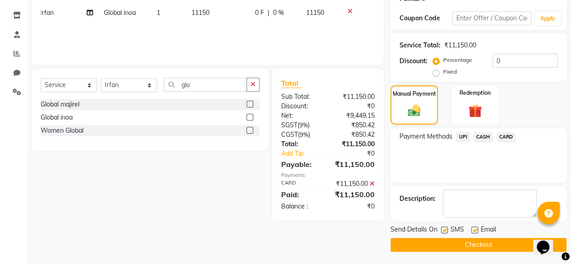
click at [445, 230] on label at bounding box center [444, 230] width 7 height 7
click at [445, 230] on input "checkbox" at bounding box center [444, 230] width 6 height 6
checkbox input "false"
click at [444, 241] on button "Checkout" at bounding box center [478, 245] width 176 height 14
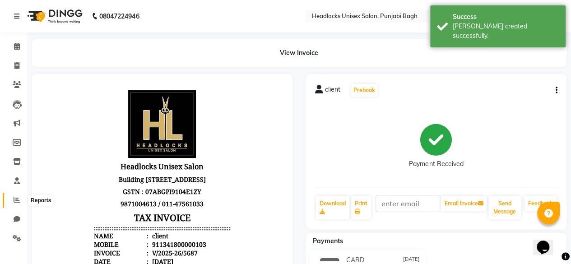
click at [9, 202] on span at bounding box center [17, 200] width 16 height 10
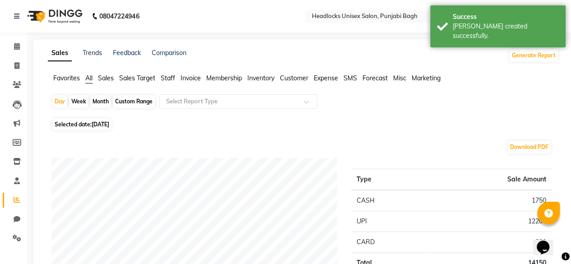
click at [64, 80] on span "Favorites" at bounding box center [66, 78] width 27 height 8
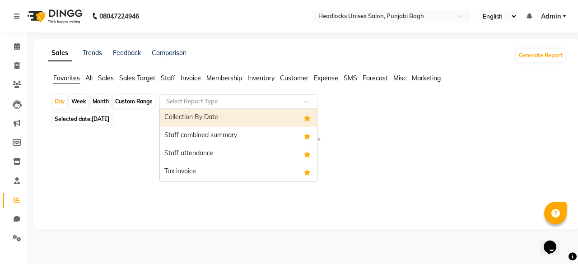
click at [225, 95] on div "Select Report Type" at bounding box center [238, 101] width 158 height 14
click at [206, 116] on div "Collection By Date" at bounding box center [238, 118] width 157 height 18
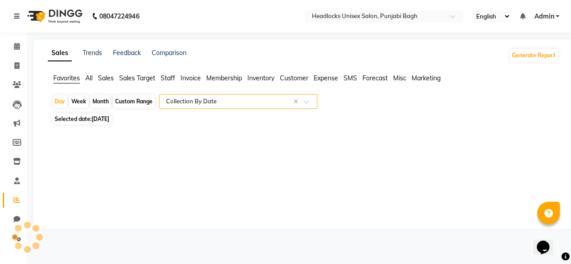
select select "filtered_report"
select select "csv"
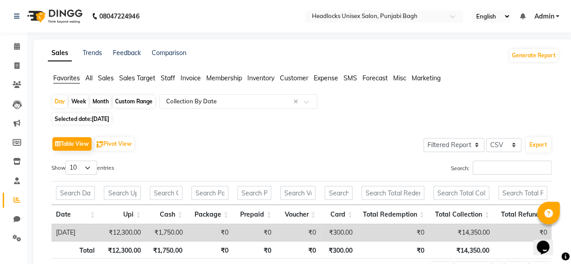
click at [83, 117] on span "Selected date: 03-09-2025" at bounding box center [81, 118] width 59 height 11
select select "9"
select select "2025"
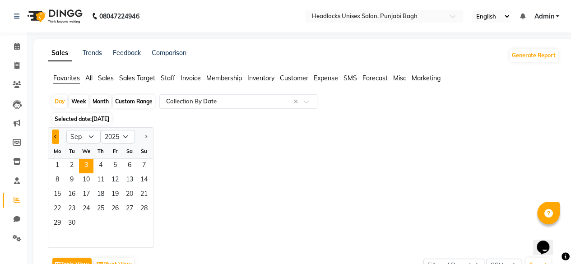
click at [58, 136] on button "Previous month" at bounding box center [55, 137] width 7 height 14
select select "8"
click at [146, 222] on span "31" at bounding box center [144, 224] width 14 height 14
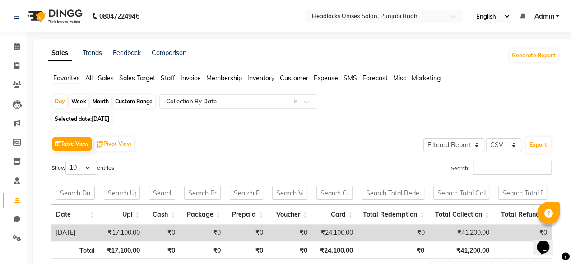
click at [81, 118] on span "Selected date: 31-08-2025" at bounding box center [81, 118] width 59 height 11
select select "8"
select select "2025"
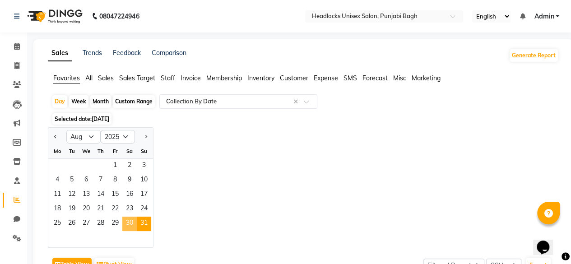
click at [127, 224] on span "30" at bounding box center [129, 224] width 14 height 14
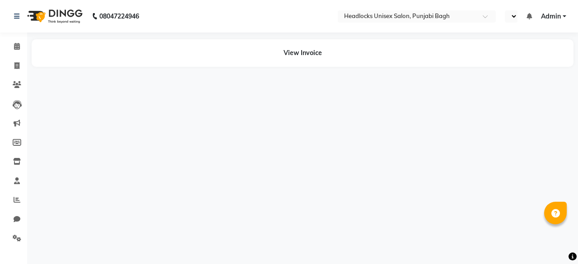
select select "en"
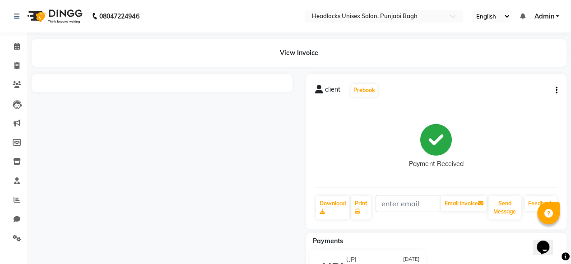
scroll to position [49, 0]
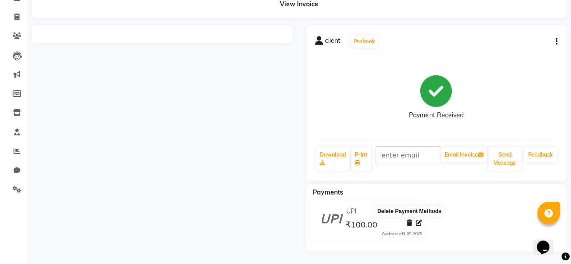
click at [410, 221] on icon at bounding box center [409, 223] width 5 height 6
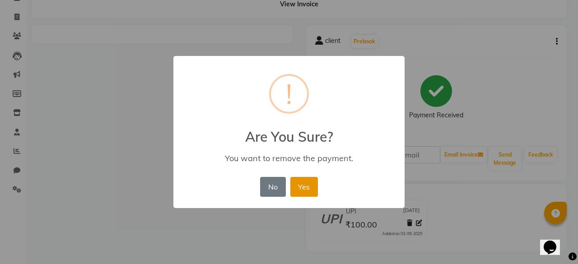
click at [305, 183] on button "Yes" at bounding box center [304, 187] width 28 height 20
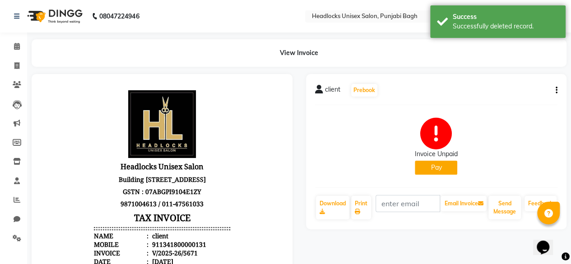
scroll to position [0, 0]
click at [9, 62] on span at bounding box center [17, 66] width 16 height 10
select select "service"
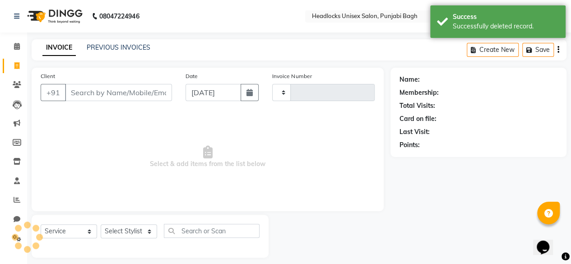
scroll to position [7, 0]
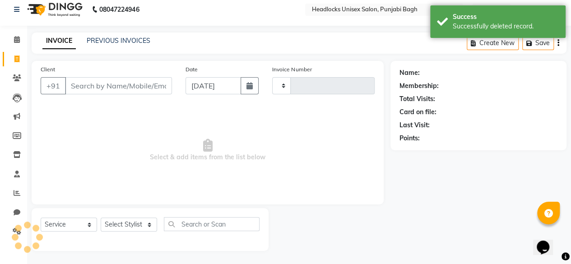
type input "5695"
select select "7719"
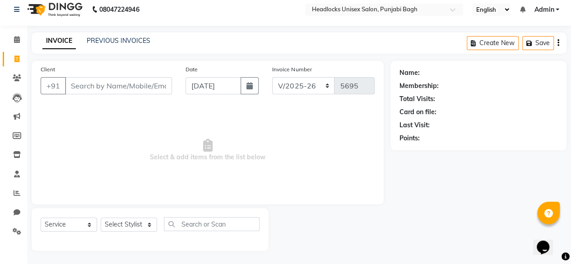
type input "/"
click at [9, 62] on span at bounding box center [17, 59] width 16 height 10
select select "service"
type input "5695"
select select "7719"
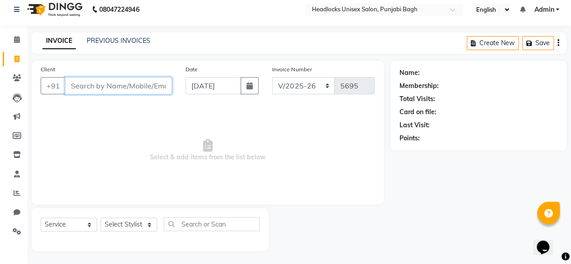
click at [125, 83] on input "Client" at bounding box center [118, 85] width 107 height 17
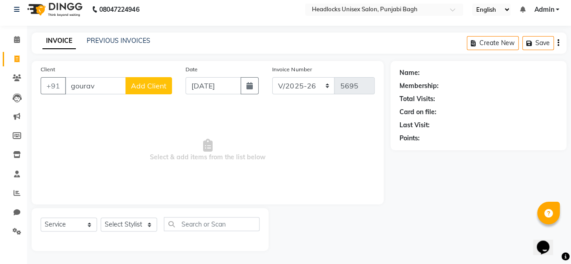
click at [100, 94] on div "Client +91 [PERSON_NAME] Add Client" at bounding box center [106, 83] width 145 height 37
click at [103, 91] on input "gourav" at bounding box center [95, 85] width 61 height 17
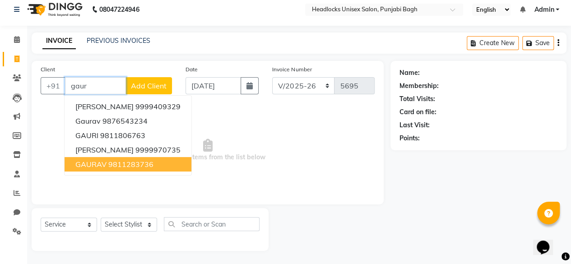
click at [107, 157] on button "GAURAV 9811283736" at bounding box center [128, 164] width 127 height 14
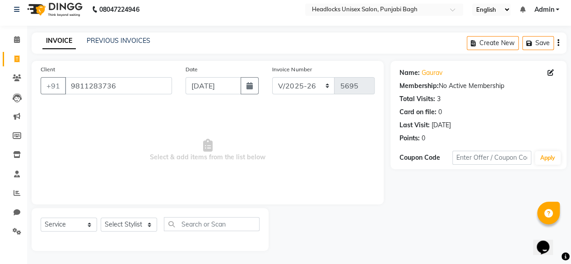
click at [112, 94] on div "Client [PHONE_NUMBER]" at bounding box center [106, 83] width 145 height 37
drag, startPoint x: 112, startPoint y: 94, endPoint x: 124, endPoint y: 87, distance: 13.8
click at [124, 87] on div "Client [PHONE_NUMBER]" at bounding box center [106, 83] width 145 height 37
click at [124, 87] on input "9811283736" at bounding box center [118, 85] width 107 height 17
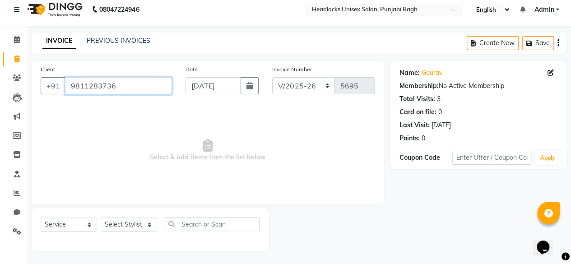
click at [124, 87] on input "9811283736" at bounding box center [118, 85] width 107 height 17
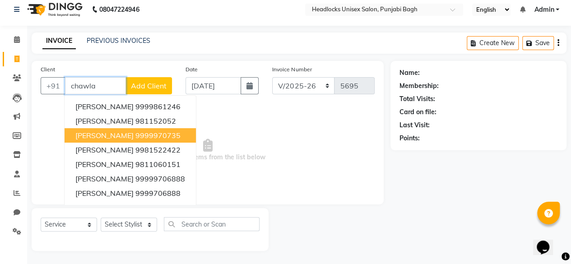
click at [106, 133] on span "[PERSON_NAME]" at bounding box center [104, 135] width 58 height 9
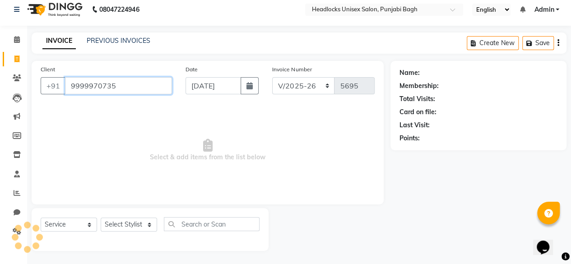
type input "9999970735"
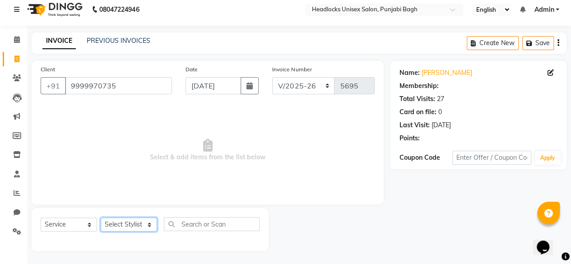
click at [119, 226] on select "Select Stylist ⁠Agnies ⁠[PERSON_NAME] [PERSON_NAME] [PERSON_NAME] mercy ⁠Minto …" at bounding box center [129, 225] width 56 height 14
select select "69085"
click at [101, 218] on select "Select Stylist ⁠Agnies ⁠[PERSON_NAME] [PERSON_NAME] [PERSON_NAME] mercy ⁠Minto …" at bounding box center [129, 225] width 56 height 14
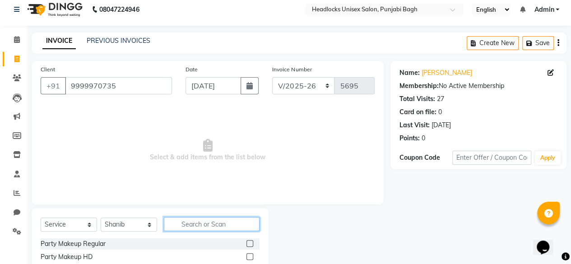
click at [178, 227] on input "text" at bounding box center [212, 224] width 96 height 14
type input "man pa"
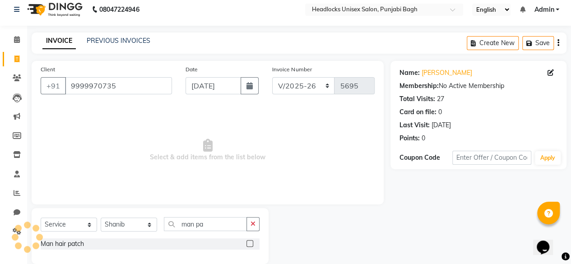
click at [59, 248] on div "Man hair patch" at bounding box center [150, 243] width 219 height 11
click at [66, 248] on div "Man hair patch" at bounding box center [62, 243] width 43 height 9
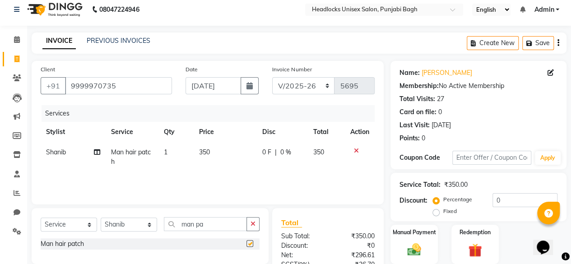
checkbox input "false"
click at [422, 240] on div "Manual Payment" at bounding box center [413, 244] width 49 height 41
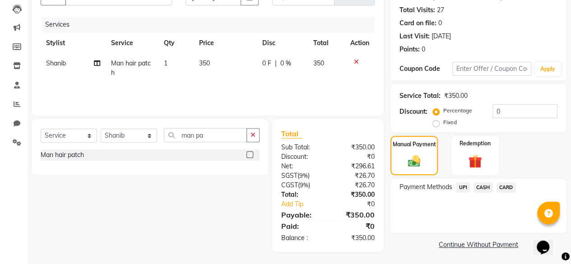
scroll to position [96, 0]
click at [484, 189] on span "CASH" at bounding box center [482, 187] width 19 height 10
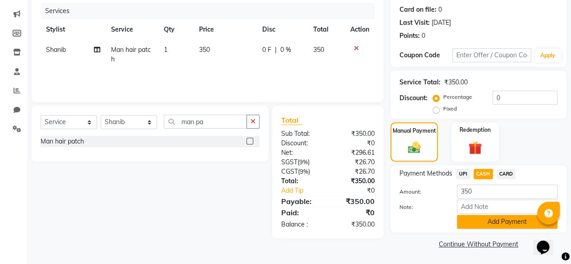
click at [474, 225] on button "Add Payment" at bounding box center [507, 222] width 101 height 14
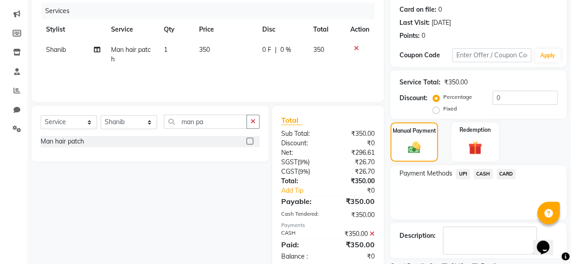
scroll to position [146, 0]
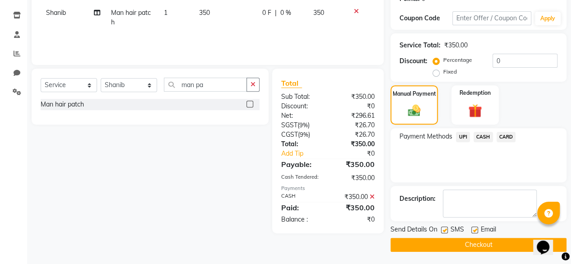
click at [443, 232] on label at bounding box center [444, 230] width 7 height 7
click at [443, 232] on input "checkbox" at bounding box center [444, 230] width 6 height 6
checkbox input "false"
drag, startPoint x: 424, startPoint y: 254, endPoint x: 441, endPoint y: 242, distance: 20.5
click at [441, 242] on main "INVOICE PREVIOUS INVOICES Create New Save Client [PHONE_NUMBER] Date [DATE] Inv…" at bounding box center [299, 79] width 544 height 372
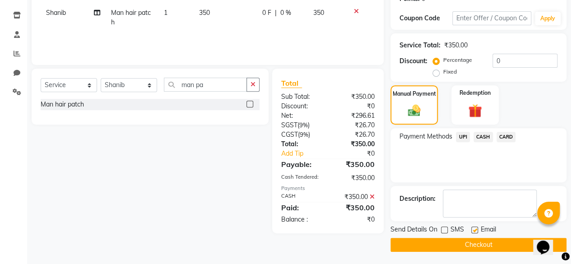
click at [441, 242] on button "Checkout" at bounding box center [478, 245] width 176 height 14
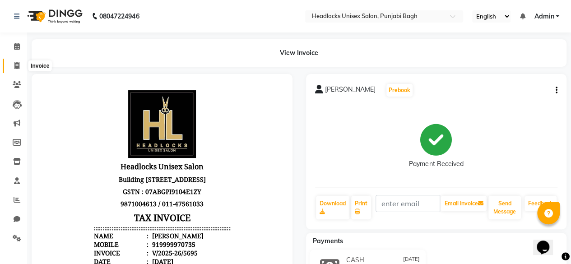
click at [21, 69] on span at bounding box center [17, 66] width 16 height 10
select select "service"
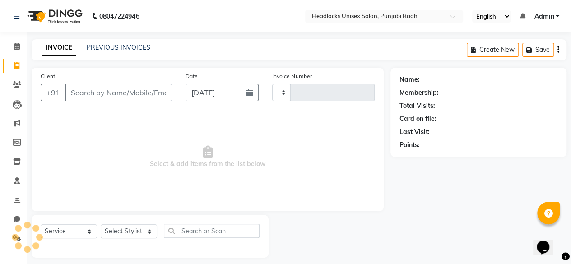
scroll to position [7, 0]
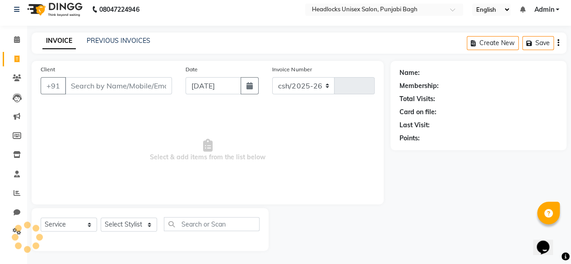
select select "7719"
type input "5696"
click at [71, 87] on input "Client" at bounding box center [118, 85] width 107 height 17
click at [108, 87] on input "Client" at bounding box center [118, 85] width 107 height 17
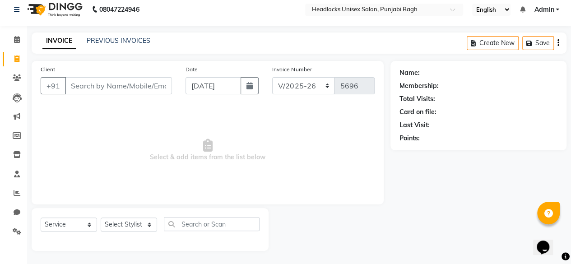
click at [108, 87] on input "Client" at bounding box center [118, 85] width 107 height 17
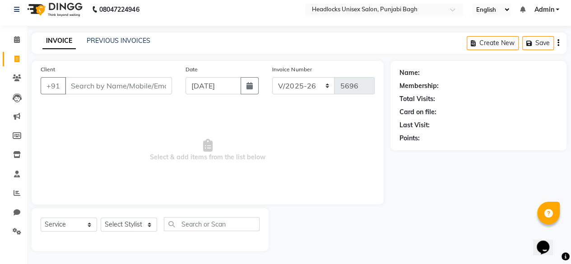
click at [108, 87] on input "Client" at bounding box center [118, 85] width 107 height 17
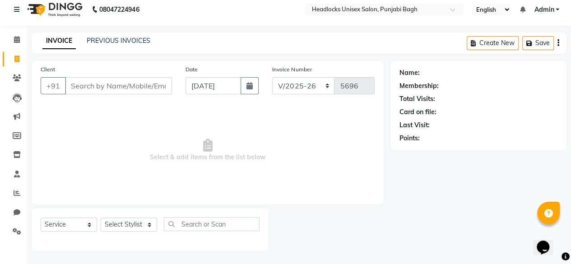
click at [108, 87] on input "Client" at bounding box center [118, 85] width 107 height 17
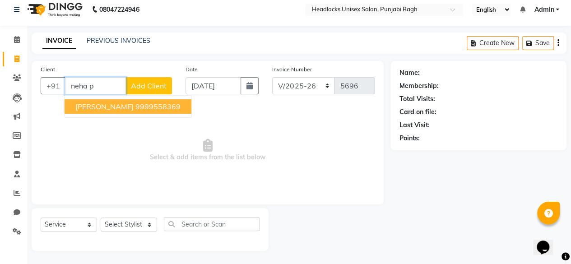
click at [127, 111] on button "[PERSON_NAME] 9999558369" at bounding box center [128, 106] width 127 height 14
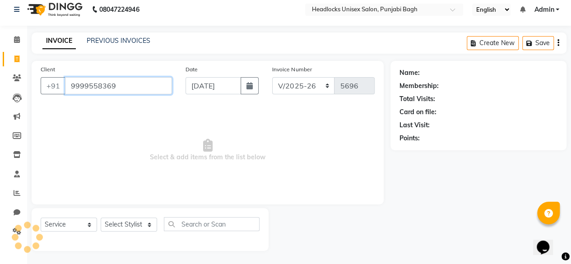
type input "9999558369"
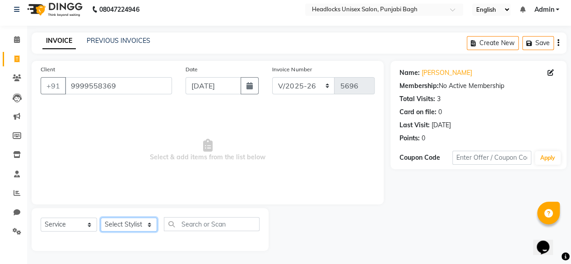
click at [121, 222] on select "Select Stylist ⁠Agnies ⁠[PERSON_NAME] [PERSON_NAME] [PERSON_NAME] mercy ⁠Minto …" at bounding box center [129, 225] width 56 height 14
select select "69054"
click at [101, 218] on select "Select Stylist ⁠Agnies ⁠[PERSON_NAME] [PERSON_NAME] [PERSON_NAME] mercy ⁠Minto …" at bounding box center [129, 225] width 56 height 14
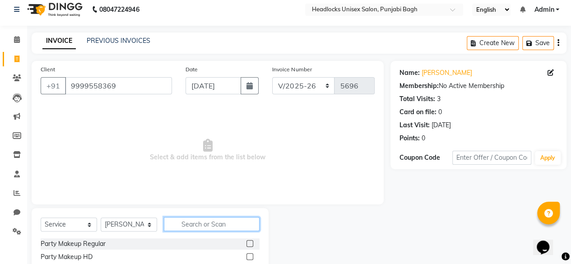
click at [187, 230] on input "text" at bounding box center [212, 224] width 96 height 14
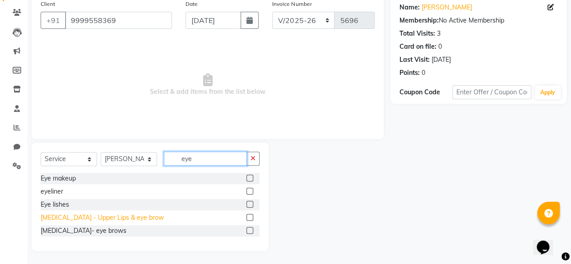
type input "eye"
click at [115, 216] on div "[MEDICAL_DATA] - Upper Lips & eye brow" at bounding box center [102, 217] width 123 height 9
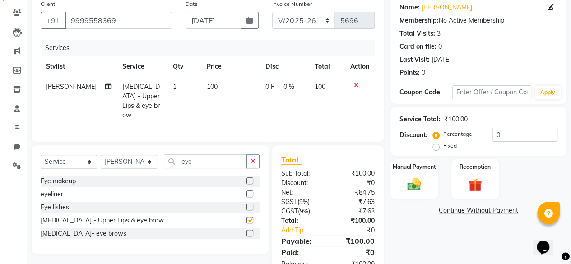
checkbox input "false"
click at [207, 85] on span "100" at bounding box center [212, 87] width 11 height 8
select select "69054"
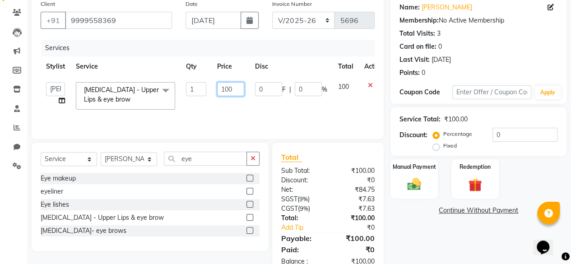
click at [217, 91] on input "100" at bounding box center [230, 89] width 27 height 14
type input "150"
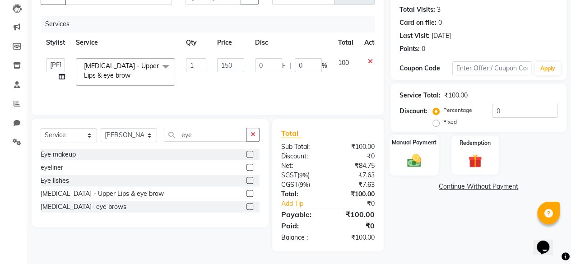
click at [430, 157] on div "Manual Payment" at bounding box center [413, 154] width 49 height 41
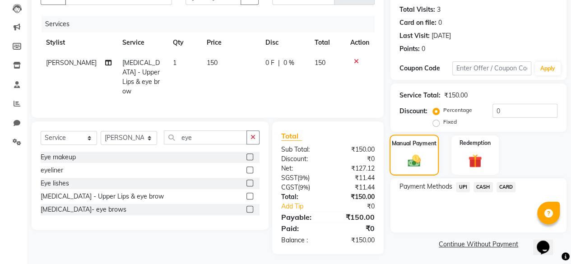
scroll to position [97, 0]
click at [459, 184] on span "UPI" at bounding box center [463, 186] width 14 height 10
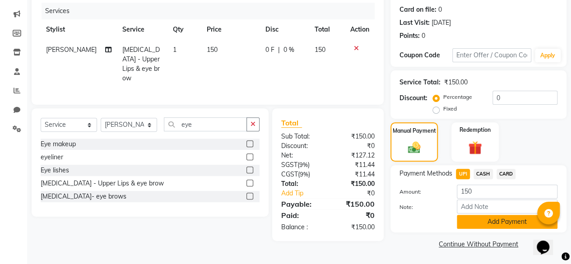
click at [467, 222] on button "Add Payment" at bounding box center [507, 222] width 101 height 14
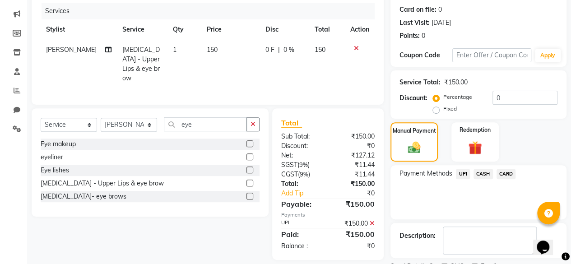
scroll to position [146, 0]
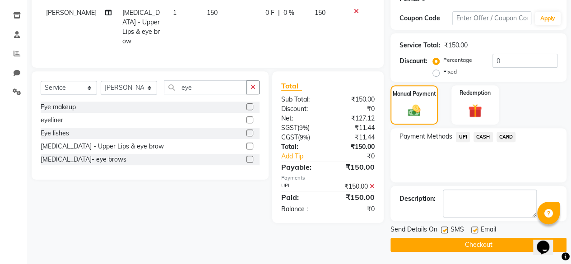
click at [446, 230] on div "SMS" at bounding box center [456, 230] width 30 height 11
click at [446, 230] on label at bounding box center [444, 230] width 7 height 7
click at [446, 230] on input "checkbox" at bounding box center [444, 230] width 6 height 6
checkbox input "false"
click at [440, 247] on button "Checkout" at bounding box center [478, 245] width 176 height 14
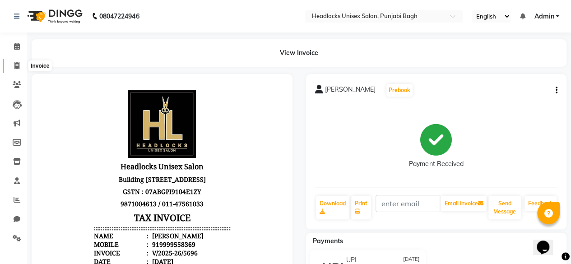
click at [15, 66] on icon at bounding box center [16, 65] width 5 height 7
select select "service"
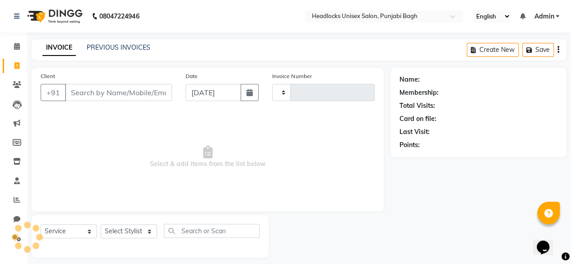
type input "5697"
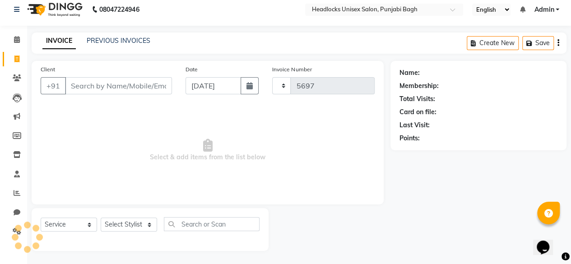
select select "7719"
click at [88, 89] on input "Client" at bounding box center [118, 85] width 107 height 17
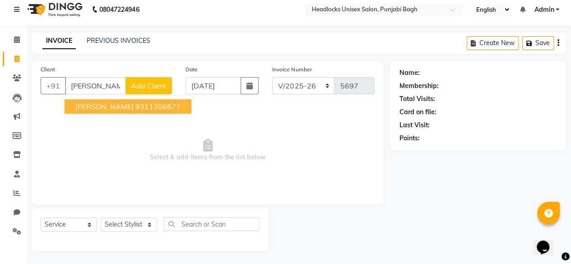
click at [135, 108] on ngb-highlight "9311306677" at bounding box center [157, 106] width 45 height 9
type input "9311306677"
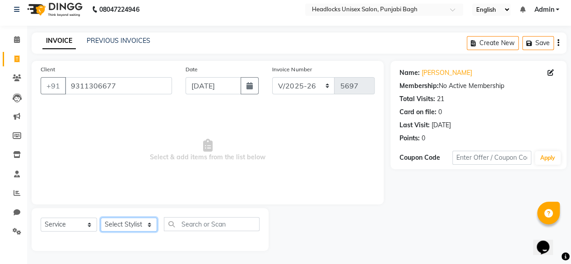
click at [121, 228] on select "Select Stylist ⁠Agnies ⁠[PERSON_NAME] [PERSON_NAME] [PERSON_NAME] mercy ⁠Minto …" at bounding box center [129, 225] width 56 height 14
select select "69054"
click at [101, 218] on select "Select Stylist ⁠Agnies ⁠[PERSON_NAME] [PERSON_NAME] [PERSON_NAME] mercy ⁠Minto …" at bounding box center [129, 225] width 56 height 14
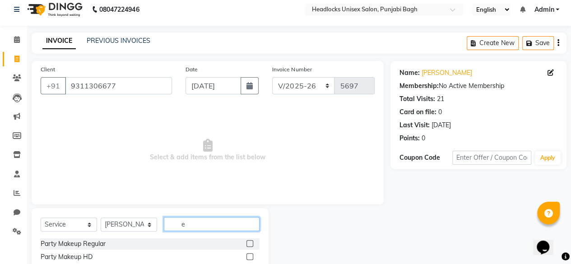
click at [183, 226] on input "e" at bounding box center [212, 224] width 96 height 14
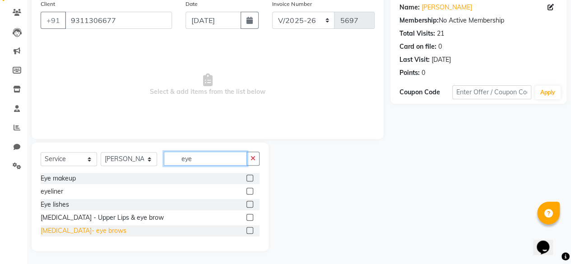
type input "eye"
click at [77, 233] on div "[MEDICAL_DATA]- eye brows" at bounding box center [84, 230] width 86 height 9
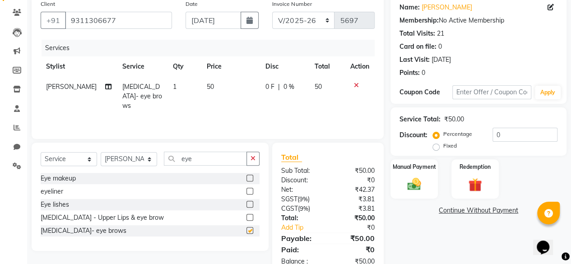
checkbox input "false"
click at [417, 185] on img at bounding box center [414, 184] width 23 height 16
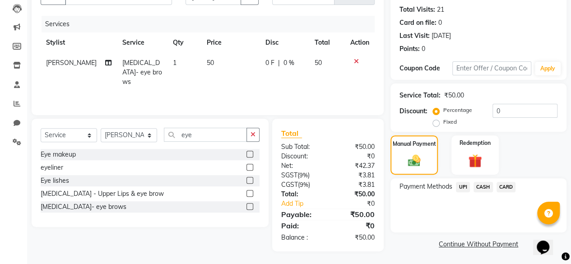
click at [483, 188] on span "CASH" at bounding box center [482, 187] width 19 height 10
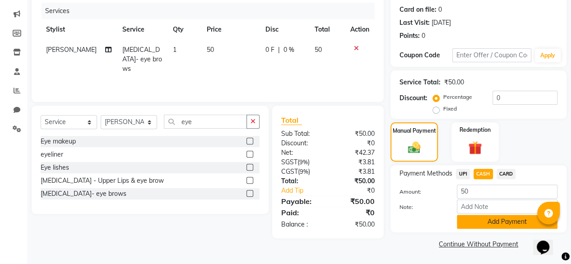
click at [470, 218] on button "Add Payment" at bounding box center [507, 222] width 101 height 14
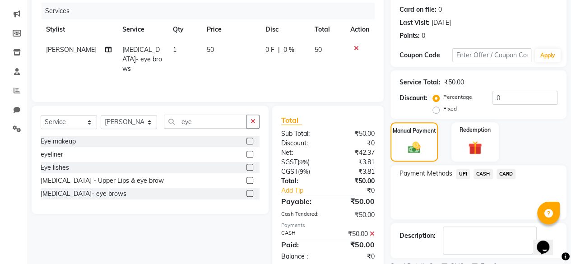
scroll to position [146, 0]
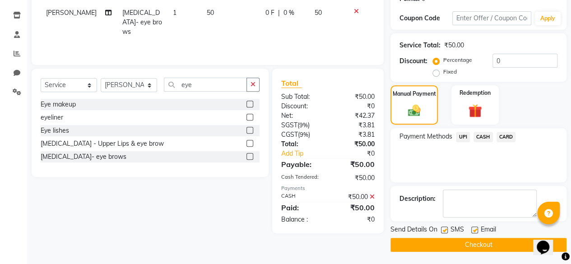
click at [444, 227] on label at bounding box center [444, 230] width 7 height 7
click at [444, 227] on input "checkbox" at bounding box center [444, 230] width 6 height 6
checkbox input "false"
click at [441, 242] on button "Checkout" at bounding box center [478, 245] width 176 height 14
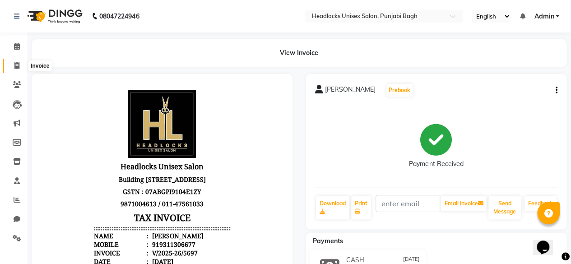
click at [14, 66] on icon at bounding box center [16, 65] width 5 height 7
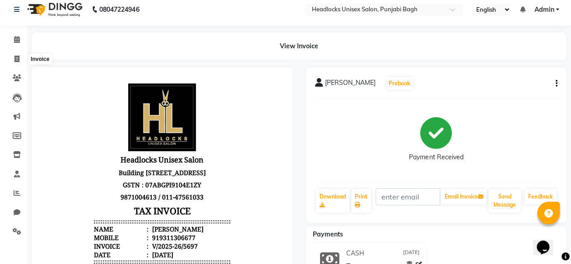
select select "service"
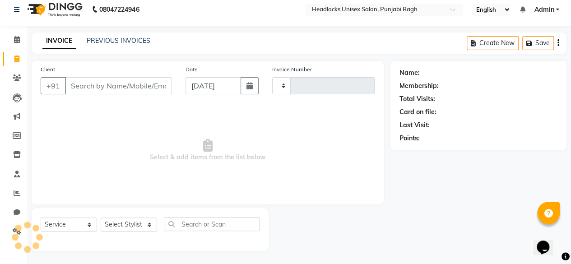
type input "5698"
select select "7719"
click at [105, 85] on input "Client" at bounding box center [118, 85] width 107 height 17
type input "v"
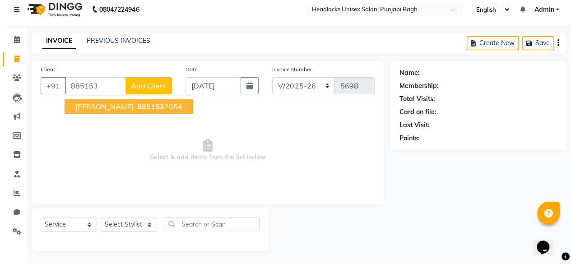
click at [137, 107] on span "885153" at bounding box center [150, 106] width 27 height 9
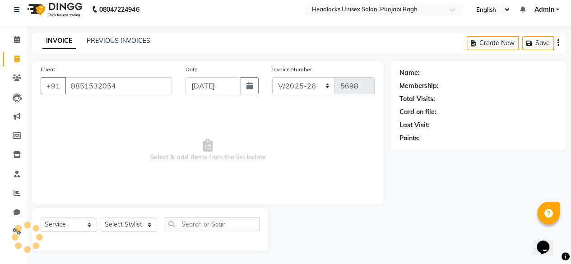
type input "8851532054"
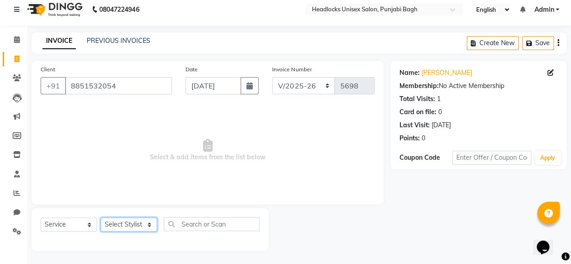
click at [128, 222] on select "Select Stylist ⁠Agnies ⁠[PERSON_NAME] [PERSON_NAME] [PERSON_NAME] mercy ⁠Minto …" at bounding box center [129, 225] width 56 height 14
select select "69060"
click at [101, 218] on select "Select Stylist ⁠Agnies ⁠[PERSON_NAME] [PERSON_NAME] [PERSON_NAME] mercy ⁠Minto …" at bounding box center [129, 225] width 56 height 14
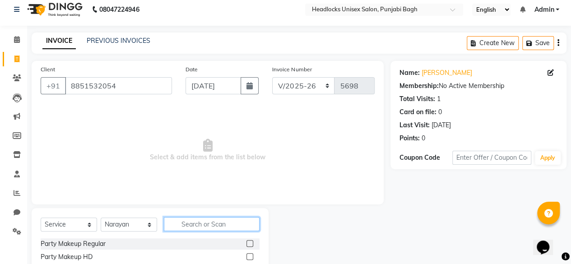
click at [199, 226] on input "text" at bounding box center [212, 224] width 96 height 14
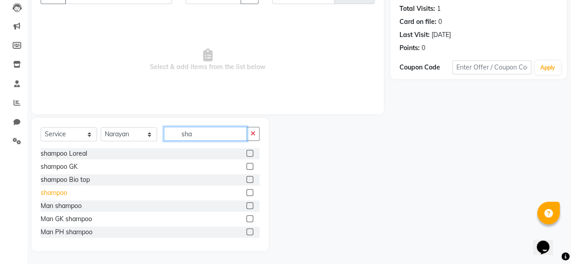
type input "sha"
click at [43, 195] on div "shampoo" at bounding box center [54, 192] width 27 height 9
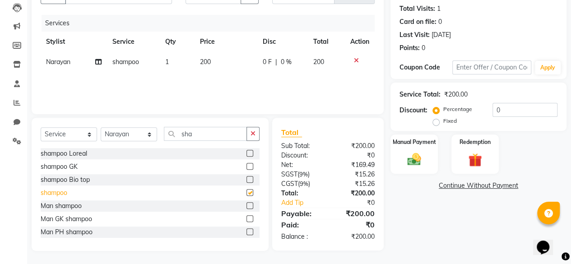
checkbox input "false"
click at [406, 163] on img at bounding box center [414, 159] width 23 height 16
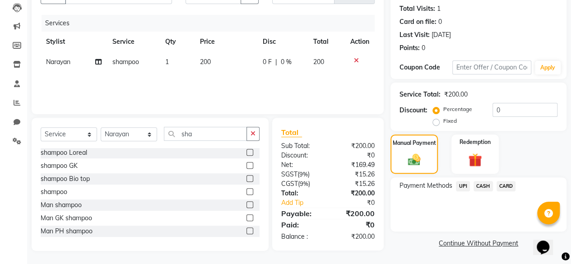
click at [484, 185] on span "CASH" at bounding box center [482, 186] width 19 height 10
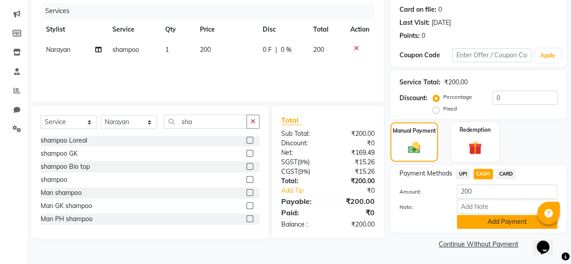
click at [477, 220] on button "Add Payment" at bounding box center [507, 222] width 101 height 14
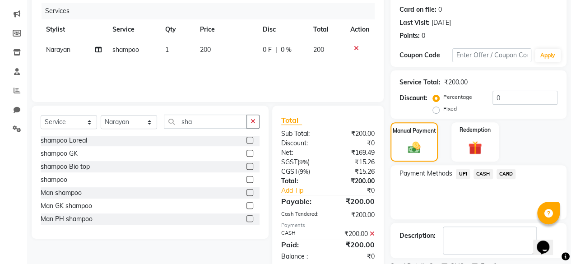
scroll to position [146, 0]
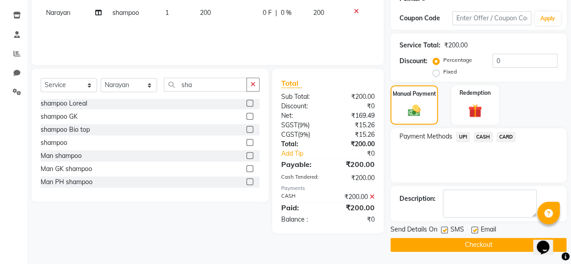
click at [445, 227] on label at bounding box center [444, 230] width 7 height 7
click at [445, 227] on input "checkbox" at bounding box center [444, 230] width 6 height 6
checkbox input "false"
click at [438, 244] on button "Checkout" at bounding box center [478, 245] width 176 height 14
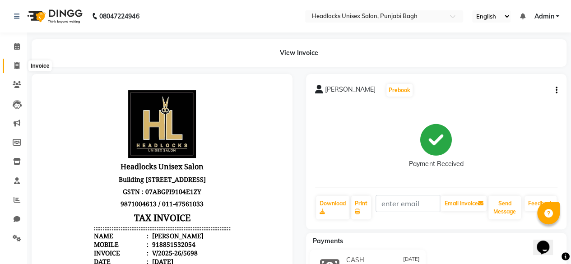
click at [19, 67] on span at bounding box center [17, 66] width 16 height 10
select select "service"
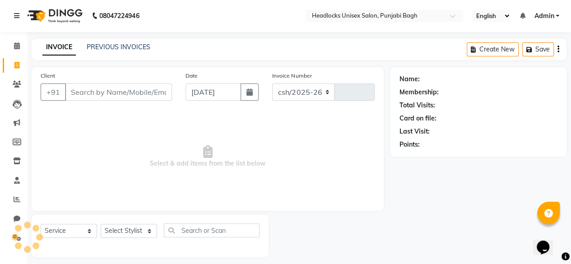
scroll to position [7, 0]
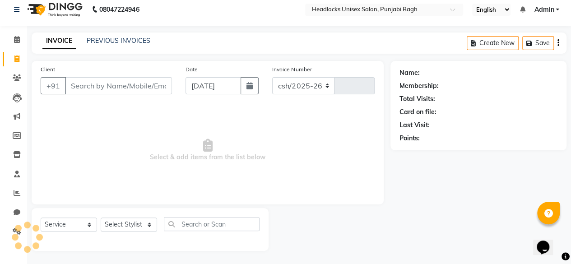
select select "7719"
type input "5699"
click at [117, 79] on input "Client" at bounding box center [118, 85] width 107 height 17
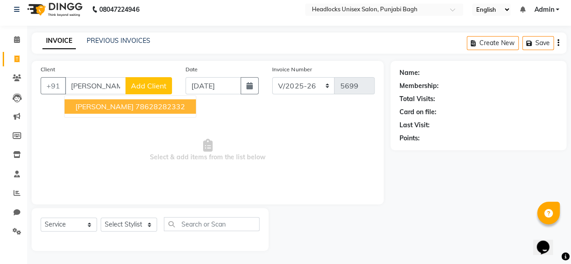
click at [135, 103] on ngb-highlight "78628282332" at bounding box center [160, 106] width 50 height 9
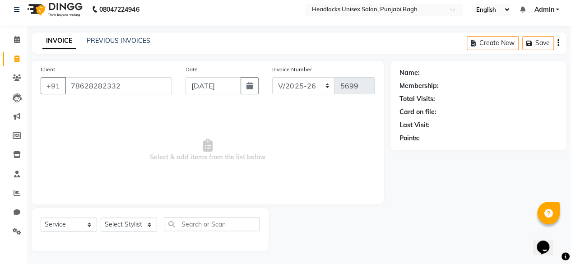
type input "78628282332"
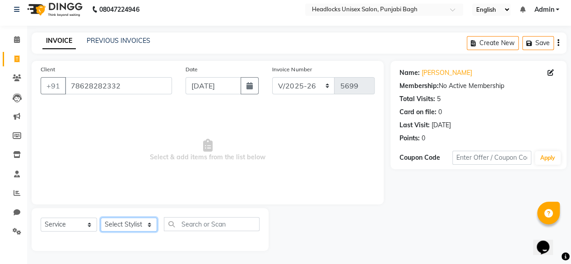
click at [120, 221] on select "Select Stylist ⁠Agnies ⁠[PERSON_NAME] [PERSON_NAME] [PERSON_NAME] mercy ⁠Minto …" at bounding box center [129, 225] width 56 height 14
select select "69084"
click at [101, 218] on select "Select Stylist ⁠Agnies ⁠[PERSON_NAME] [PERSON_NAME] [PERSON_NAME] mercy ⁠Minto …" at bounding box center [129, 225] width 56 height 14
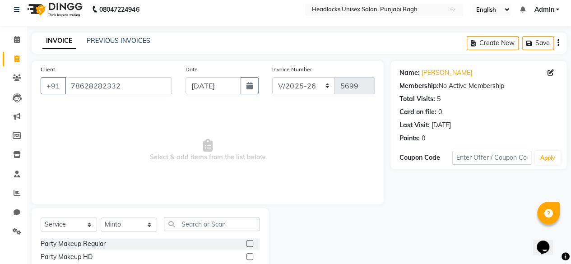
drag, startPoint x: 167, startPoint y: 213, endPoint x: 188, endPoint y: 228, distance: 25.3
click at [188, 228] on input "text" at bounding box center [212, 224] width 96 height 14
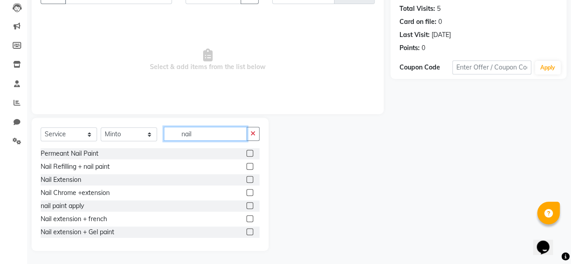
scroll to position [67, 0]
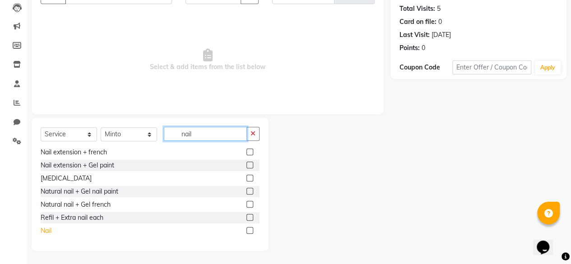
type input "nail"
click at [50, 232] on div "Nail" at bounding box center [46, 230] width 11 height 9
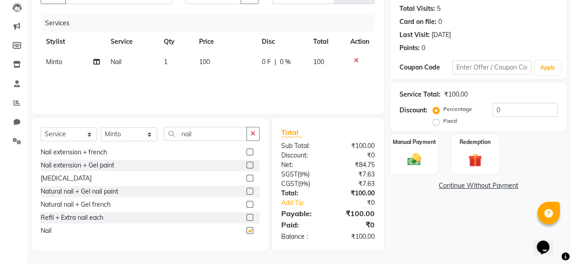
checkbox input "false"
click at [422, 164] on img at bounding box center [414, 159] width 23 height 16
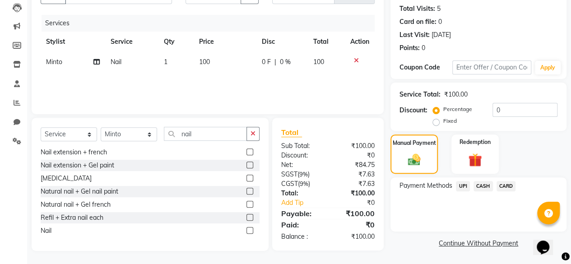
click at [484, 185] on span "CASH" at bounding box center [482, 186] width 19 height 10
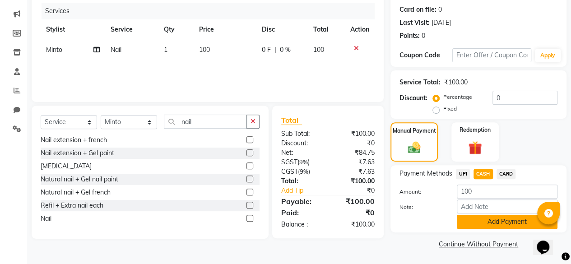
click at [473, 224] on button "Add Payment" at bounding box center [507, 222] width 101 height 14
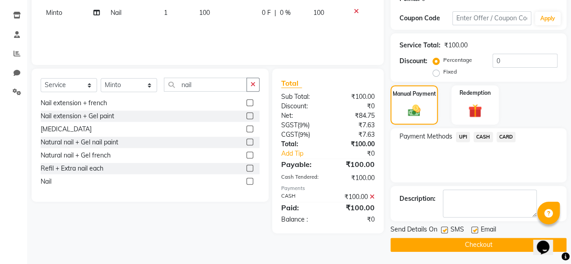
click at [444, 227] on label at bounding box center [444, 230] width 7 height 7
click at [444, 227] on input "checkbox" at bounding box center [444, 230] width 6 height 6
checkbox input "false"
click at [439, 241] on button "Checkout" at bounding box center [478, 245] width 176 height 14
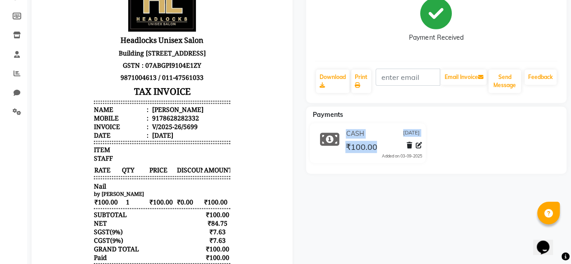
scroll to position [190, 0]
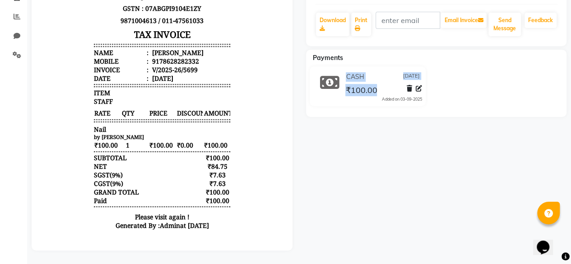
drag, startPoint x: 444, startPoint y: 241, endPoint x: 380, endPoint y: 285, distance: 77.9
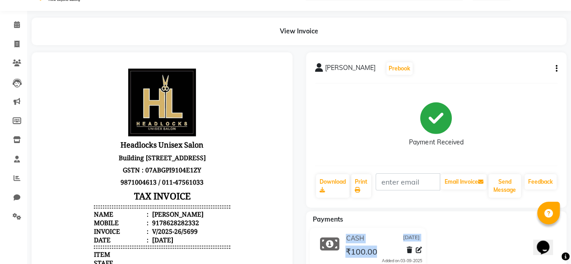
scroll to position [0, 0]
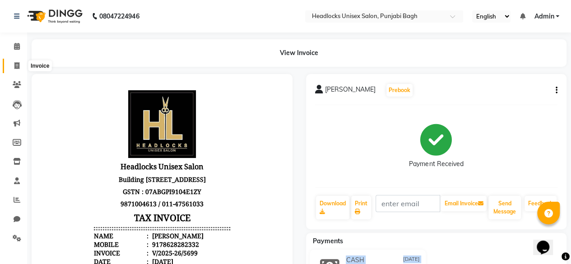
click at [15, 64] on icon at bounding box center [16, 65] width 5 height 7
select select "service"
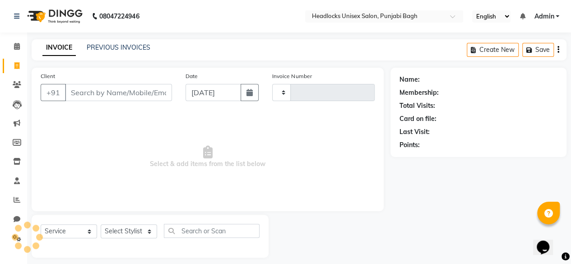
scroll to position [7, 0]
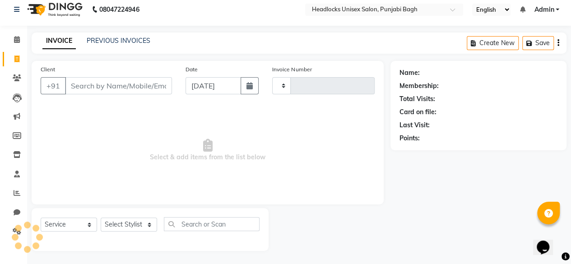
type input "5700"
select select "7719"
click at [73, 81] on input "Client" at bounding box center [118, 85] width 107 height 17
click at [78, 84] on input "Client" at bounding box center [118, 85] width 107 height 17
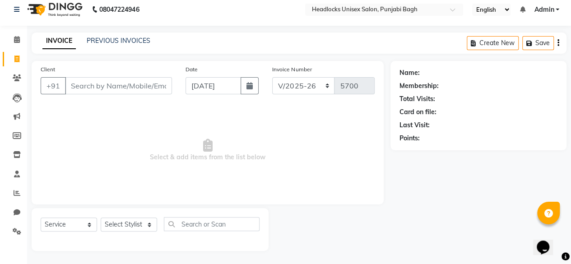
click at [78, 84] on input "Client" at bounding box center [118, 85] width 107 height 17
click at [99, 91] on input "Client" at bounding box center [118, 85] width 107 height 17
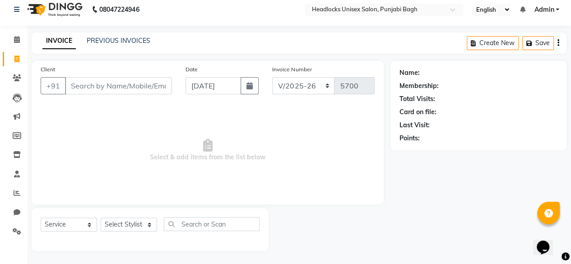
click at [99, 91] on input "Client" at bounding box center [118, 85] width 107 height 17
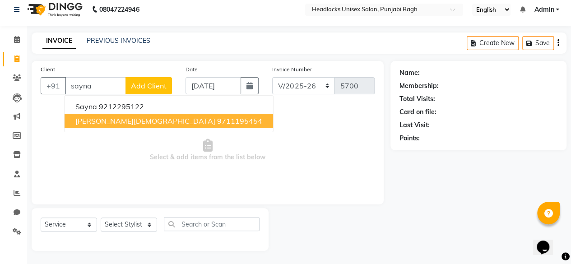
click at [217, 120] on ngb-highlight "9711195454" at bounding box center [239, 120] width 45 height 9
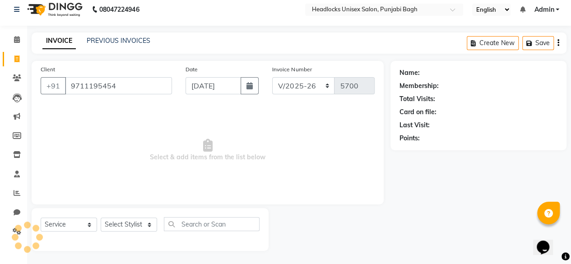
type input "9711195454"
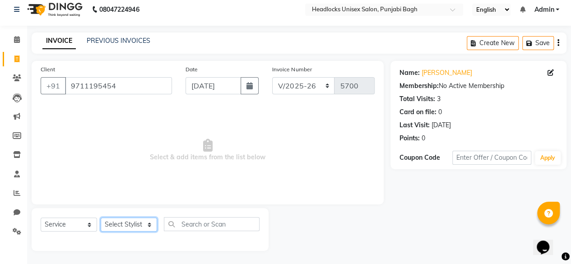
click at [131, 223] on select "Select Stylist ⁠Agnies ⁠[PERSON_NAME] [PERSON_NAME] [PERSON_NAME] mercy ⁠Minto …" at bounding box center [129, 225] width 56 height 14
select select "69054"
click at [101, 218] on select "Select Stylist ⁠Agnies ⁠[PERSON_NAME] [PERSON_NAME] [PERSON_NAME] mercy ⁠Minto …" at bounding box center [129, 225] width 56 height 14
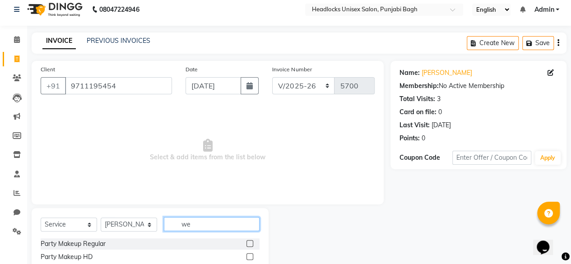
click at [167, 222] on input "we" at bounding box center [212, 224] width 96 height 14
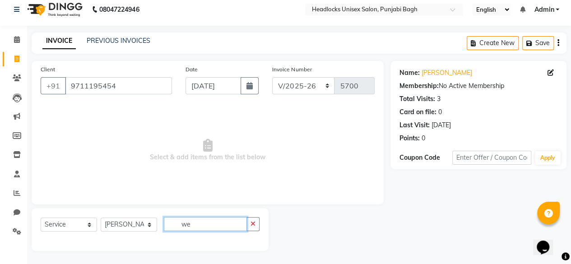
type input "w"
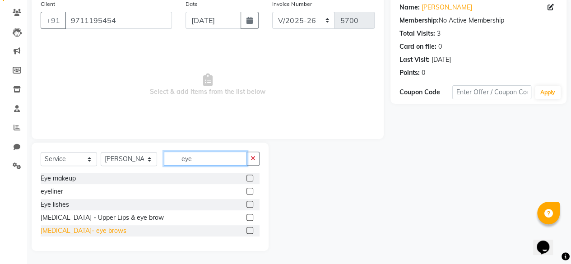
type input "eye"
click at [67, 229] on div "[MEDICAL_DATA]- eye brows" at bounding box center [84, 230] width 86 height 9
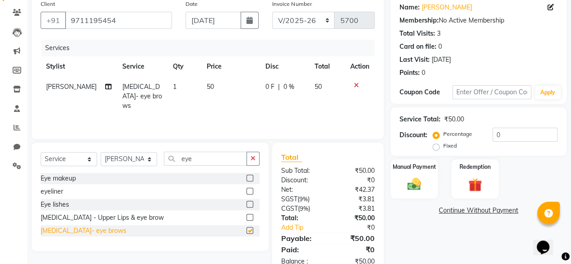
checkbox input "false"
click at [432, 172] on div "Manual Payment" at bounding box center [413, 178] width 49 height 41
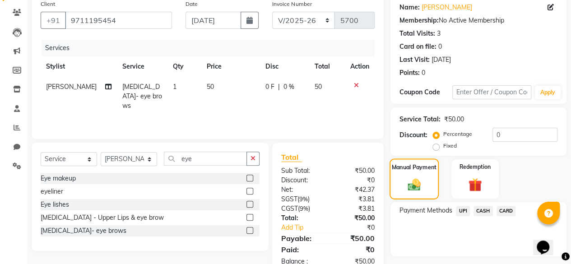
scroll to position [96, 0]
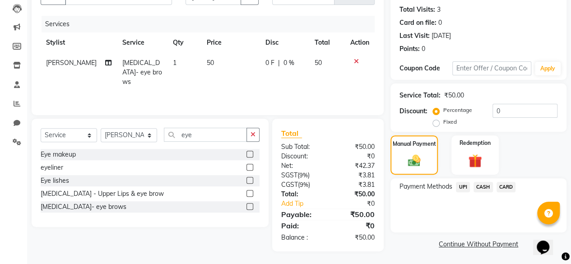
click at [482, 189] on span "CASH" at bounding box center [482, 187] width 19 height 10
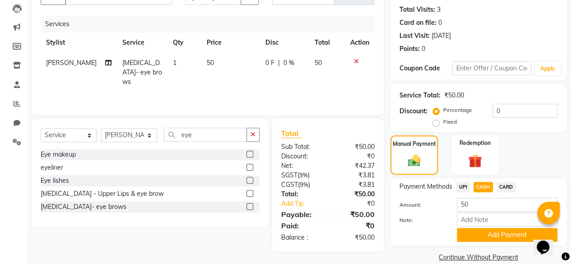
scroll to position [109, 0]
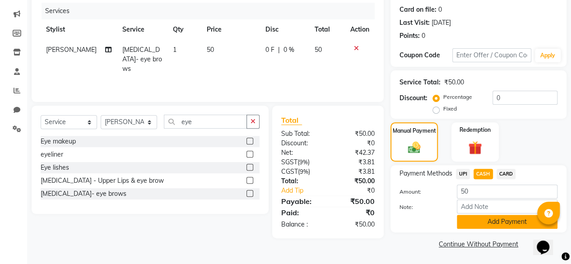
click at [473, 220] on button "Add Payment" at bounding box center [507, 222] width 101 height 14
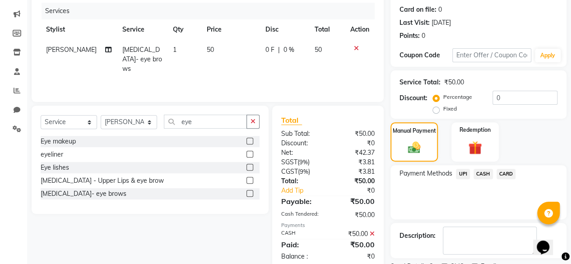
scroll to position [146, 0]
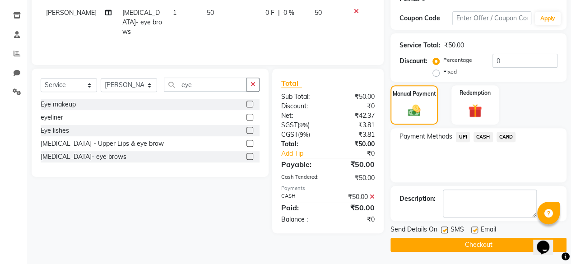
click at [444, 227] on label at bounding box center [444, 230] width 7 height 7
click at [444, 227] on input "checkbox" at bounding box center [444, 230] width 6 height 6
checkbox input "false"
click at [446, 240] on button "Checkout" at bounding box center [478, 245] width 176 height 14
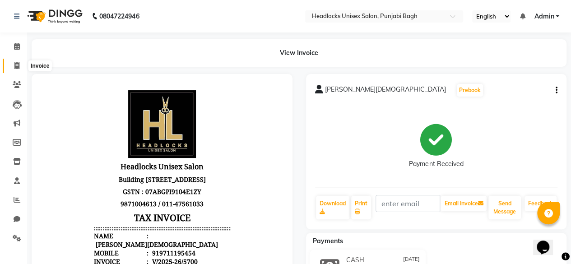
click at [19, 70] on span at bounding box center [17, 66] width 16 height 10
select select "service"
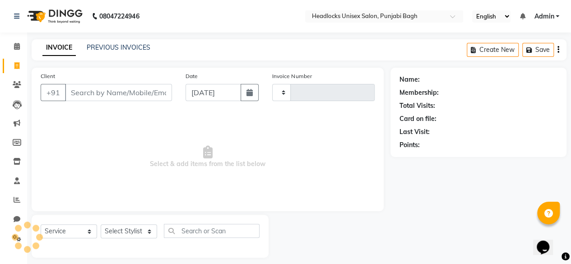
type input "5701"
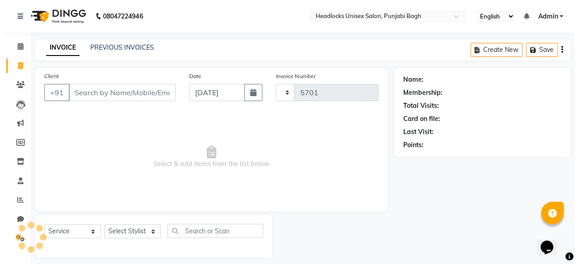
scroll to position [7, 0]
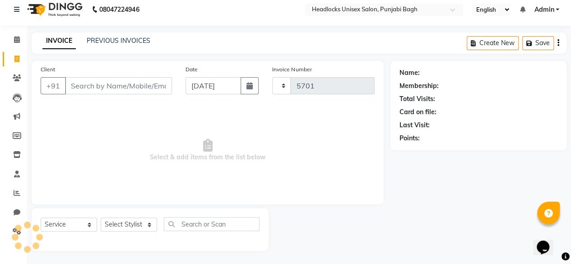
select select "7719"
click at [153, 88] on input "Client" at bounding box center [118, 85] width 107 height 17
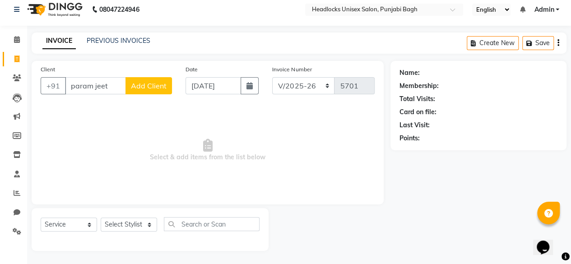
type input "param jeet"
click at [153, 88] on span "Add Client" at bounding box center [149, 85] width 36 height 9
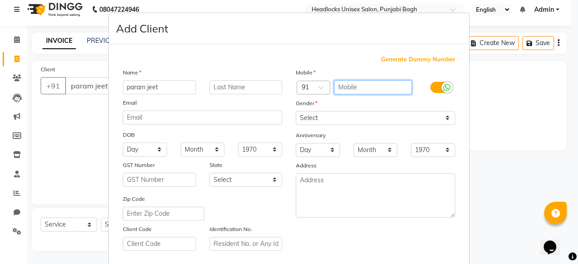
click at [369, 88] on input "text" at bounding box center [373, 87] width 78 height 14
type input "9999926285"
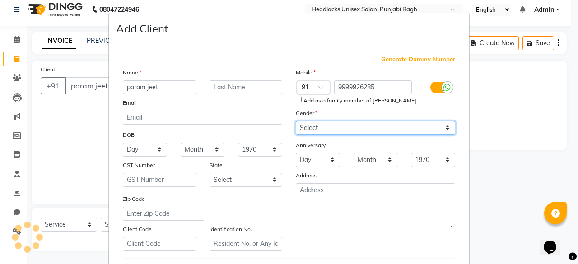
click at [343, 119] on div "Mobile Country Code × 91 9999926285 Add as a family member of [PERSON_NAME] Gen…" at bounding box center [375, 159] width 173 height 183
select select "[DEMOGRAPHIC_DATA]"
click at [296, 121] on select "Select [DEMOGRAPHIC_DATA] [DEMOGRAPHIC_DATA] Other Prefer Not To Say" at bounding box center [375, 128] width 159 height 14
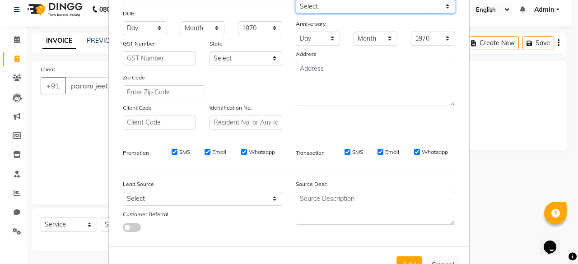
scroll to position [151, 0]
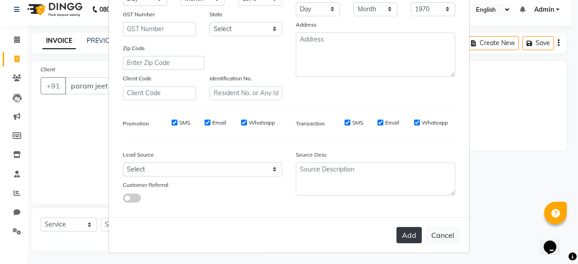
click at [408, 232] on button "Add" at bounding box center [408, 235] width 25 height 16
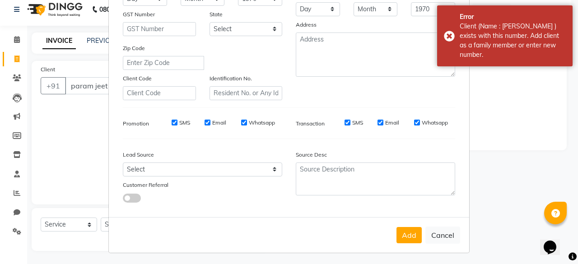
scroll to position [0, 0]
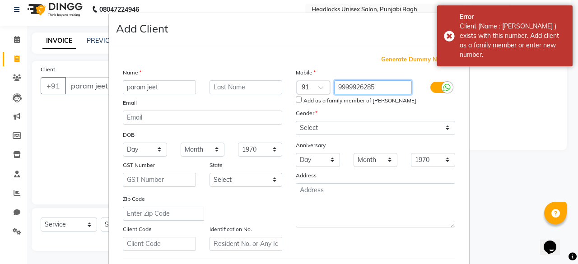
click at [351, 92] on input "9999926285" at bounding box center [373, 87] width 78 height 14
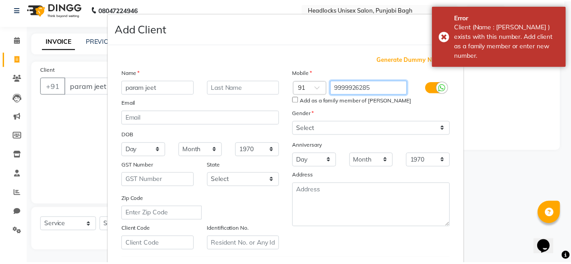
scroll to position [151, 0]
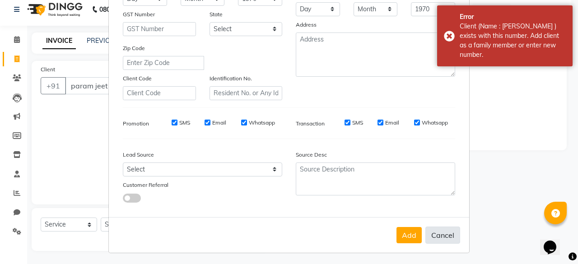
click at [438, 239] on button "Cancel" at bounding box center [442, 235] width 35 height 17
select select
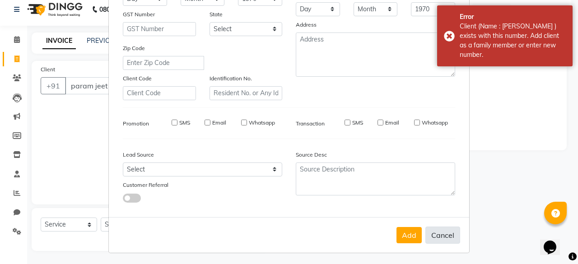
select select
checkbox input "false"
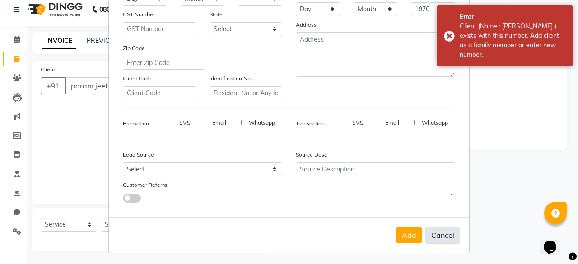
checkbox input "false"
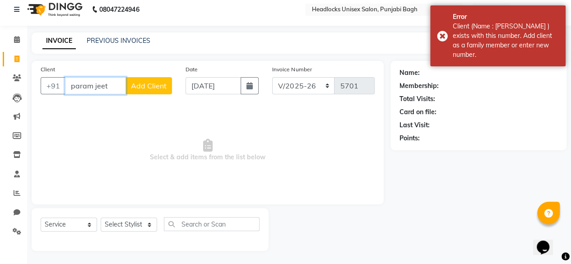
click at [98, 88] on input "param jeet" at bounding box center [95, 85] width 61 height 17
paste input "9999926285"
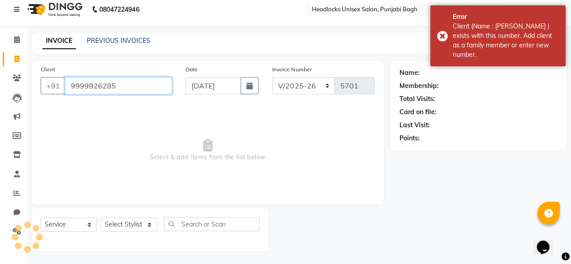
type input "9999926285"
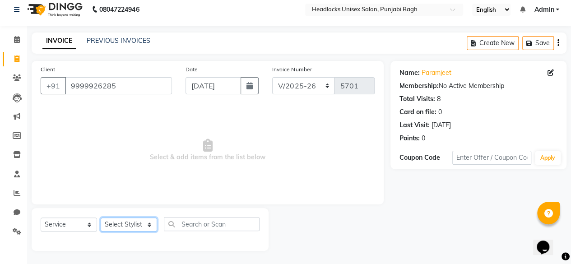
click at [131, 222] on select "Select Stylist ⁠Agnies ⁠[PERSON_NAME] [PERSON_NAME] [PERSON_NAME] mercy ⁠Minto …" at bounding box center [129, 225] width 56 height 14
click at [101, 218] on select "Select Stylist ⁠Agnies ⁠[PERSON_NAME] [PERSON_NAME] [PERSON_NAME] mercy ⁠Minto …" at bounding box center [129, 225] width 56 height 14
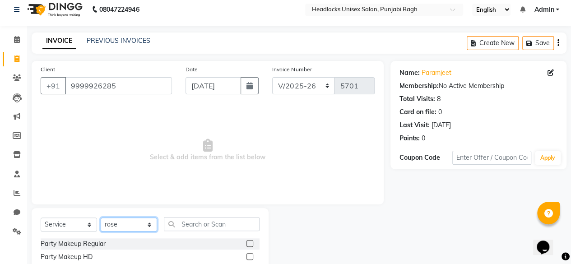
select select "69057"
click at [220, 230] on input "text" at bounding box center [212, 224] width 96 height 14
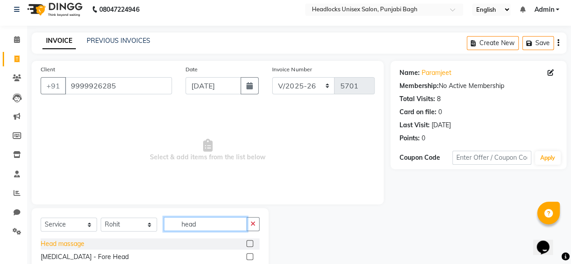
type input "head"
click at [65, 245] on div "Head massage" at bounding box center [63, 243] width 44 height 9
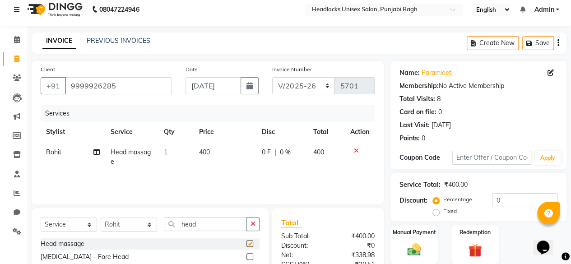
checkbox input "false"
click at [205, 223] on input "head" at bounding box center [205, 224] width 83 height 14
click at [205, 223] on input "s" at bounding box center [205, 224] width 83 height 14
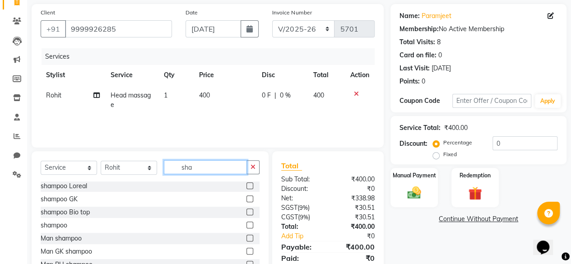
scroll to position [83, 0]
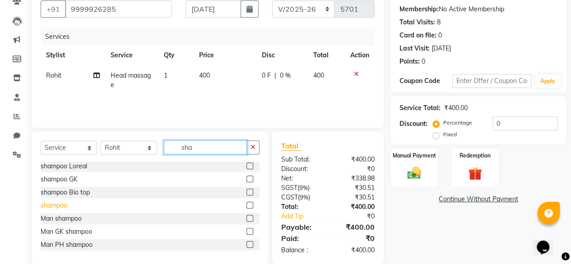
type input "sha"
click at [54, 205] on div "shampoo" at bounding box center [54, 205] width 27 height 9
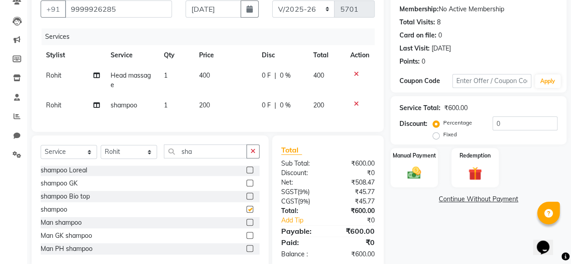
checkbox input "false"
click at [119, 158] on select "Select Stylist ⁠Agnies ⁠[PERSON_NAME] [PERSON_NAME] [PERSON_NAME] mercy ⁠Minto …" at bounding box center [129, 152] width 56 height 14
select select "69080"
click at [101, 152] on select "Select Stylist ⁠Agnies ⁠[PERSON_NAME] [PERSON_NAME] [PERSON_NAME] mercy ⁠Minto …" at bounding box center [129, 152] width 56 height 14
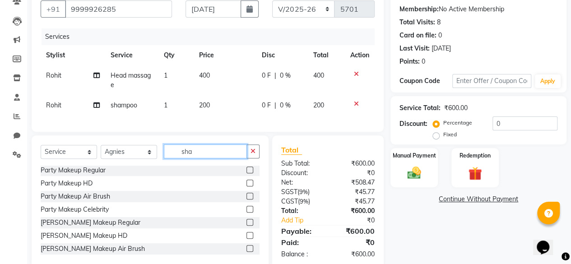
click at [207, 158] on input "sha" at bounding box center [205, 151] width 83 height 14
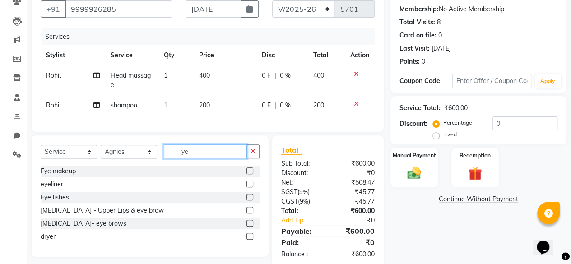
scroll to position [0, 0]
type input "y"
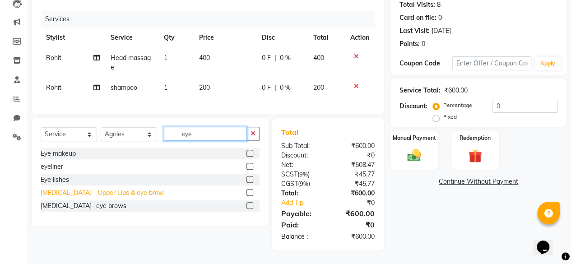
type input "eye"
click at [105, 194] on div "[MEDICAL_DATA] - Upper Lips & eye brow" at bounding box center [102, 192] width 123 height 9
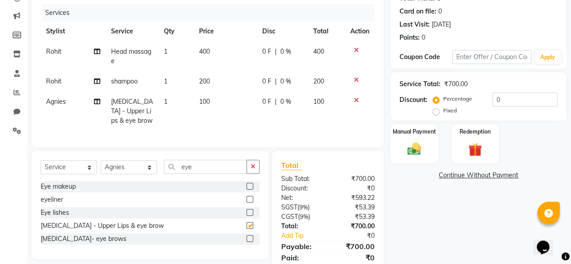
checkbox input "false"
click at [403, 160] on div "Manual Payment" at bounding box center [413, 143] width 49 height 41
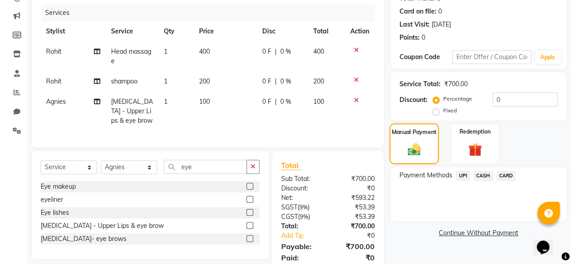
scroll to position [146, 0]
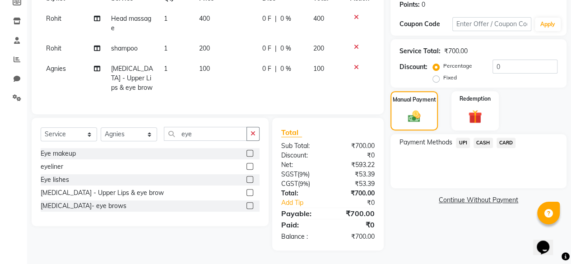
click at [465, 139] on span "UPI" at bounding box center [463, 143] width 14 height 10
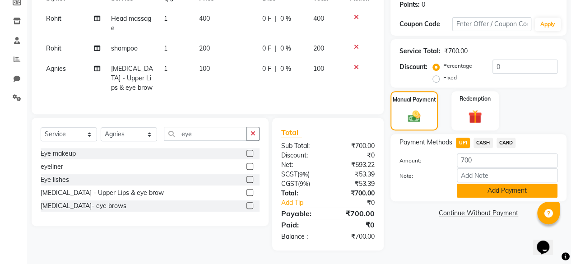
click at [485, 187] on button "Add Payment" at bounding box center [507, 191] width 101 height 14
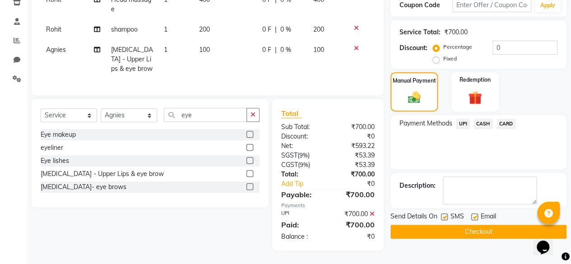
click at [444, 213] on label at bounding box center [444, 216] width 7 height 7
click at [444, 214] on input "checkbox" at bounding box center [444, 217] width 6 height 6
checkbox input "false"
click at [442, 225] on button "Checkout" at bounding box center [478, 232] width 176 height 14
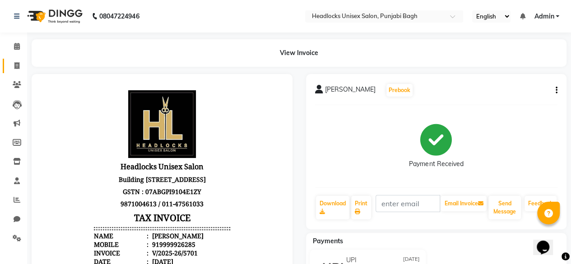
click at [15, 72] on link "Invoice" at bounding box center [14, 66] width 22 height 15
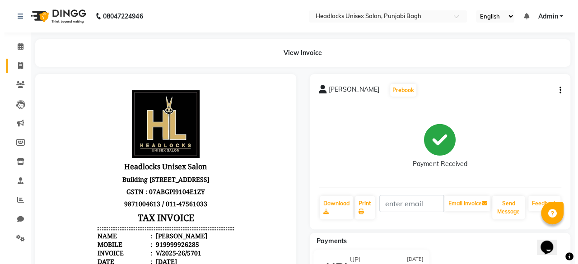
scroll to position [7, 0]
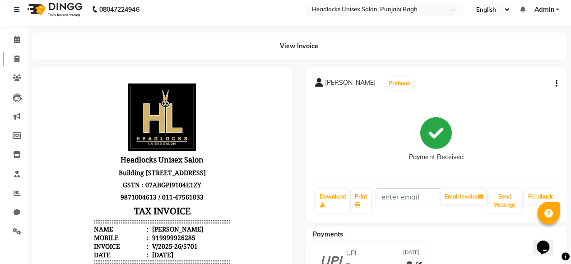
select select "7719"
select select "service"
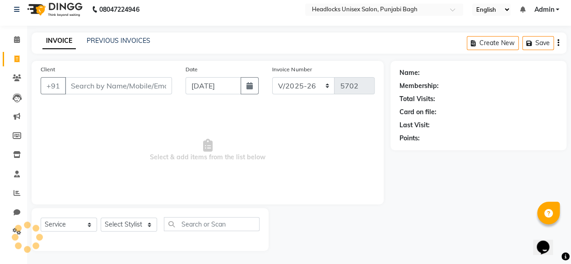
click at [129, 89] on input "Client" at bounding box center [118, 85] width 107 height 17
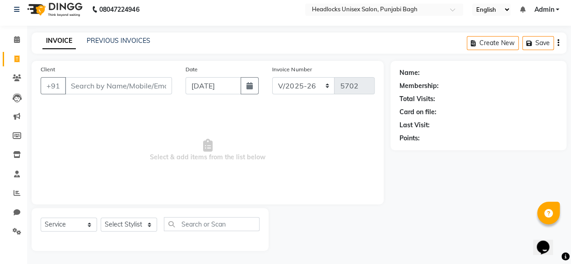
click at [129, 89] on input "Client" at bounding box center [118, 85] width 107 height 17
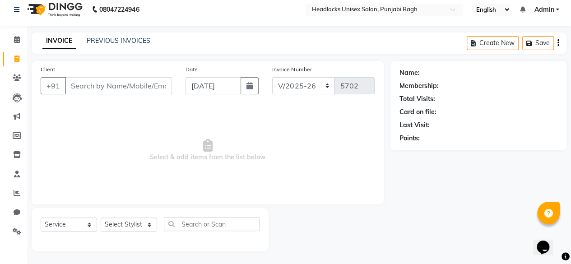
click at [129, 89] on input "Client" at bounding box center [118, 85] width 107 height 17
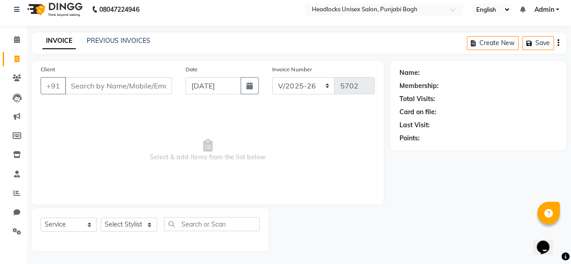
click at [129, 89] on input "Client" at bounding box center [118, 85] width 107 height 17
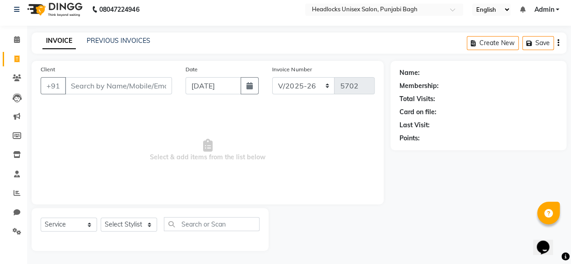
click at [131, 85] on input "Client" at bounding box center [118, 85] width 107 height 17
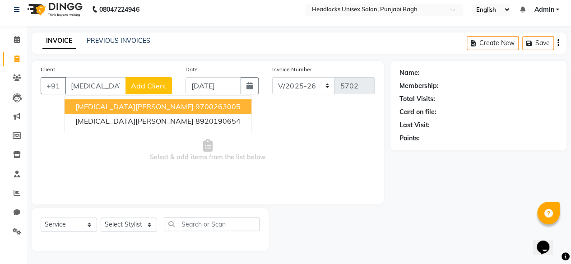
click at [108, 83] on input "[MEDICAL_DATA][PERSON_NAME]" at bounding box center [95, 85] width 61 height 17
click at [99, 83] on input "[MEDICAL_DATA][PERSON_NAME]" at bounding box center [95, 85] width 61 height 17
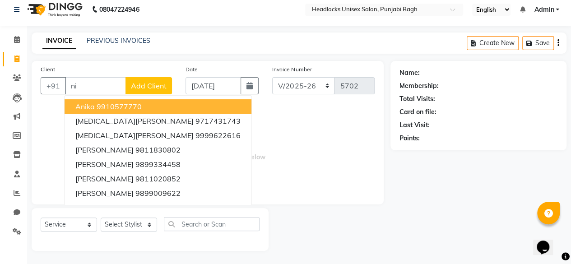
type input "n"
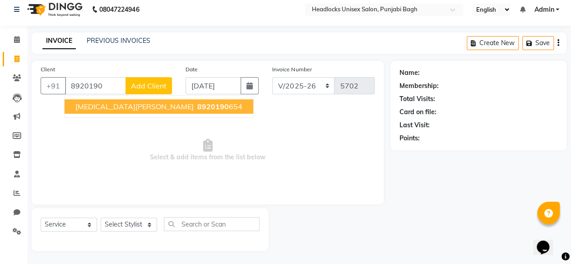
click at [118, 109] on span "[MEDICAL_DATA][PERSON_NAME]" at bounding box center [134, 106] width 118 height 9
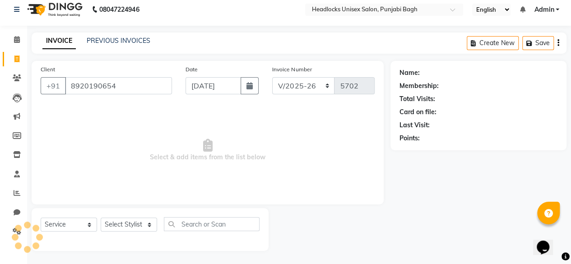
type input "8920190654"
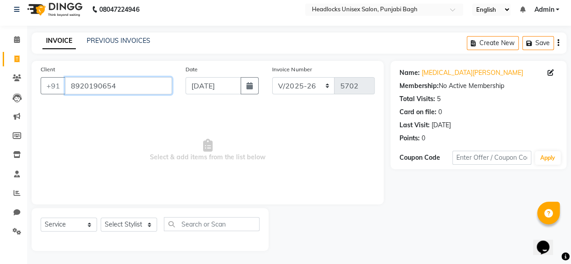
click at [148, 81] on input "8920190654" at bounding box center [118, 85] width 107 height 17
click at [551, 74] on icon at bounding box center [550, 73] width 6 height 6
select select "[DEMOGRAPHIC_DATA]"
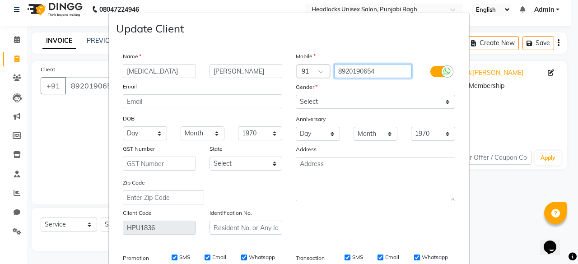
click at [389, 67] on input "8920190654" at bounding box center [373, 71] width 78 height 14
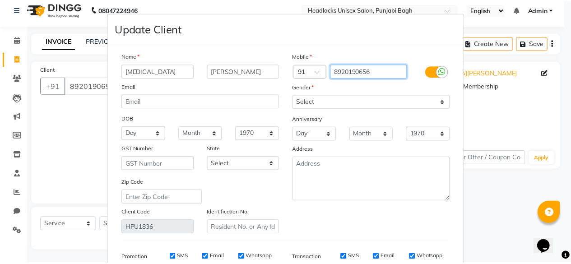
scroll to position [135, 0]
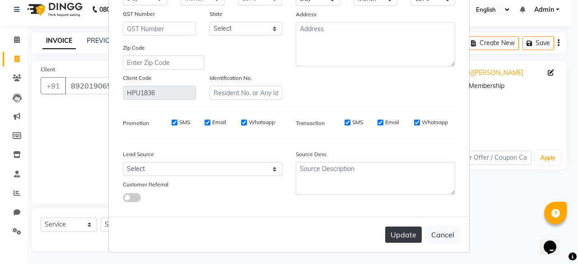
type input "8920190656"
click at [410, 235] on button "Update" at bounding box center [403, 235] width 37 height 16
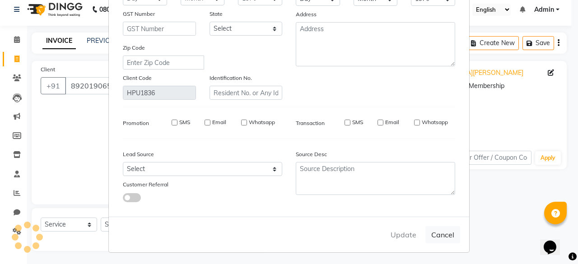
type input "8920190656"
select select
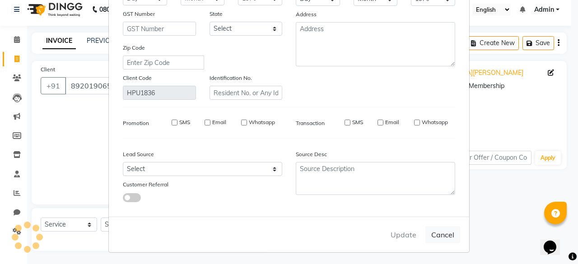
select select
checkbox input "false"
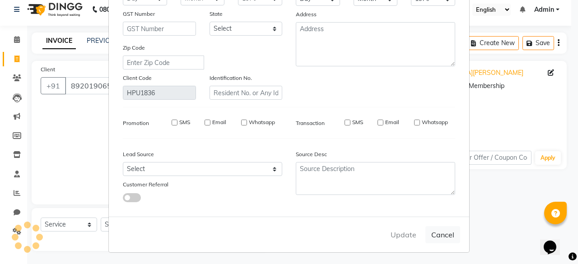
checkbox input "false"
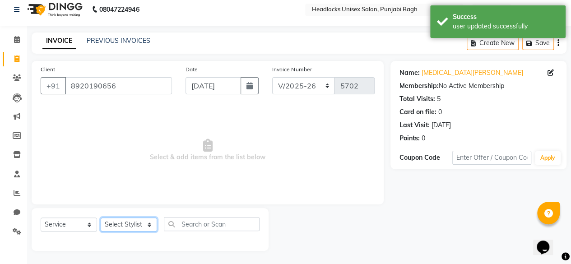
click at [135, 226] on select "Select Stylist ⁠Agnies ⁠[PERSON_NAME] [PERSON_NAME] [PERSON_NAME] mercy ⁠Minto …" at bounding box center [129, 225] width 56 height 14
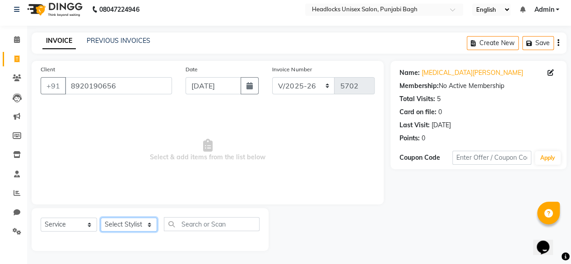
select select "69056"
click at [101, 218] on select "Select Stylist ⁠Agnies ⁠[PERSON_NAME] [PERSON_NAME] [PERSON_NAME] mercy ⁠Minto …" at bounding box center [129, 225] width 56 height 14
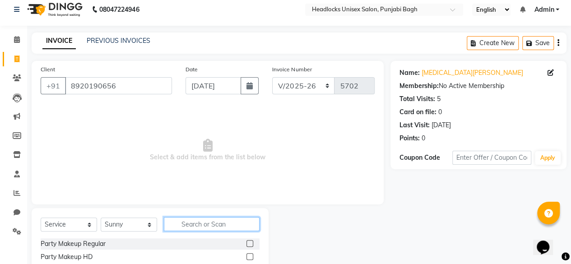
click at [199, 229] on input "text" at bounding box center [212, 224] width 96 height 14
type input "foot"
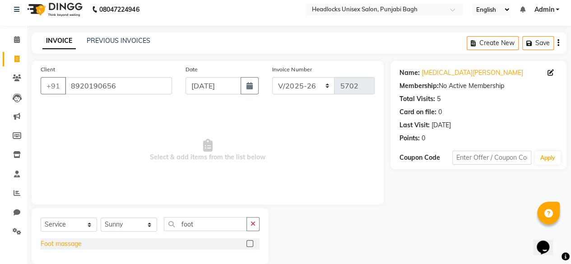
click at [50, 245] on div "Foot massage" at bounding box center [61, 243] width 41 height 9
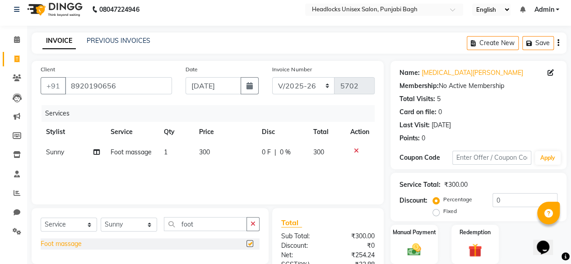
checkbox input "false"
click at [208, 150] on span "300" at bounding box center [204, 152] width 11 height 8
select select "69056"
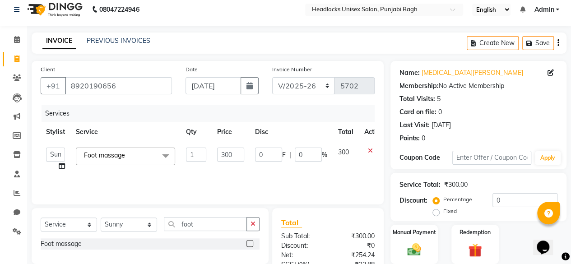
click at [208, 150] on td "1" at bounding box center [196, 159] width 31 height 34
click at [138, 222] on select "Select Stylist ⁠Agnies ⁠[PERSON_NAME] [PERSON_NAME] [PERSON_NAME] mercy ⁠Minto …" at bounding box center [129, 225] width 56 height 14
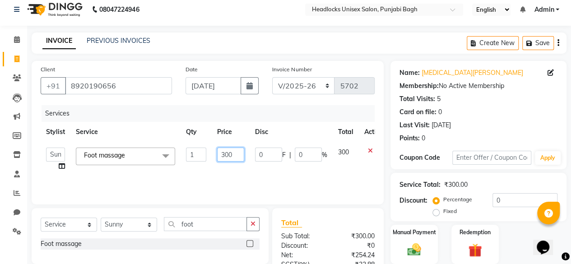
click at [224, 152] on input "300" at bounding box center [230, 155] width 27 height 14
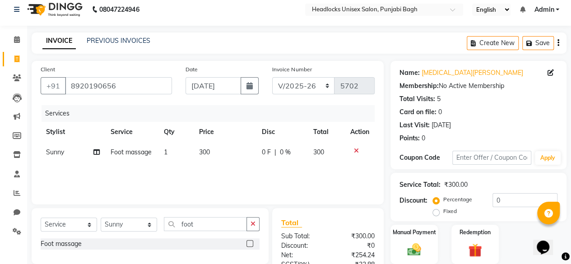
click at [148, 154] on span "Foot massage" at bounding box center [131, 152] width 41 height 8
select select "69056"
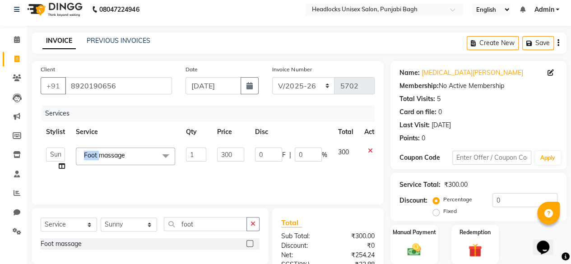
click at [148, 154] on span "Foot massage x" at bounding box center [125, 157] width 99 height 18
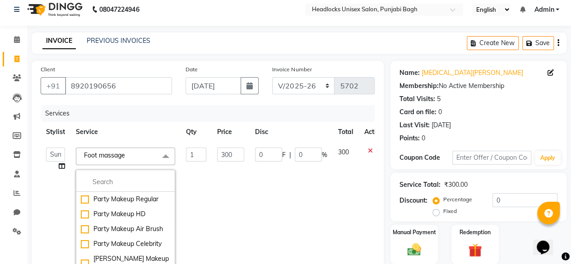
click at [148, 154] on span "Foot massage x" at bounding box center [125, 157] width 99 height 18
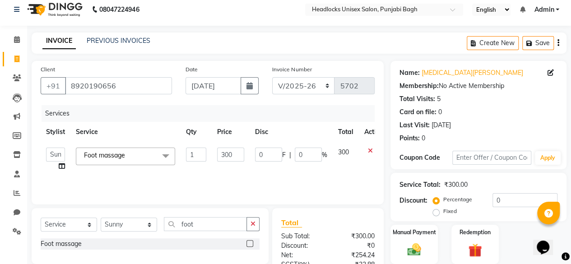
click at [148, 154] on span "Foot massage x" at bounding box center [125, 157] width 99 height 18
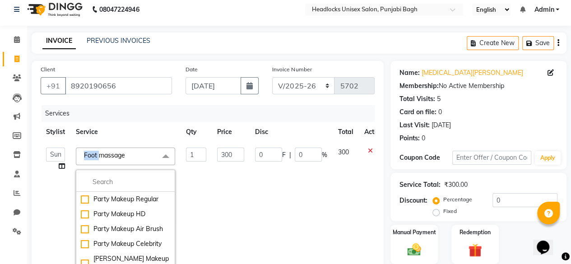
click at [148, 154] on span "Foot massage x" at bounding box center [125, 157] width 99 height 18
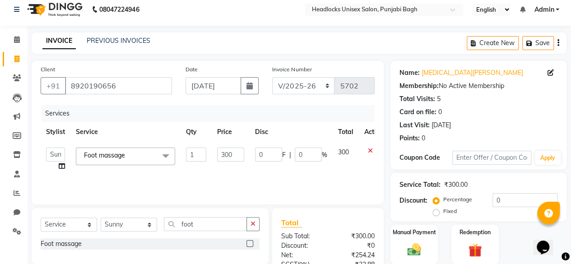
click at [145, 156] on span "Foot massage x" at bounding box center [125, 157] width 99 height 18
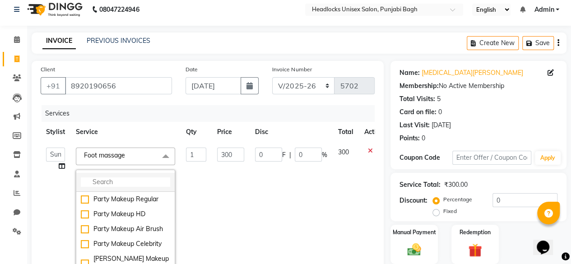
click at [137, 177] on input "multiselect-search" at bounding box center [125, 181] width 89 height 9
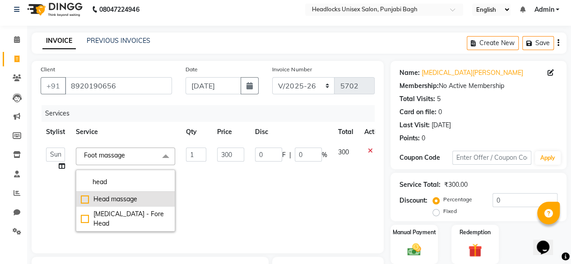
type input "head"
click at [82, 200] on div "Head massage" at bounding box center [125, 199] width 89 height 9
checkbox input "true"
type input "400"
click at [237, 198] on td "400" at bounding box center [231, 189] width 38 height 95
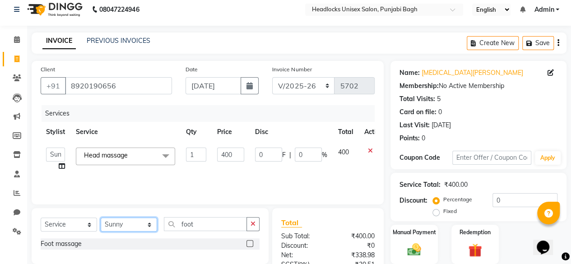
click at [133, 225] on select "Select Stylist ⁠Agnies ⁠[PERSON_NAME] [PERSON_NAME] [PERSON_NAME] mercy ⁠Minto …" at bounding box center [129, 225] width 56 height 14
click at [204, 228] on input "foot" at bounding box center [205, 224] width 83 height 14
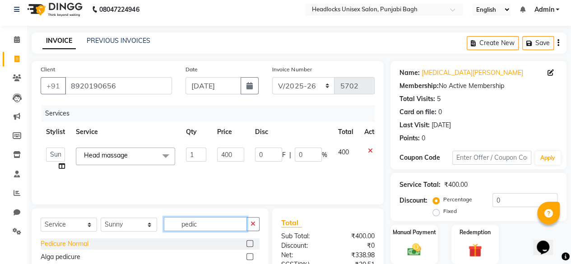
type input "pedic"
click at [67, 245] on div "Pedicure Normal" at bounding box center [65, 243] width 48 height 9
checkbox input "false"
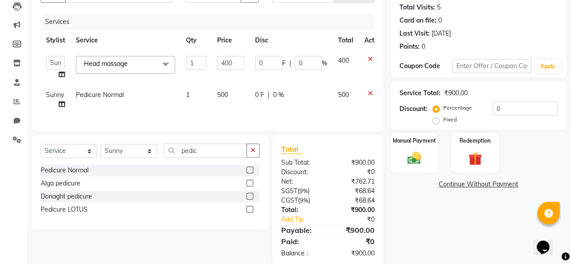
scroll to position [121, 0]
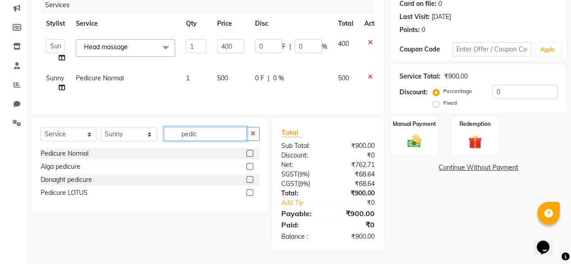
click at [192, 138] on input "pedic" at bounding box center [205, 134] width 83 height 14
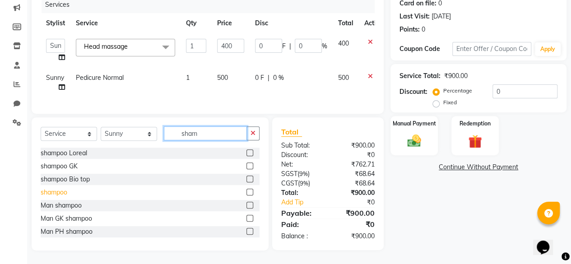
type input "sham"
click at [49, 195] on div "shampoo" at bounding box center [54, 192] width 27 height 9
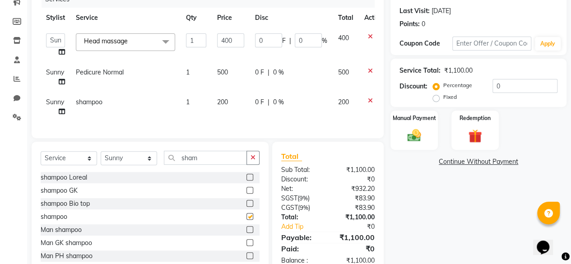
checkbox input "false"
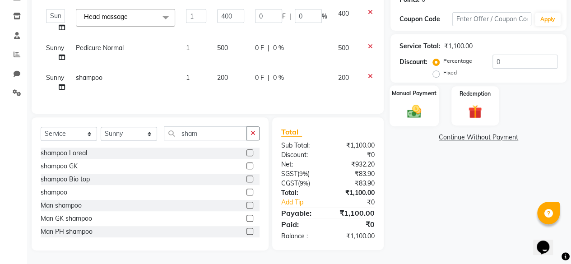
click at [422, 94] on div "Manual Payment" at bounding box center [413, 105] width 49 height 41
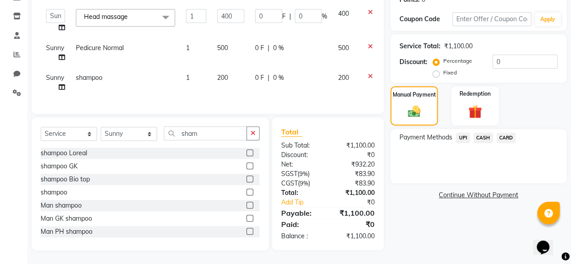
click at [459, 134] on span "UPI" at bounding box center [463, 138] width 14 height 10
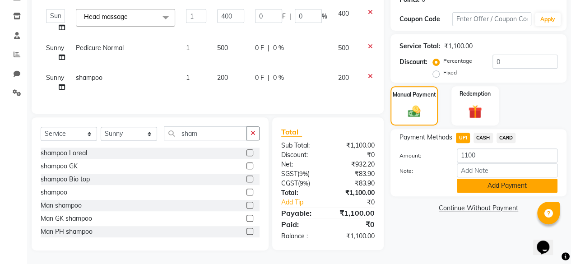
click at [461, 179] on button "Add Payment" at bounding box center [507, 186] width 101 height 14
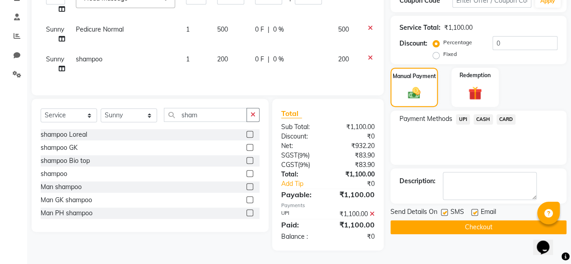
drag, startPoint x: 463, startPoint y: 121, endPoint x: 464, endPoint y: 105, distance: 15.8
click at [464, 111] on div "Payment Methods UPI CASH CARD" at bounding box center [478, 138] width 176 height 54
click at [463, 114] on span "UPI" at bounding box center [463, 119] width 14 height 10
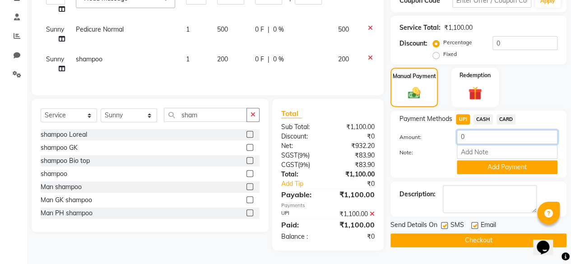
click at [465, 130] on input "0" at bounding box center [507, 137] width 101 height 14
type input "100"
click at [496, 160] on button "Add Payment" at bounding box center [507, 167] width 101 height 14
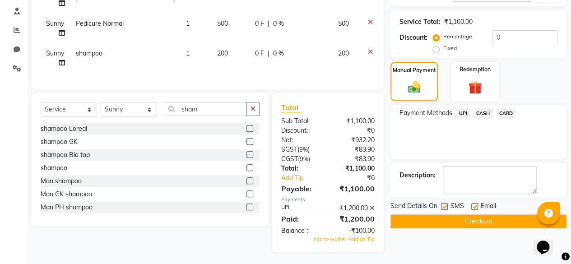
scroll to position [177, 0]
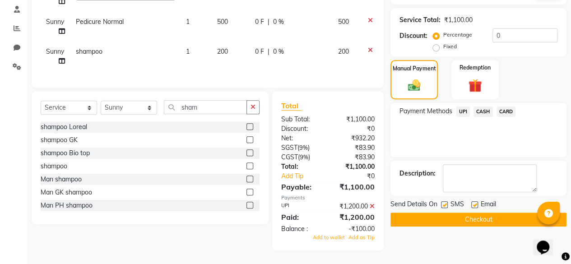
click at [446, 201] on label at bounding box center [444, 204] width 7 height 7
click at [446, 202] on input "checkbox" at bounding box center [444, 205] width 6 height 6
checkbox input "false"
click at [354, 240] on span "Add as Tip" at bounding box center [361, 237] width 26 height 6
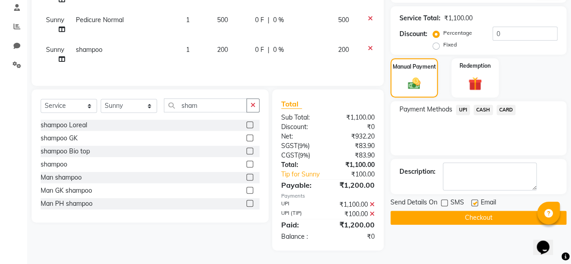
click at [448, 212] on button "Checkout" at bounding box center [478, 218] width 176 height 14
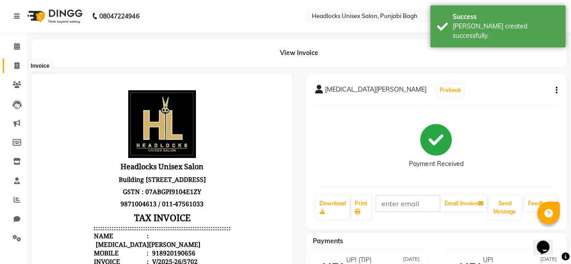
click at [14, 64] on span at bounding box center [17, 66] width 16 height 10
select select "service"
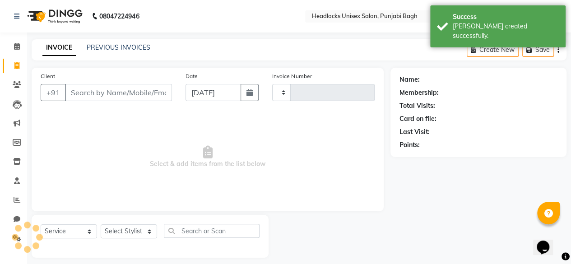
scroll to position [7, 0]
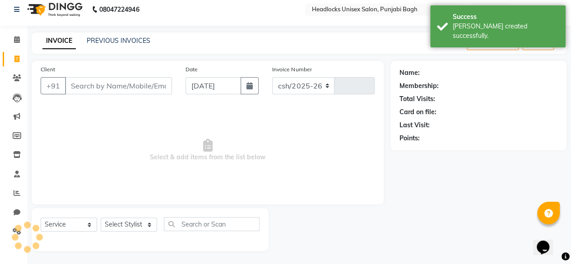
select select "7719"
type input "5703"
click at [103, 93] on input "Client" at bounding box center [118, 85] width 107 height 17
click at [115, 92] on input "Client" at bounding box center [118, 85] width 107 height 17
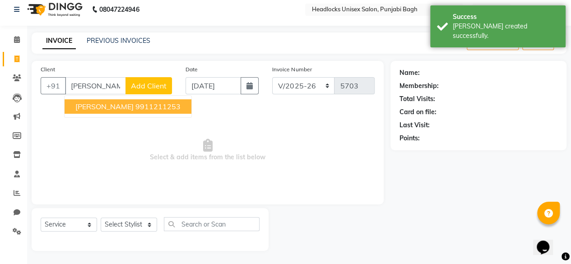
click at [124, 106] on span "[PERSON_NAME]" at bounding box center [104, 106] width 58 height 9
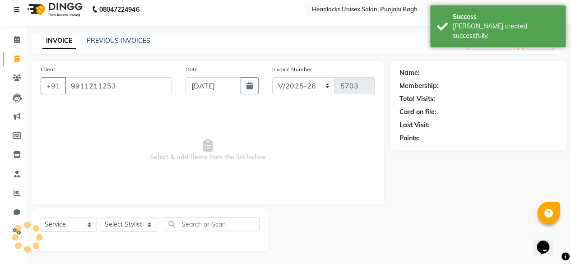
type input "9911211253"
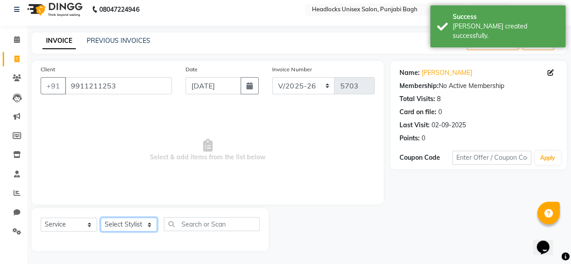
click at [126, 223] on select "Select Stylist ⁠Agnies ⁠[PERSON_NAME] [PERSON_NAME] [PERSON_NAME] mercy ⁠Minto …" at bounding box center [129, 225] width 56 height 14
select select "69081"
click at [101, 218] on select "Select Stylist ⁠Agnies ⁠[PERSON_NAME] [PERSON_NAME] [PERSON_NAME] mercy ⁠Minto …" at bounding box center [129, 225] width 56 height 14
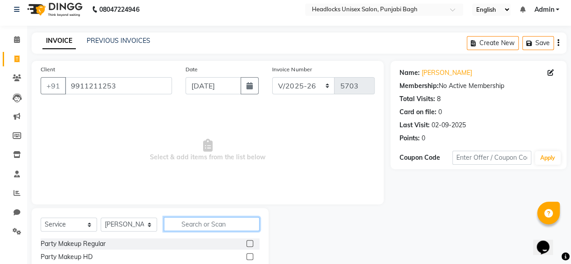
click at [208, 224] on input "text" at bounding box center [212, 224] width 96 height 14
type input "under"
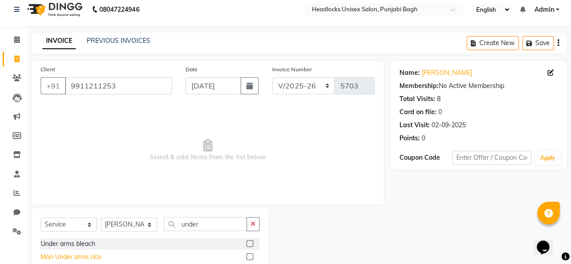
click at [93, 254] on div "Man Under arms rica" at bounding box center [71, 256] width 60 height 9
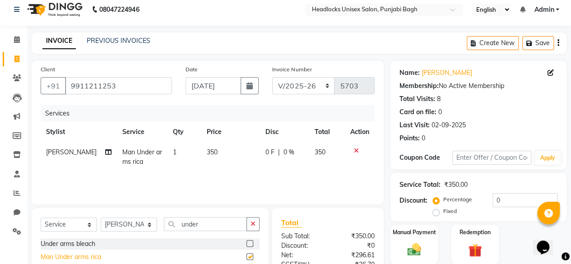
checkbox input "false"
click at [207, 154] on span "350" at bounding box center [212, 152] width 11 height 8
select select "69081"
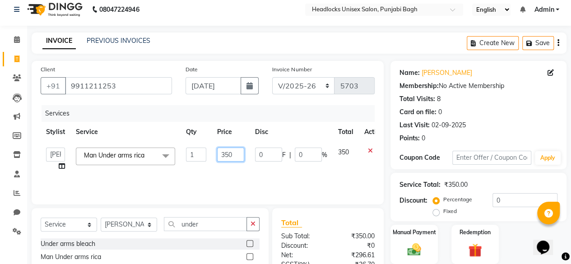
click at [229, 154] on input "350" at bounding box center [230, 155] width 27 height 14
type input "500"
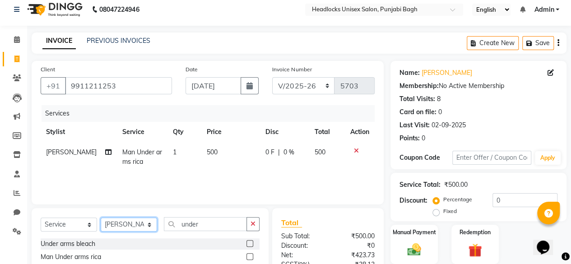
click at [136, 221] on select "Select Stylist ⁠Agnies ⁠[PERSON_NAME] [PERSON_NAME] [PERSON_NAME] mercy ⁠Minto …" at bounding box center [129, 225] width 56 height 14
select select "69048"
click at [101, 218] on select "Select Stylist ⁠Agnies ⁠[PERSON_NAME] [PERSON_NAME] [PERSON_NAME] mercy ⁠Minto …" at bounding box center [129, 225] width 56 height 14
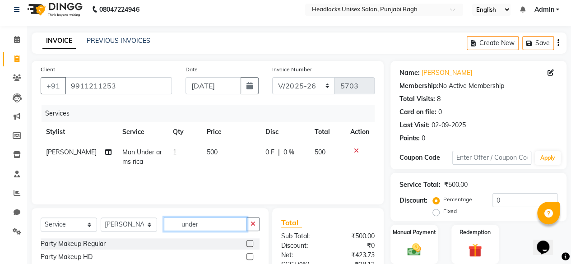
click at [209, 219] on input "under" at bounding box center [205, 224] width 83 height 14
click at [201, 199] on div "Client [PHONE_NUMBER] Date [DATE] Invoice Number csh/2025-26 V/2025 V/[PHONE_NU…" at bounding box center [208, 133] width 352 height 144
drag, startPoint x: 190, startPoint y: 233, endPoint x: 204, endPoint y: 228, distance: 14.4
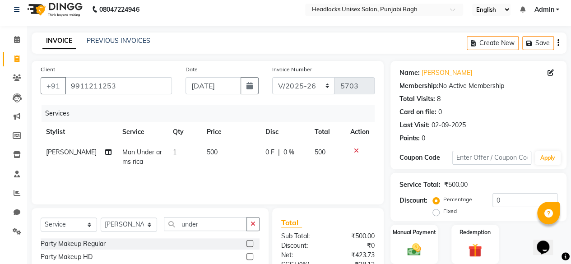
click at [204, 228] on div "Select Service Product Membership Package Voucher Prepaid Gift Card Select Styl…" at bounding box center [150, 227] width 219 height 21
click at [204, 228] on input "under" at bounding box center [205, 224] width 83 height 14
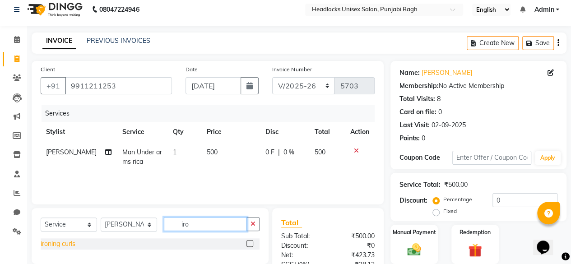
type input "iro"
click at [60, 245] on div "ironing curls" at bounding box center [58, 243] width 35 height 9
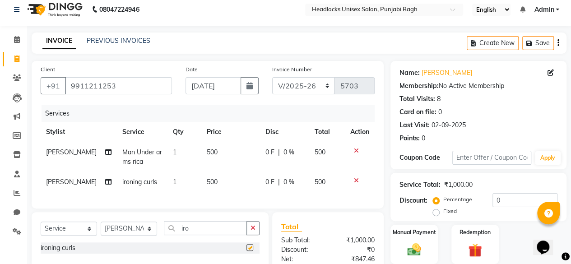
checkbox input "false"
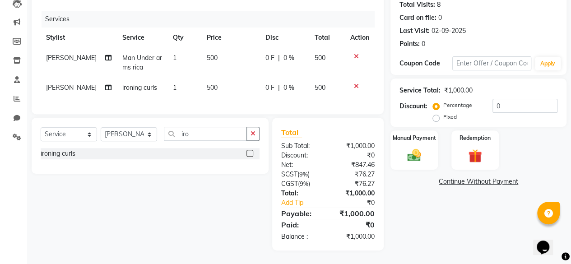
click at [209, 83] on span "500" at bounding box center [212, 87] width 11 height 8
select select "69048"
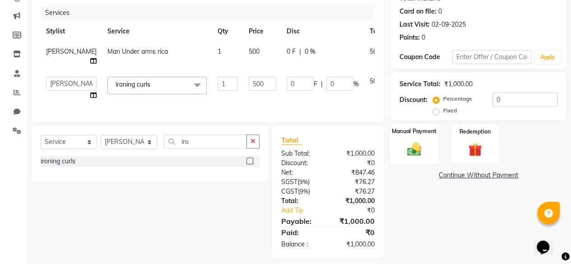
click at [408, 135] on div "Manual Payment" at bounding box center [413, 143] width 49 height 41
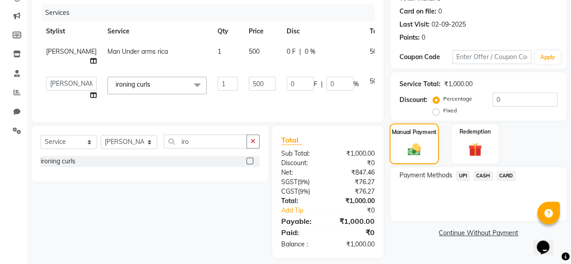
scroll to position [121, 0]
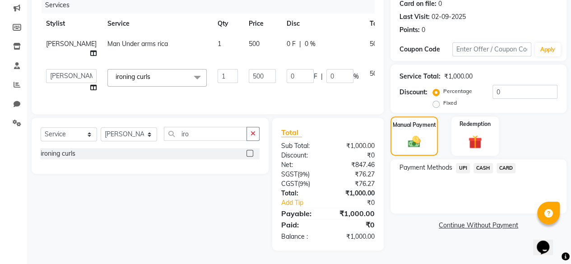
click at [466, 163] on span "UPI" at bounding box center [463, 168] width 14 height 10
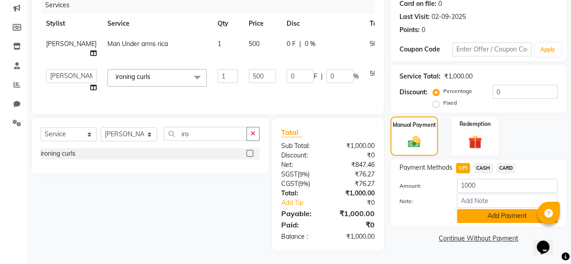
click at [469, 209] on button "Add Payment" at bounding box center [507, 216] width 101 height 14
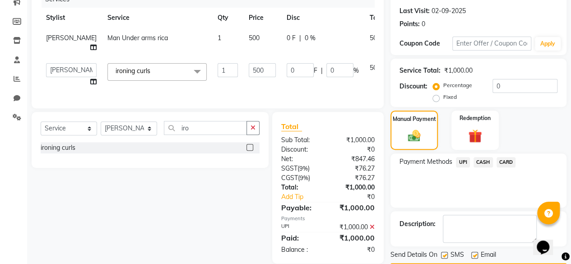
scroll to position [146, 0]
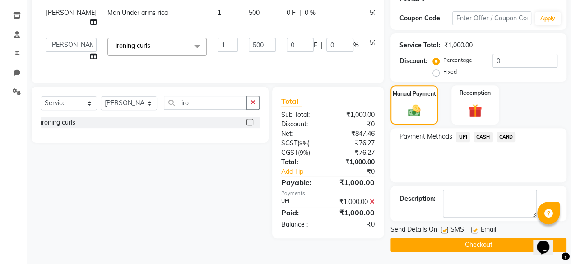
click at [447, 231] on label at bounding box center [444, 230] width 7 height 7
click at [447, 231] on input "checkbox" at bounding box center [444, 230] width 6 height 6
checkbox input "false"
click at [443, 241] on button "Checkout" at bounding box center [478, 245] width 176 height 14
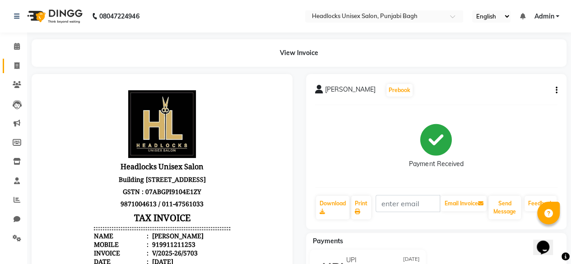
click at [15, 73] on link "Invoice" at bounding box center [14, 66] width 22 height 15
select select "service"
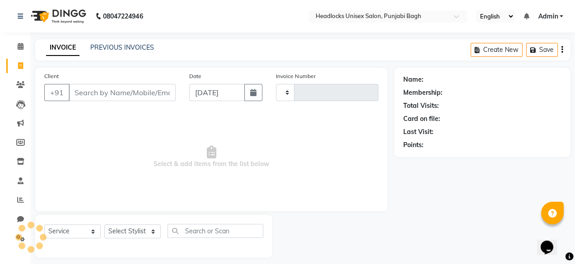
scroll to position [7, 0]
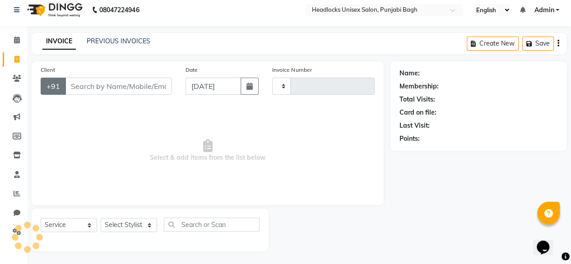
type input "5704"
select select "7719"
drag, startPoint x: 62, startPoint y: 92, endPoint x: 86, endPoint y: 90, distance: 24.0
click at [86, 90] on div "+91" at bounding box center [106, 85] width 131 height 17
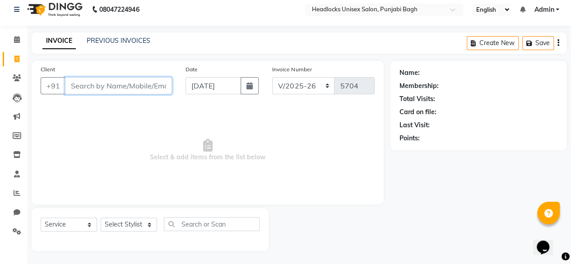
click at [86, 90] on input "Client" at bounding box center [118, 85] width 107 height 17
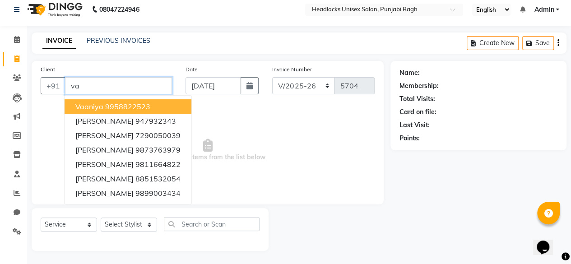
type input "v"
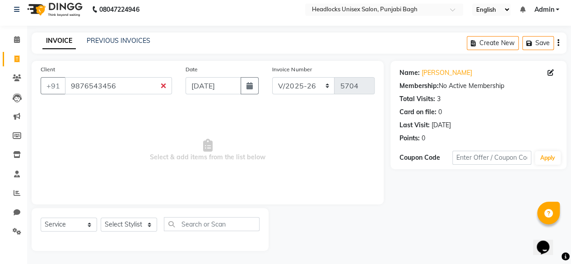
click at [124, 94] on div "Client [PHONE_NUMBER]" at bounding box center [106, 83] width 145 height 37
click at [129, 85] on input "9876543456" at bounding box center [118, 85] width 107 height 17
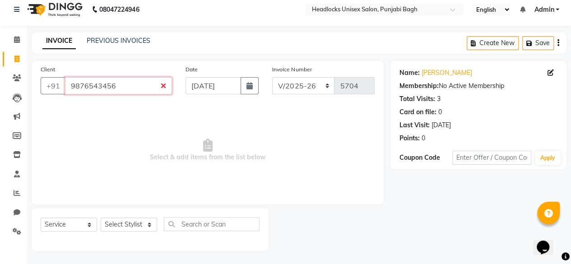
click at [129, 85] on input "9876543456" at bounding box center [118, 85] width 107 height 17
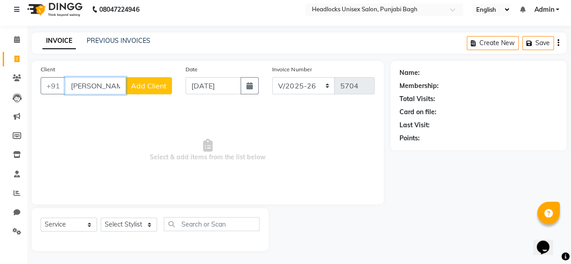
type input "[PERSON_NAME]"
click at [149, 86] on span "Add Client" at bounding box center [149, 85] width 36 height 9
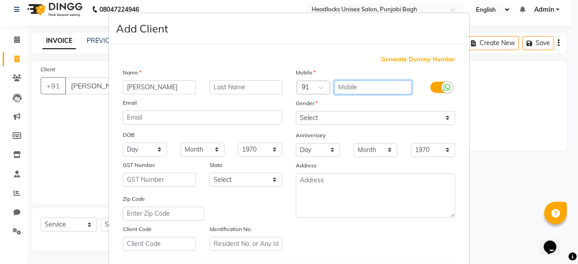
click at [375, 91] on input "text" at bounding box center [373, 87] width 78 height 14
type input "9999489342"
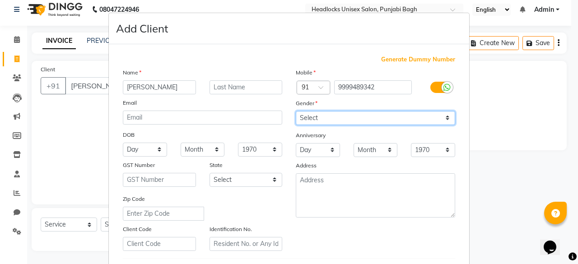
click at [329, 115] on select "Select [DEMOGRAPHIC_DATA] [DEMOGRAPHIC_DATA] Other Prefer Not To Say" at bounding box center [375, 118] width 159 height 14
select select "[DEMOGRAPHIC_DATA]"
click at [296, 111] on select "Select [DEMOGRAPHIC_DATA] [DEMOGRAPHIC_DATA] Other Prefer Not To Say" at bounding box center [375, 118] width 159 height 14
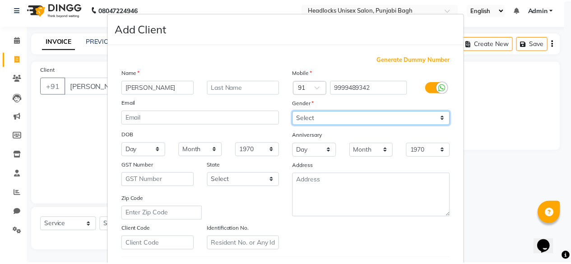
scroll to position [151, 0]
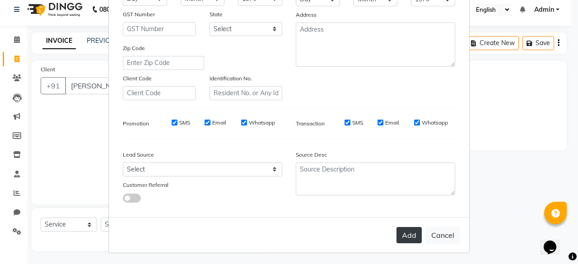
click at [416, 239] on button "Add" at bounding box center [408, 235] width 25 height 16
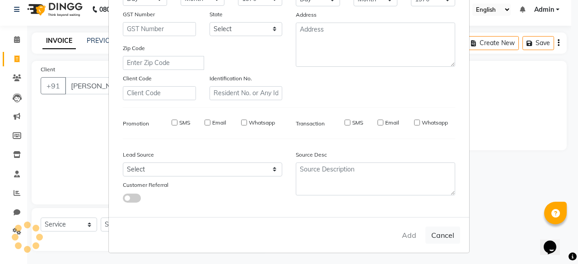
type input "9999489342"
select select
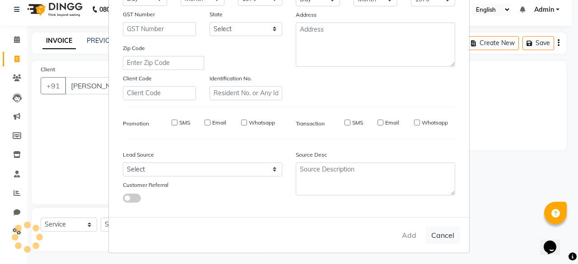
select select
checkbox input "false"
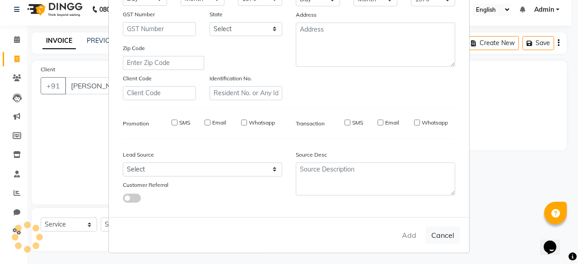
checkbox input "false"
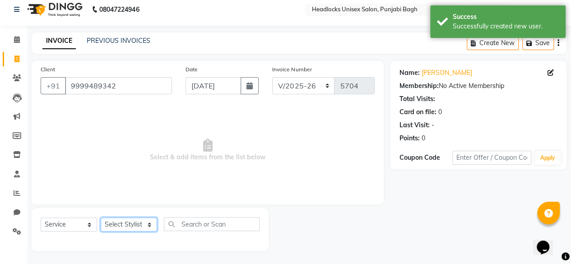
click at [116, 224] on select "Select Stylist ⁠Agnies ⁠[PERSON_NAME] [PERSON_NAME] [PERSON_NAME] mercy ⁠Minto …" at bounding box center [129, 225] width 56 height 14
select select "69057"
click at [101, 218] on select "Select Stylist ⁠Agnies ⁠[PERSON_NAME] [PERSON_NAME] [PERSON_NAME] mercy ⁠Minto …" at bounding box center [129, 225] width 56 height 14
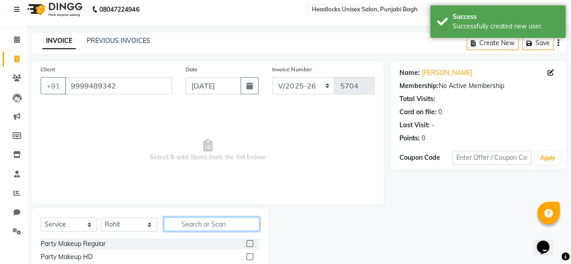
click at [189, 220] on input "text" at bounding box center [212, 224] width 96 height 14
type input "h"
type input "w"
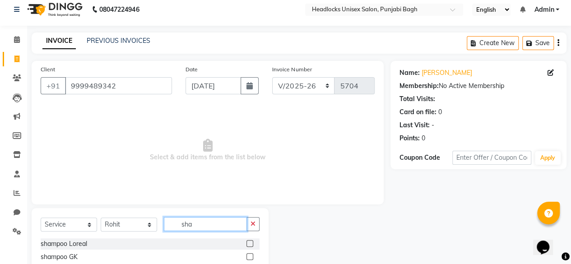
scroll to position [97, 0]
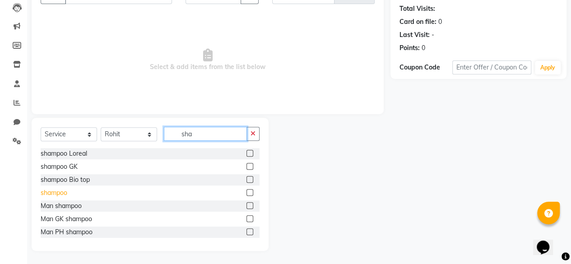
type input "sha"
click at [56, 190] on div "shampoo" at bounding box center [54, 192] width 27 height 9
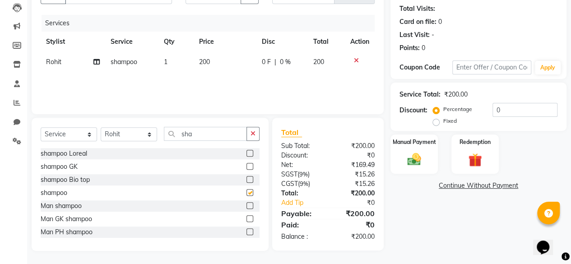
checkbox input "false"
click at [189, 135] on input "sha" at bounding box center [205, 134] width 83 height 14
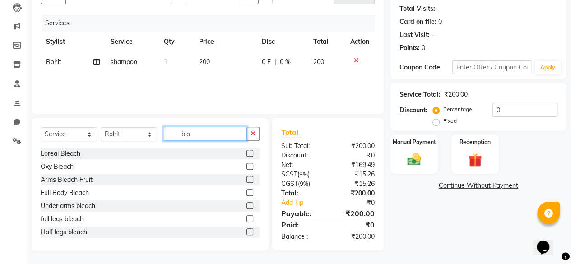
scroll to position [96, 0]
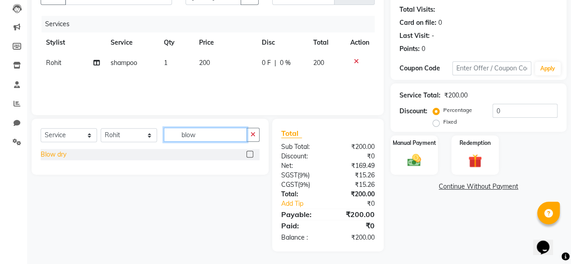
type input "blow"
click at [61, 157] on div "Blow dry" at bounding box center [54, 154] width 26 height 9
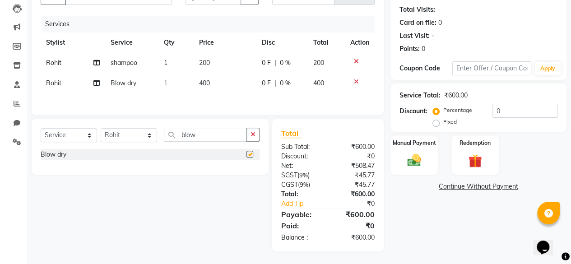
checkbox input "false"
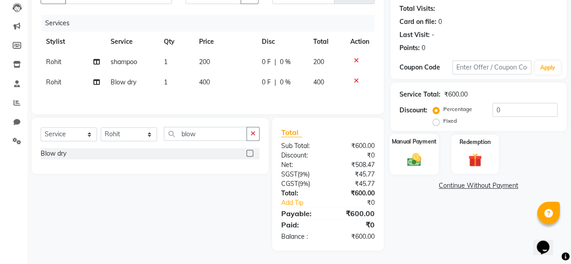
click at [418, 162] on img at bounding box center [414, 159] width 23 height 16
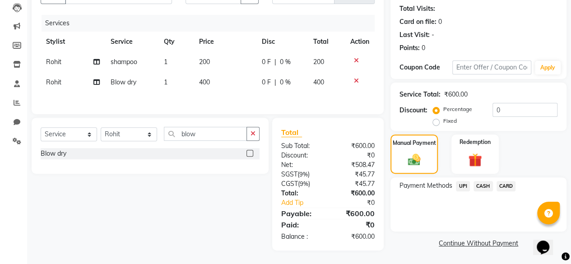
click at [459, 182] on span "UPI" at bounding box center [463, 186] width 14 height 10
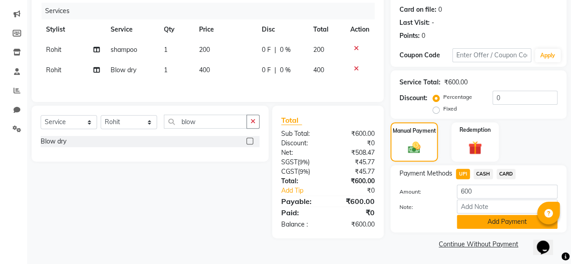
click at [475, 218] on button "Add Payment" at bounding box center [507, 222] width 101 height 14
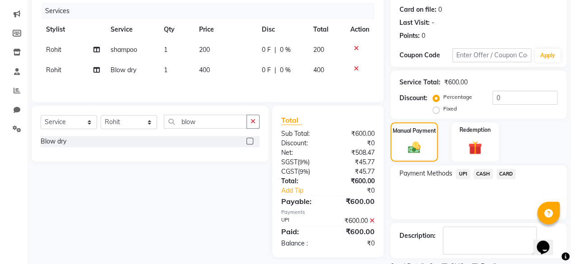
scroll to position [146, 0]
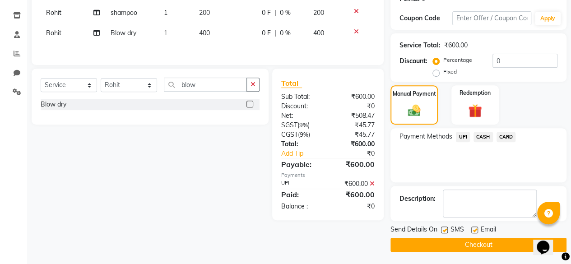
click at [445, 227] on label at bounding box center [444, 230] width 7 height 7
click at [445, 227] on input "checkbox" at bounding box center [444, 230] width 6 height 6
checkbox input "false"
click at [437, 241] on button "Checkout" at bounding box center [478, 245] width 176 height 14
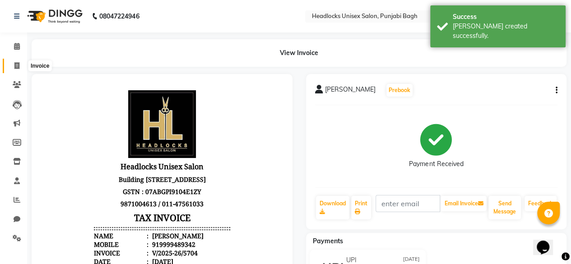
click at [14, 65] on icon at bounding box center [16, 65] width 5 height 7
select select "service"
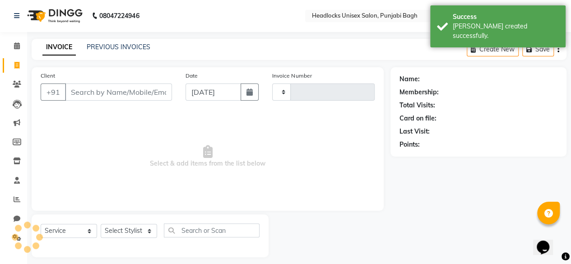
type input "5705"
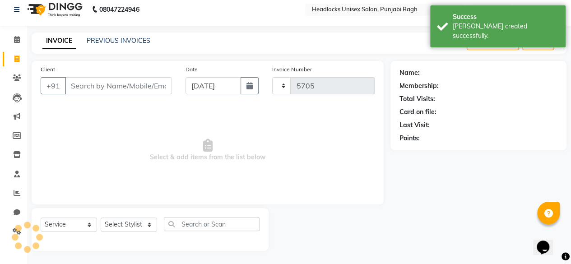
select select "7719"
click at [128, 89] on input "Client" at bounding box center [118, 85] width 107 height 17
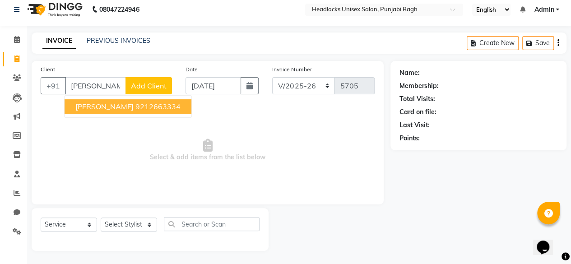
click at [117, 107] on button "[PERSON_NAME] 9212663334" at bounding box center [128, 106] width 127 height 14
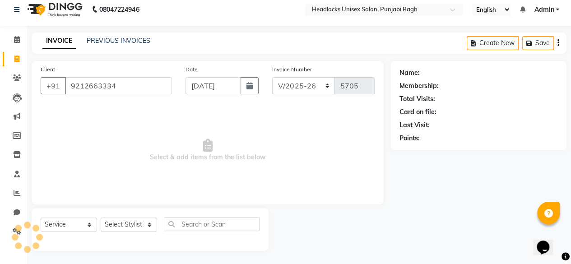
type input "9212663334"
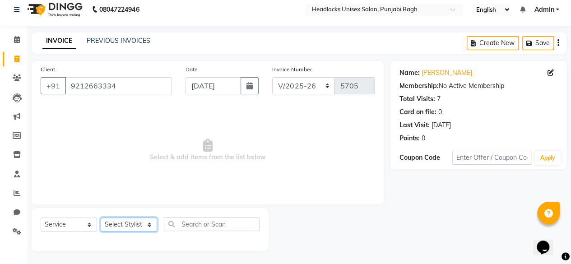
click at [131, 226] on select "Select Stylist ⁠Agnies ⁠[PERSON_NAME] [PERSON_NAME] [PERSON_NAME] mercy ⁠Minto …" at bounding box center [129, 225] width 56 height 14
select select "69084"
click at [101, 218] on select "Select Stylist ⁠Agnies ⁠[PERSON_NAME] [PERSON_NAME] [PERSON_NAME] mercy ⁠Minto …" at bounding box center [129, 225] width 56 height 14
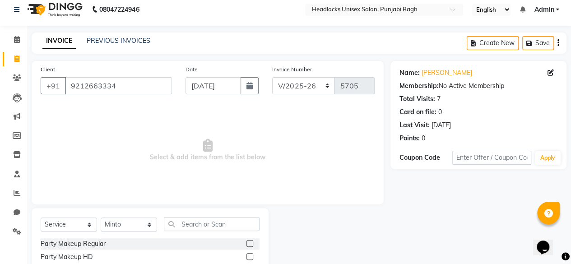
click at [213, 220] on input "text" at bounding box center [212, 224] width 96 height 14
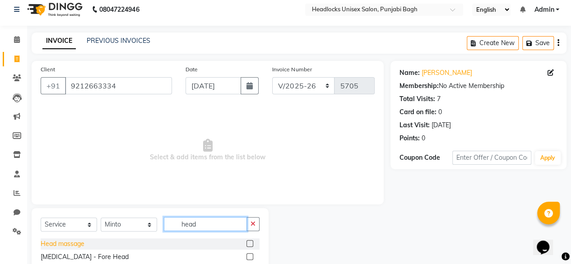
type input "head"
click at [70, 241] on div "Head massage" at bounding box center [63, 243] width 44 height 9
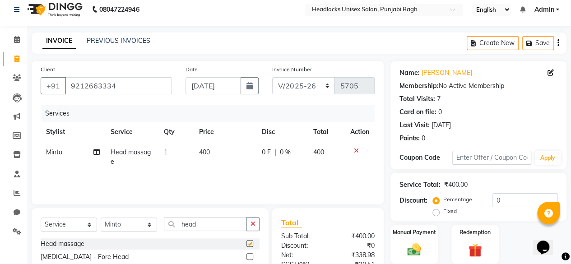
checkbox input "false"
click at [191, 229] on input "head" at bounding box center [205, 224] width 83 height 14
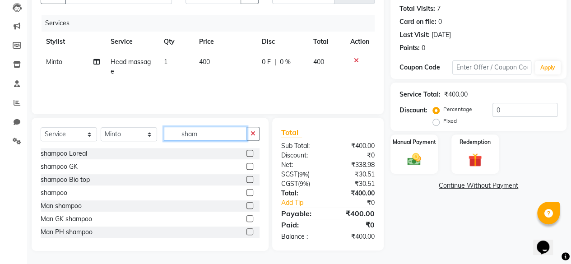
type input "sham"
click at [47, 189] on div "shampoo" at bounding box center [150, 192] width 219 height 11
click at [47, 189] on div "shampoo" at bounding box center [54, 192] width 27 height 9
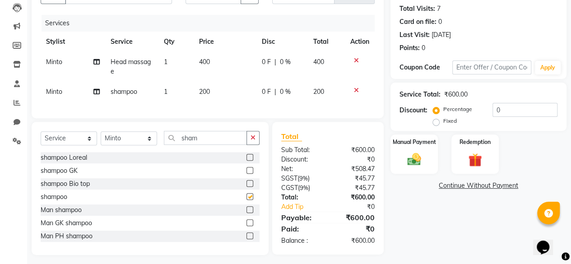
checkbox input "false"
click at [398, 139] on label "Manual Payment" at bounding box center [414, 141] width 45 height 9
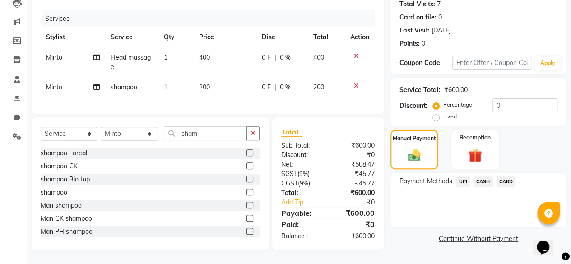
click at [499, 176] on span "CARD" at bounding box center [505, 181] width 19 height 10
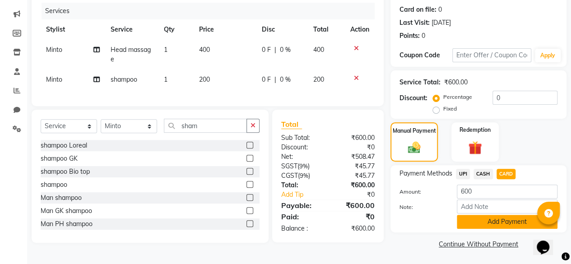
click at [475, 225] on button "Add Payment" at bounding box center [507, 222] width 101 height 14
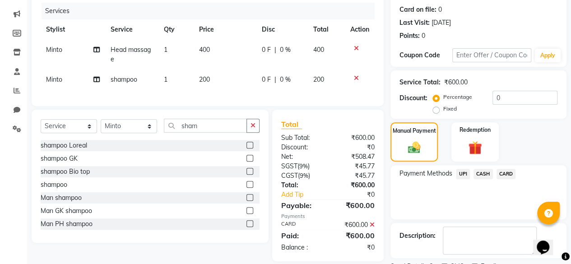
scroll to position [146, 0]
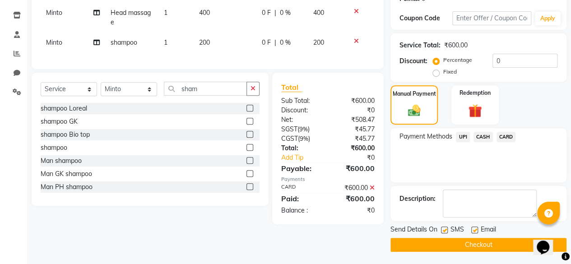
click at [505, 140] on span "CARD" at bounding box center [505, 137] width 19 height 10
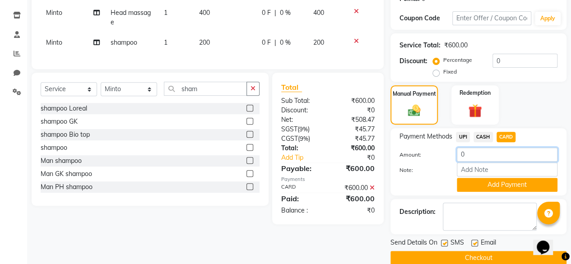
click at [498, 152] on input "0" at bounding box center [507, 155] width 101 height 14
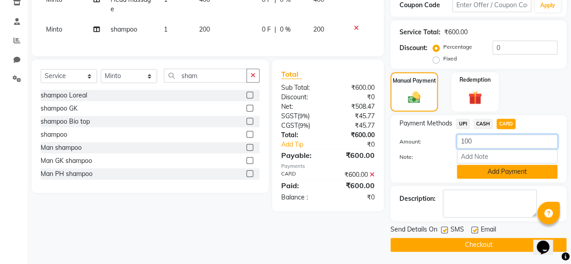
type input "100"
click at [482, 170] on button "Add Payment" at bounding box center [507, 172] width 101 height 14
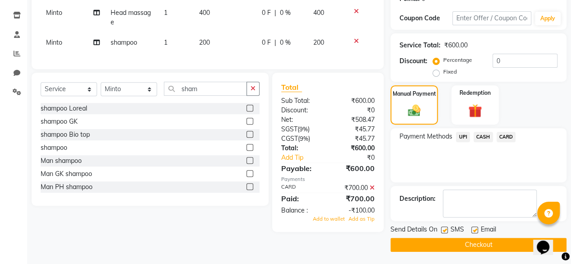
click at [447, 233] on div "SMS" at bounding box center [456, 230] width 30 height 11
click at [445, 230] on label at bounding box center [444, 230] width 7 height 7
click at [445, 230] on input "checkbox" at bounding box center [444, 230] width 6 height 6
checkbox input "false"
click at [359, 222] on span "Add as Tip" at bounding box center [361, 219] width 26 height 6
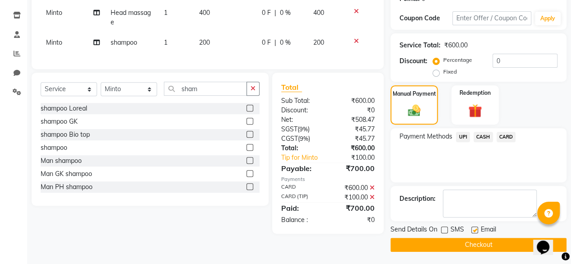
click at [454, 241] on button "Checkout" at bounding box center [478, 245] width 176 height 14
